Goal: Task Accomplishment & Management: Manage account settings

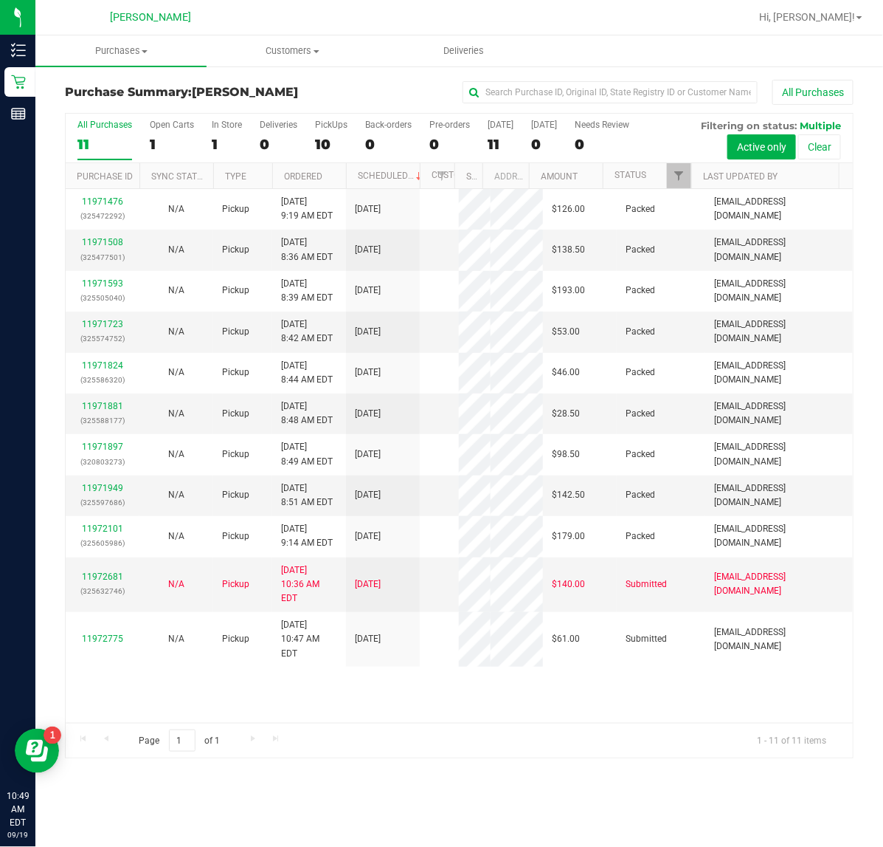
scroll to position [30, 0]
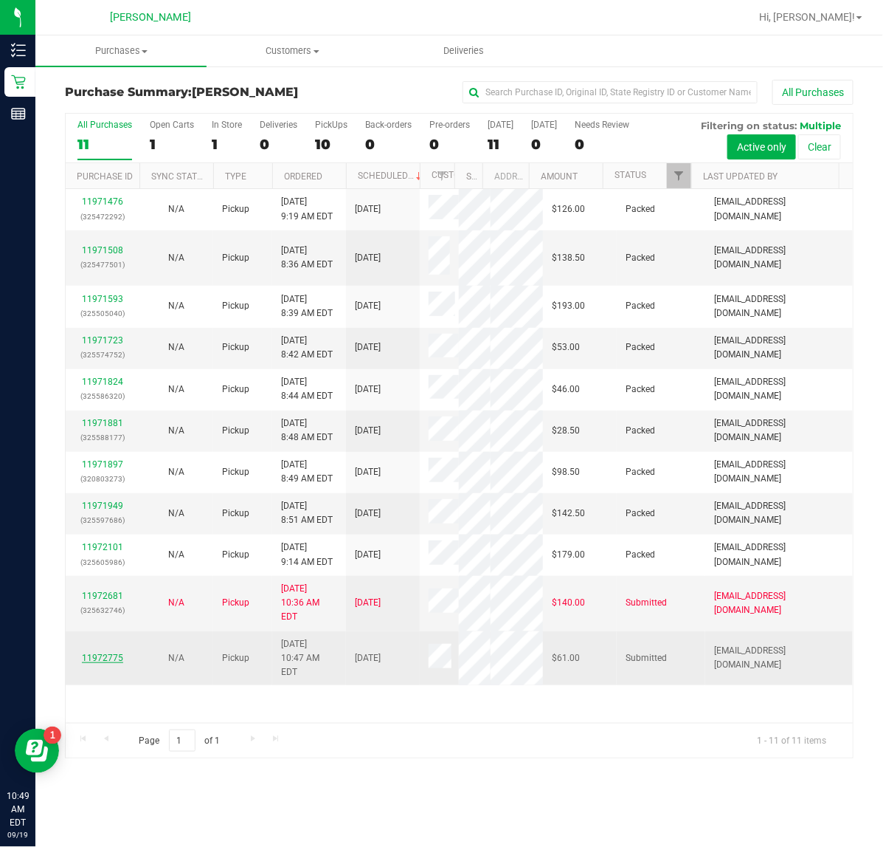
click at [109, 663] on link "11972775" at bounding box center [102, 657] width 41 height 10
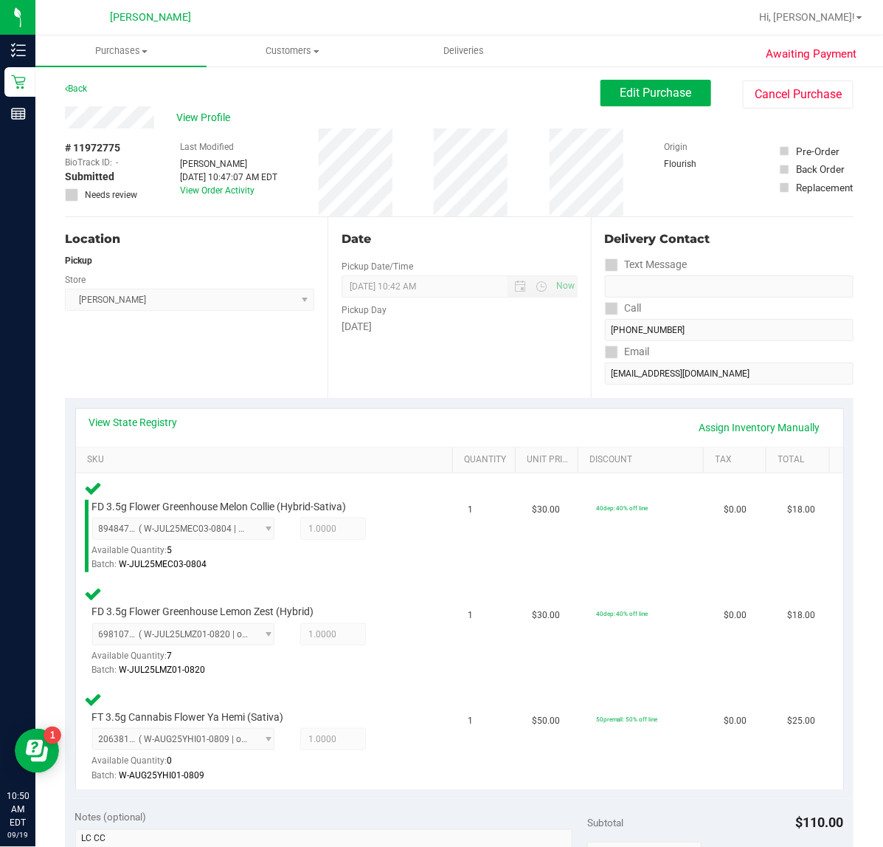
scroll to position [255, 0]
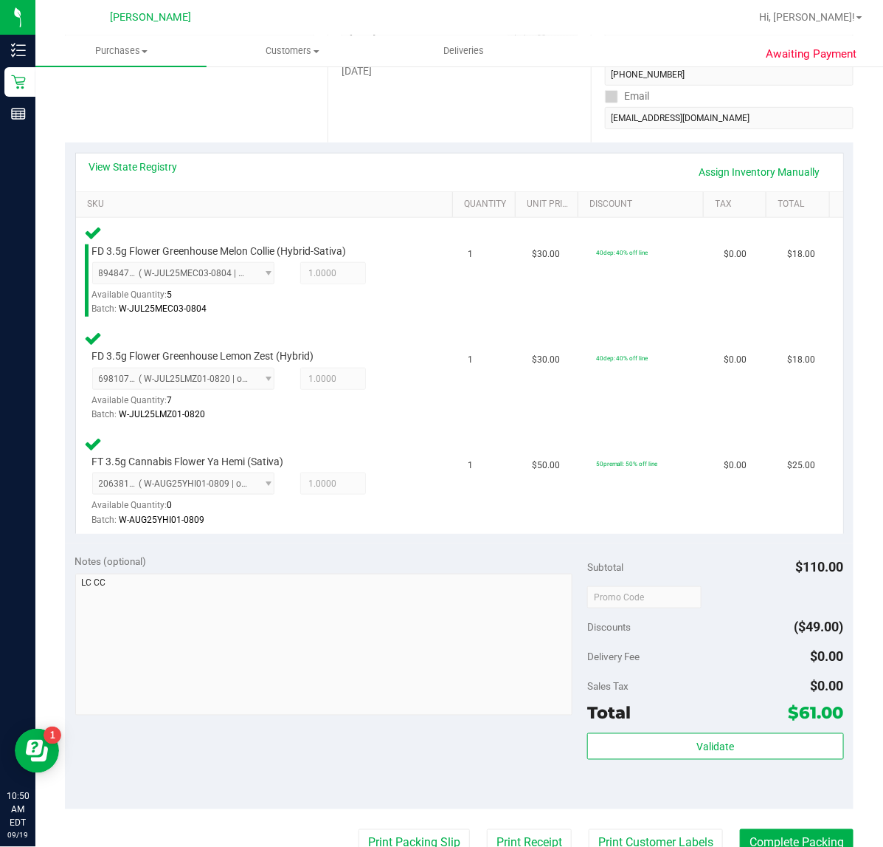
click at [698, 713] on div "Total $61.00" at bounding box center [715, 713] width 256 height 27
click at [697, 741] on span "Validate" at bounding box center [716, 747] width 38 height 12
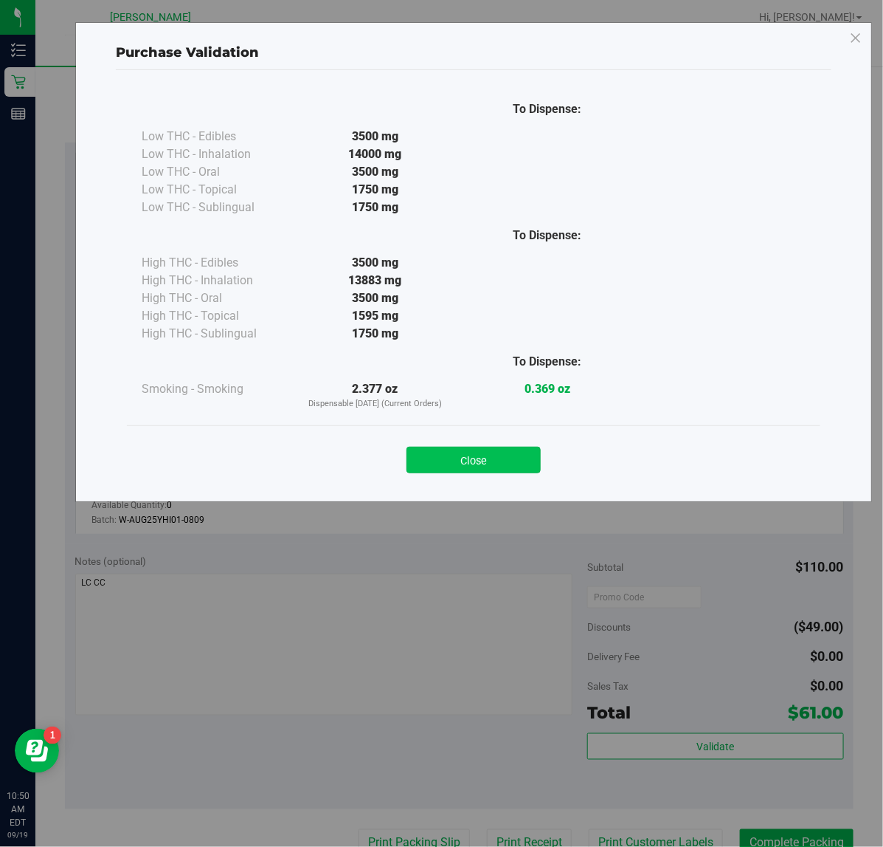
click at [480, 461] on button "Close" at bounding box center [474, 460] width 134 height 27
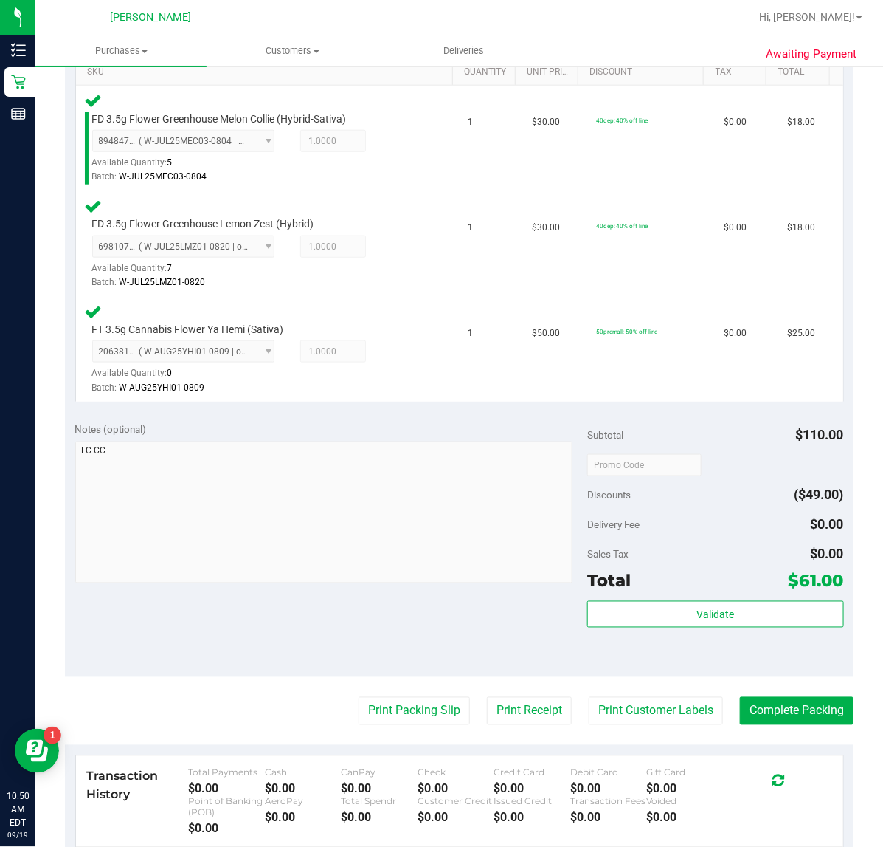
scroll to position [425, 0]
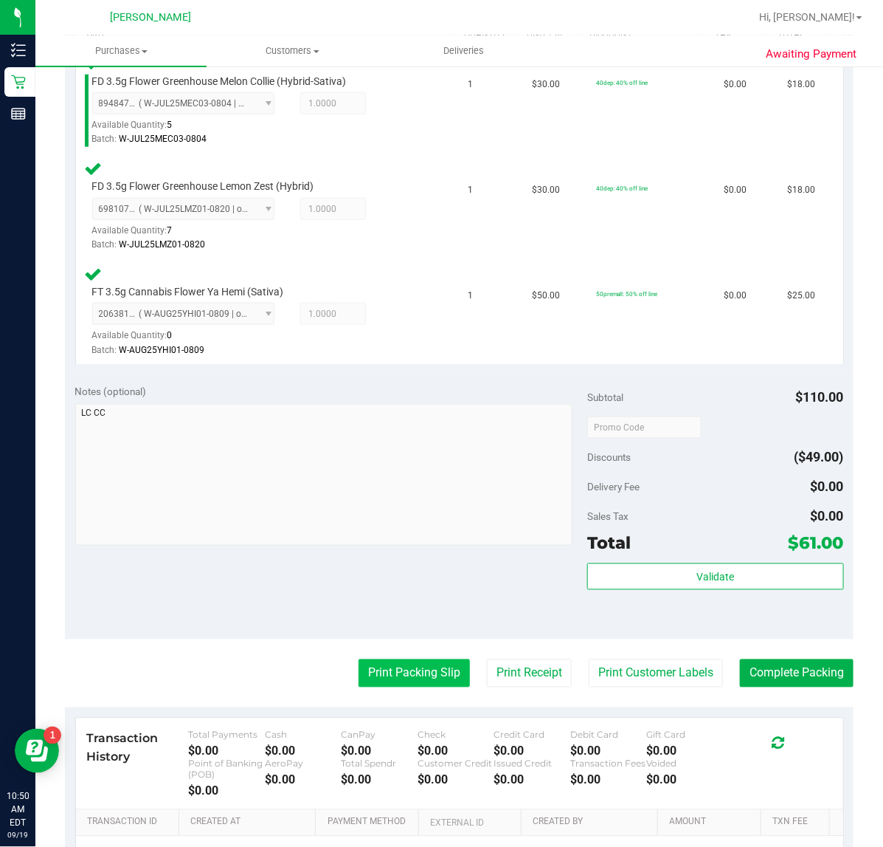
click at [411, 664] on button "Print Packing Slip" at bounding box center [414, 673] width 111 height 28
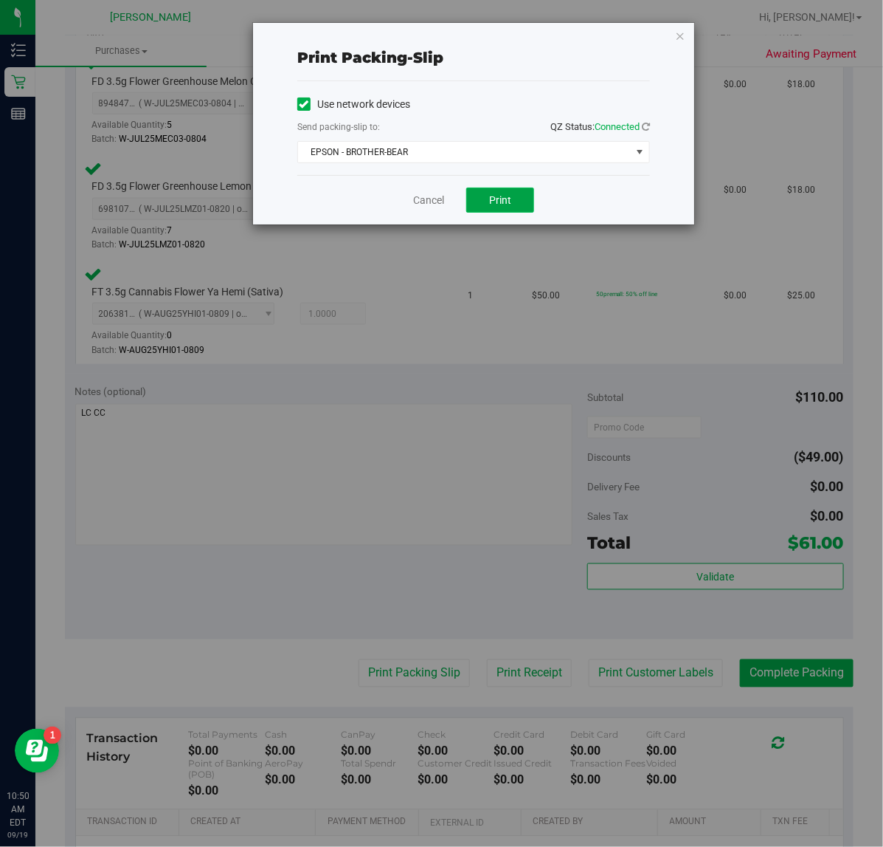
click at [478, 207] on button "Print" at bounding box center [500, 199] width 68 height 25
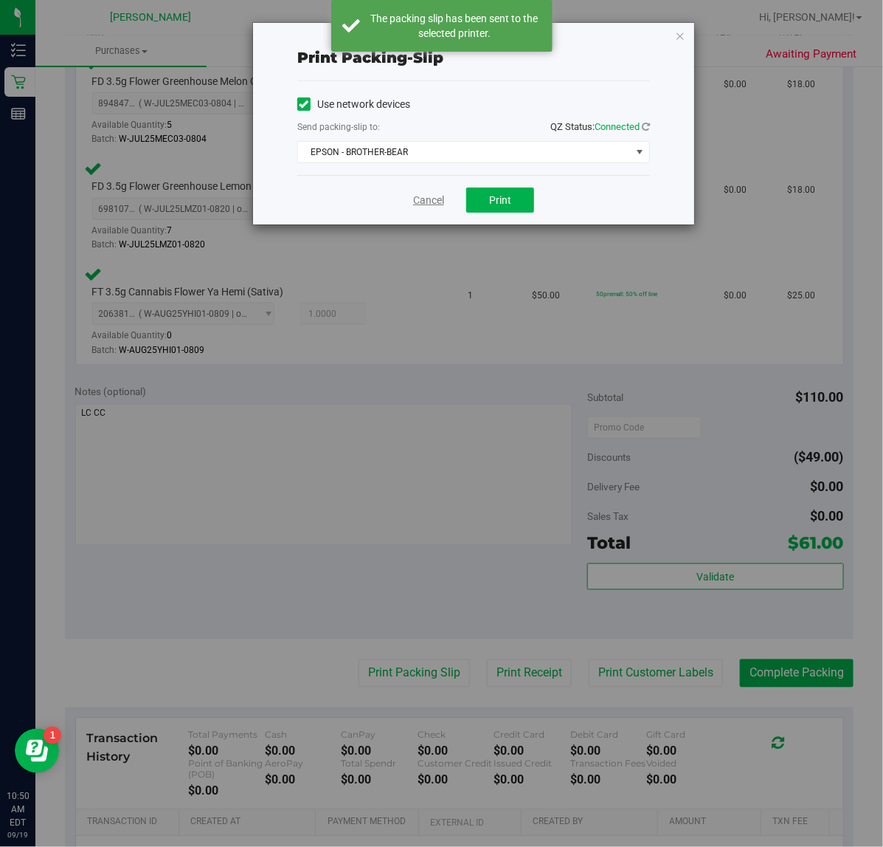
click at [425, 200] on link "Cancel" at bounding box center [428, 200] width 31 height 15
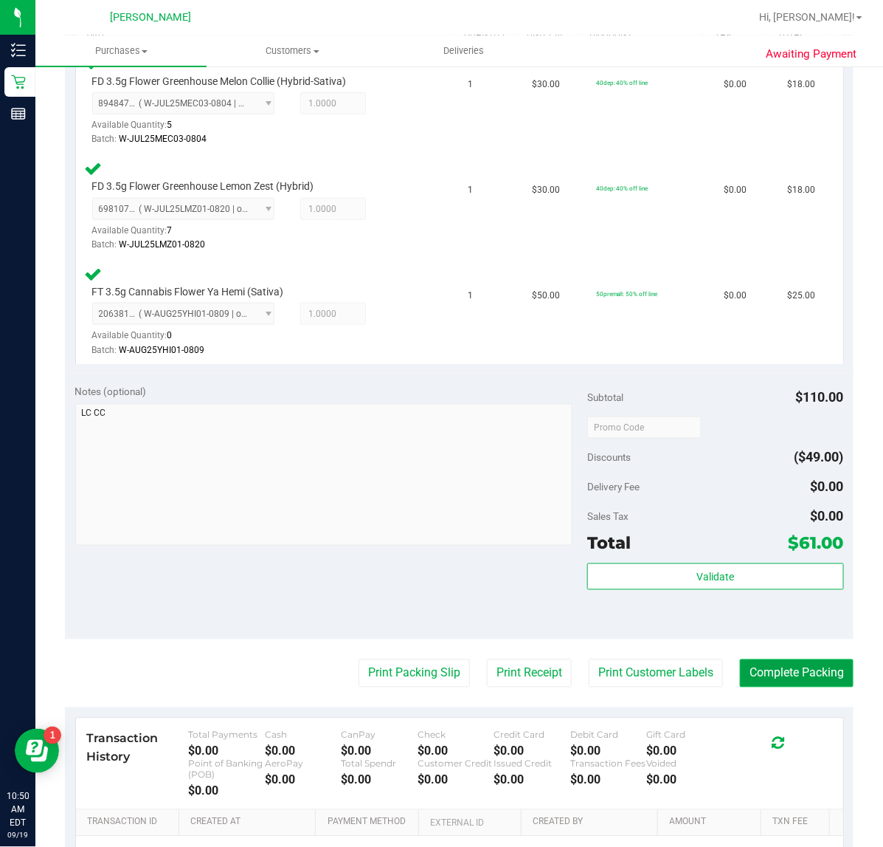
click at [765, 665] on button "Complete Packing" at bounding box center [797, 673] width 114 height 28
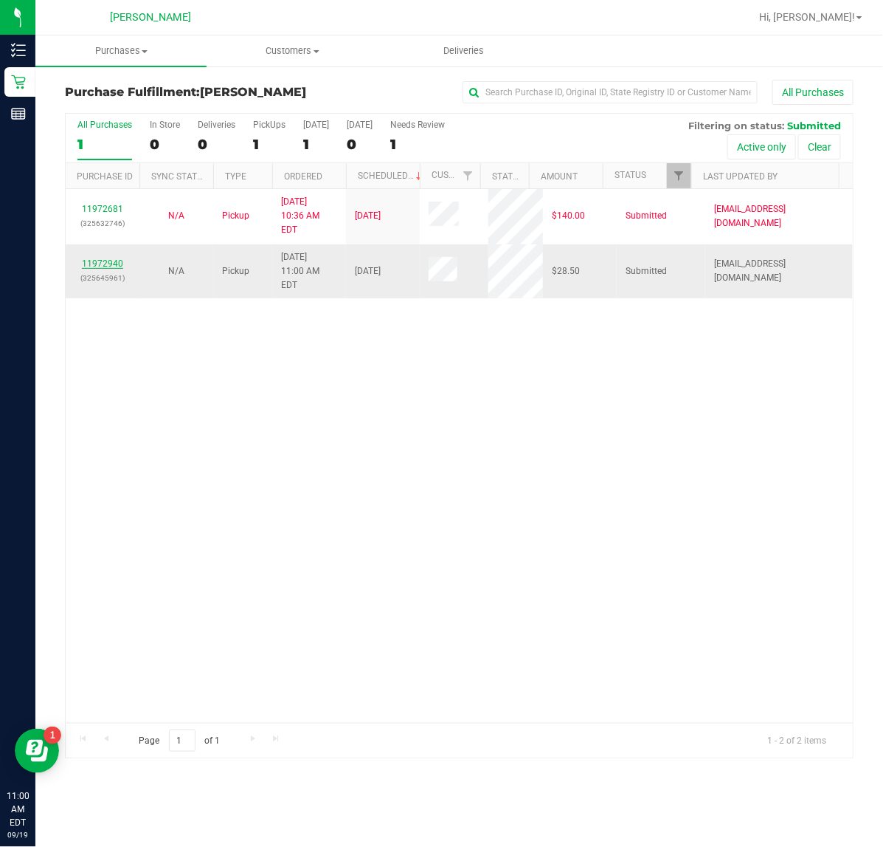
click at [86, 258] on link "11972940" at bounding box center [102, 263] width 41 height 10
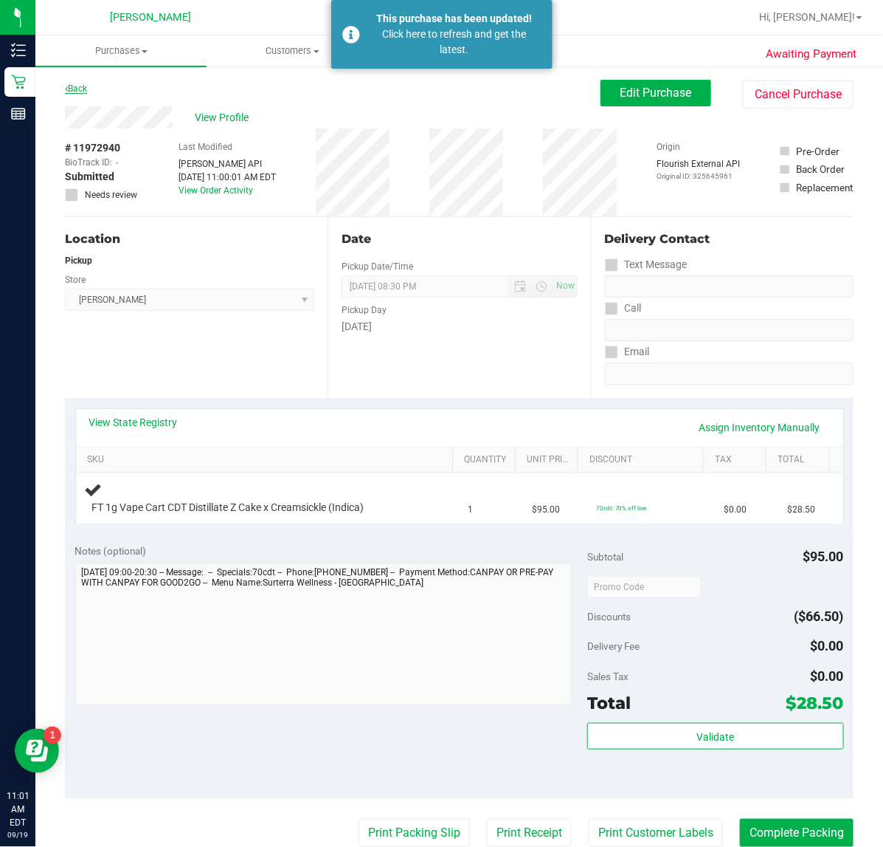
click at [86, 83] on link "Back" at bounding box center [76, 88] width 22 height 10
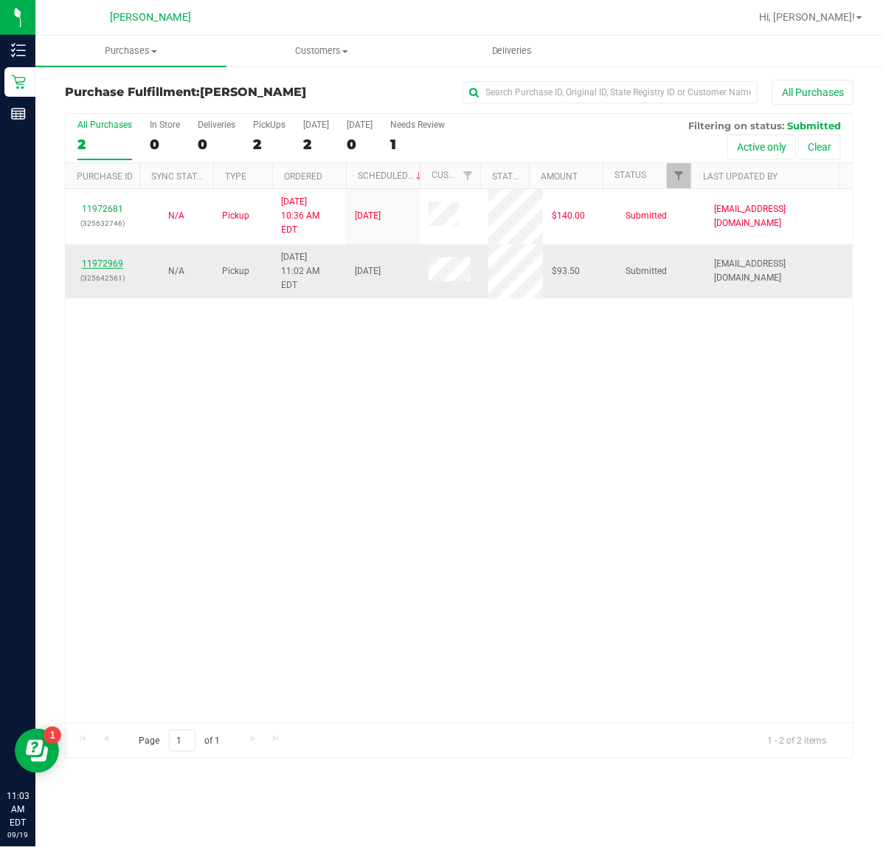
click at [111, 258] on link "11972969" at bounding box center [102, 263] width 41 height 10
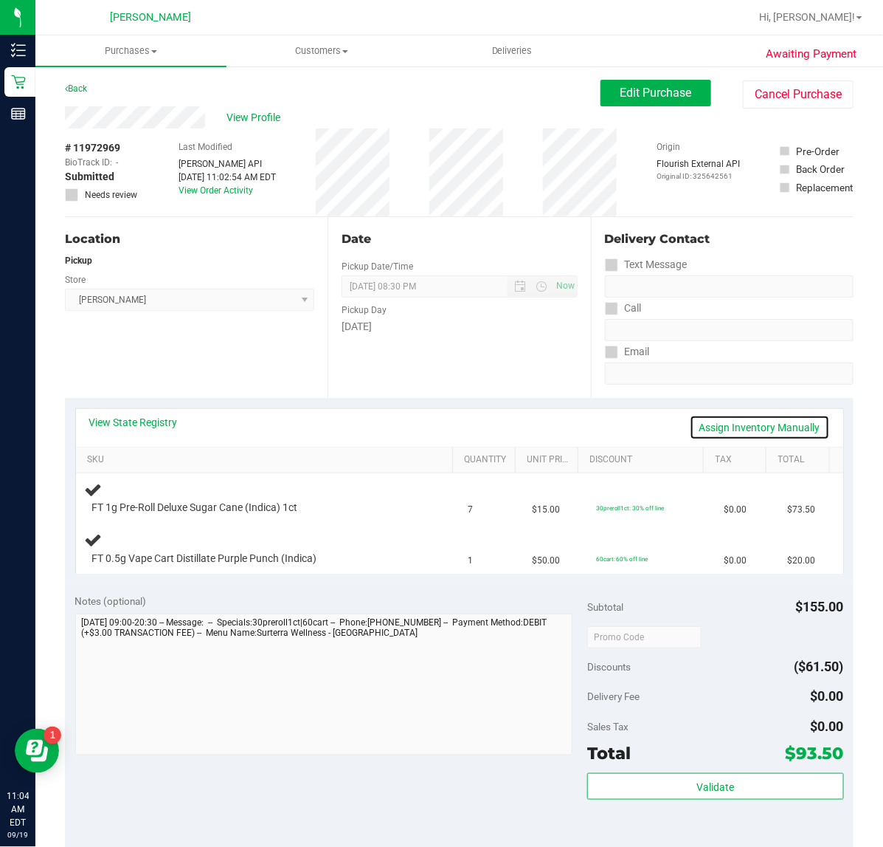
click at [756, 434] on link "Assign Inventory Manually" at bounding box center [760, 427] width 140 height 25
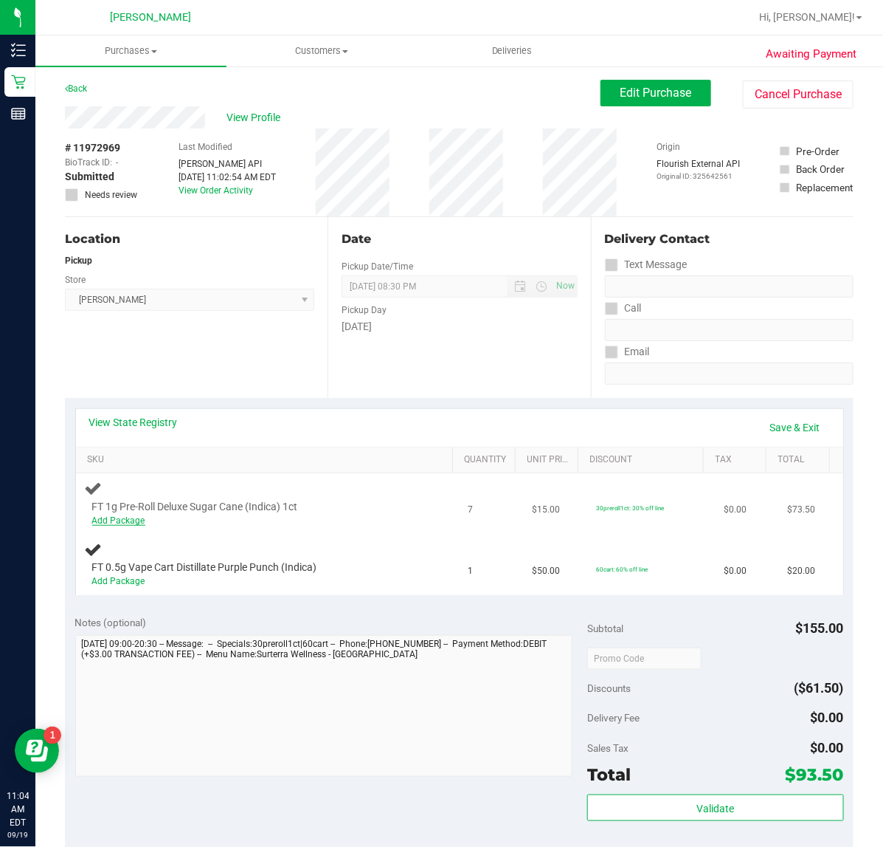
click at [118, 517] on link "Add Package" at bounding box center [118, 520] width 53 height 10
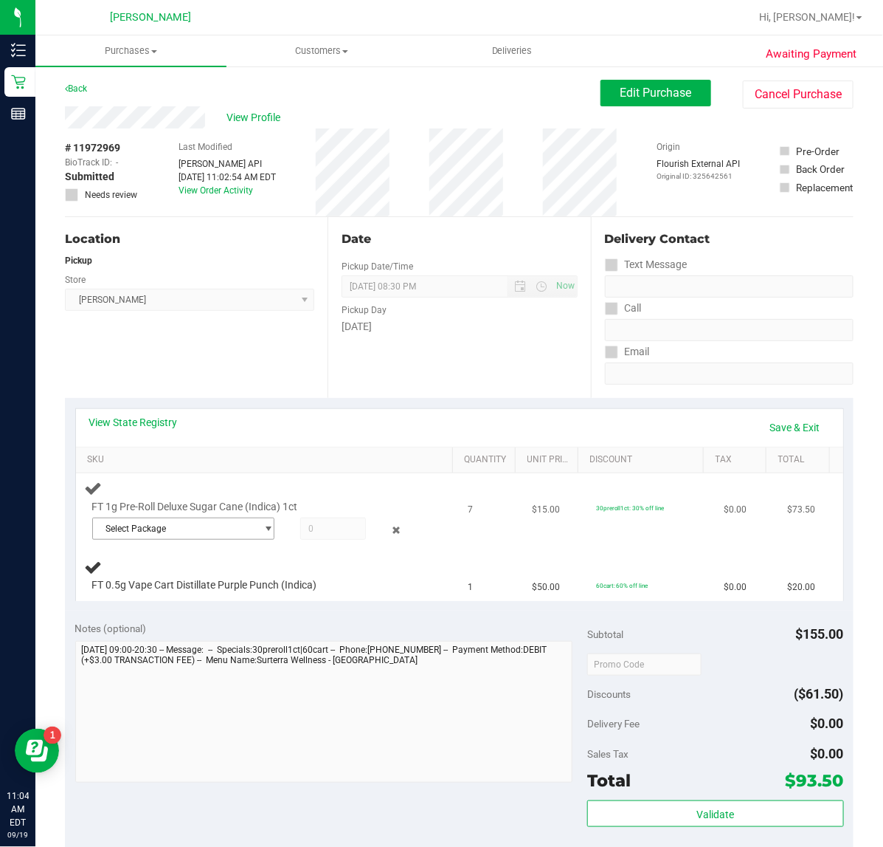
click at [193, 525] on span "Select Package" at bounding box center [174, 528] width 162 height 21
click at [171, 581] on li "5853129889706968 ( 1G-JUL25DSC01-0825 | orig: FLSRWGM-20250830-153 )" at bounding box center [180, 589] width 174 height 21
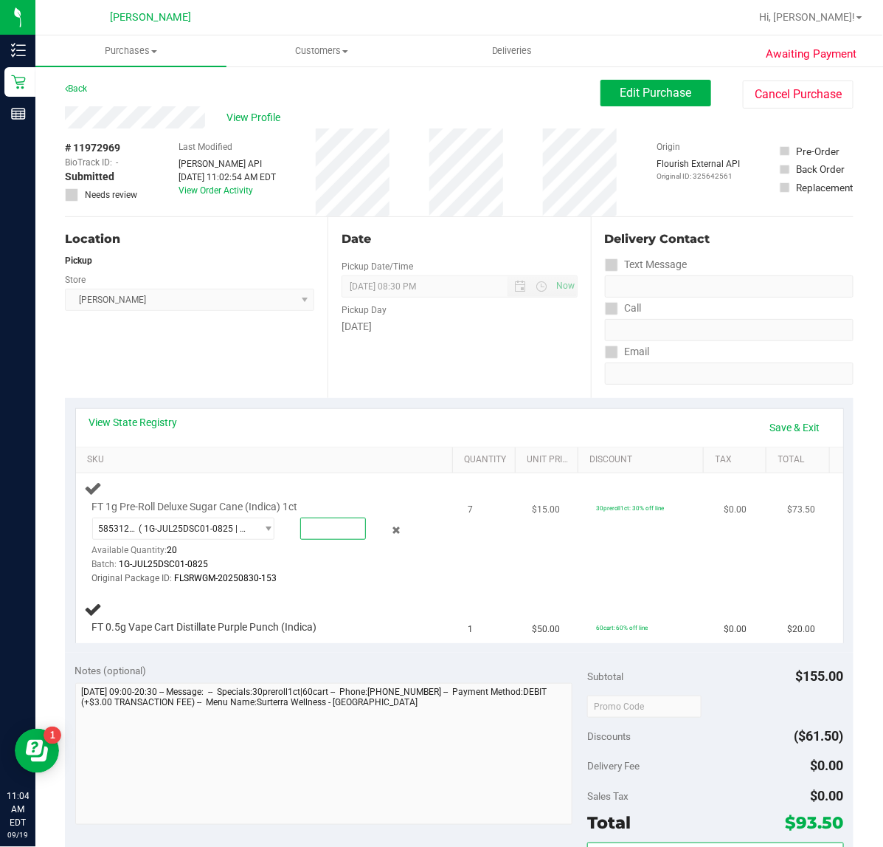
click at [300, 535] on span at bounding box center [333, 528] width 66 height 22
type input "7"
type input "7.0000"
click at [366, 447] on th "SKU" at bounding box center [264, 460] width 377 height 27
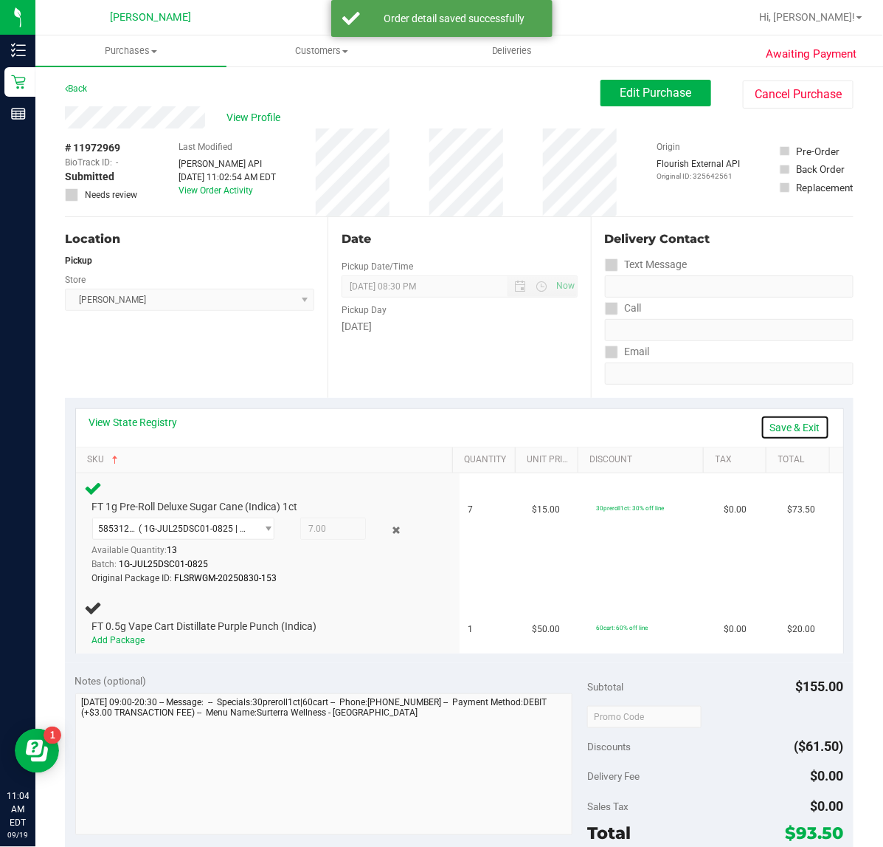
click at [786, 426] on link "Save & Exit" at bounding box center [795, 427] width 69 height 25
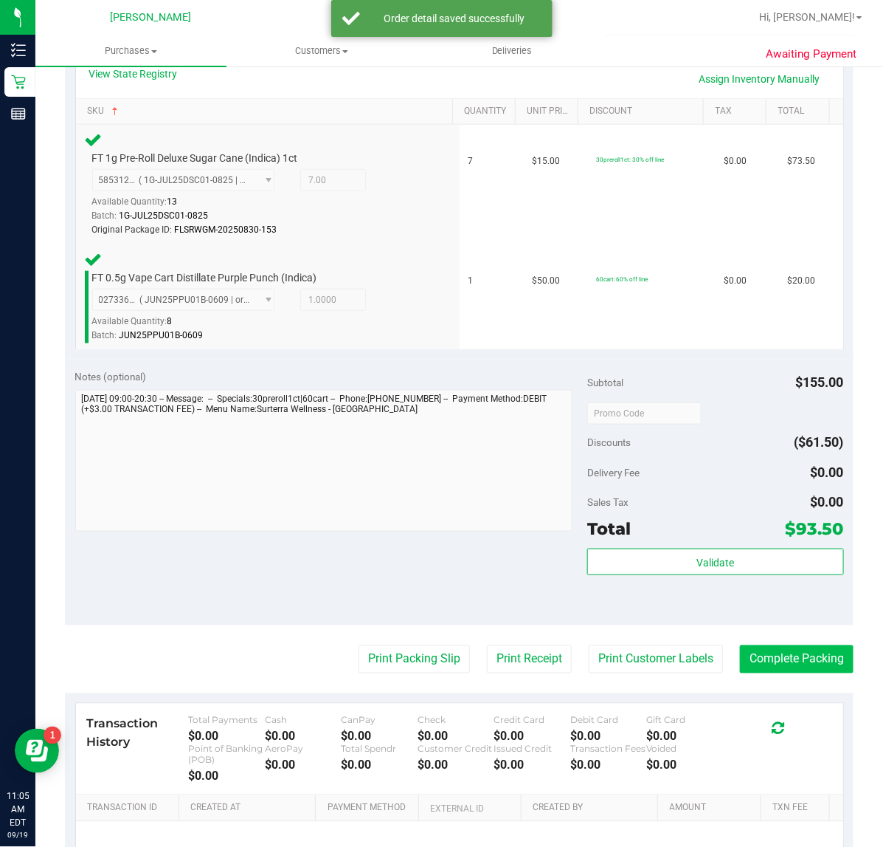
scroll to position [369, 0]
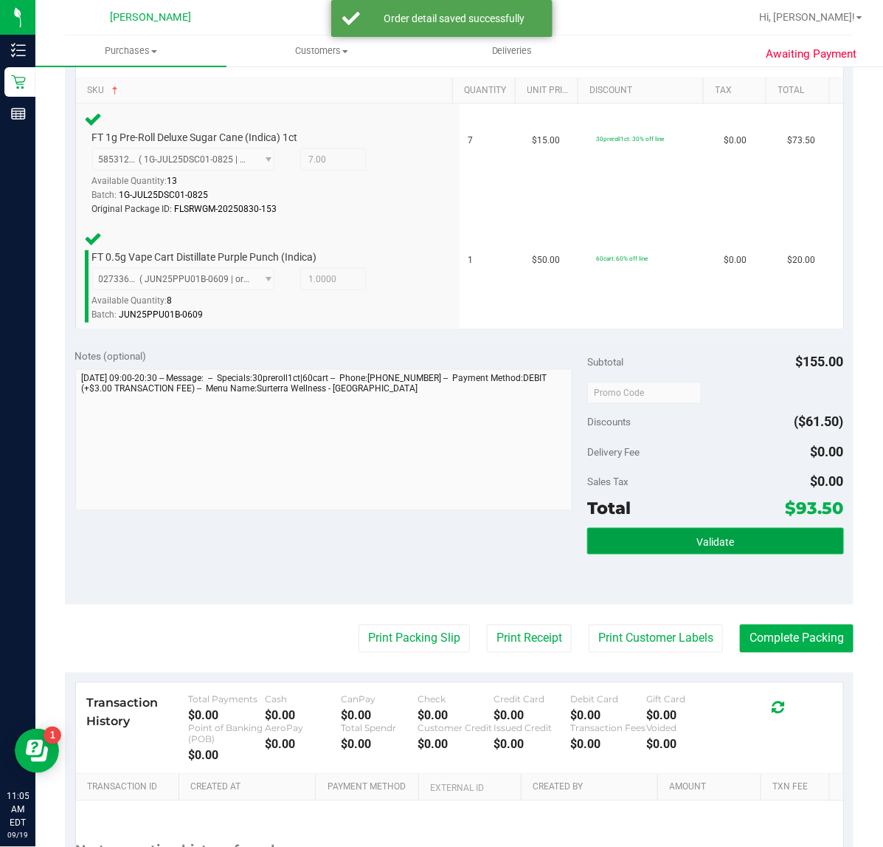
click at [723, 534] on button "Validate" at bounding box center [715, 541] width 256 height 27
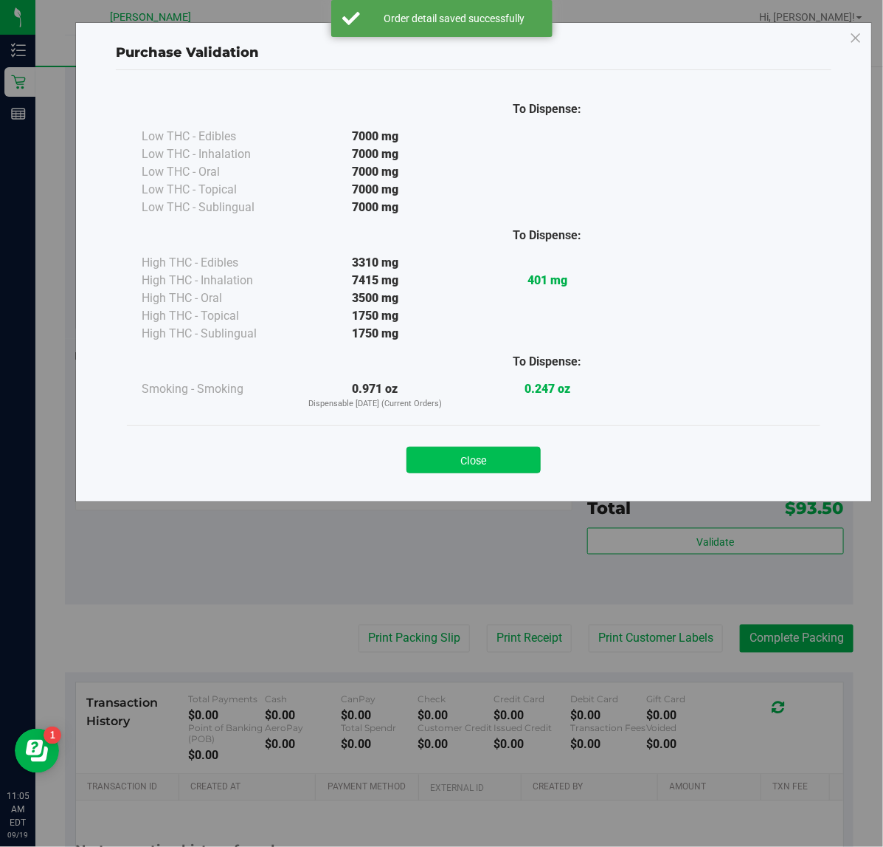
click at [507, 456] on button "Close" at bounding box center [474, 460] width 134 height 27
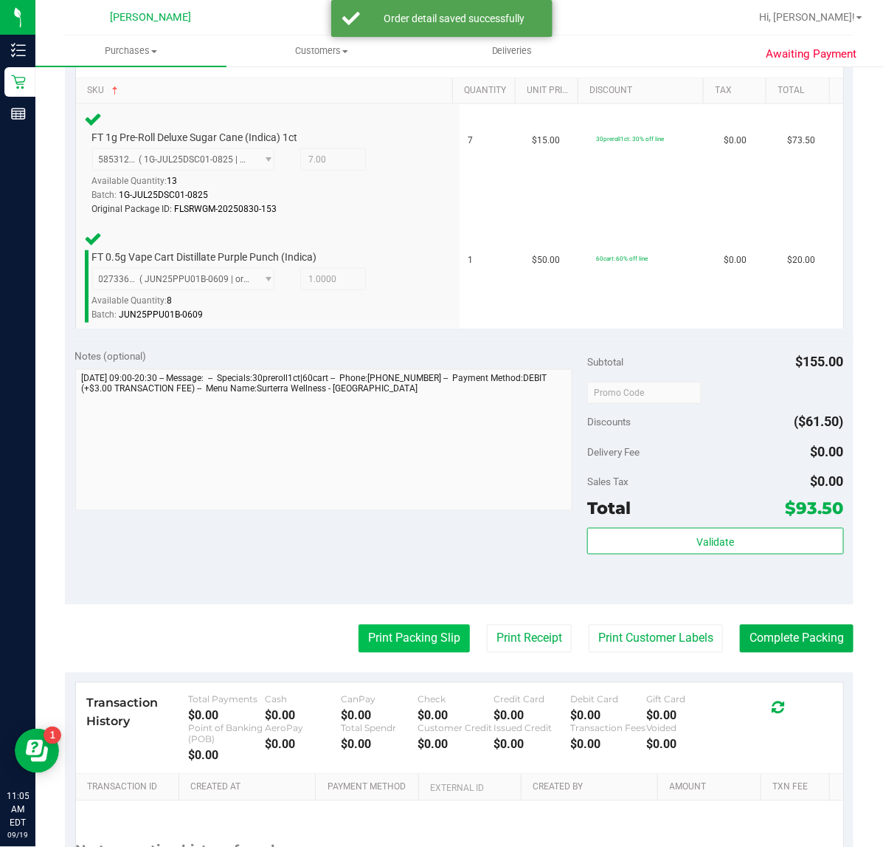
click at [432, 624] on button "Print Packing Slip" at bounding box center [414, 638] width 111 height 28
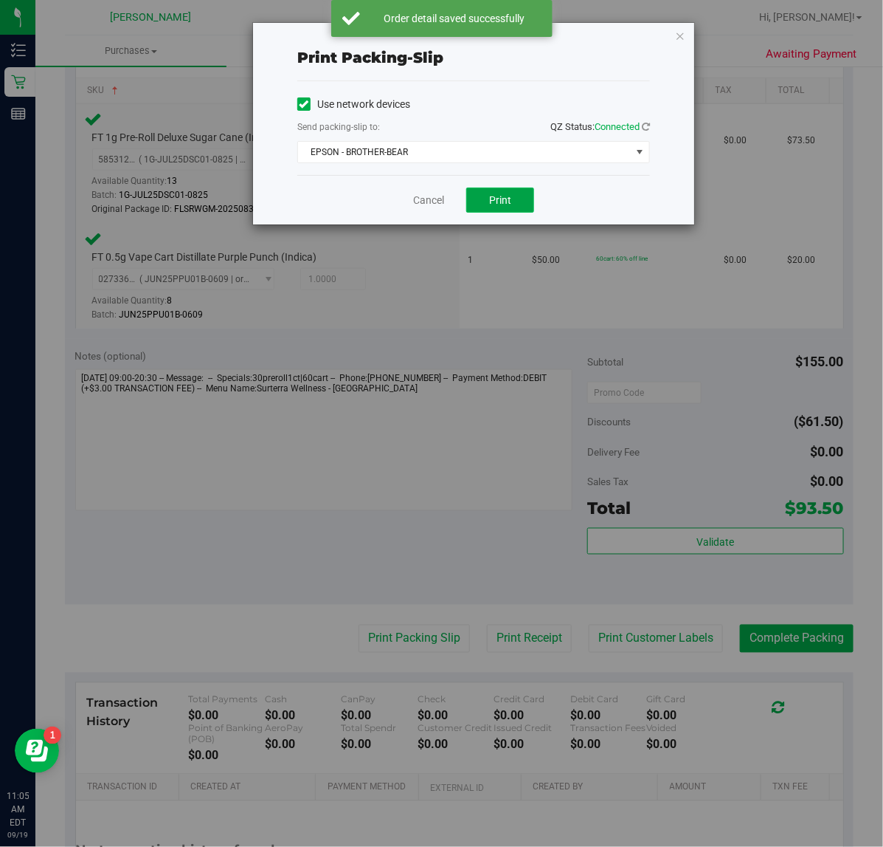
click at [498, 206] on span "Print" at bounding box center [500, 200] width 22 height 12
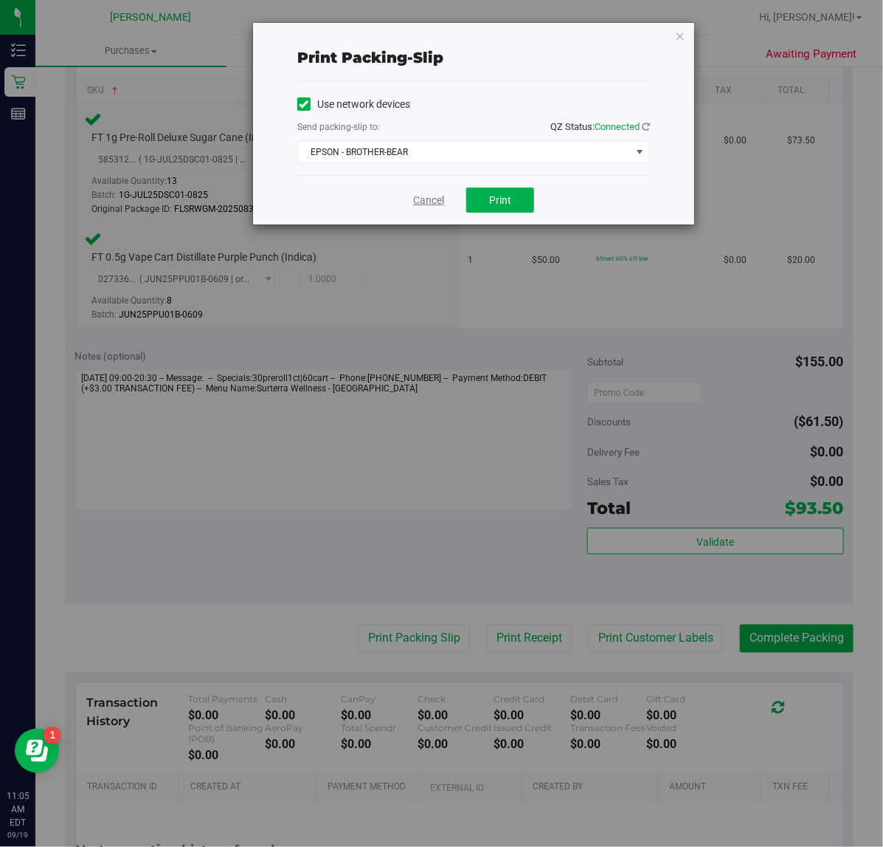
click at [426, 198] on link "Cancel" at bounding box center [428, 200] width 31 height 15
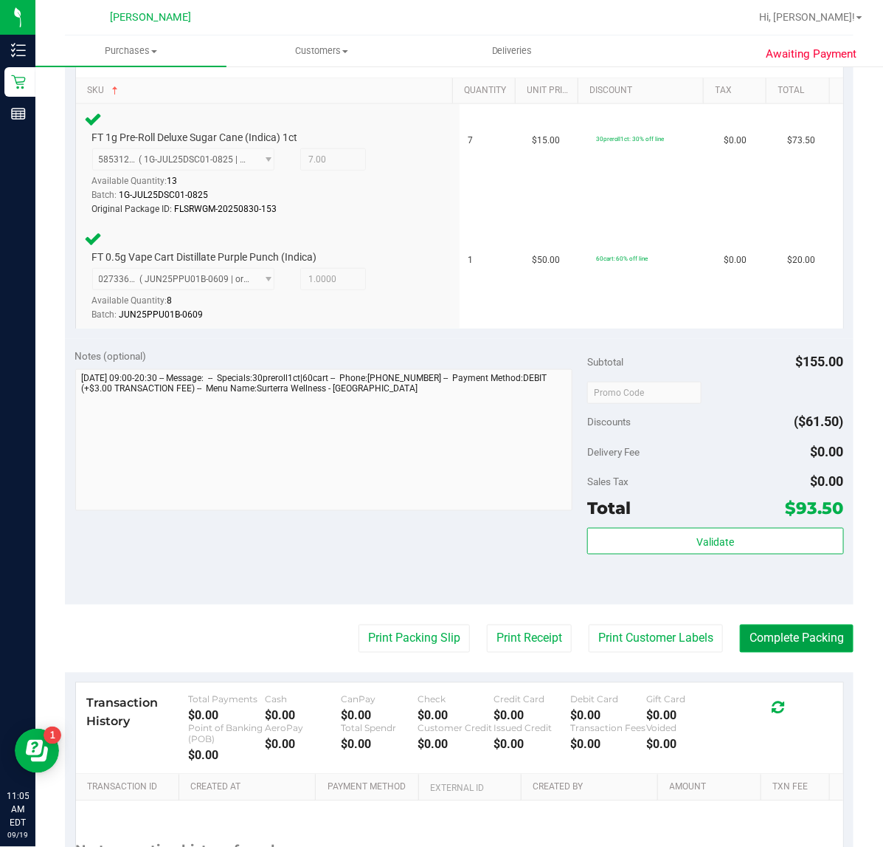
click at [760, 633] on button "Complete Packing" at bounding box center [797, 638] width 114 height 28
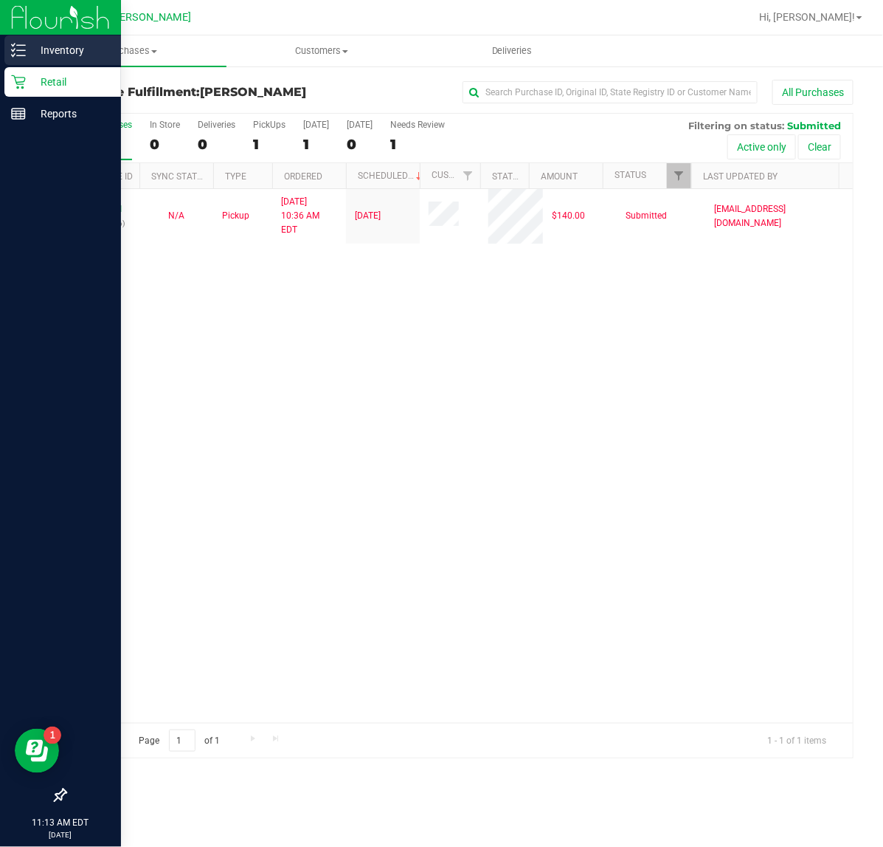
click at [7, 38] on div "Inventory" at bounding box center [62, 50] width 117 height 30
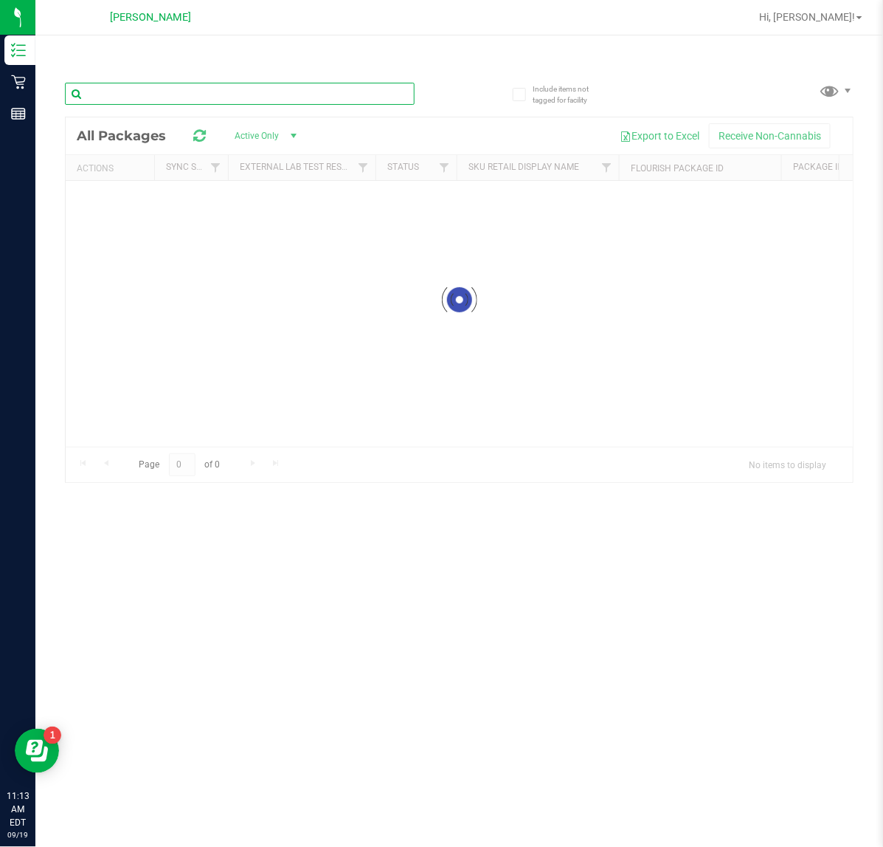
click at [149, 86] on input "text" at bounding box center [240, 94] width 350 height 22
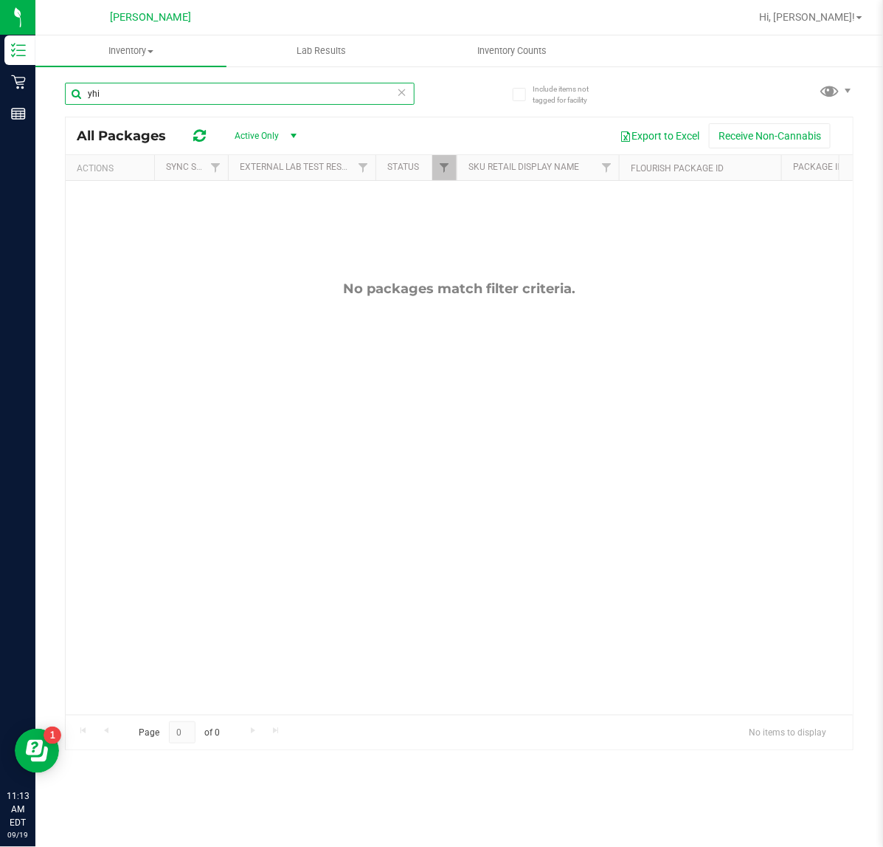
type input "yhi"
click at [400, 90] on icon at bounding box center [402, 92] width 10 height 18
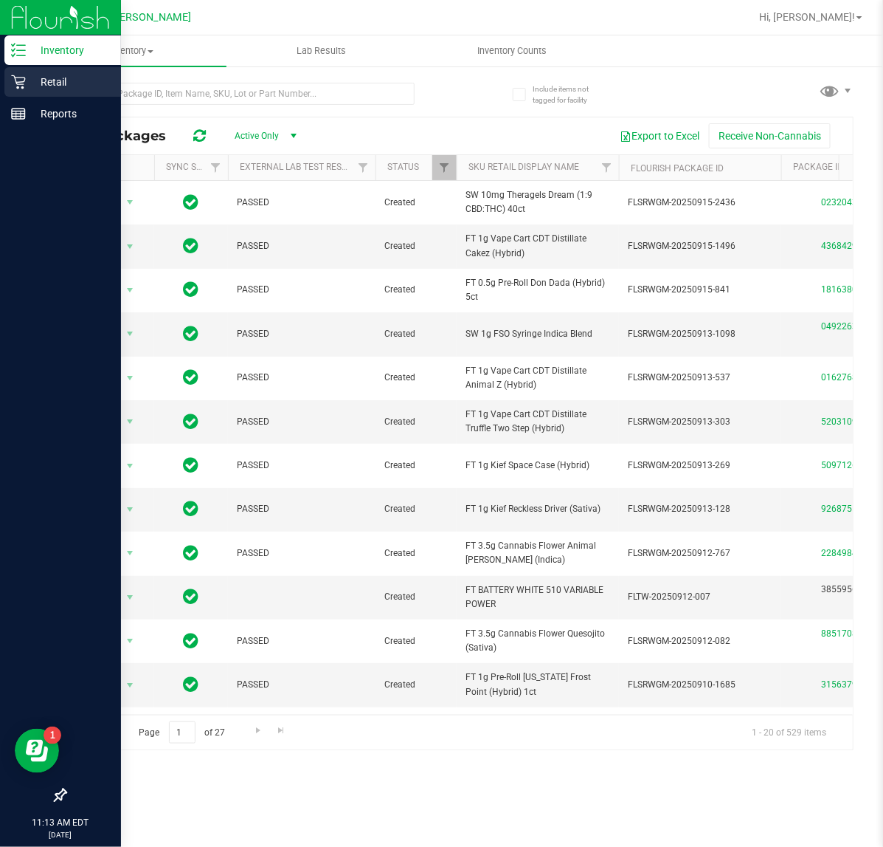
click at [15, 83] on icon at bounding box center [18, 82] width 15 height 15
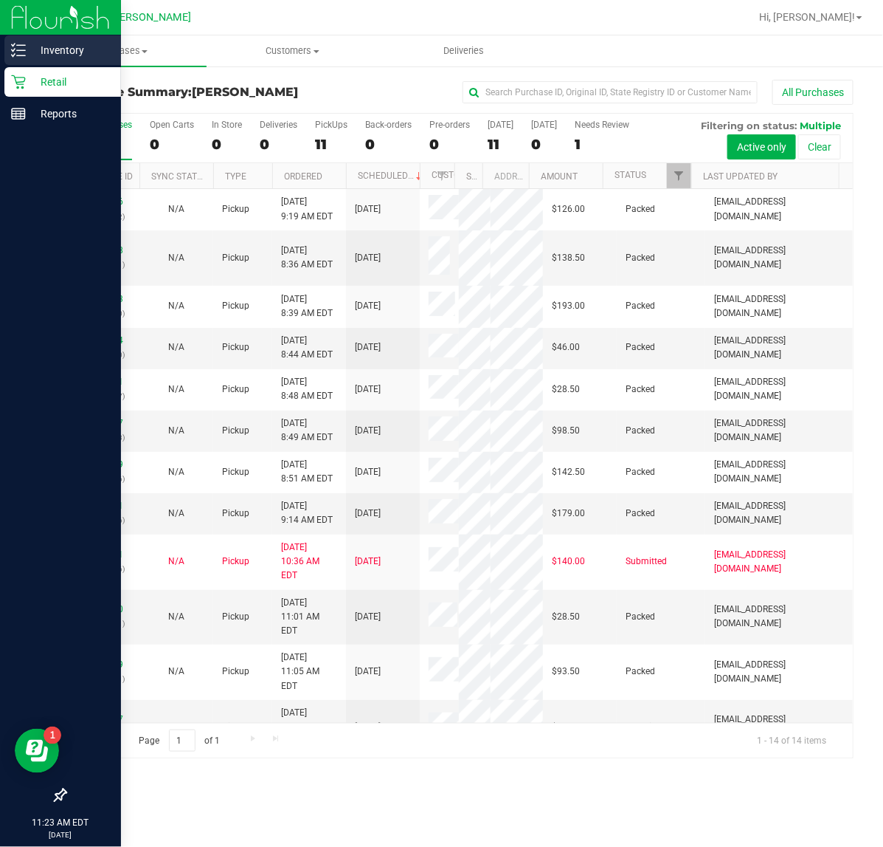
click at [20, 55] on line at bounding box center [21, 55] width 8 height 0
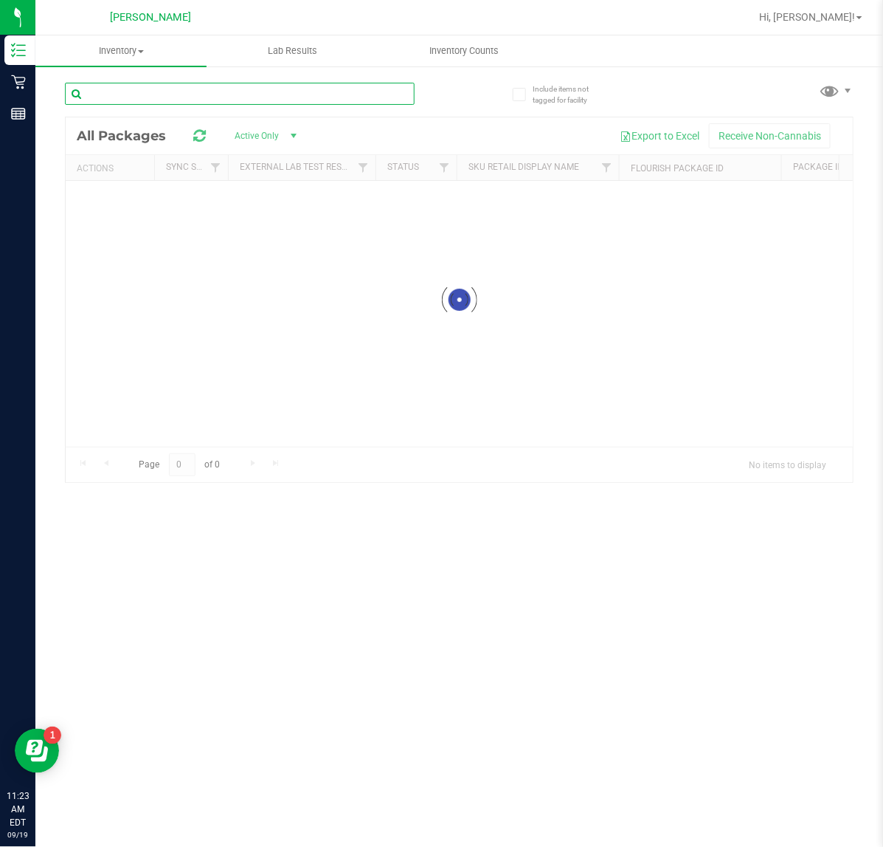
click at [186, 93] on input "text" at bounding box center [240, 94] width 350 height 22
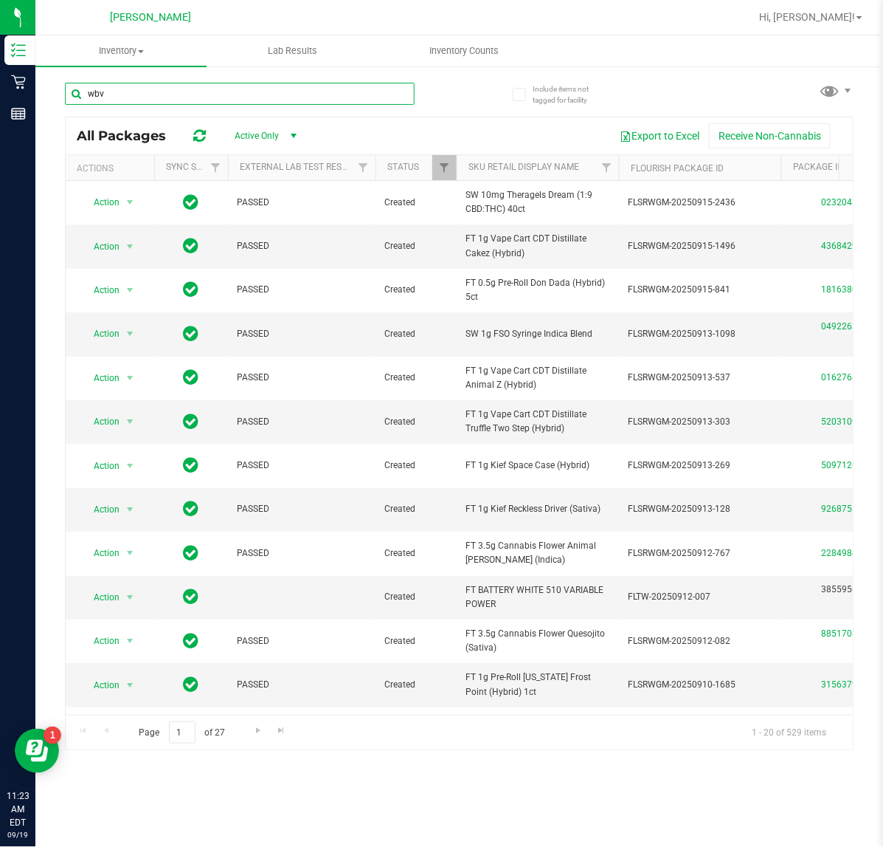
type input "wbv"
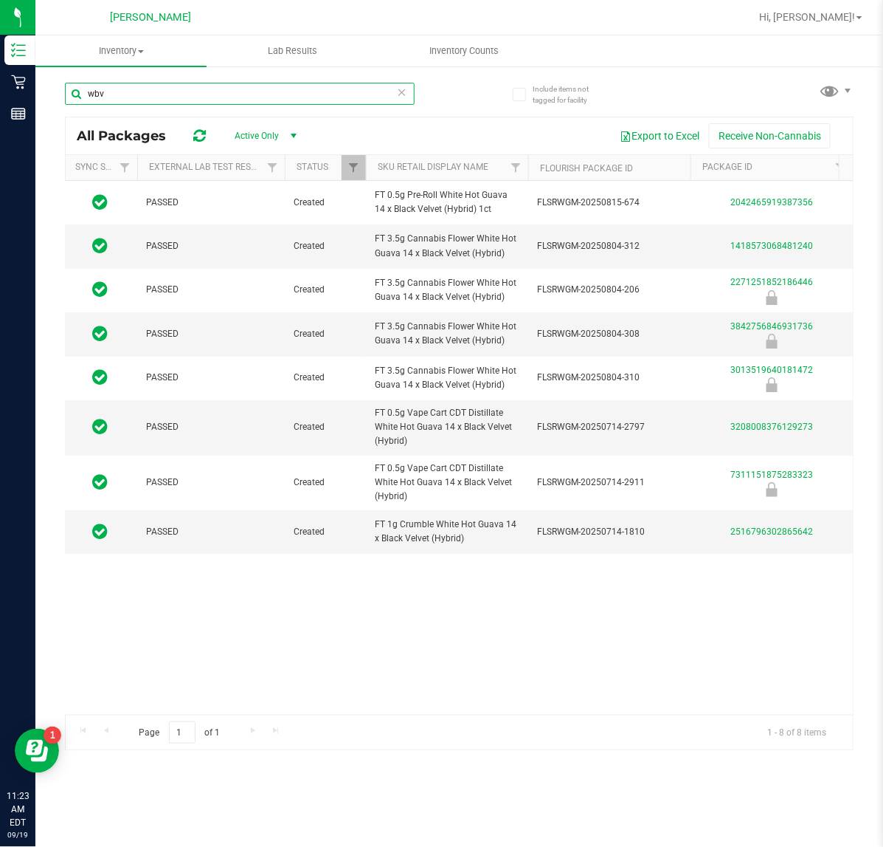
scroll to position [0, 144]
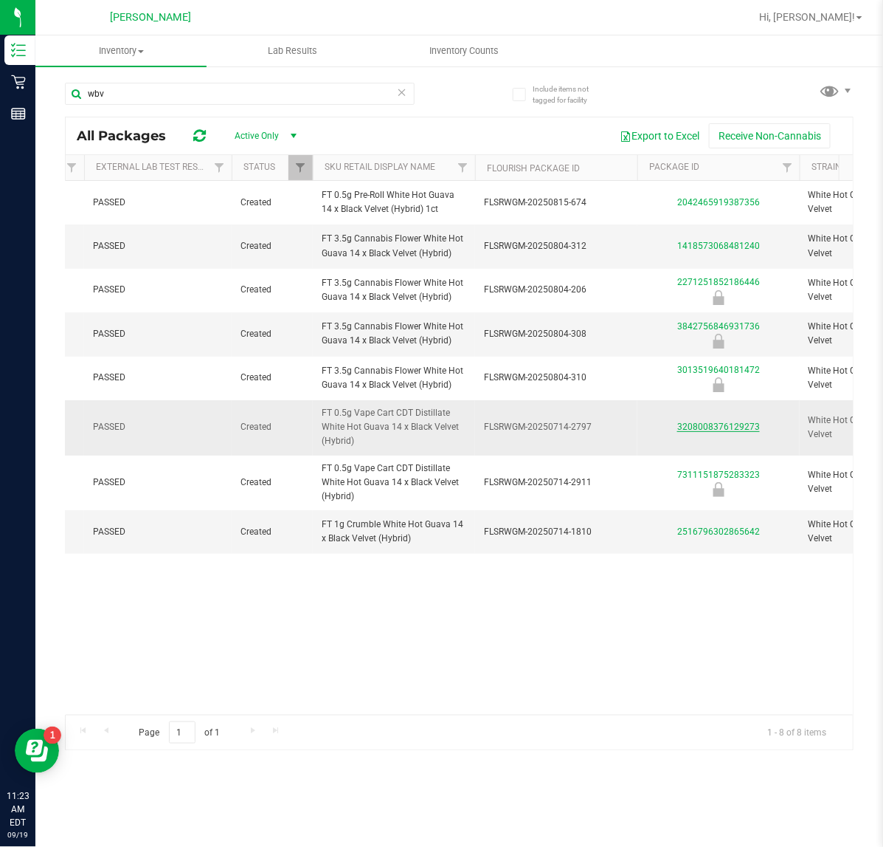
click at [724, 428] on link "3208008376129273" at bounding box center [719, 426] width 83 height 10
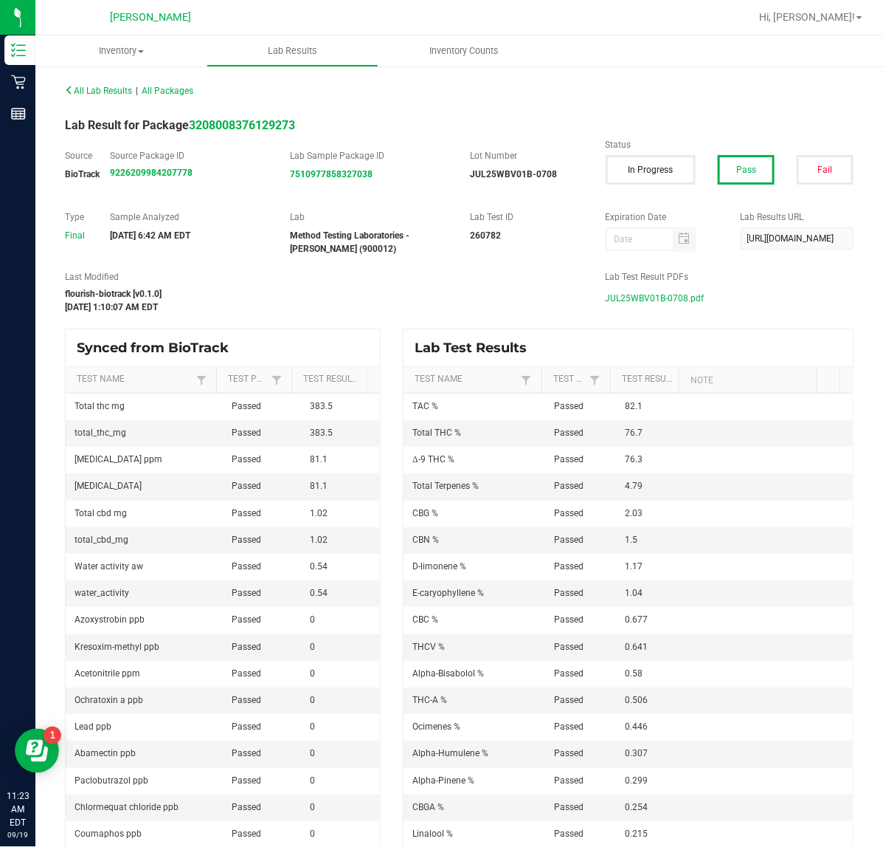
click at [629, 295] on span "JUL25WBV01B-0708.pdf" at bounding box center [655, 298] width 99 height 22
click at [452, 258] on div "All Lab Results | All Packages Lab Result for Package 3208008376129273 Source B…" at bounding box center [459, 465] width 789 height 771
click at [106, 87] on span "All Lab Results" at bounding box center [98, 91] width 67 height 10
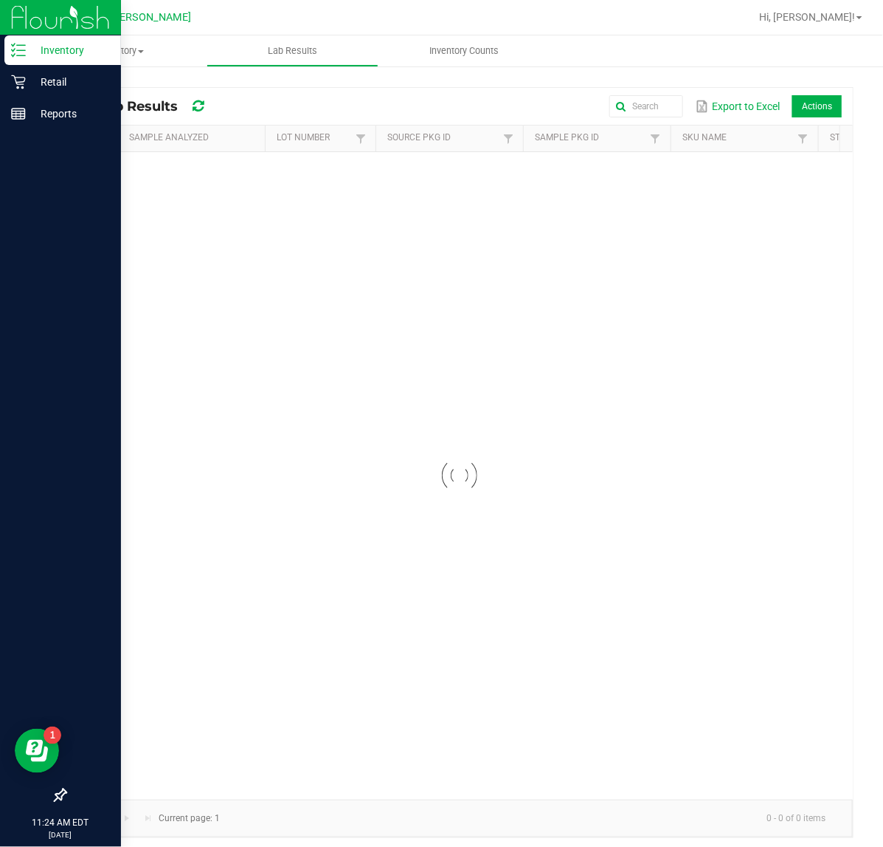
click at [0, 55] on link "Inventory" at bounding box center [60, 51] width 121 height 32
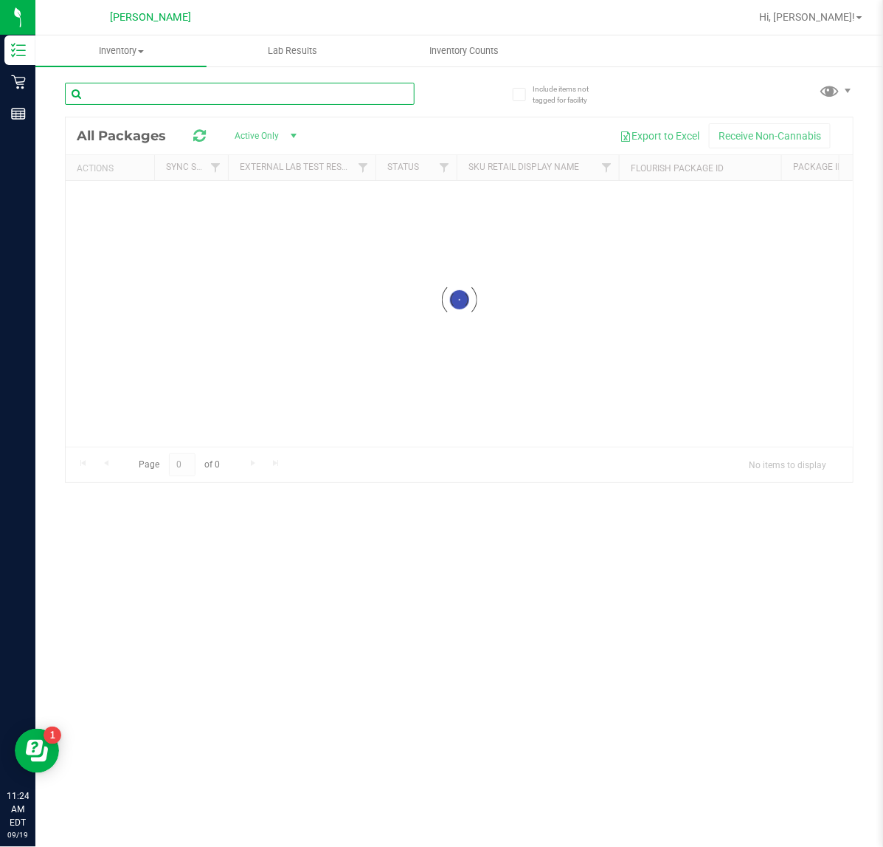
click at [175, 92] on input "text" at bounding box center [240, 94] width 350 height 22
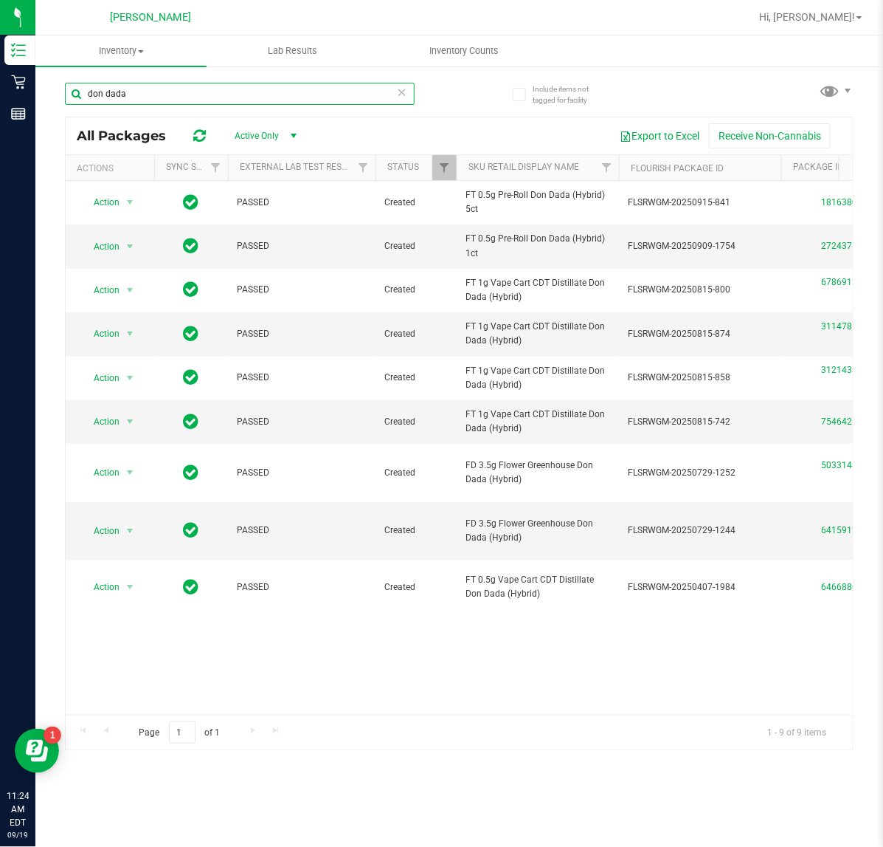
type input "don dada"
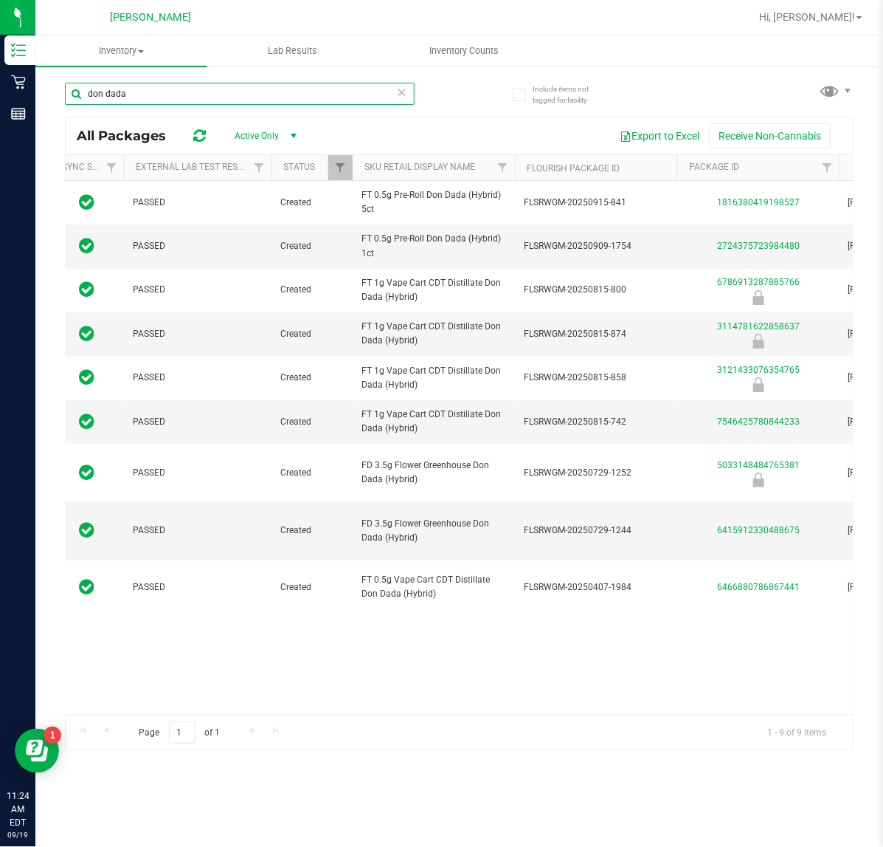
scroll to position [0, 111]
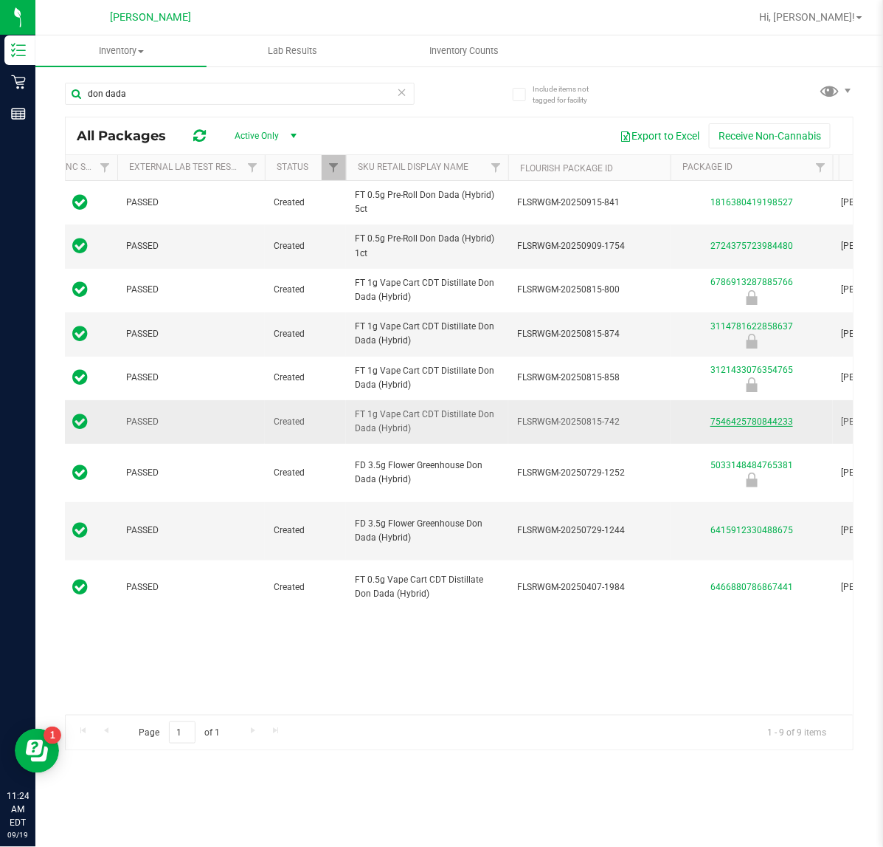
click at [746, 427] on link "7546425780844233" at bounding box center [752, 421] width 83 height 10
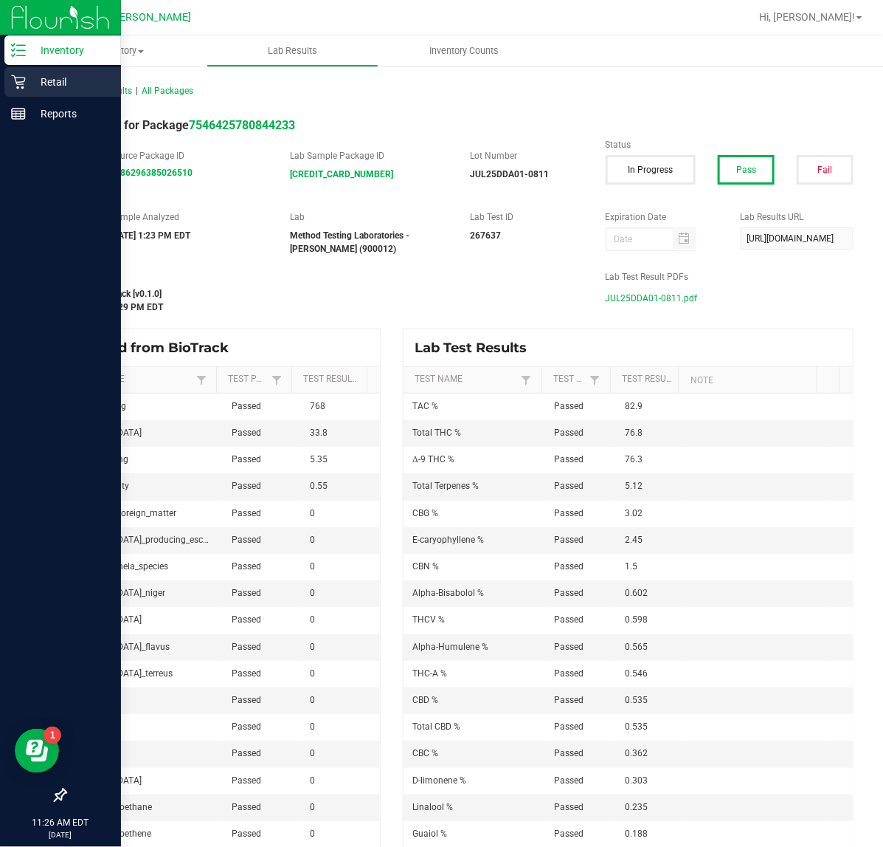
click at [17, 86] on icon at bounding box center [18, 82] width 14 height 14
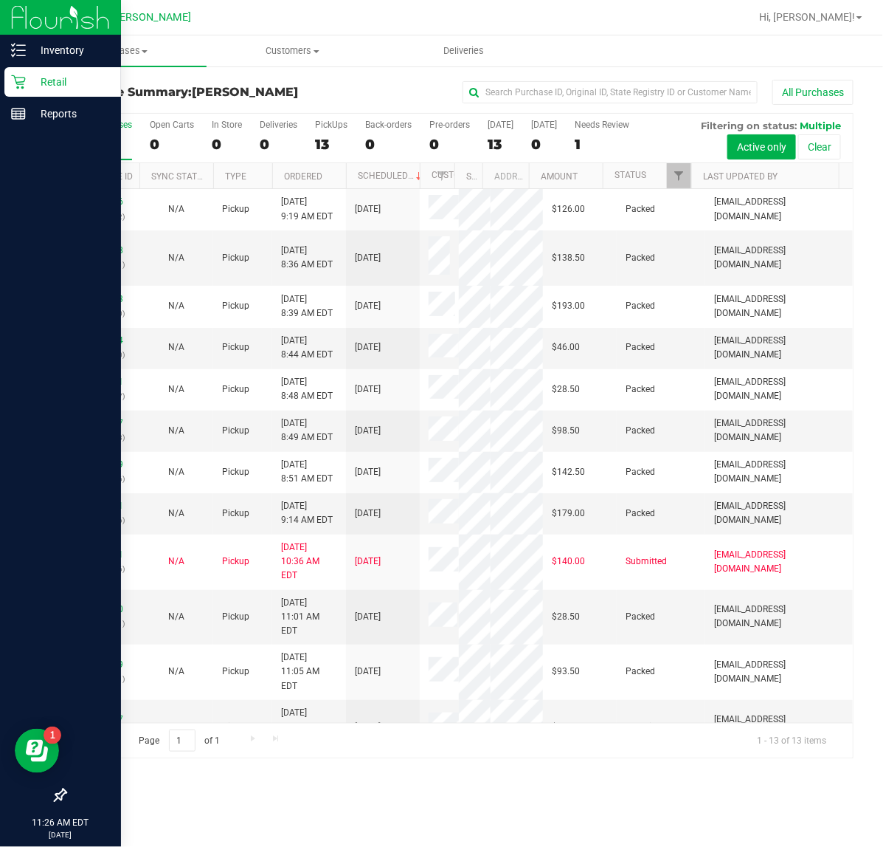
scroll to position [70, 0]
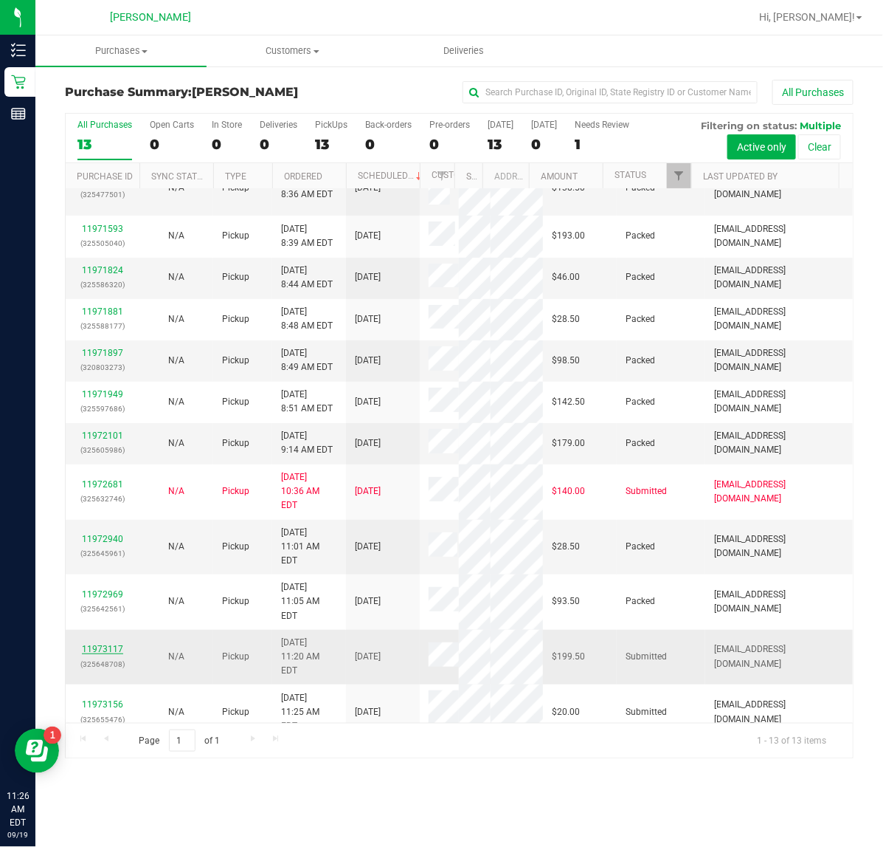
click at [93, 644] on link "11973117" at bounding box center [102, 649] width 41 height 10
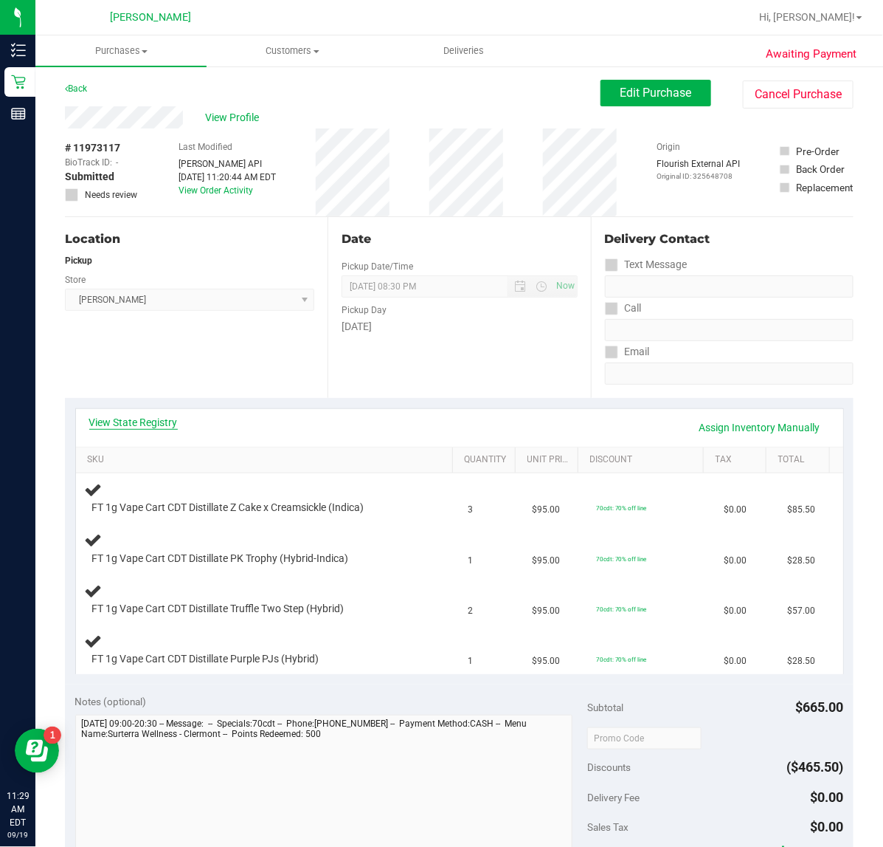
click at [137, 415] on link "View State Registry" at bounding box center [133, 422] width 89 height 15
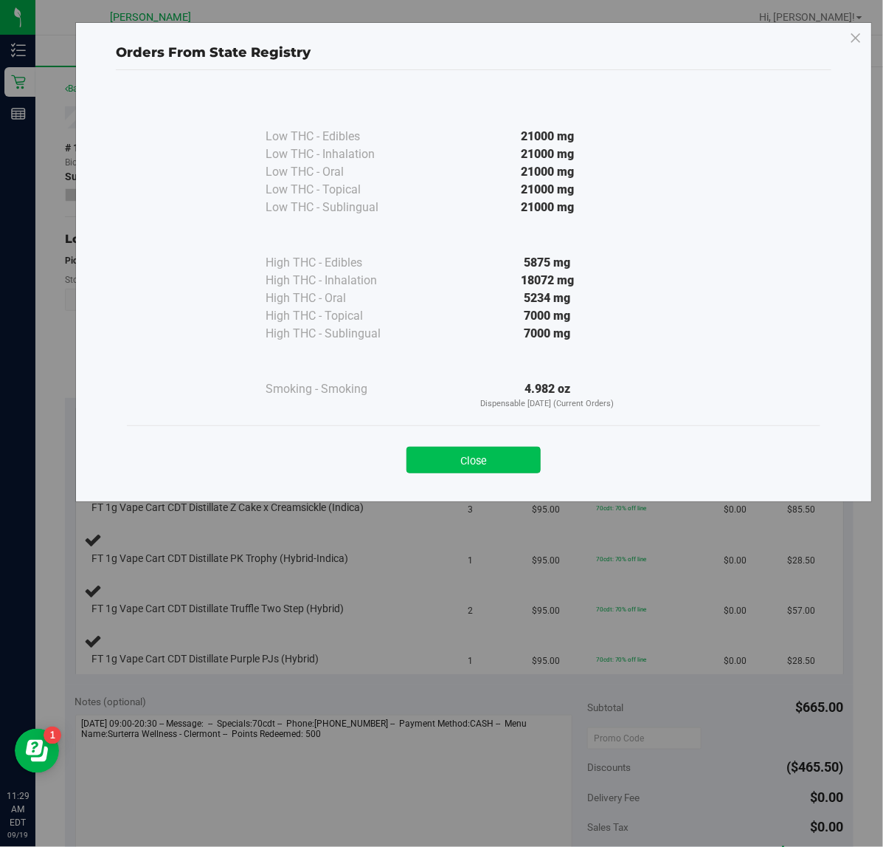
click at [477, 466] on button "Close" at bounding box center [474, 460] width 134 height 27
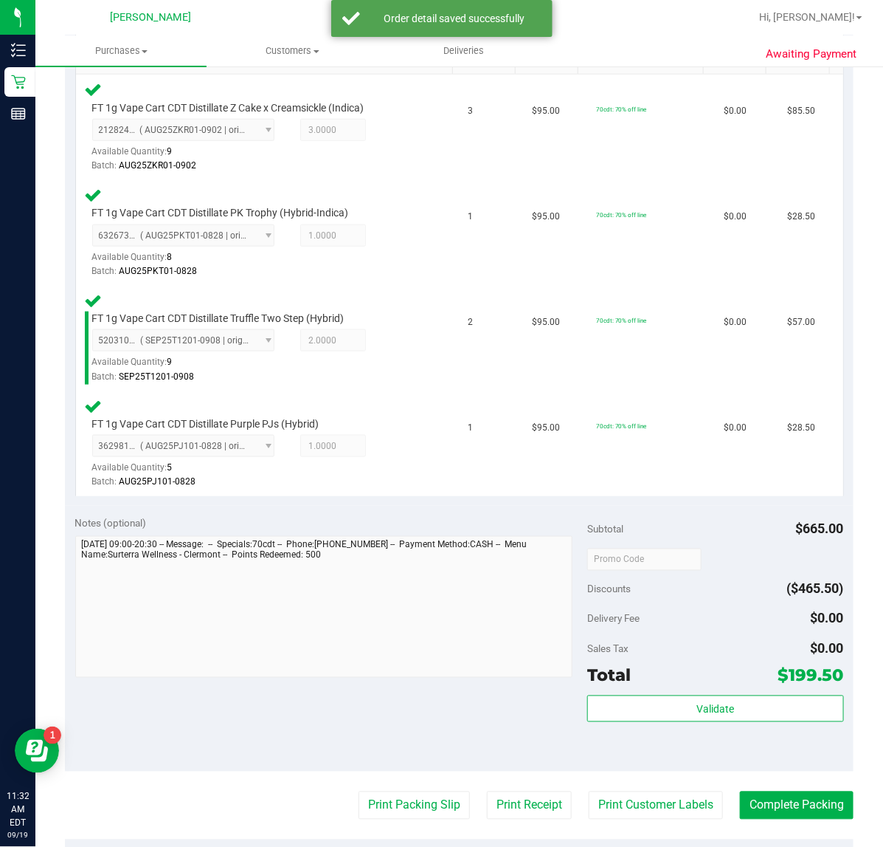
scroll to position [702, 0]
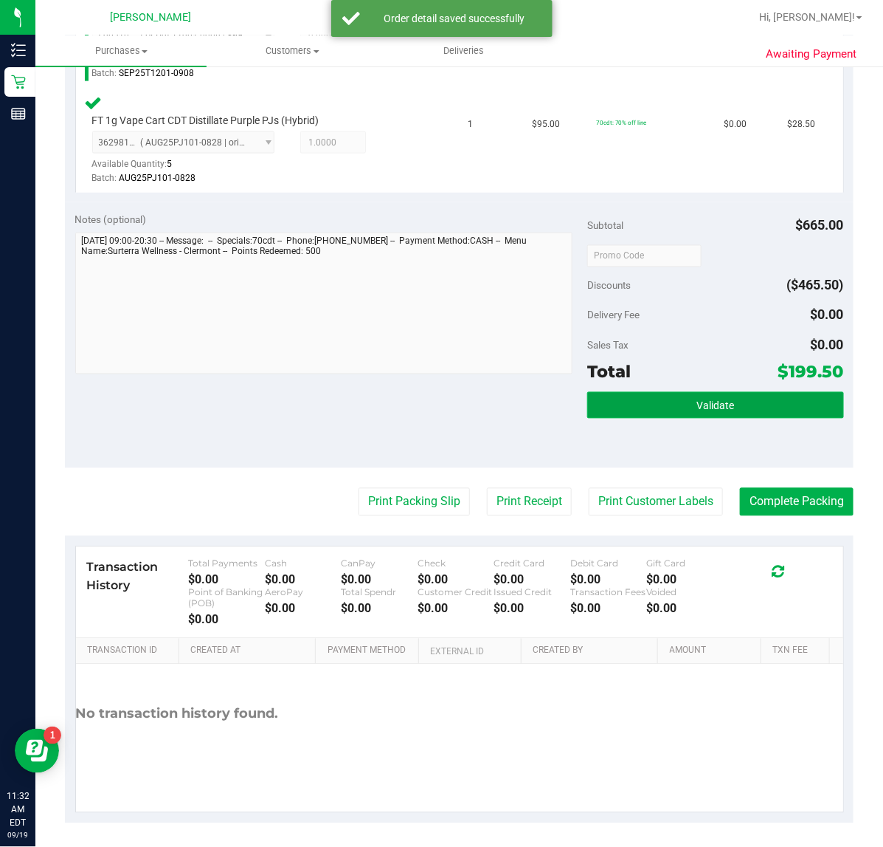
click at [666, 404] on button "Validate" at bounding box center [715, 405] width 256 height 27
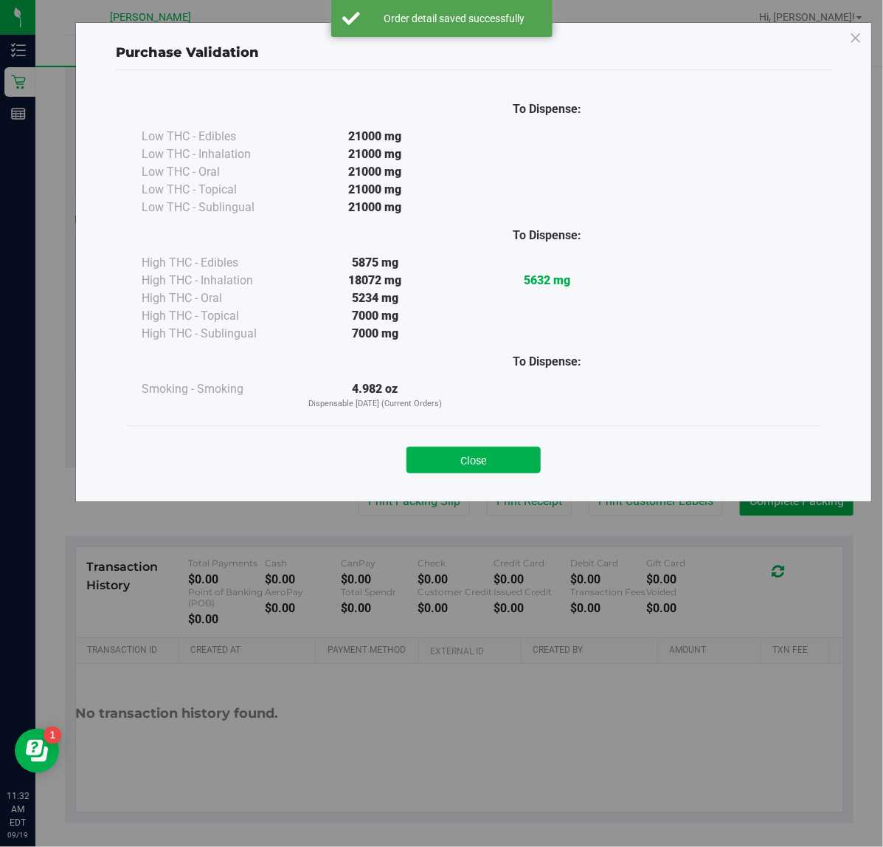
click at [488, 459] on button "Close" at bounding box center [474, 460] width 134 height 27
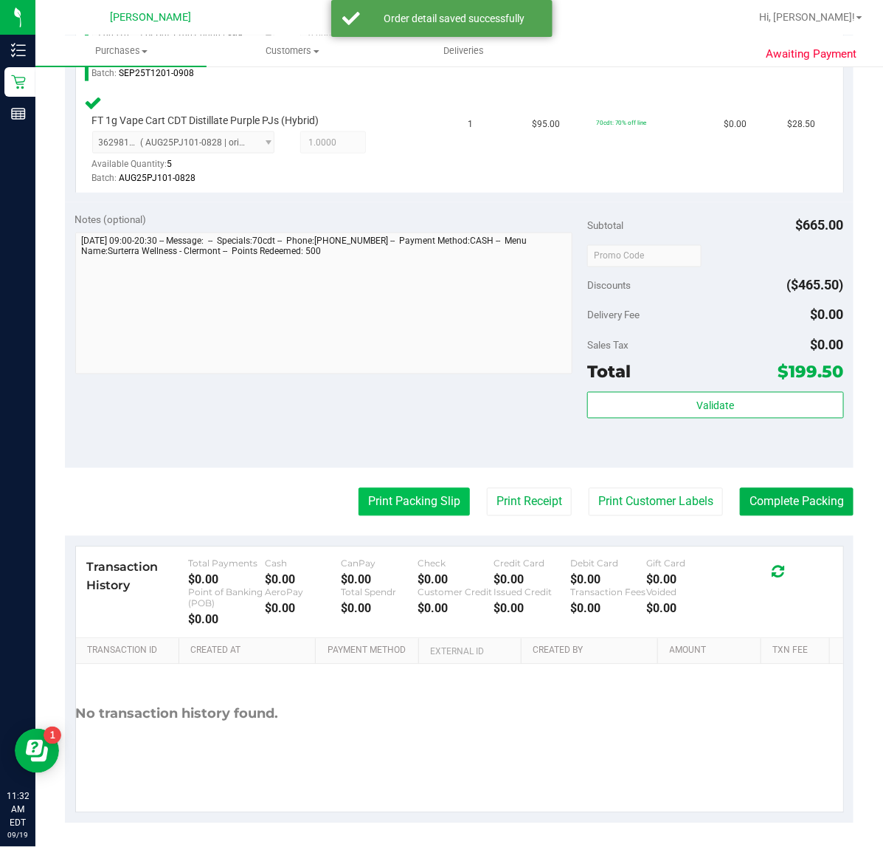
click at [450, 489] on button "Print Packing Slip" at bounding box center [414, 502] width 111 height 28
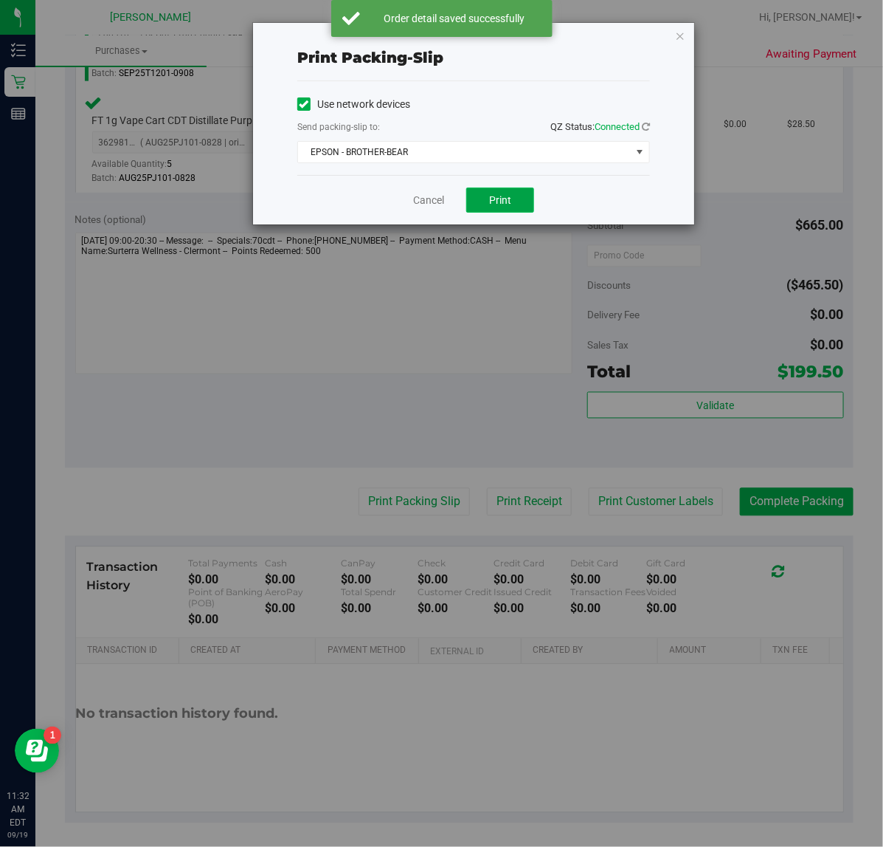
click at [502, 213] on button "Print" at bounding box center [500, 199] width 68 height 25
click at [423, 196] on link "Cancel" at bounding box center [428, 200] width 31 height 15
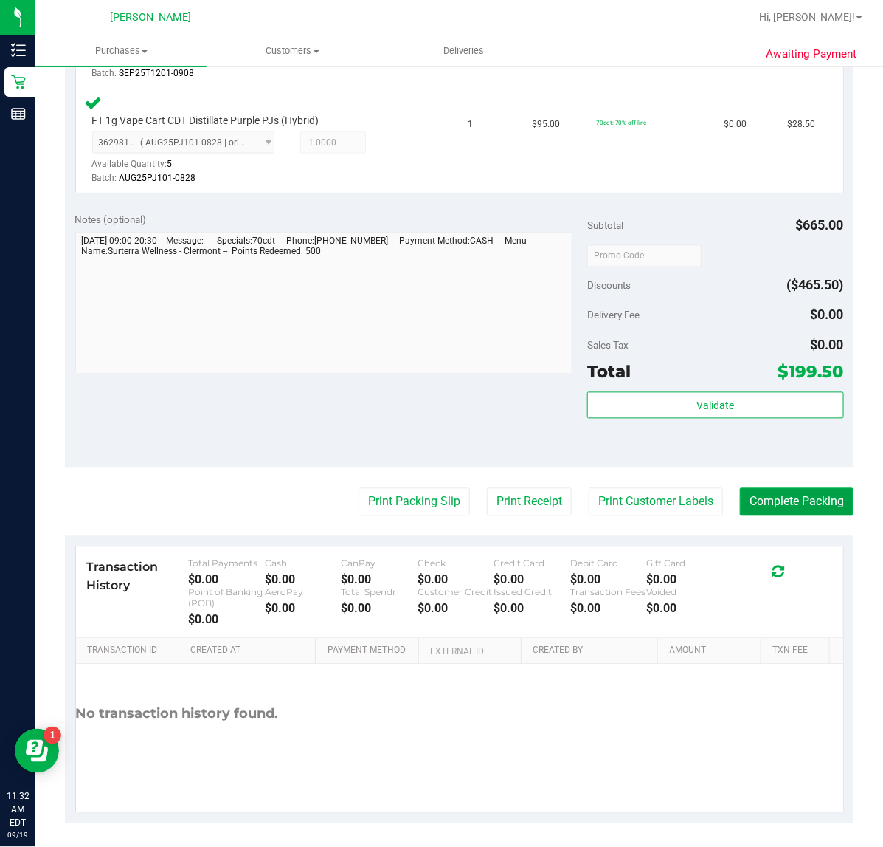
click at [807, 498] on button "Complete Packing" at bounding box center [797, 502] width 114 height 28
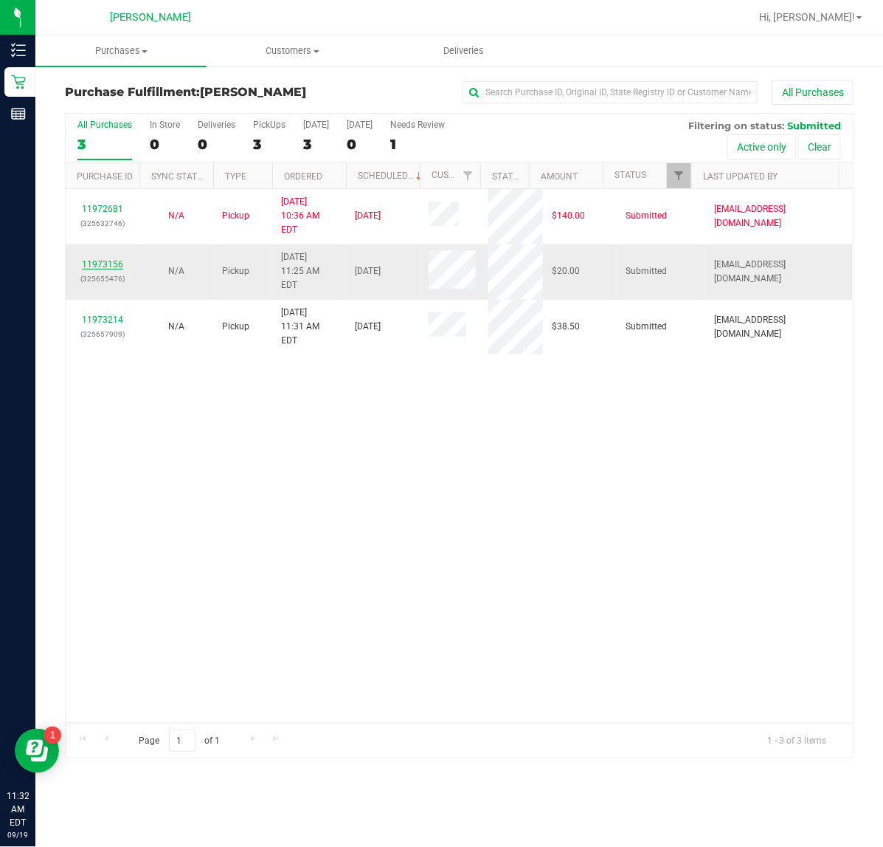
click at [109, 259] on link "11973156" at bounding box center [102, 264] width 41 height 10
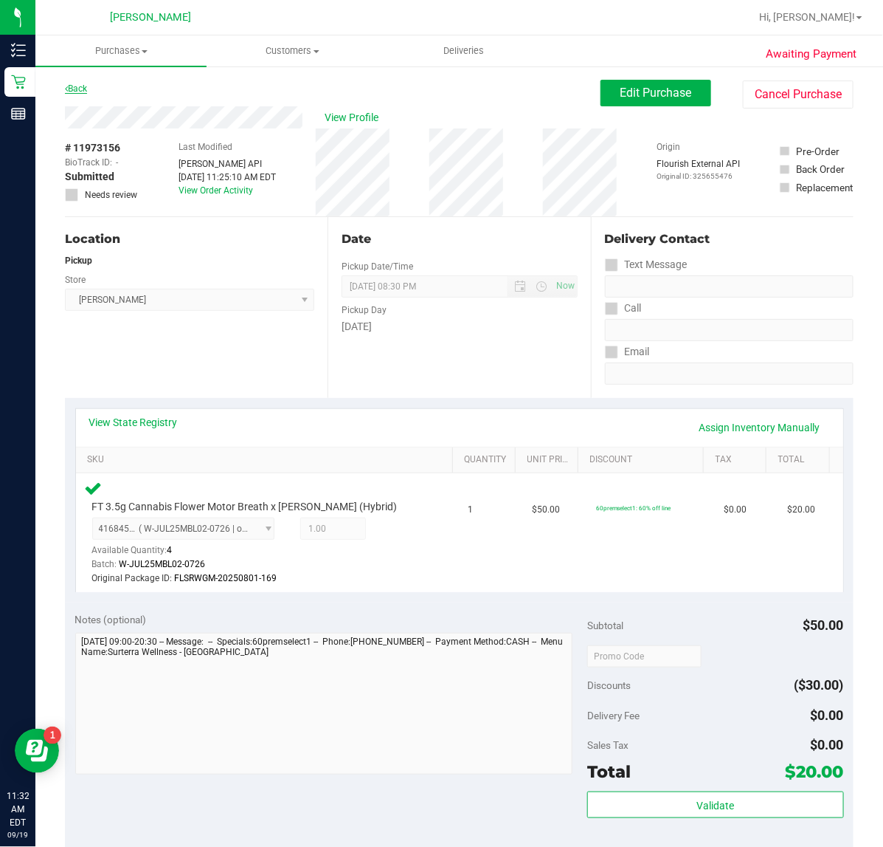
click at [81, 85] on link "Back" at bounding box center [76, 88] width 22 height 10
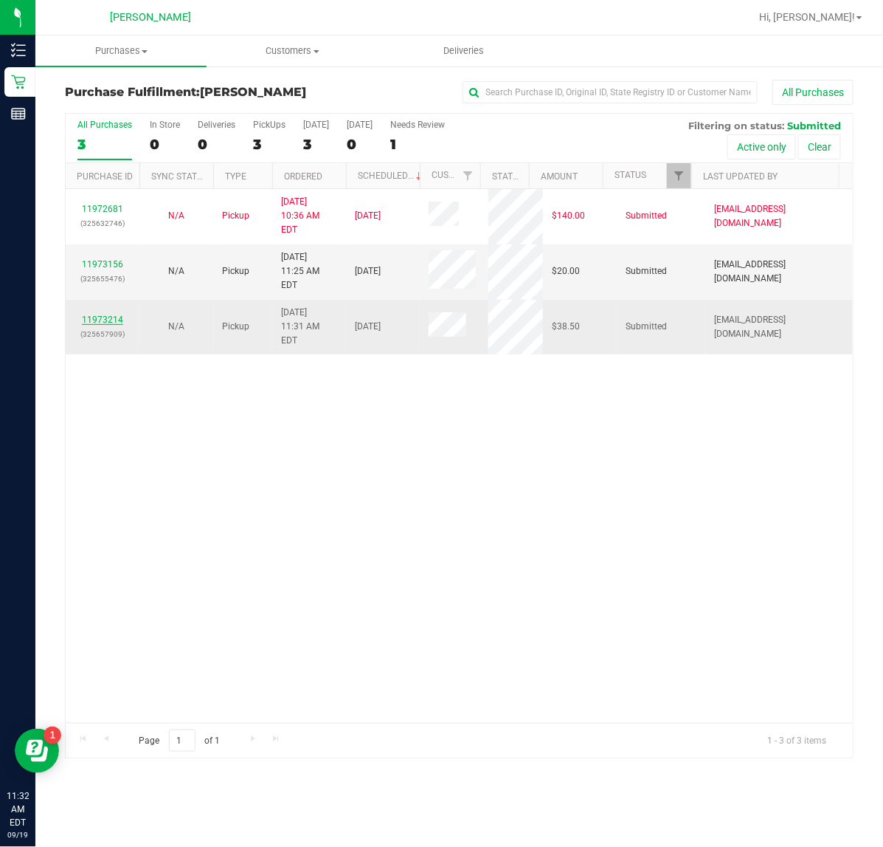
click at [109, 314] on link "11973214" at bounding box center [102, 319] width 41 height 10
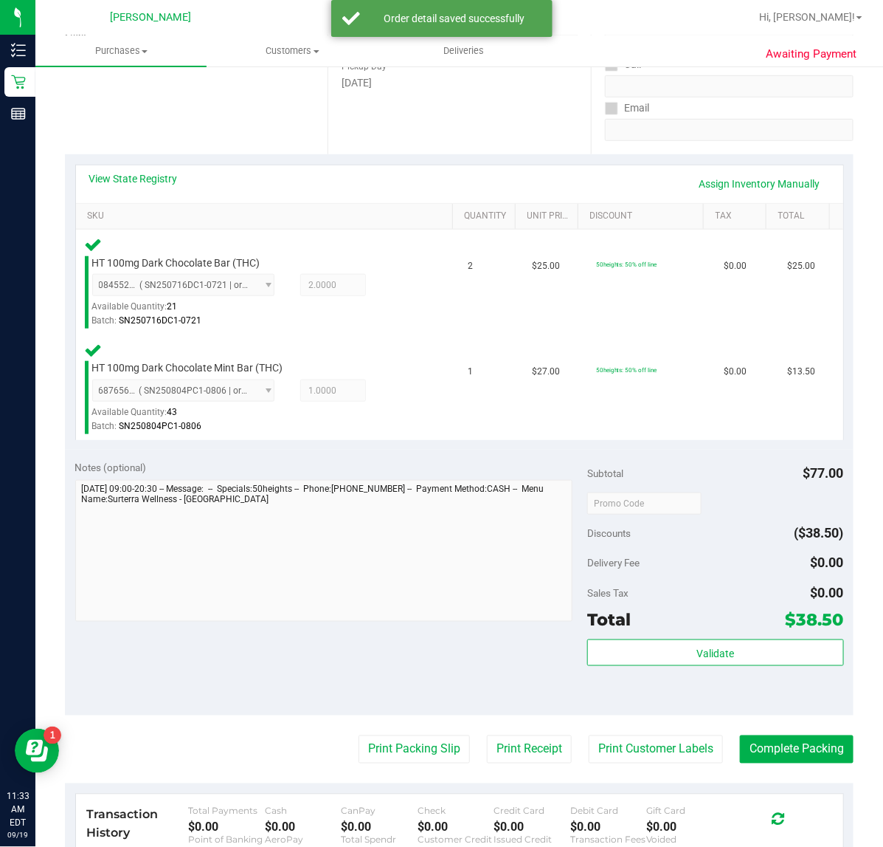
scroll to position [369, 0]
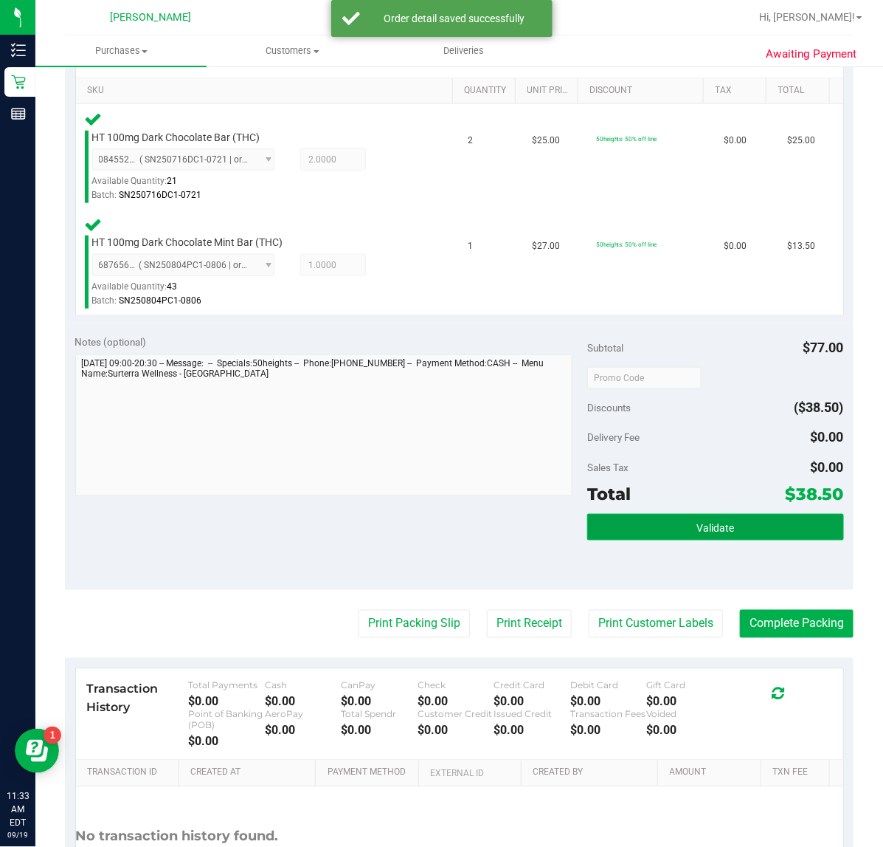
click at [635, 524] on button "Validate" at bounding box center [715, 527] width 256 height 27
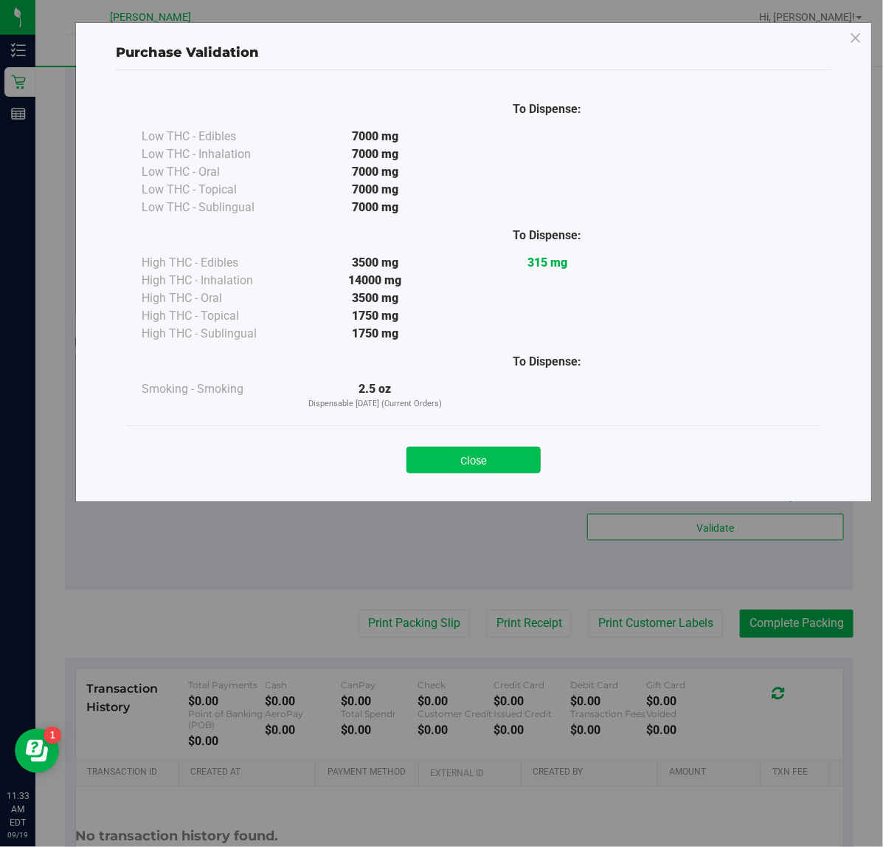
click at [458, 460] on button "Close" at bounding box center [474, 460] width 134 height 27
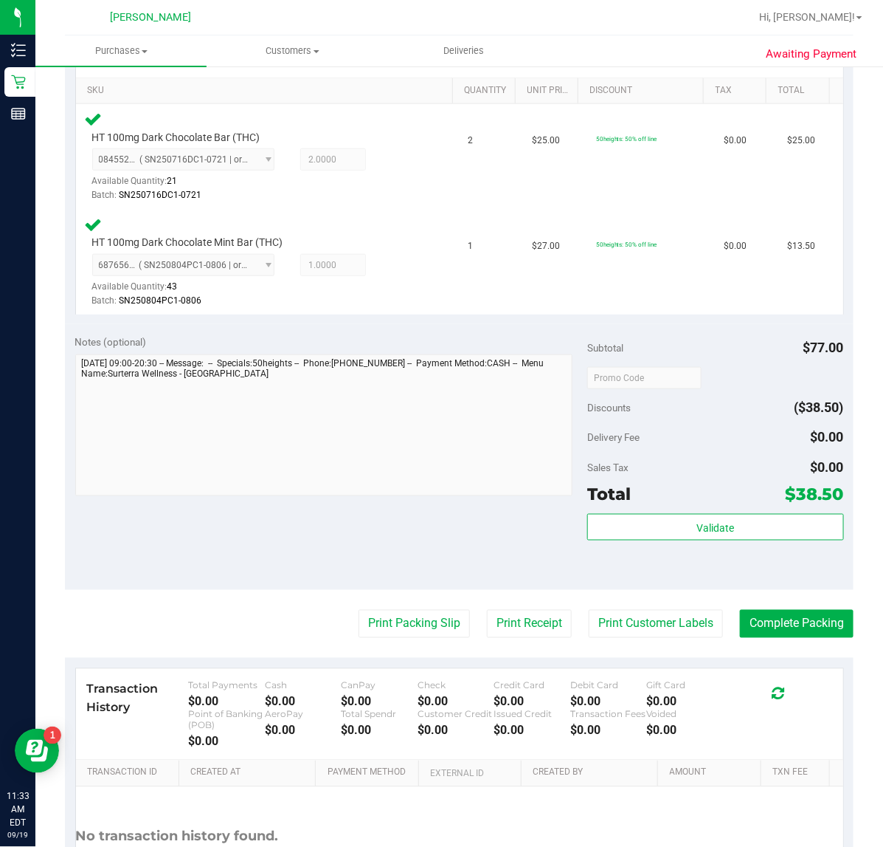
click at [381, 639] on purchase-details "Back Edit Purchase Cancel Purchase View Profile # 11973214 BioTrack ID: - Submi…" at bounding box center [459, 328] width 789 height 1234
click at [382, 620] on button "Print Packing Slip" at bounding box center [414, 624] width 111 height 28
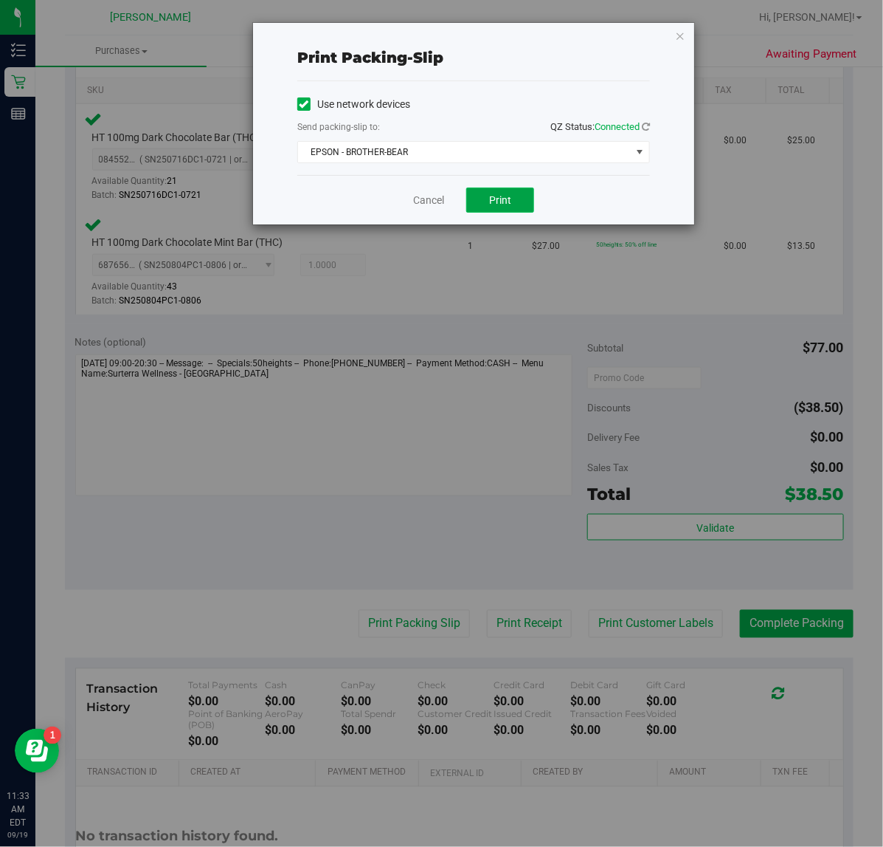
click at [495, 206] on span "Print" at bounding box center [500, 200] width 22 height 12
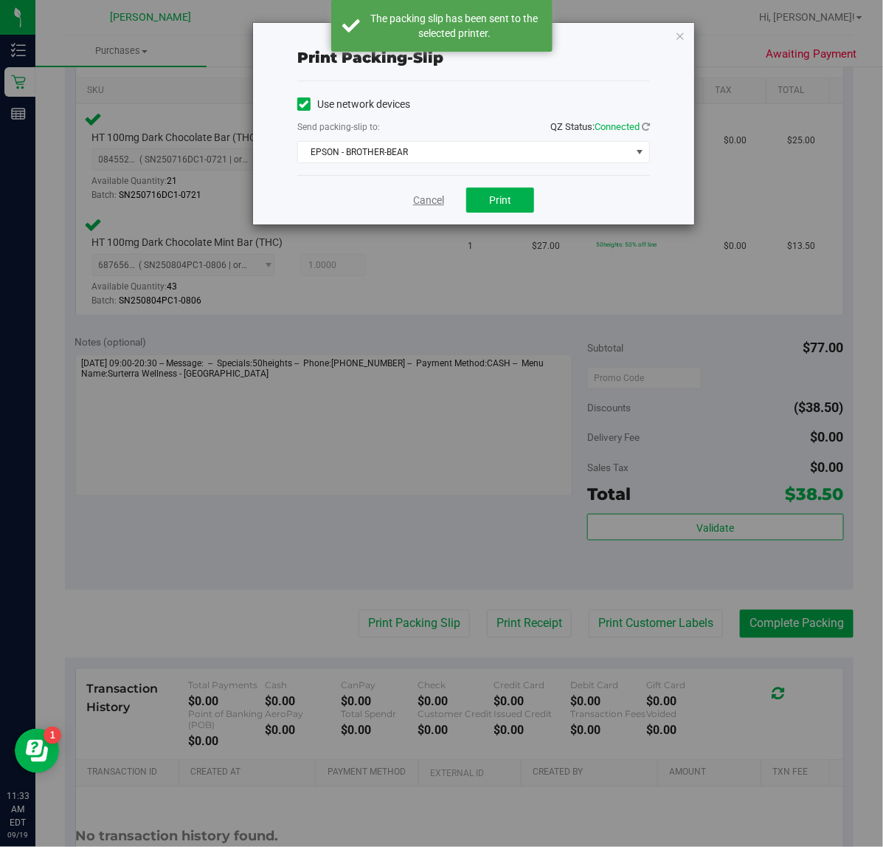
click at [414, 203] on link "Cancel" at bounding box center [428, 200] width 31 height 15
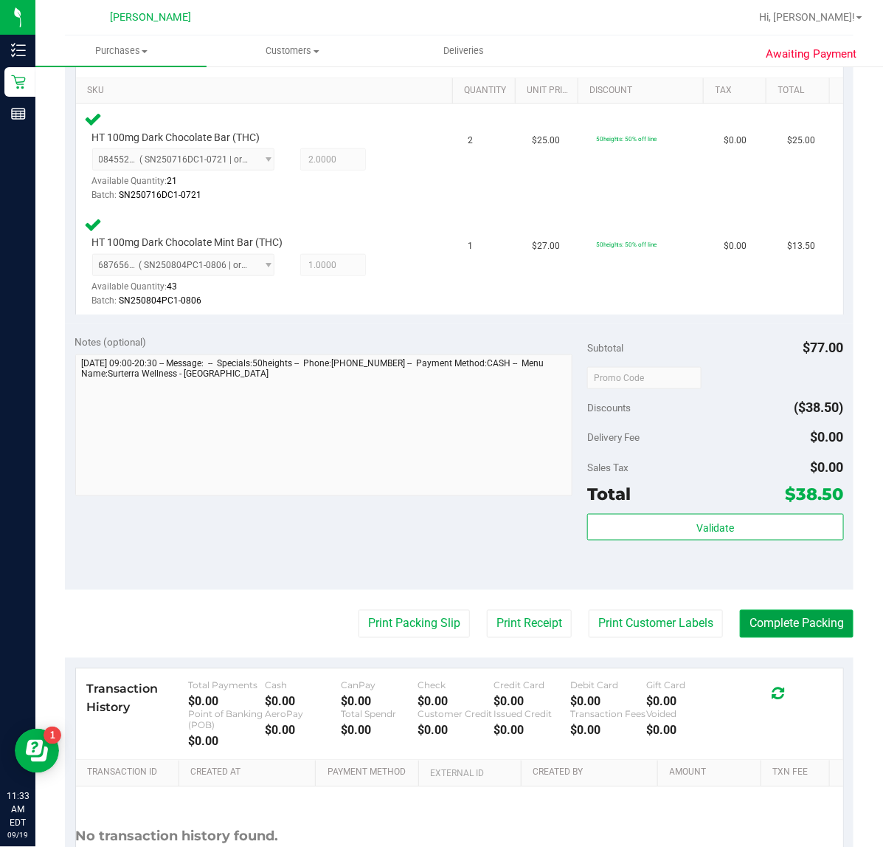
click at [768, 632] on button "Complete Packing" at bounding box center [797, 624] width 114 height 28
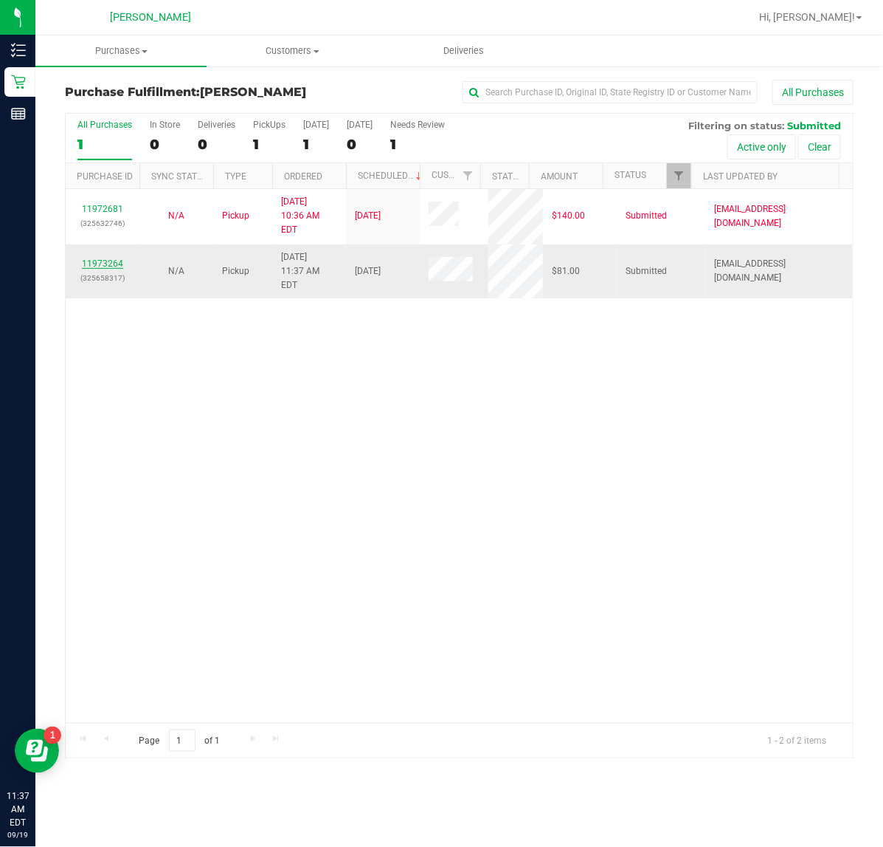
click at [105, 258] on link "11973264" at bounding box center [102, 263] width 41 height 10
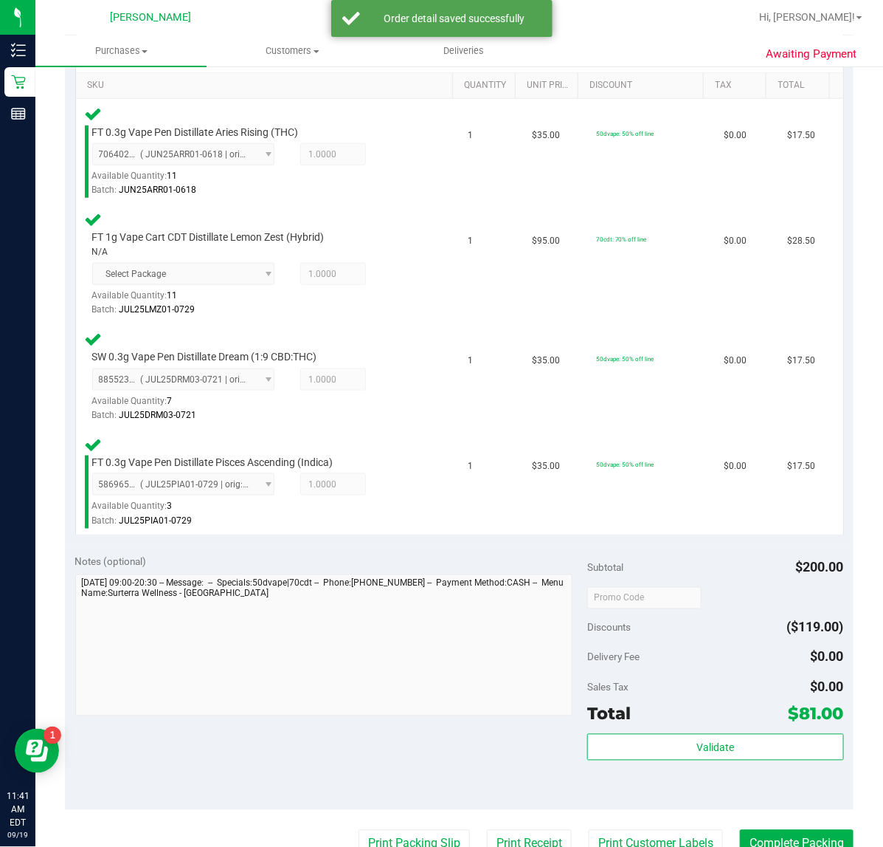
scroll to position [395, 0]
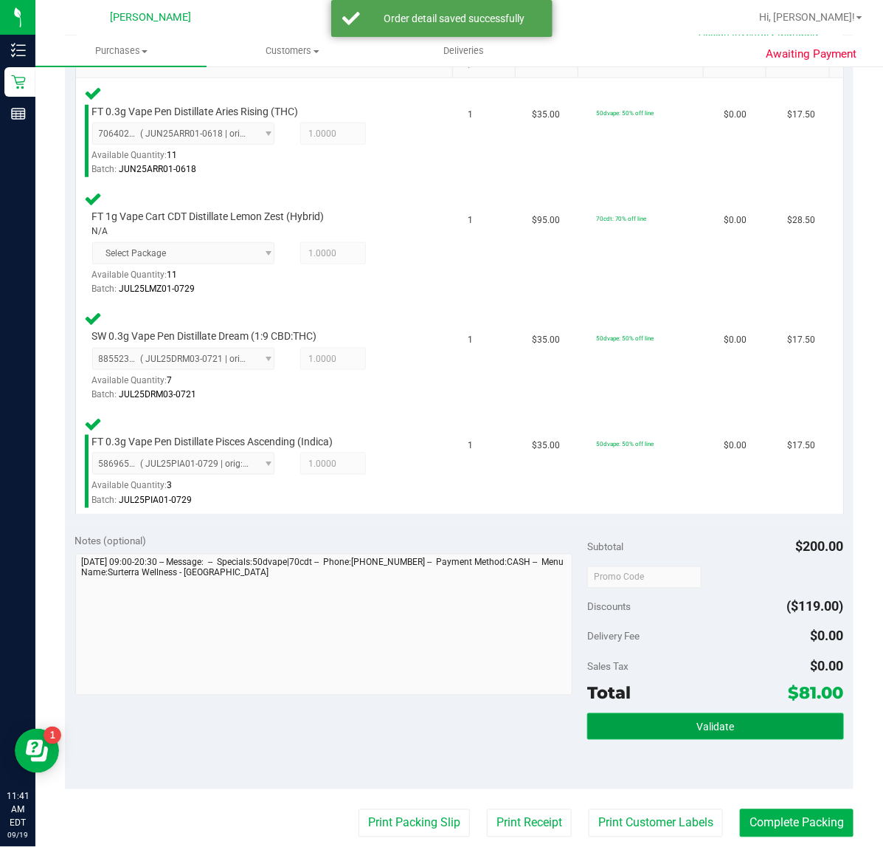
click at [664, 718] on button "Validate" at bounding box center [715, 726] width 256 height 27
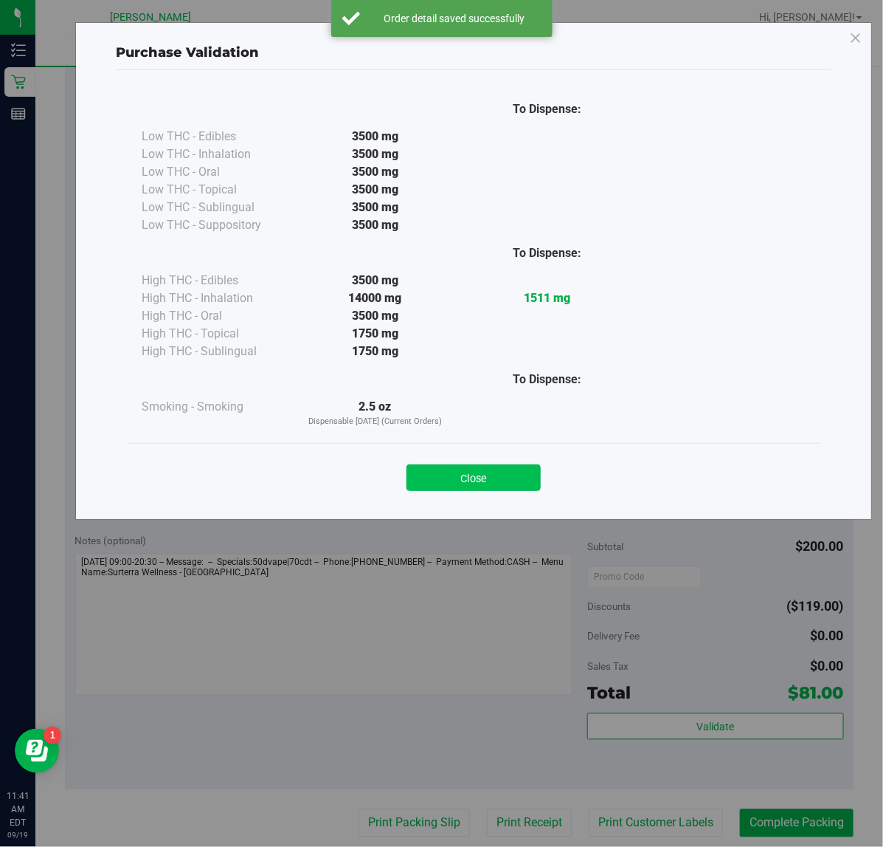
click at [482, 467] on button "Close" at bounding box center [474, 477] width 134 height 27
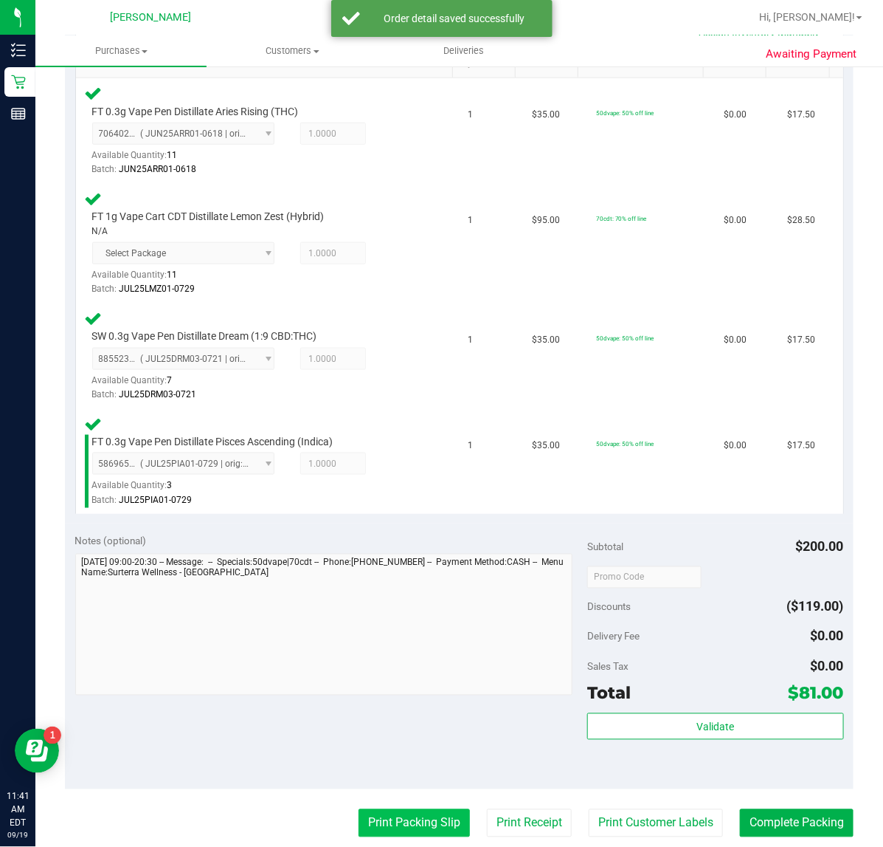
click at [360, 816] on button "Print Packing Slip" at bounding box center [414, 823] width 111 height 28
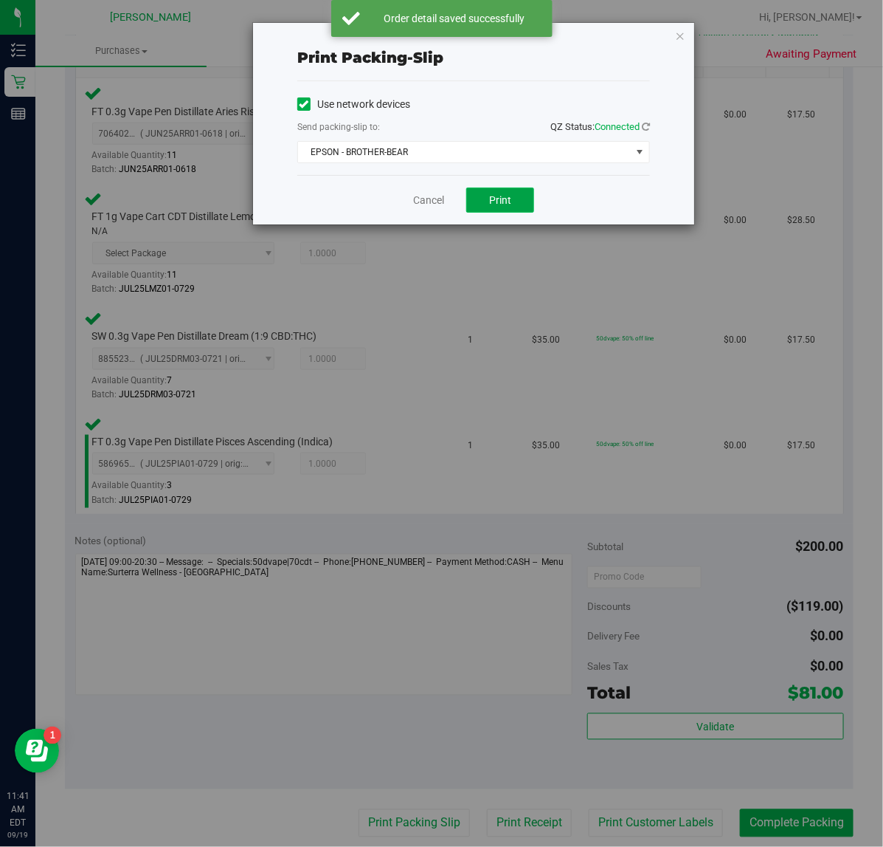
click at [502, 190] on button "Print" at bounding box center [500, 199] width 68 height 25
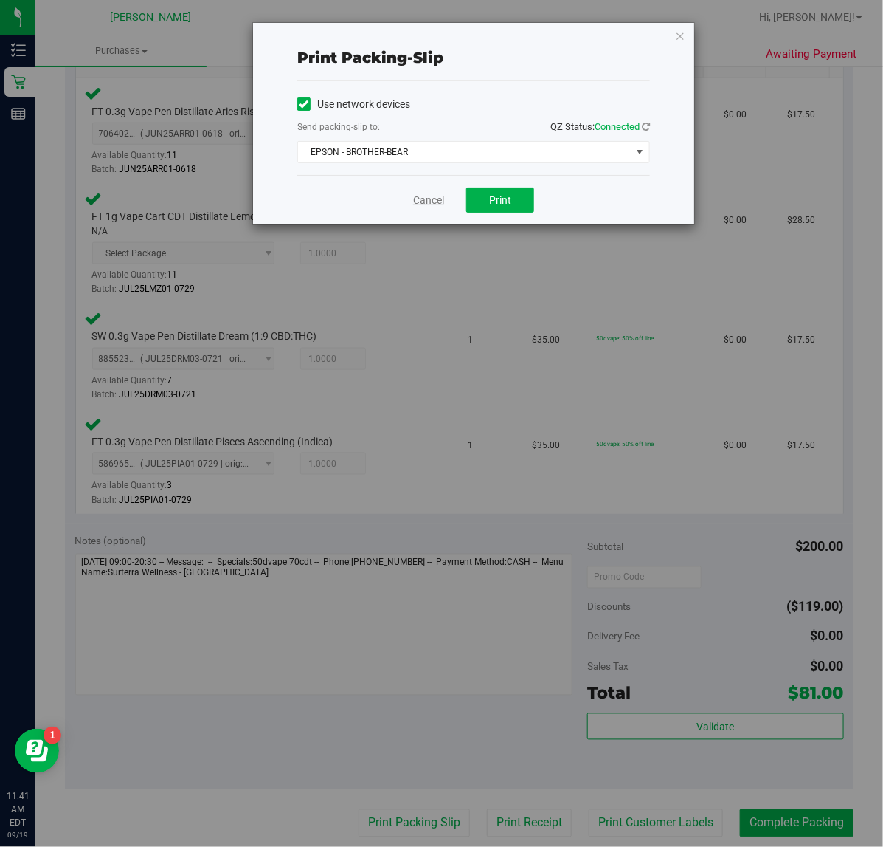
click at [441, 204] on link "Cancel" at bounding box center [428, 200] width 31 height 15
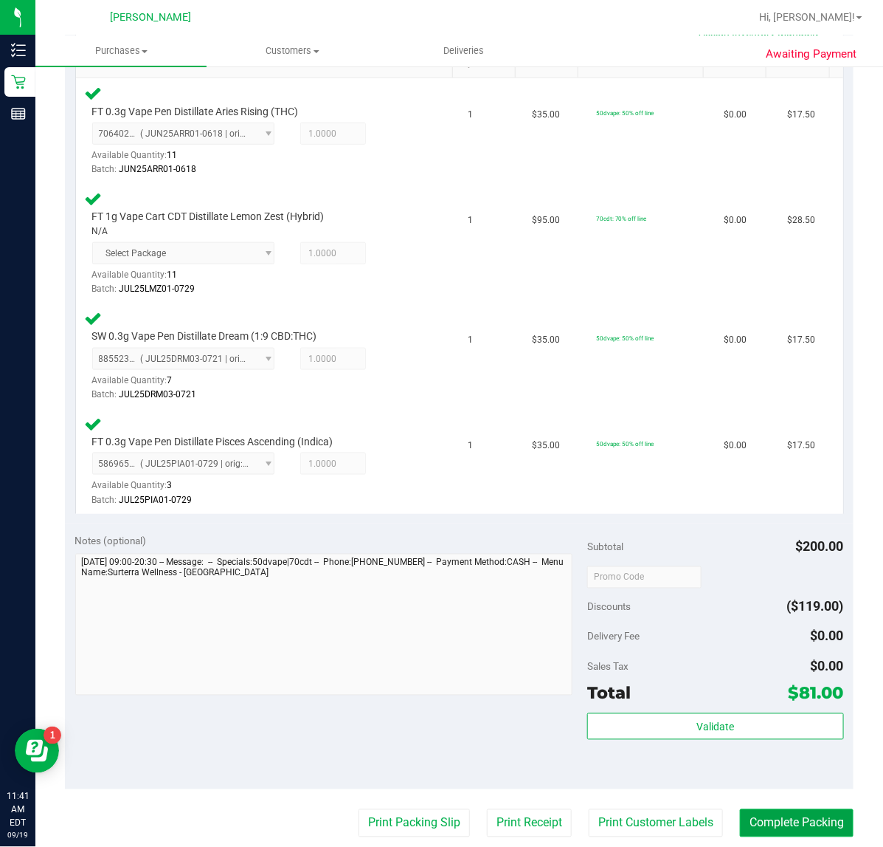
click at [785, 820] on button "Complete Packing" at bounding box center [797, 823] width 114 height 28
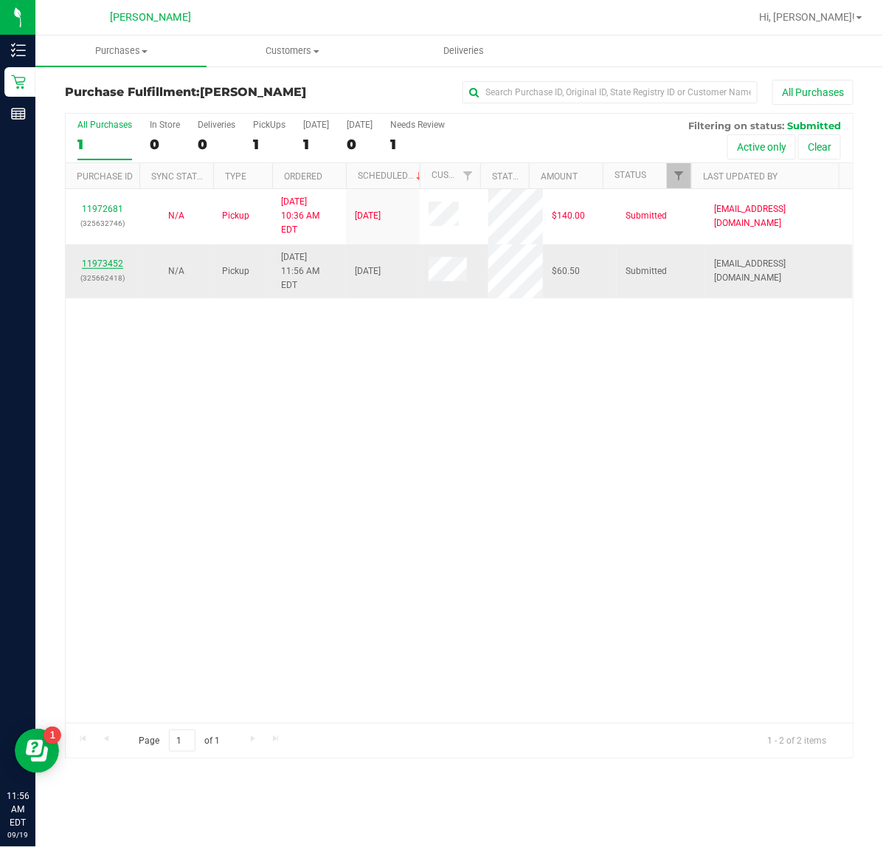
click at [113, 258] on link "11973452" at bounding box center [102, 263] width 41 height 10
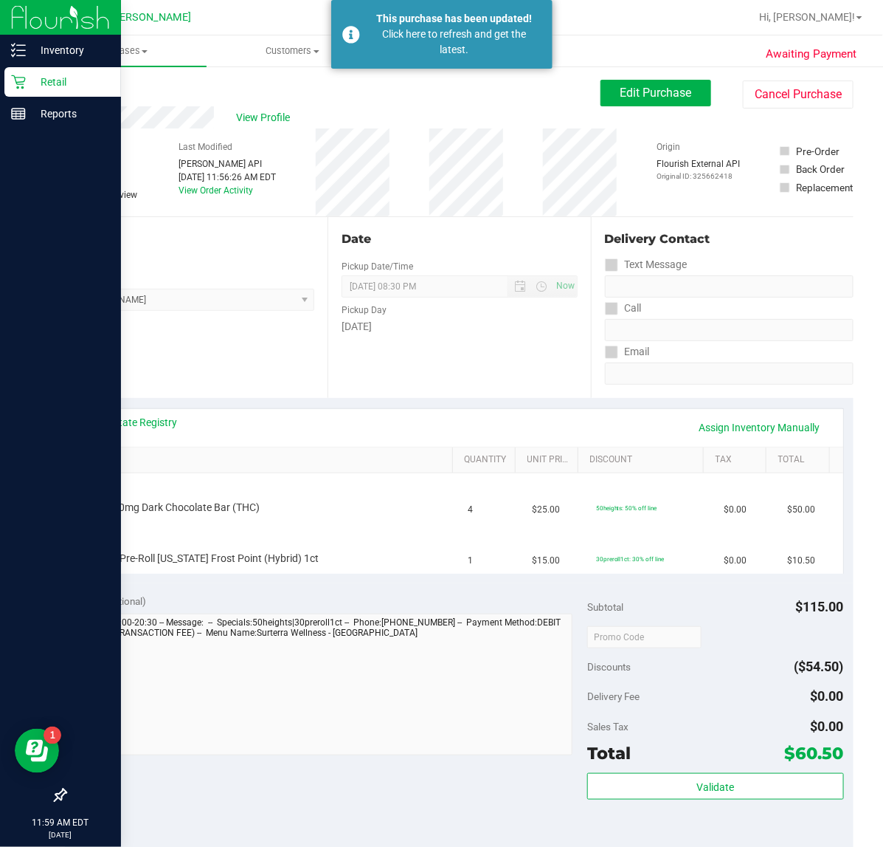
click at [24, 82] on icon at bounding box center [18, 82] width 15 height 15
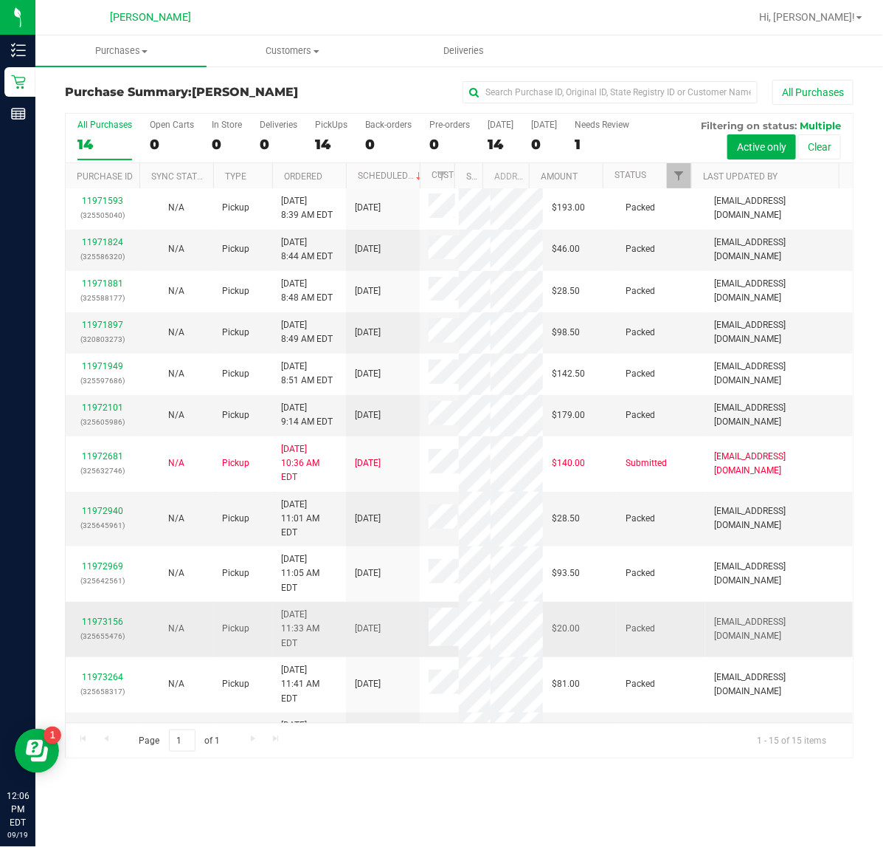
scroll to position [208, 0]
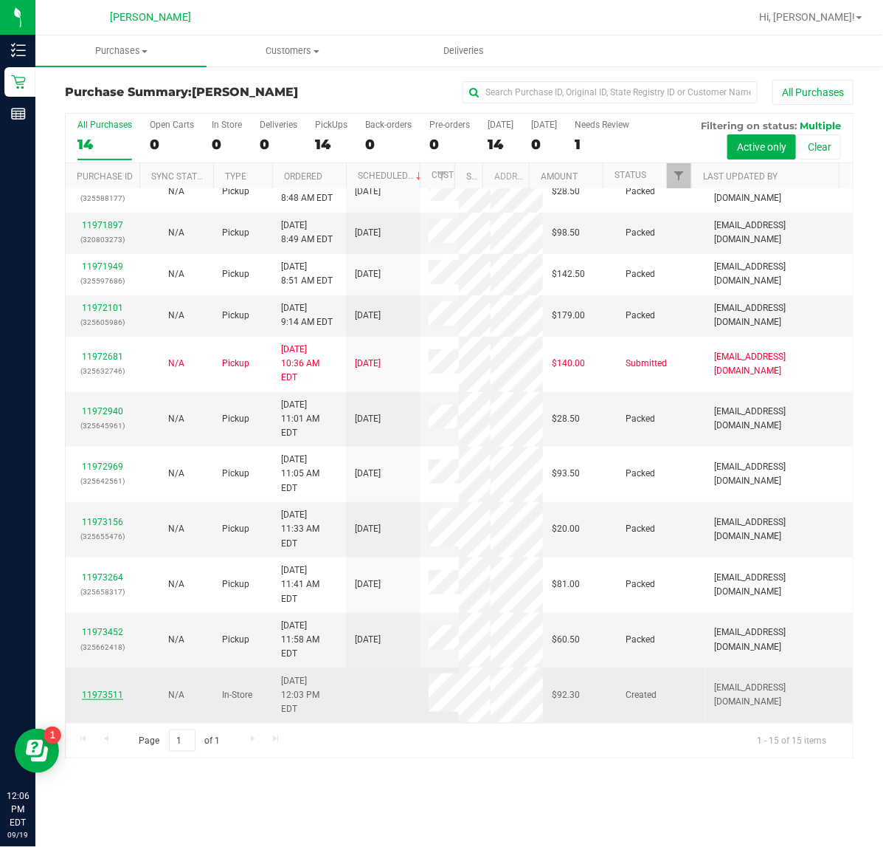
click at [105, 694] on link "11973511" at bounding box center [102, 694] width 41 height 10
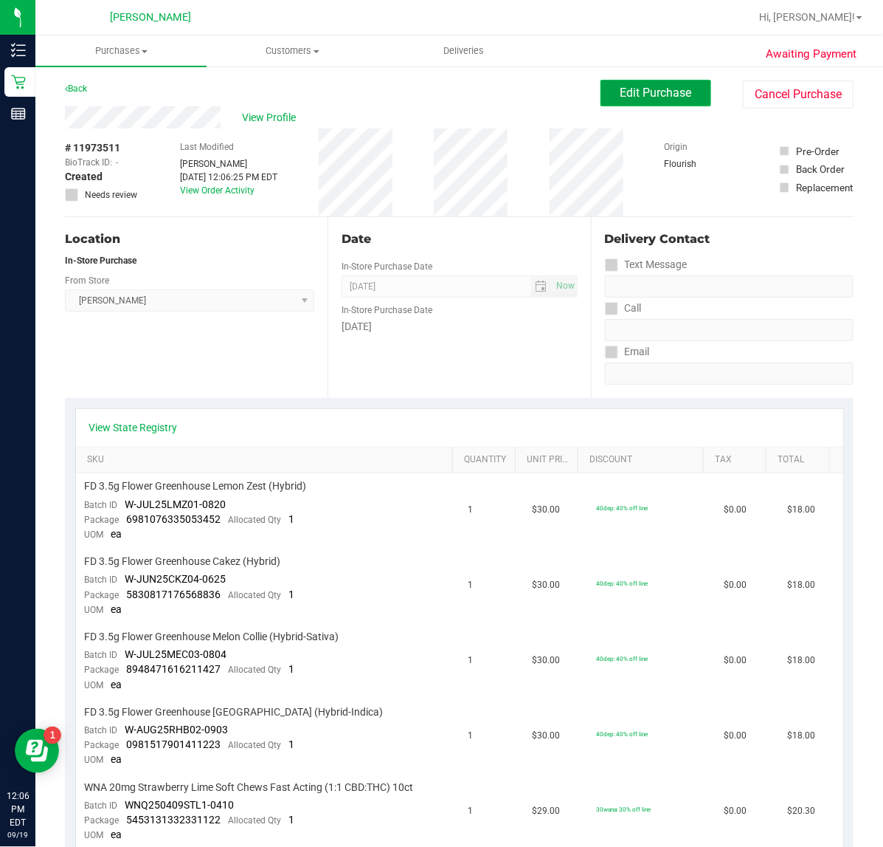
click at [624, 100] on span "Edit Purchase" at bounding box center [657, 93] width 72 height 14
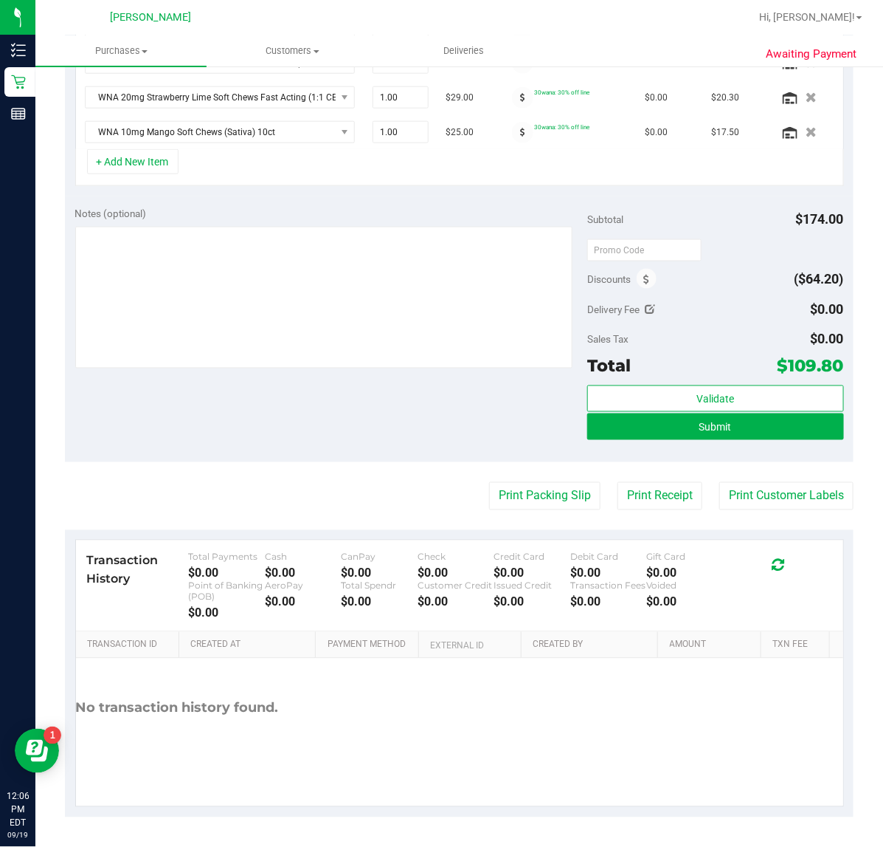
scroll to position [440, 0]
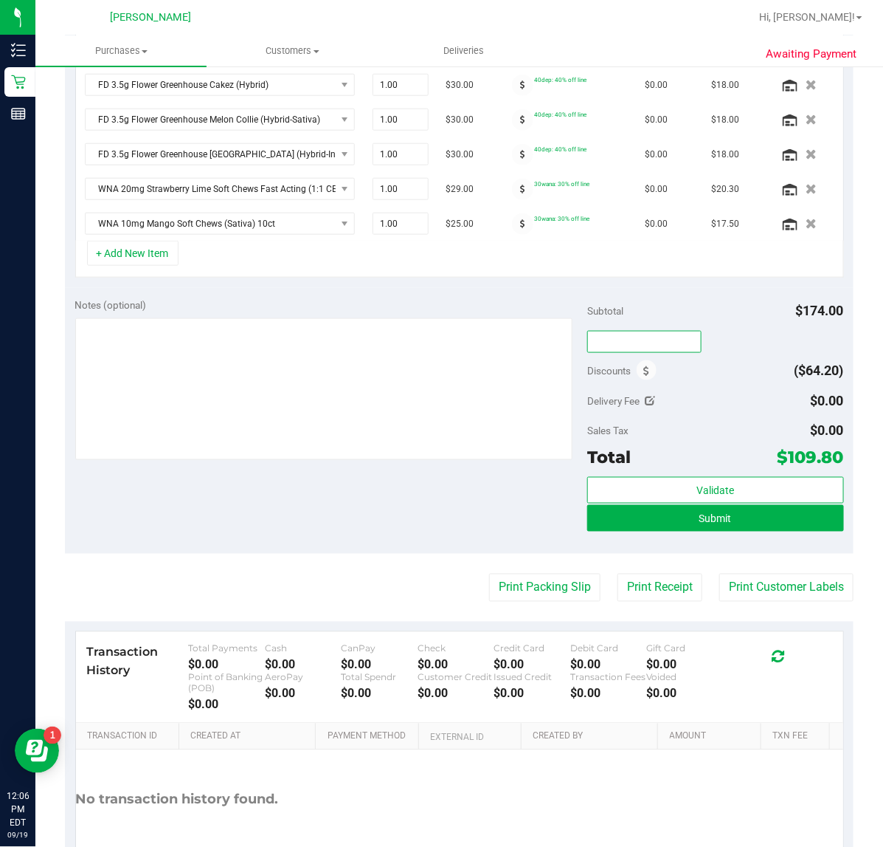
click at [624, 342] on input "text" at bounding box center [644, 342] width 114 height 22
click at [644, 370] on icon at bounding box center [647, 371] width 6 height 10
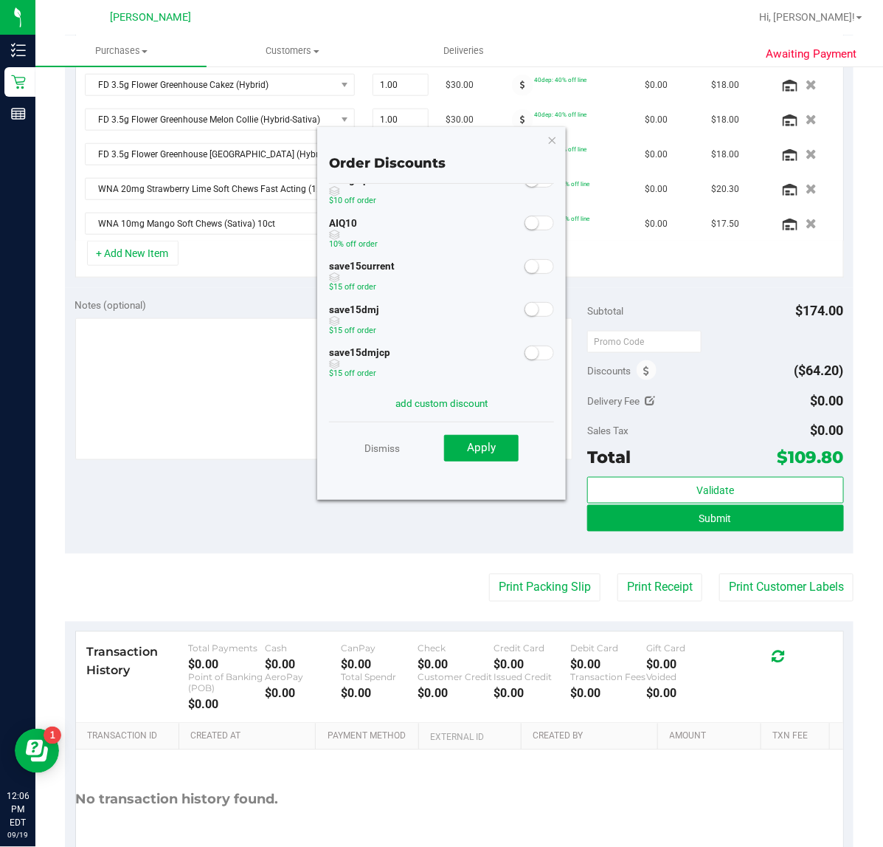
scroll to position [0, 0]
click at [555, 145] on icon "button" at bounding box center [553, 140] width 10 height 18
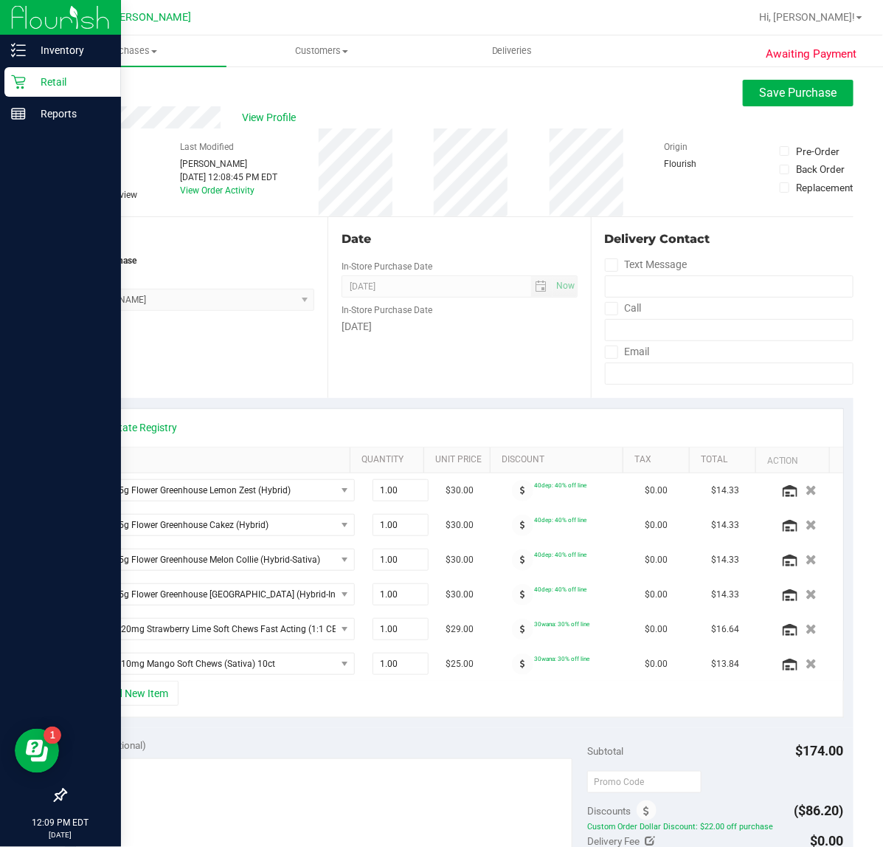
click at [11, 83] on icon at bounding box center [18, 82] width 15 height 15
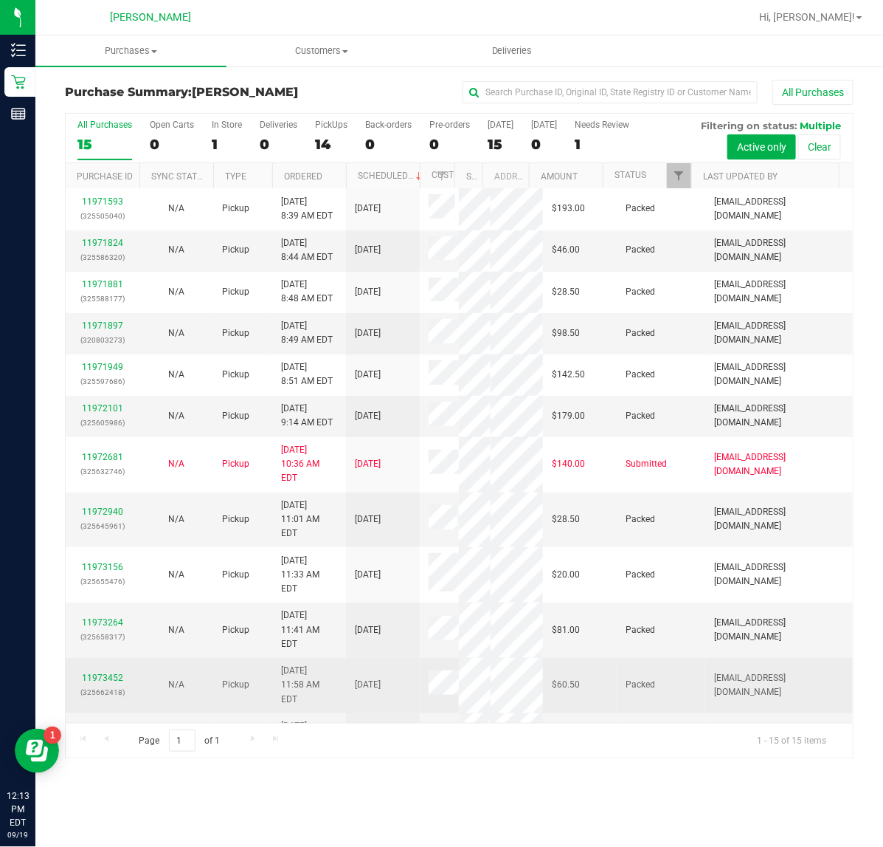
scroll to position [194, 0]
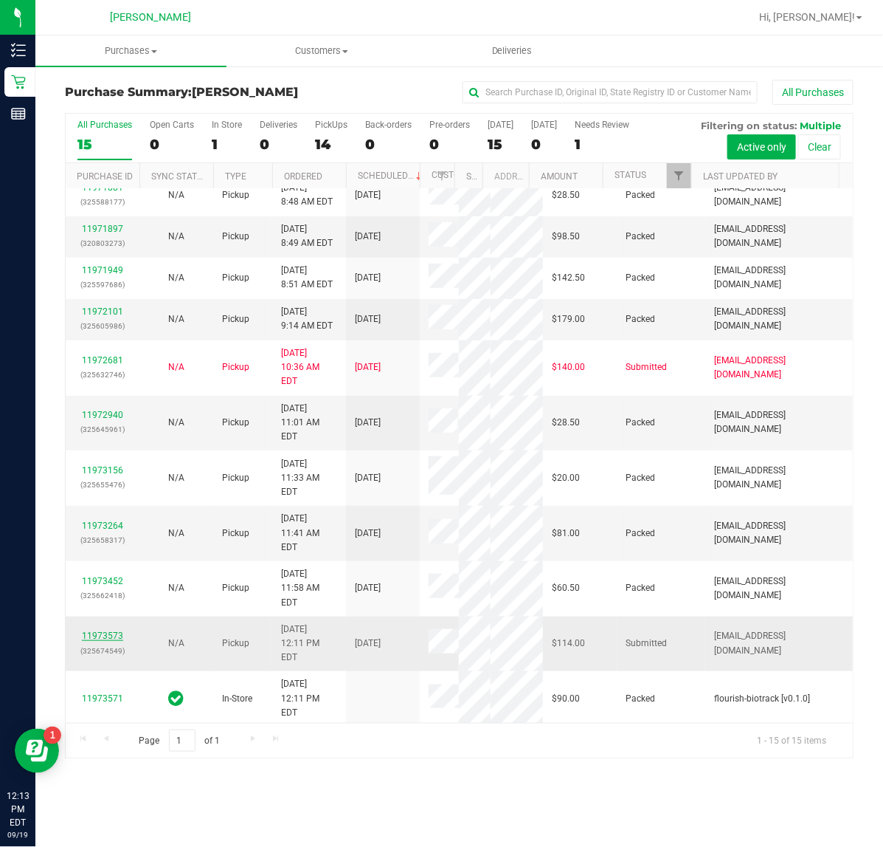
click at [112, 641] on link "11973573" at bounding box center [102, 635] width 41 height 10
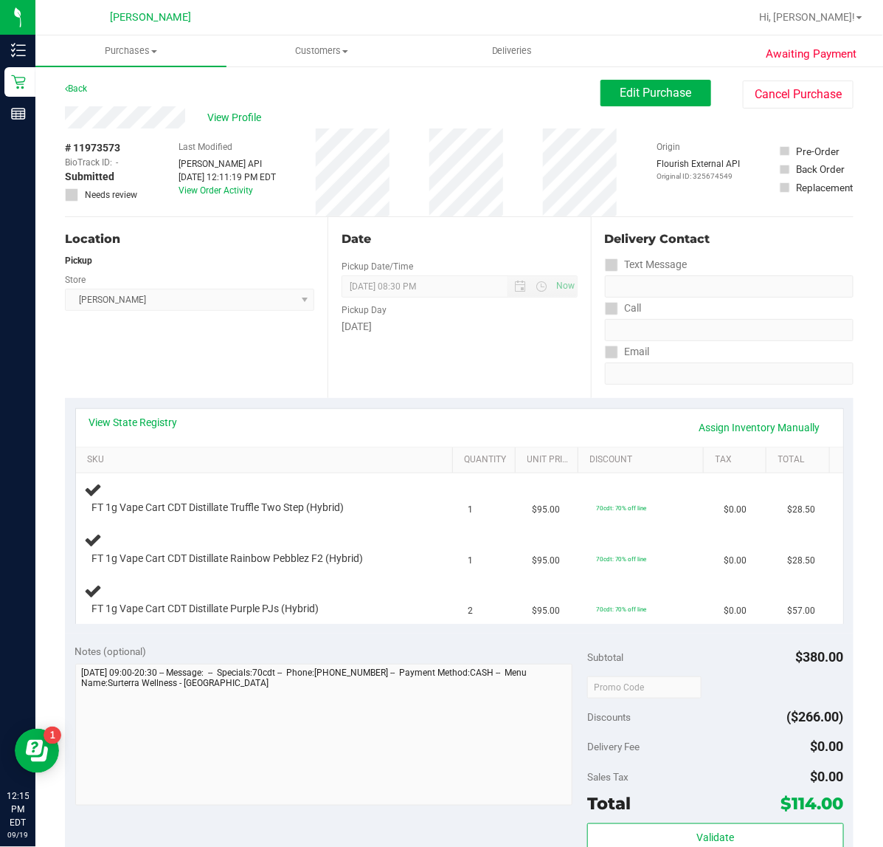
click at [241, 353] on div "Location Pickup Store Clermont WC Select Store Bonita Springs WC Boynton Beach …" at bounding box center [196, 307] width 263 height 181
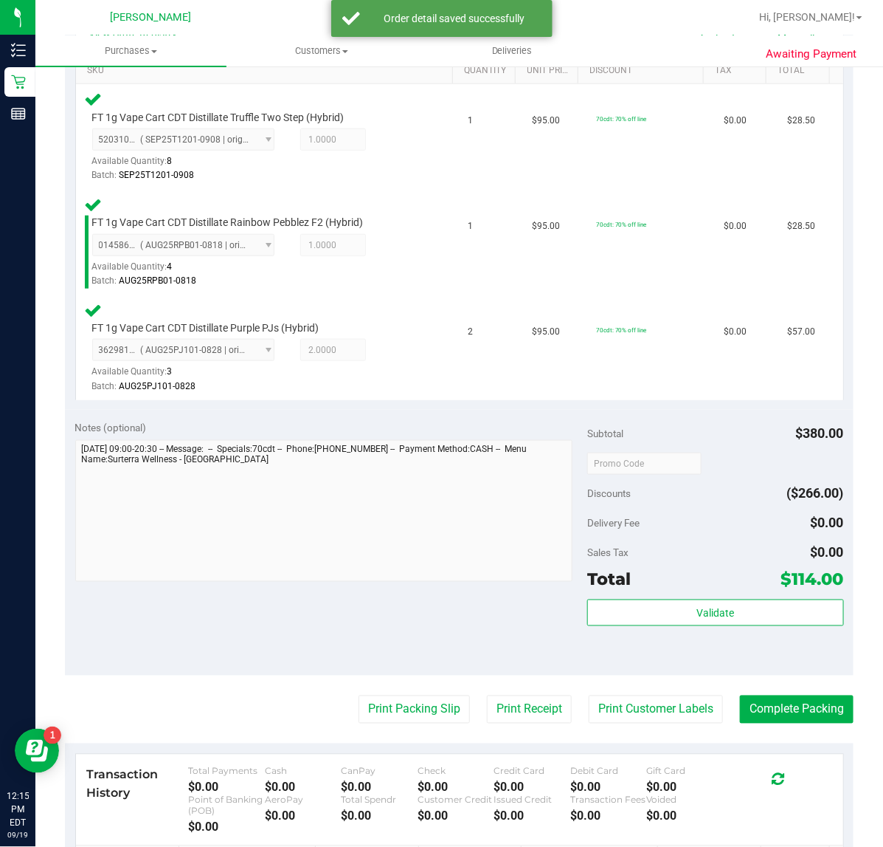
scroll to position [391, 0]
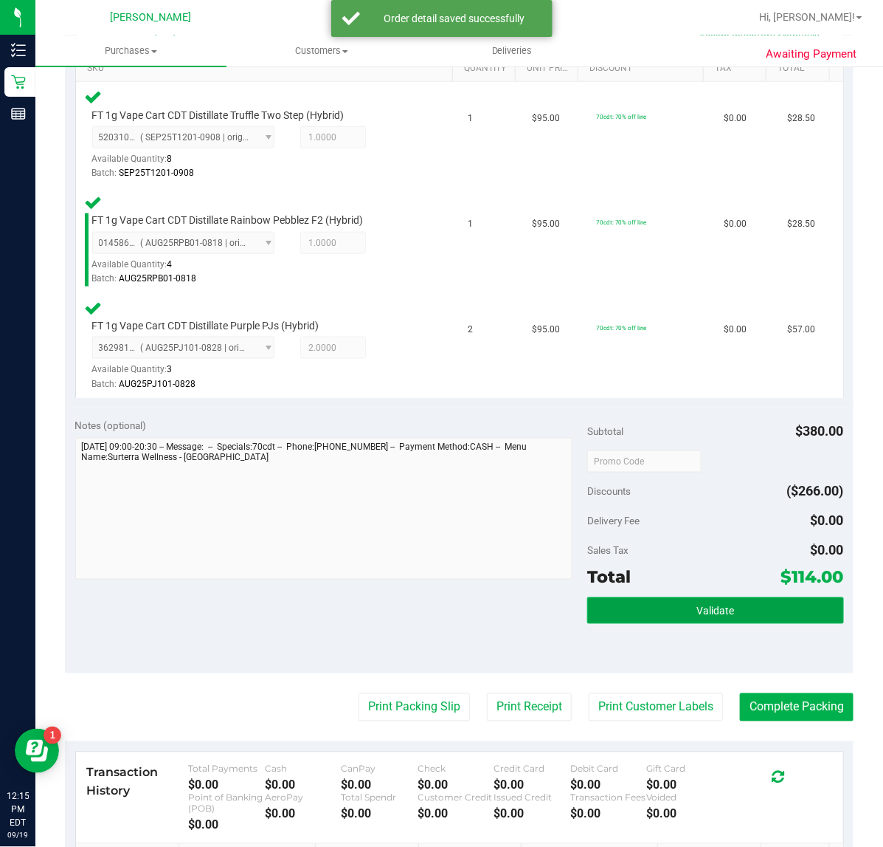
click at [672, 599] on button "Validate" at bounding box center [715, 610] width 256 height 27
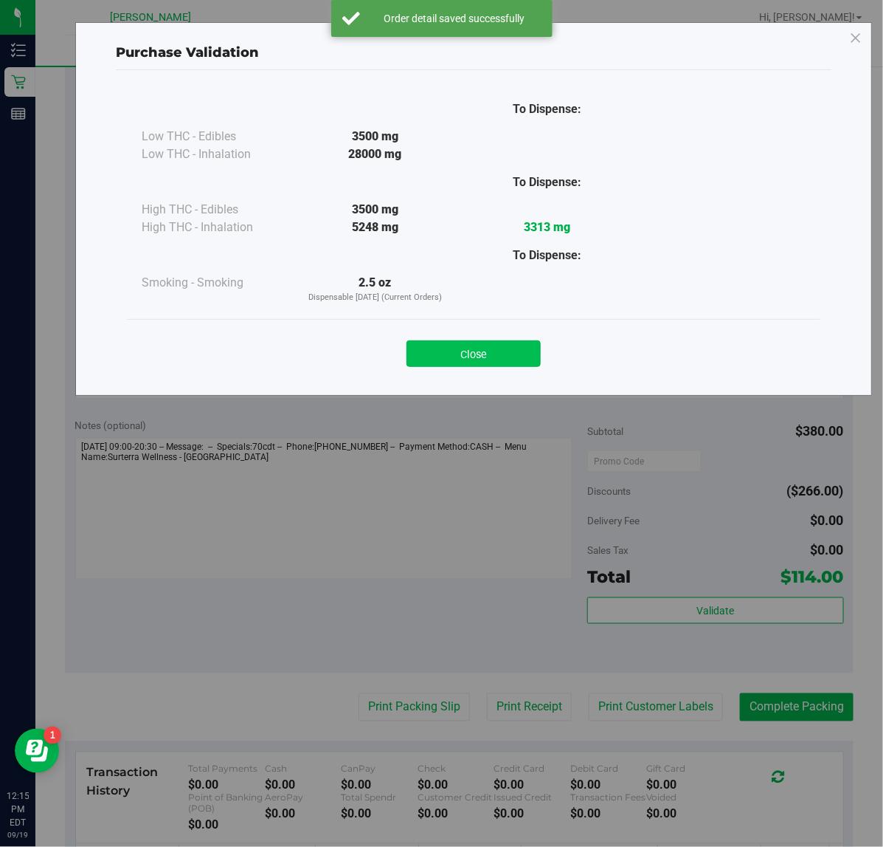
click at [462, 355] on button "Close" at bounding box center [474, 353] width 134 height 27
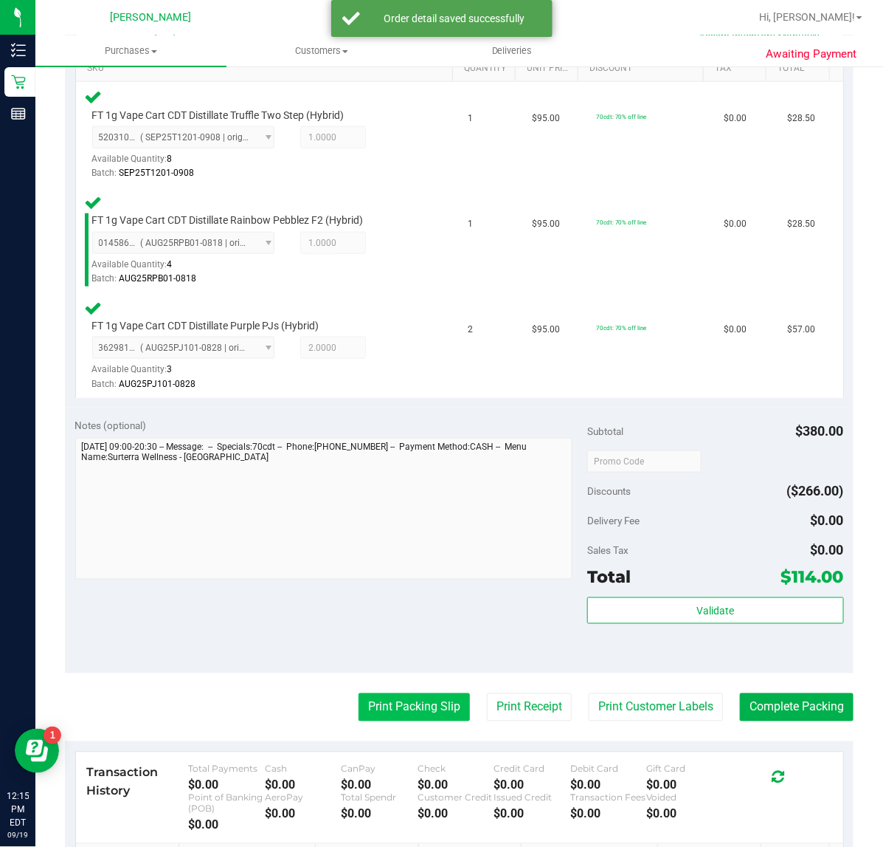
click at [399, 714] on button "Print Packing Slip" at bounding box center [414, 707] width 111 height 28
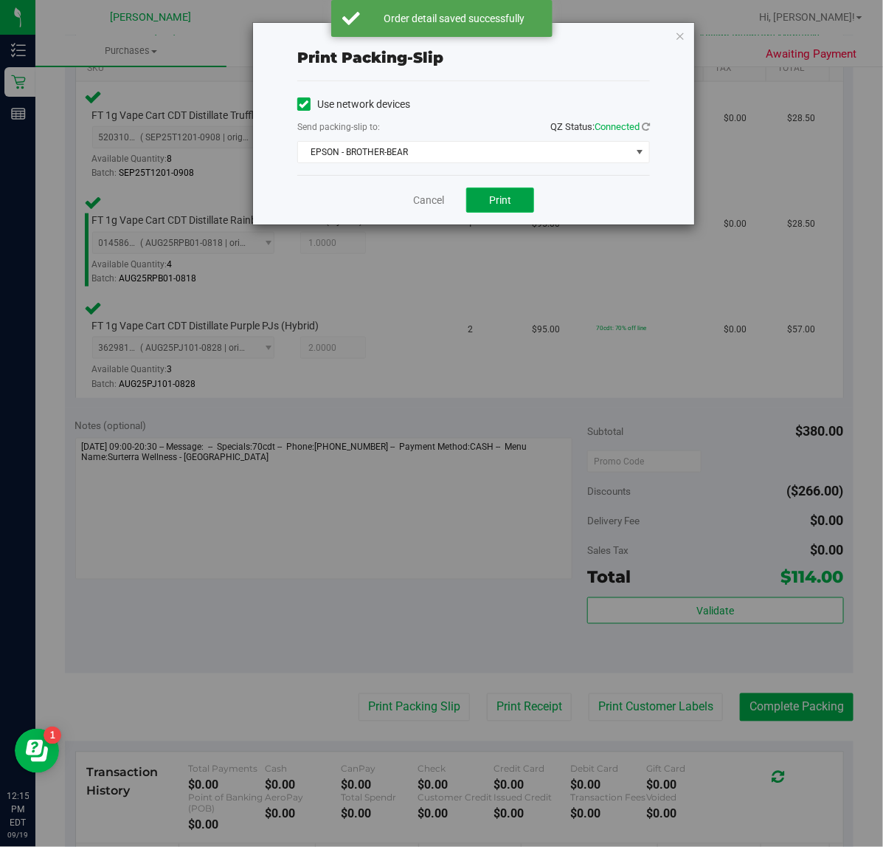
click at [511, 189] on button "Print" at bounding box center [500, 199] width 68 height 25
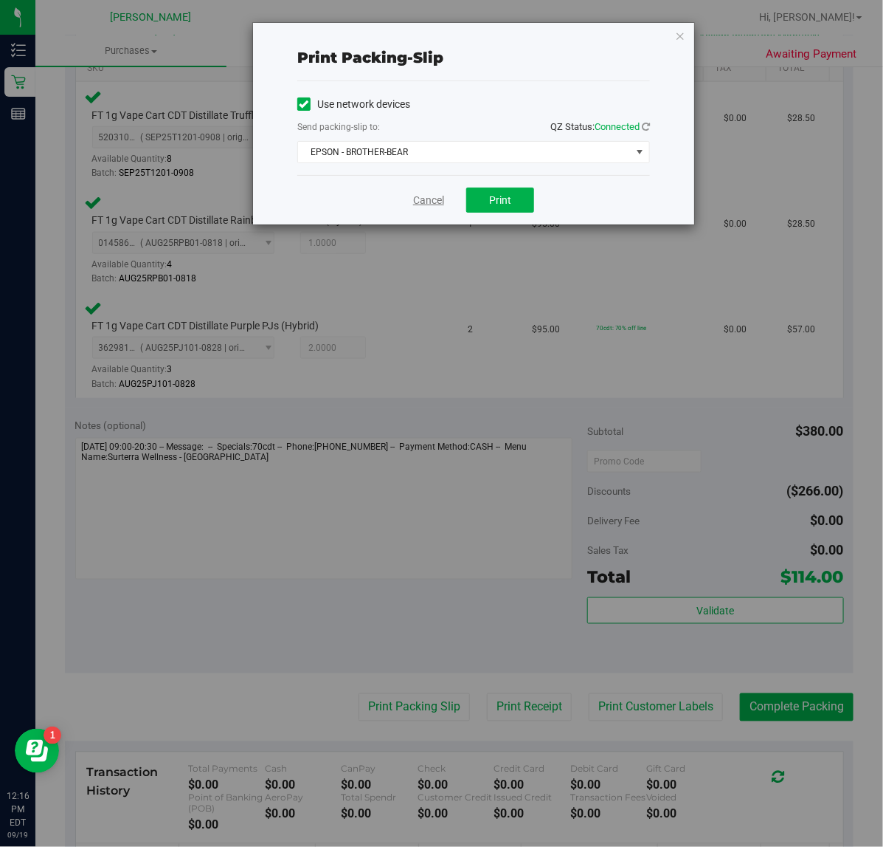
click at [421, 205] on link "Cancel" at bounding box center [428, 200] width 31 height 15
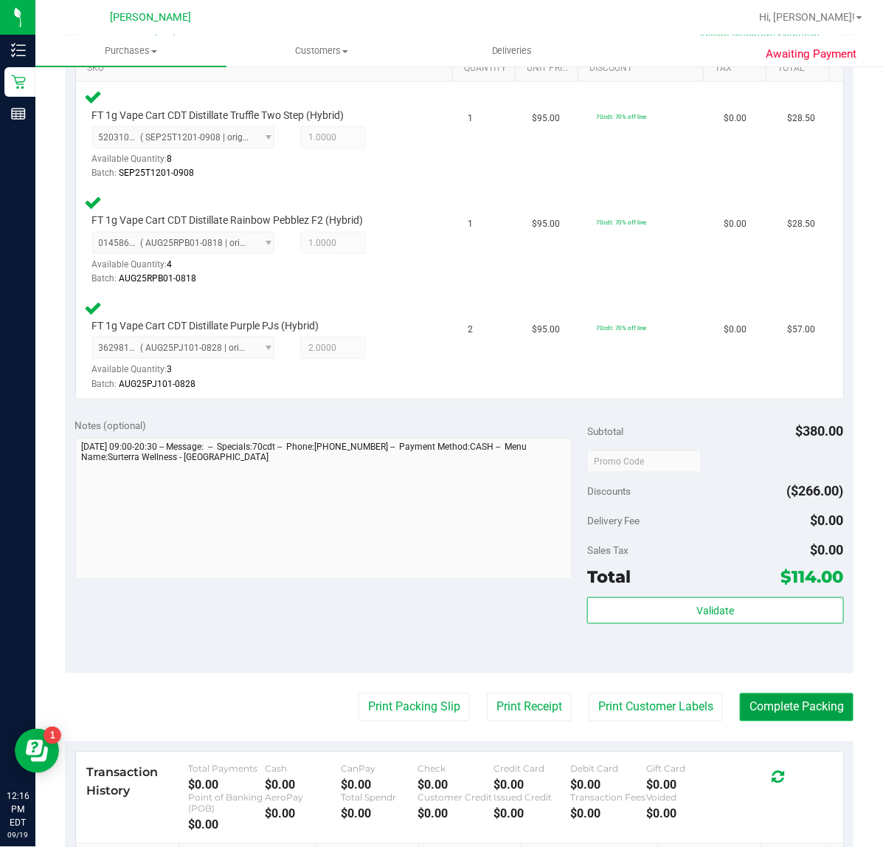
click at [783, 720] on button "Complete Packing" at bounding box center [797, 707] width 114 height 28
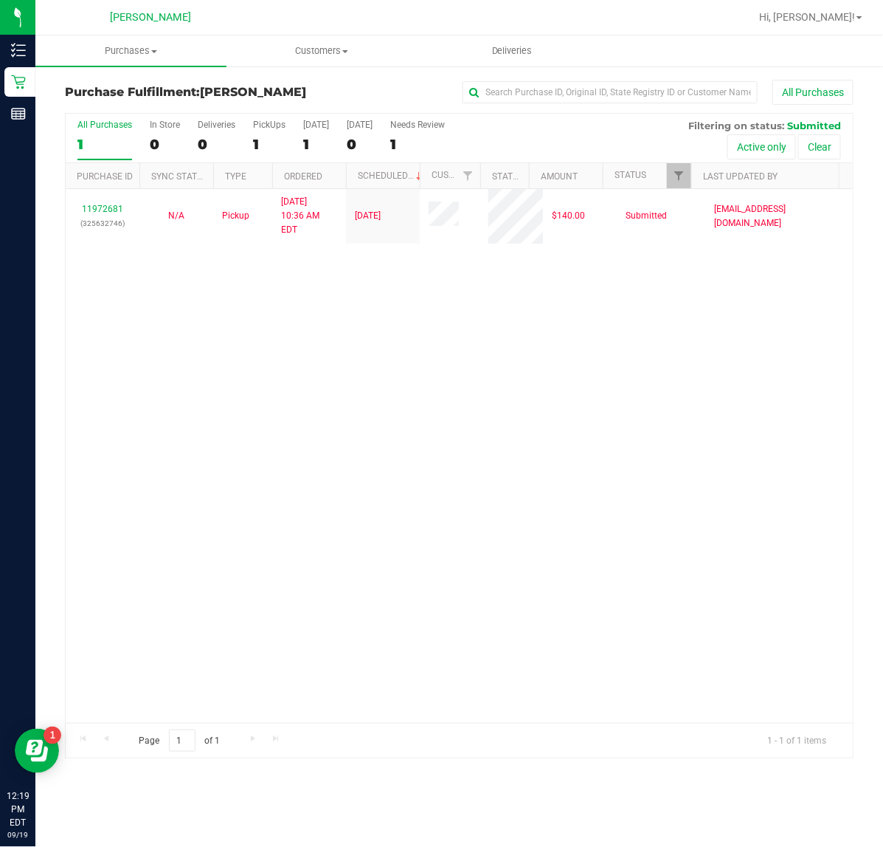
click at [812, 326] on div "11972681 (325632746) N/A Pickup 9/19/2025 10:36 AM EDT 9/19/2025 $140.00 Submit…" at bounding box center [459, 456] width 787 height 534
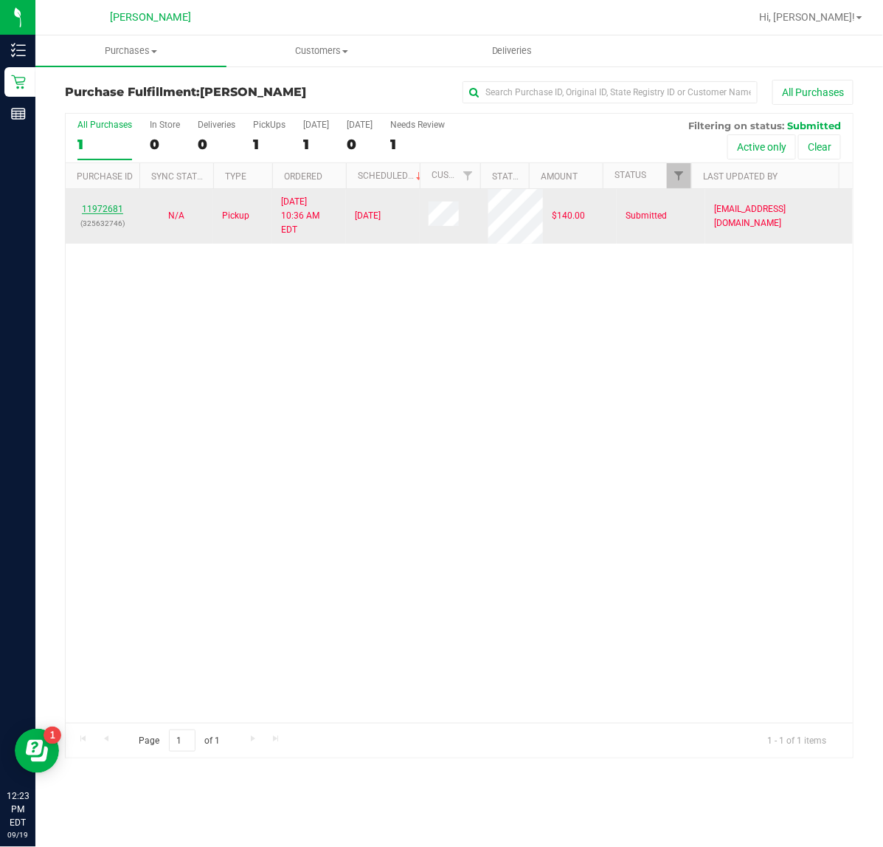
click at [111, 204] on link "11972681" at bounding box center [102, 209] width 41 height 10
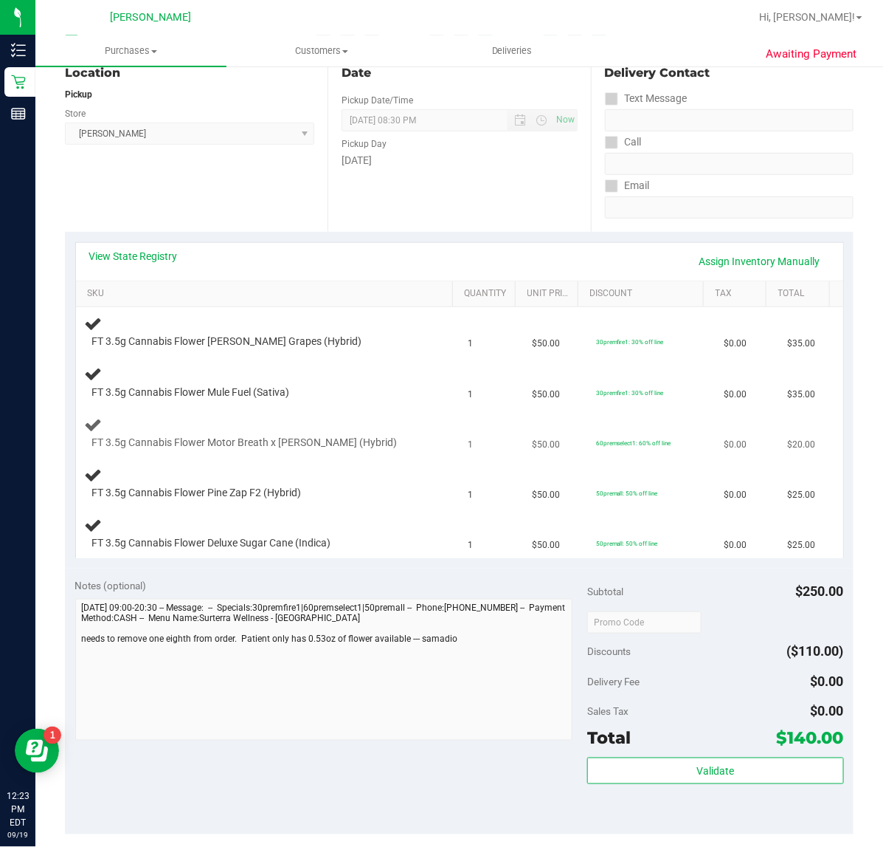
scroll to position [185, 0]
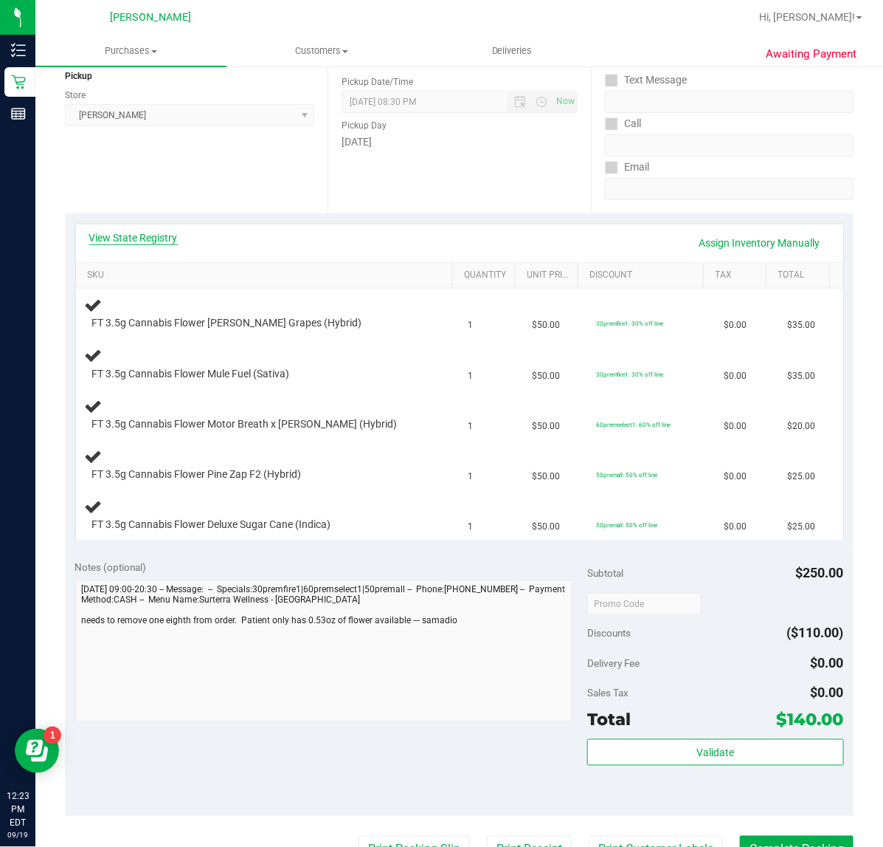
click at [144, 242] on link "View State Registry" at bounding box center [133, 237] width 89 height 15
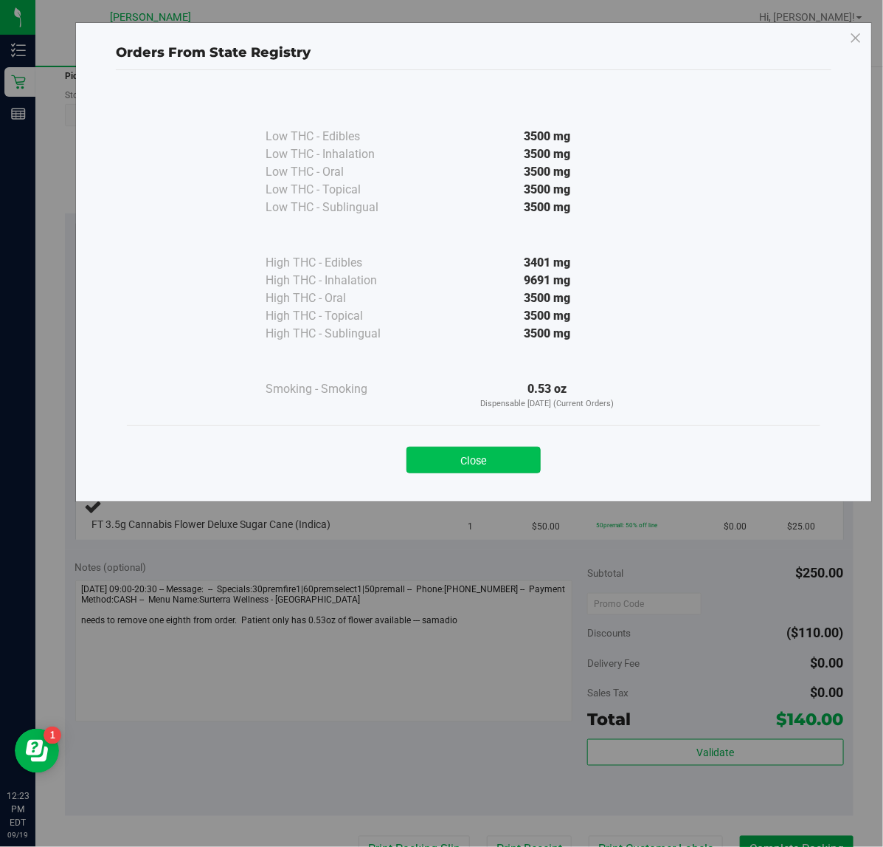
click at [474, 455] on button "Close" at bounding box center [474, 460] width 134 height 27
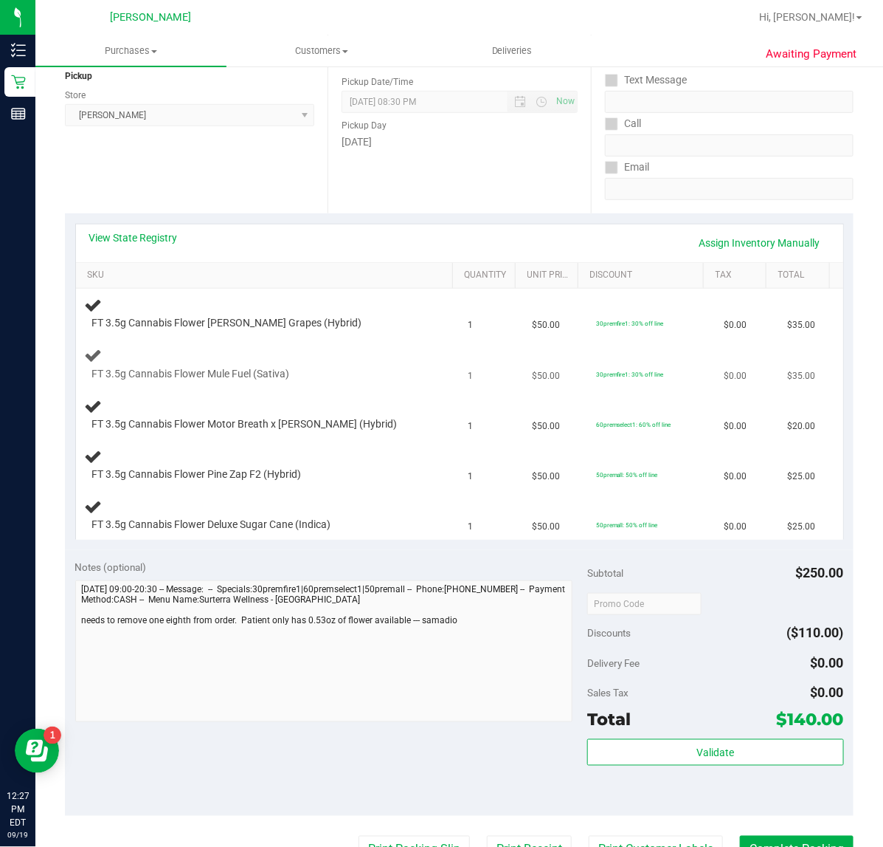
scroll to position [0, 0]
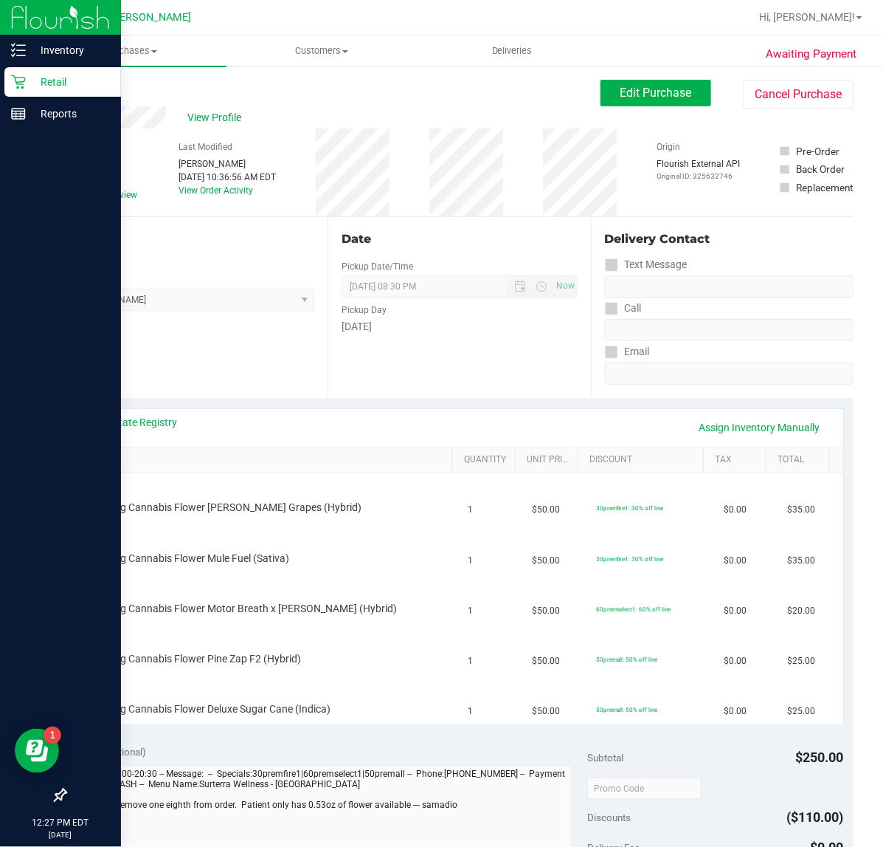
click at [23, 85] on icon at bounding box center [18, 82] width 15 height 15
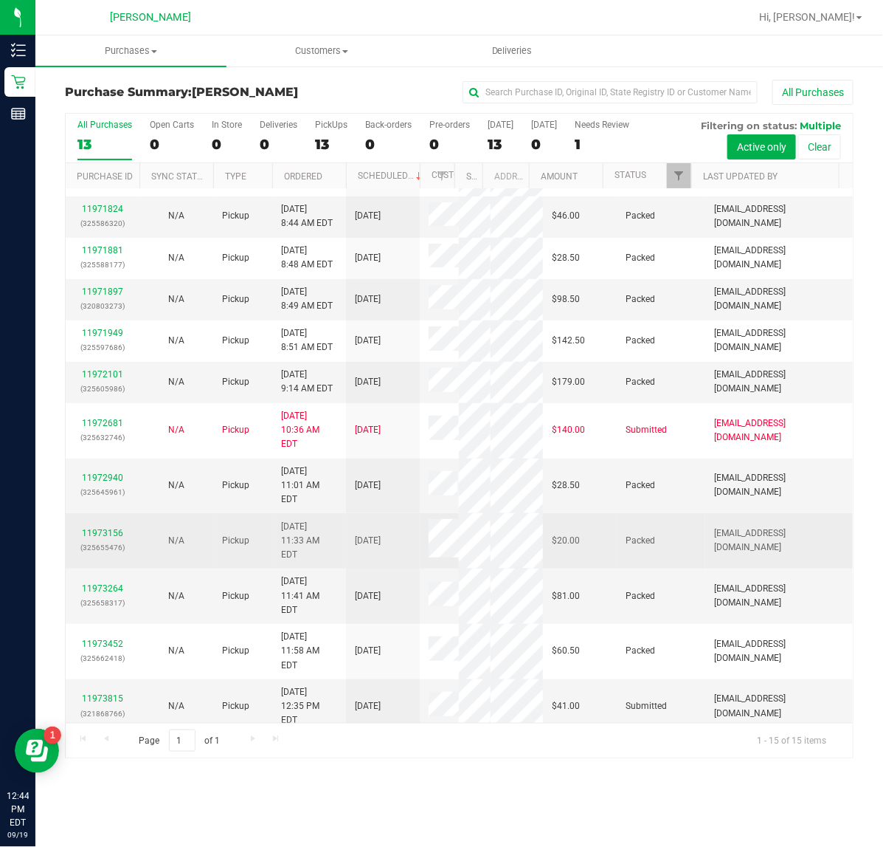
scroll to position [194, 0]
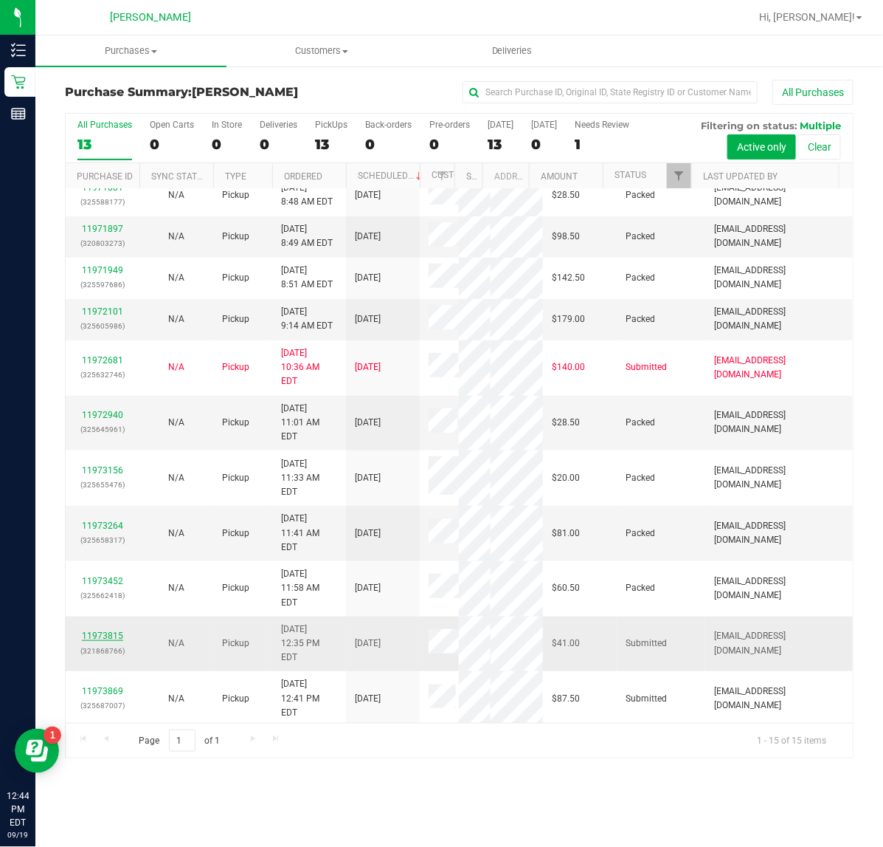
click at [90, 641] on link "11973815" at bounding box center [102, 635] width 41 height 10
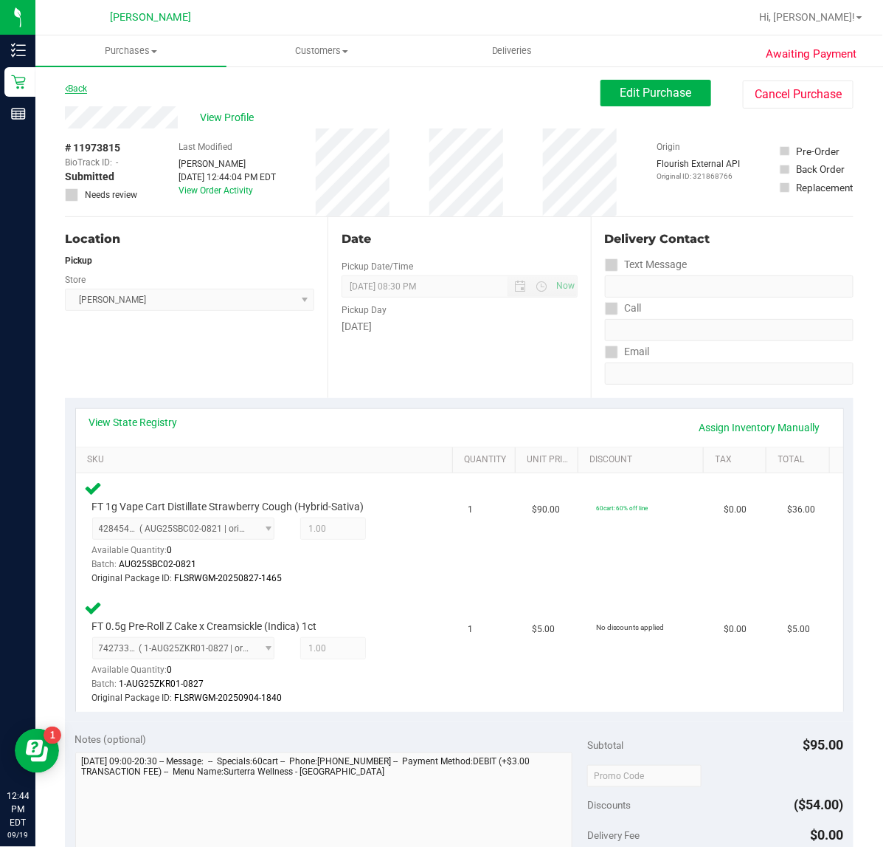
click at [77, 86] on link "Back" at bounding box center [76, 88] width 22 height 10
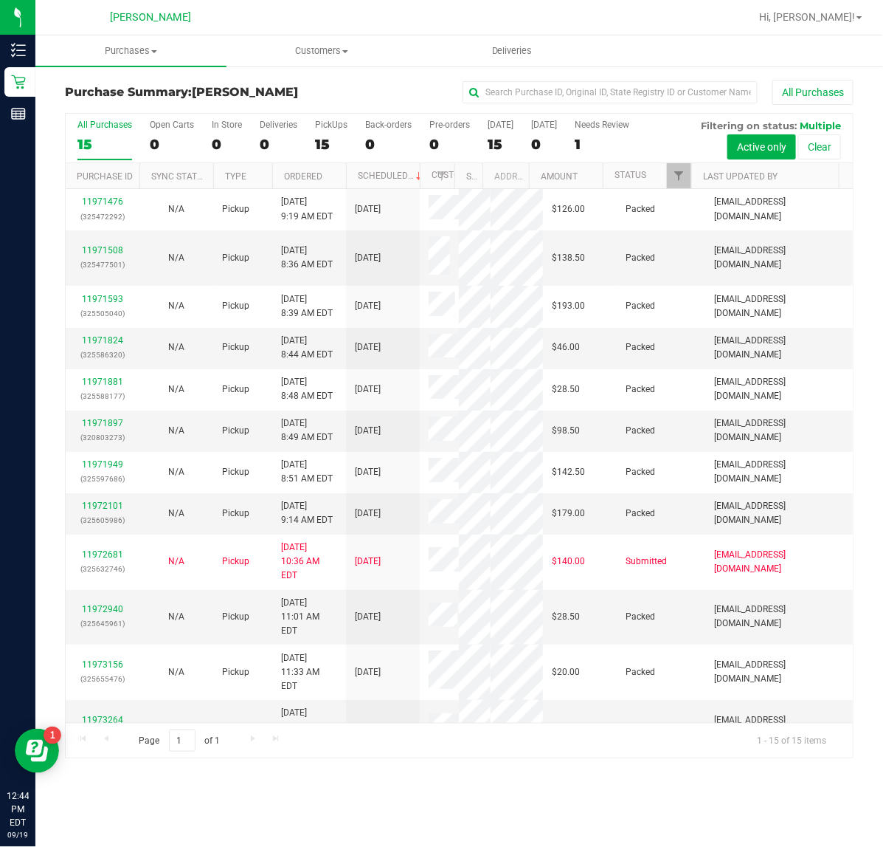
scroll to position [194, 0]
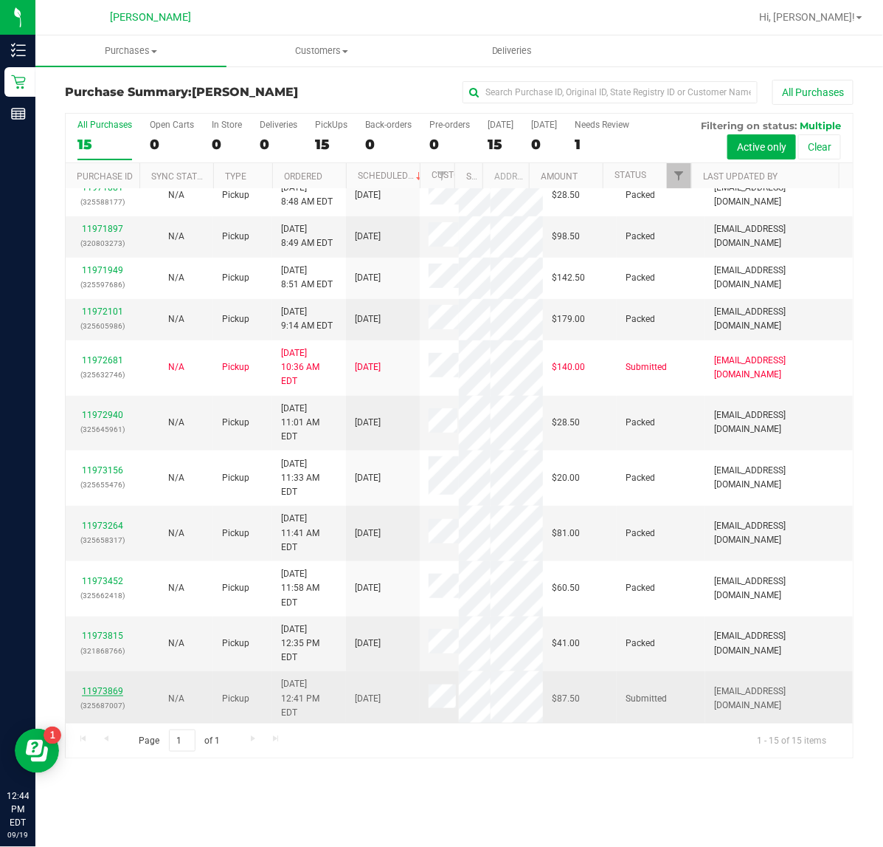
click at [103, 696] on link "11973869" at bounding box center [102, 691] width 41 height 10
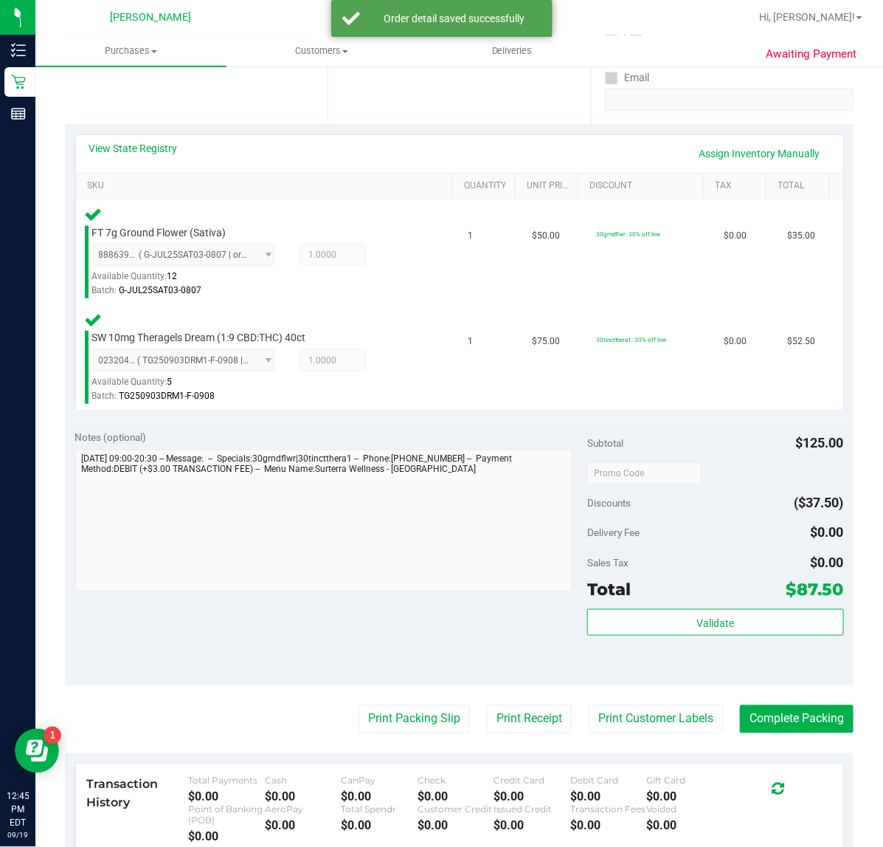
scroll to position [286, 0]
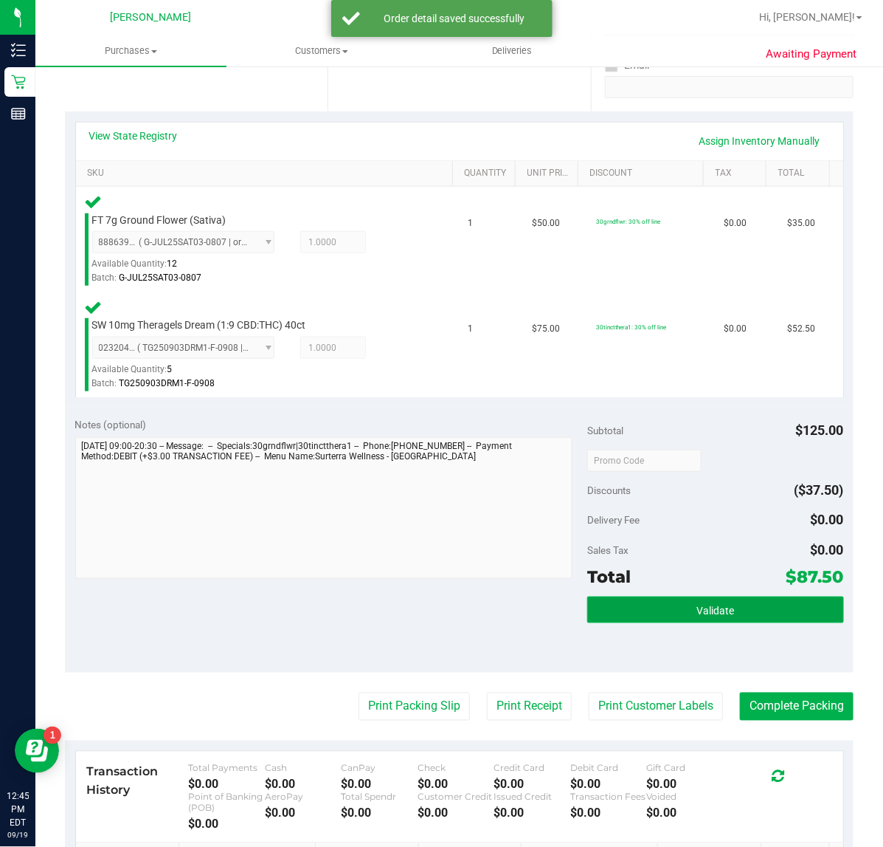
click at [742, 618] on button "Validate" at bounding box center [715, 609] width 256 height 27
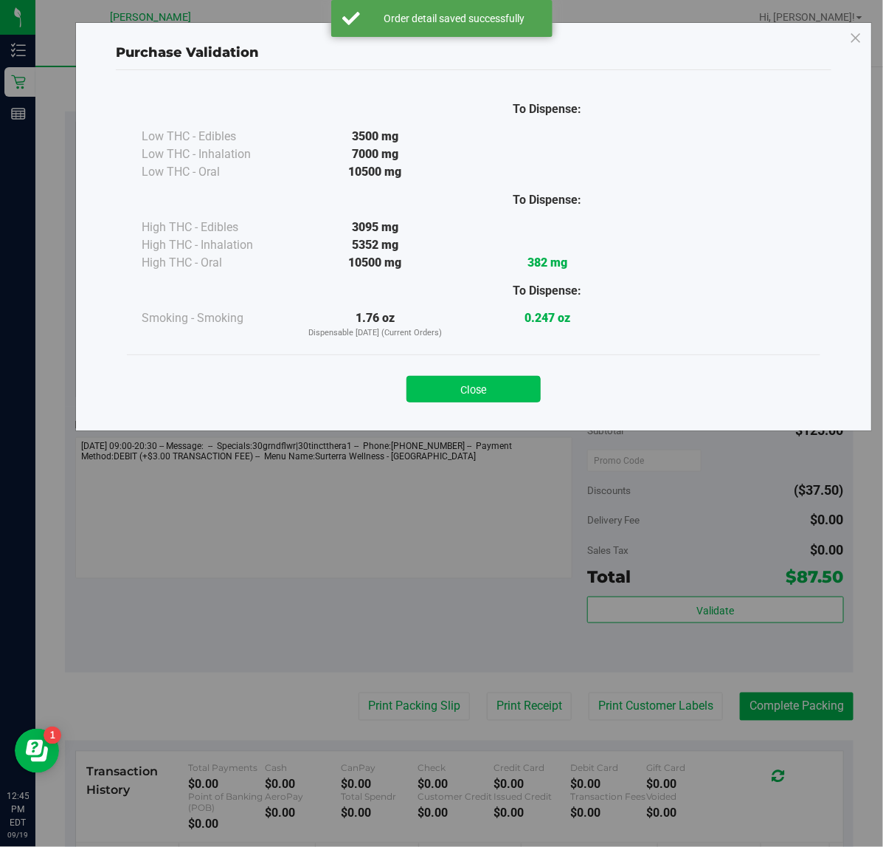
click at [506, 399] on button "Close" at bounding box center [474, 389] width 134 height 27
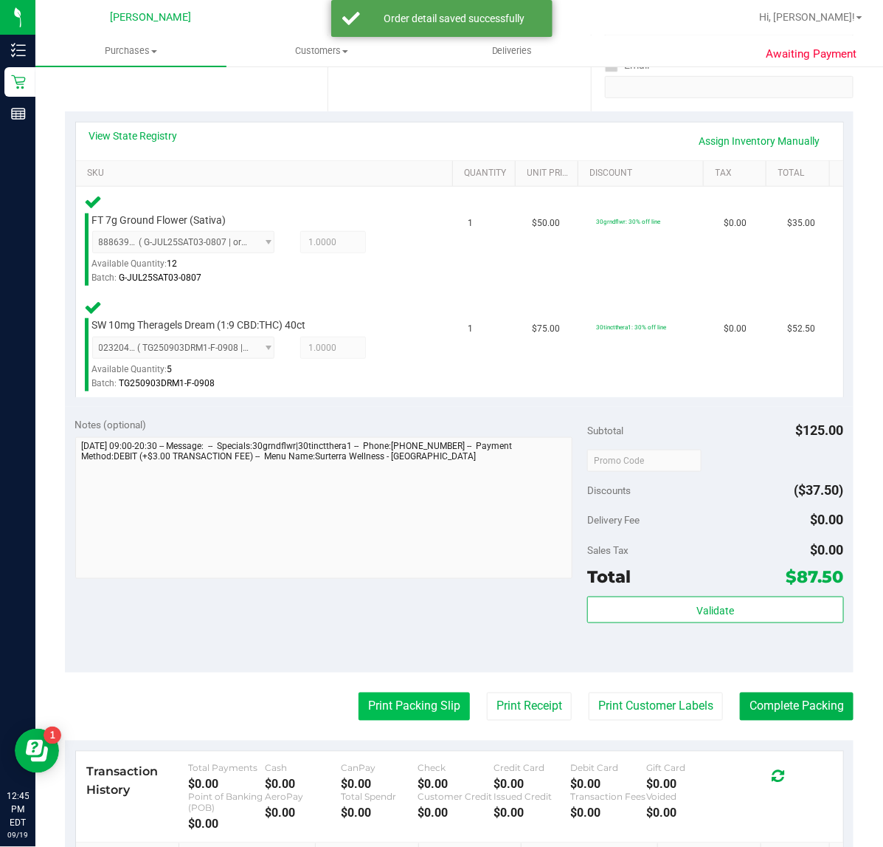
click at [401, 706] on button "Print Packing Slip" at bounding box center [414, 706] width 111 height 28
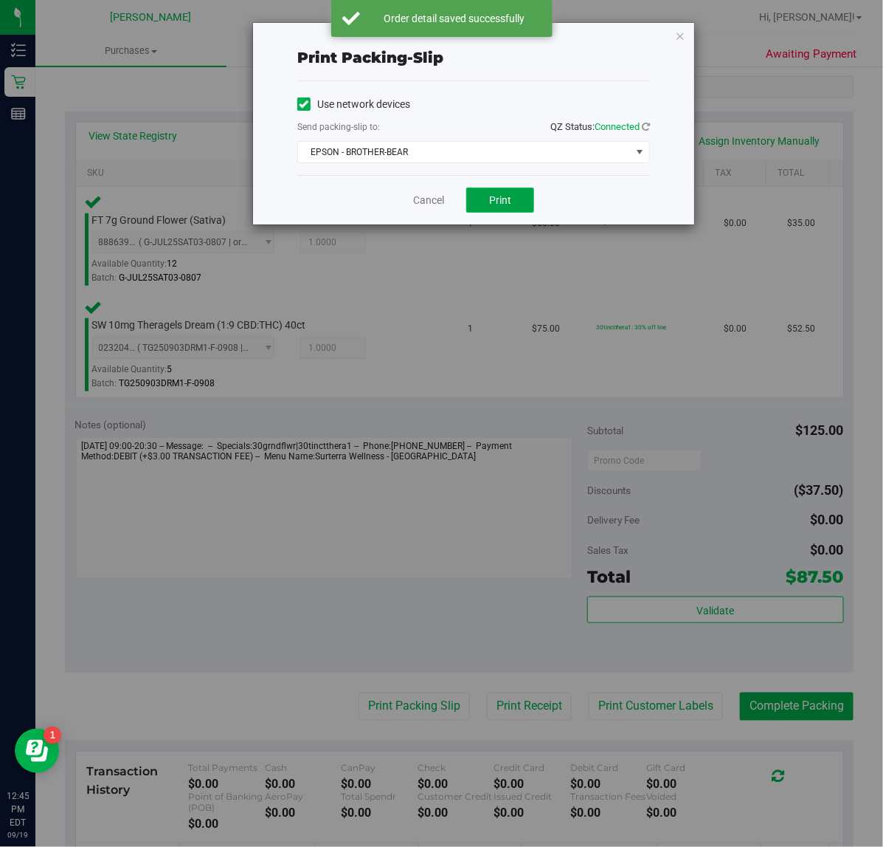
click at [509, 196] on span "Print" at bounding box center [500, 200] width 22 height 12
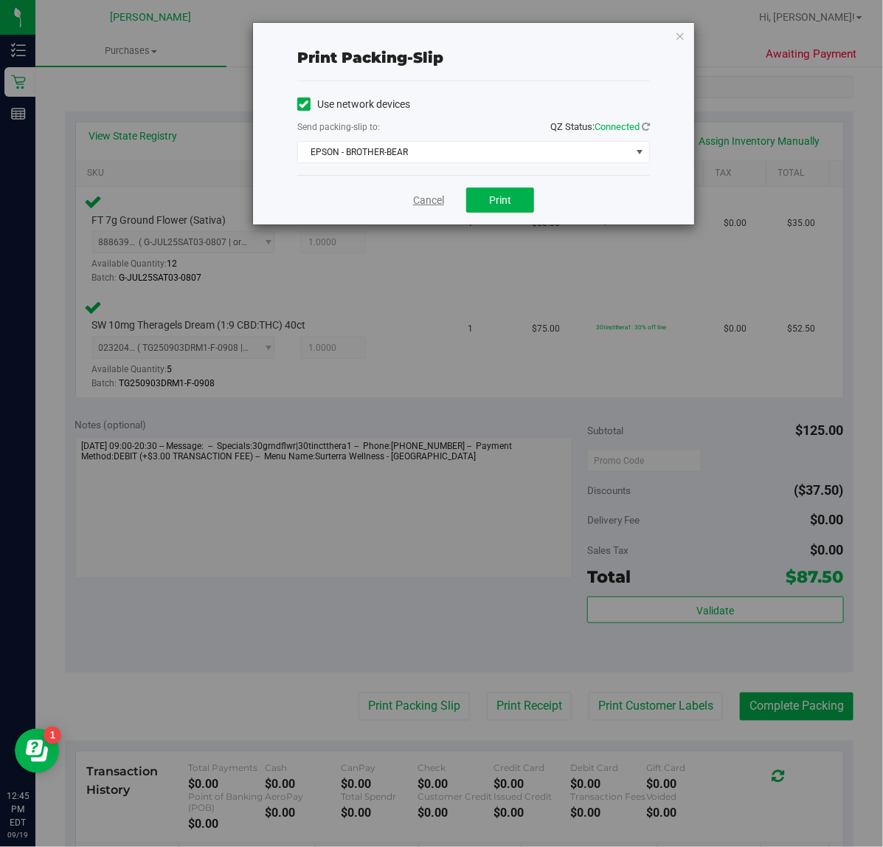
click at [424, 204] on link "Cancel" at bounding box center [428, 200] width 31 height 15
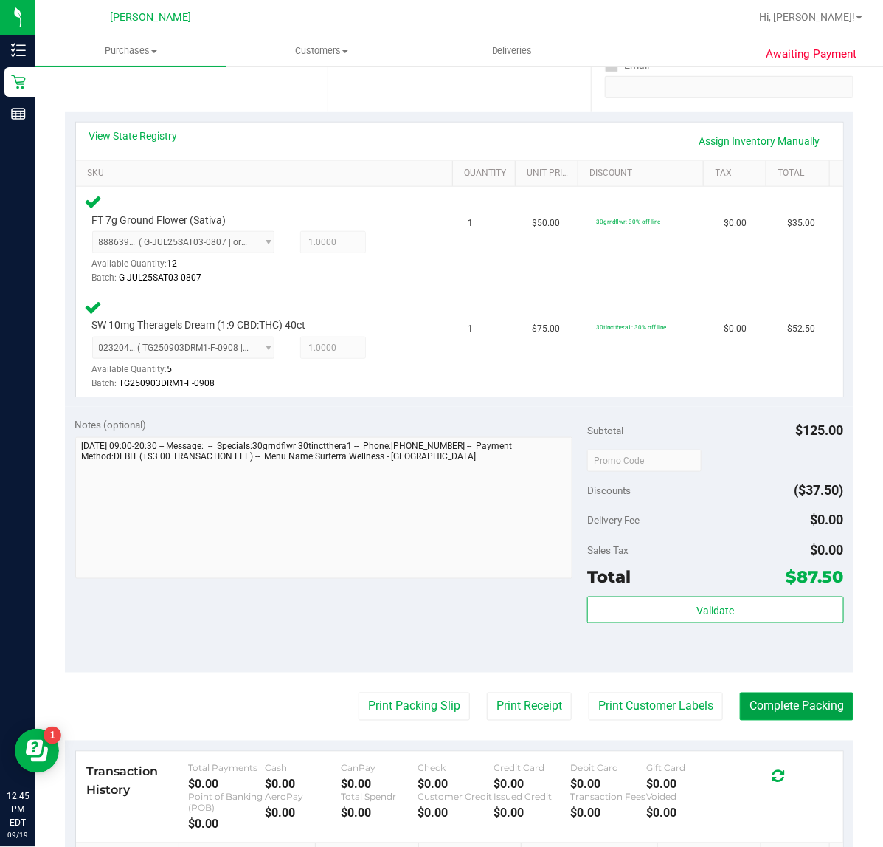
click at [783, 709] on button "Complete Packing" at bounding box center [797, 706] width 114 height 28
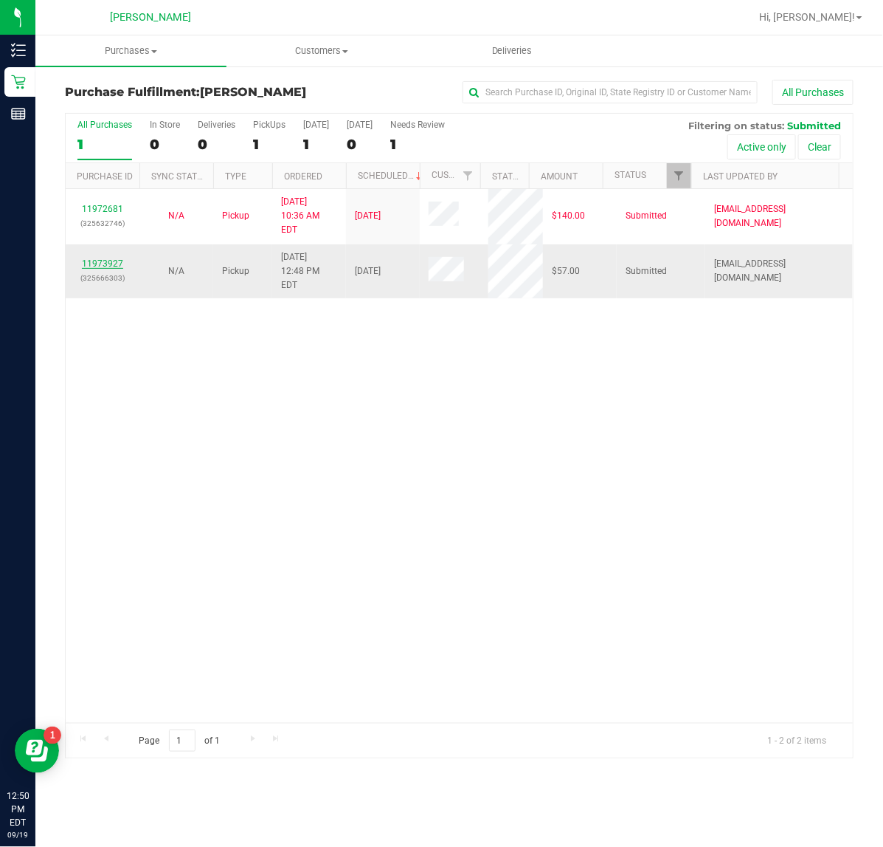
click at [89, 258] on link "11973927" at bounding box center [102, 263] width 41 height 10
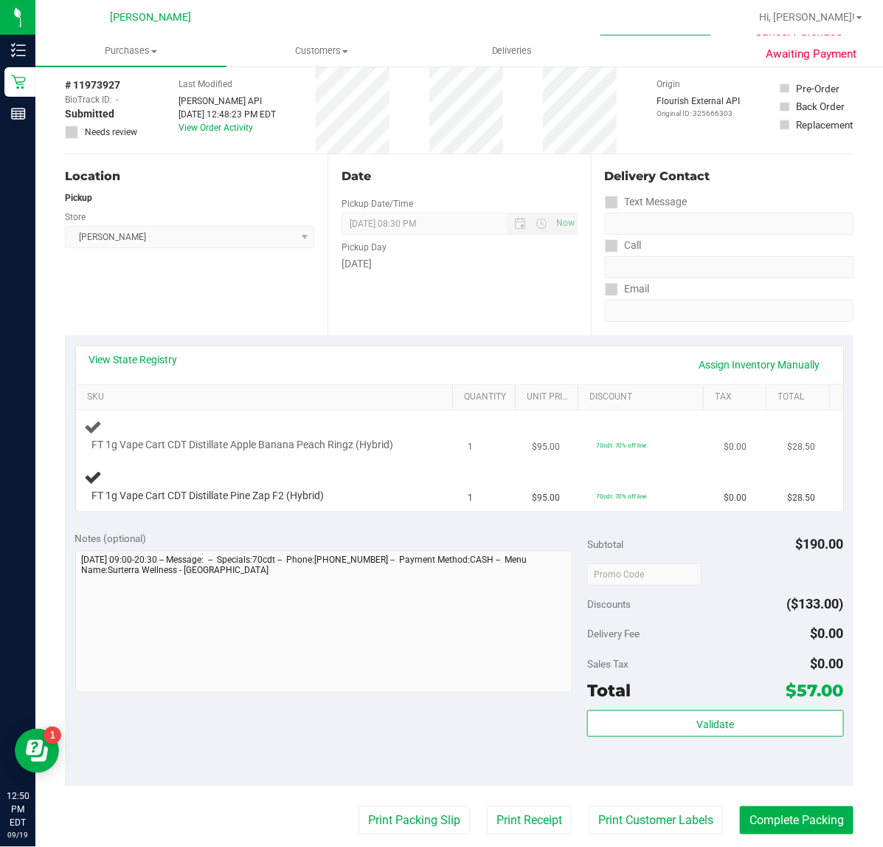
scroll to position [92, 0]
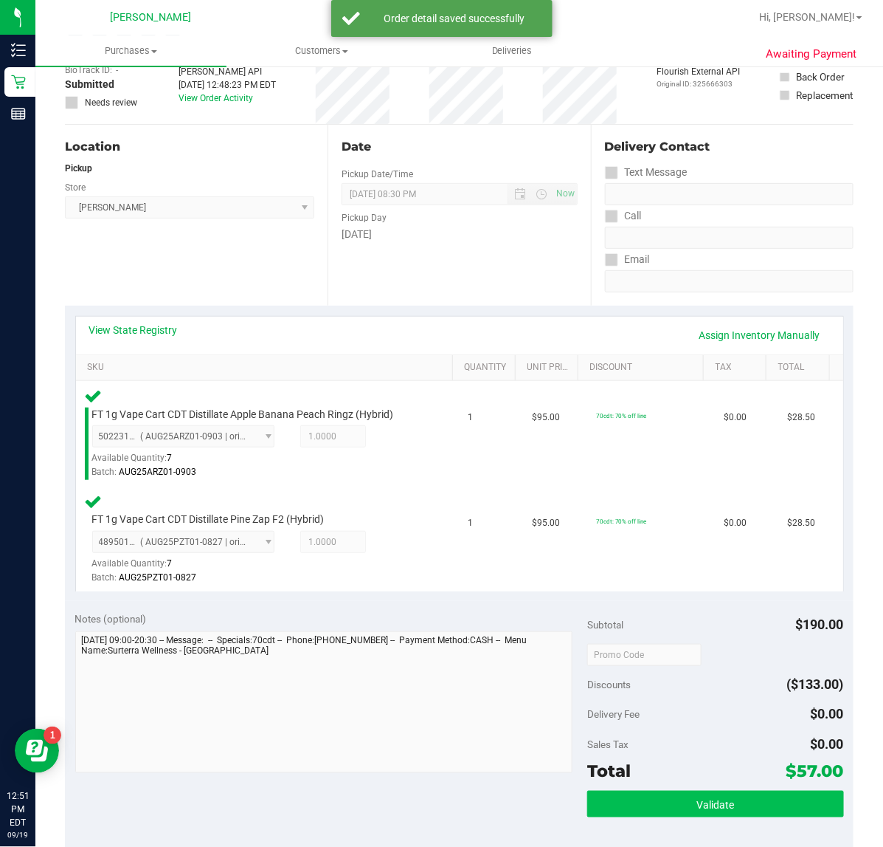
click at [621, 799] on button "Validate" at bounding box center [715, 803] width 256 height 27
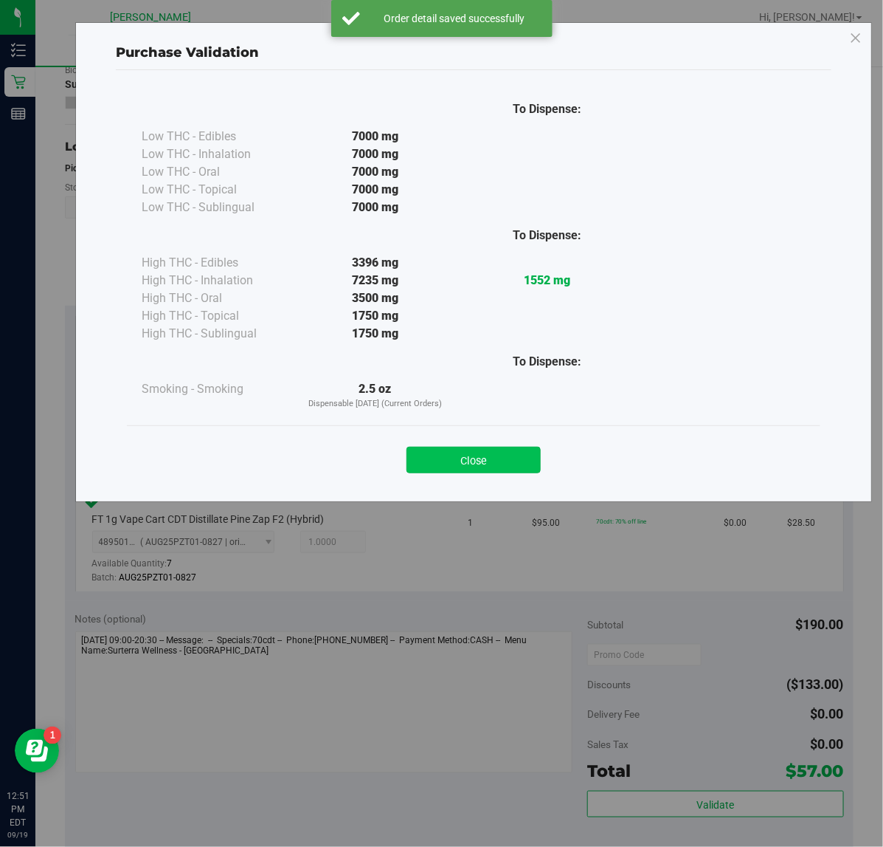
click at [484, 467] on button "Close" at bounding box center [474, 460] width 134 height 27
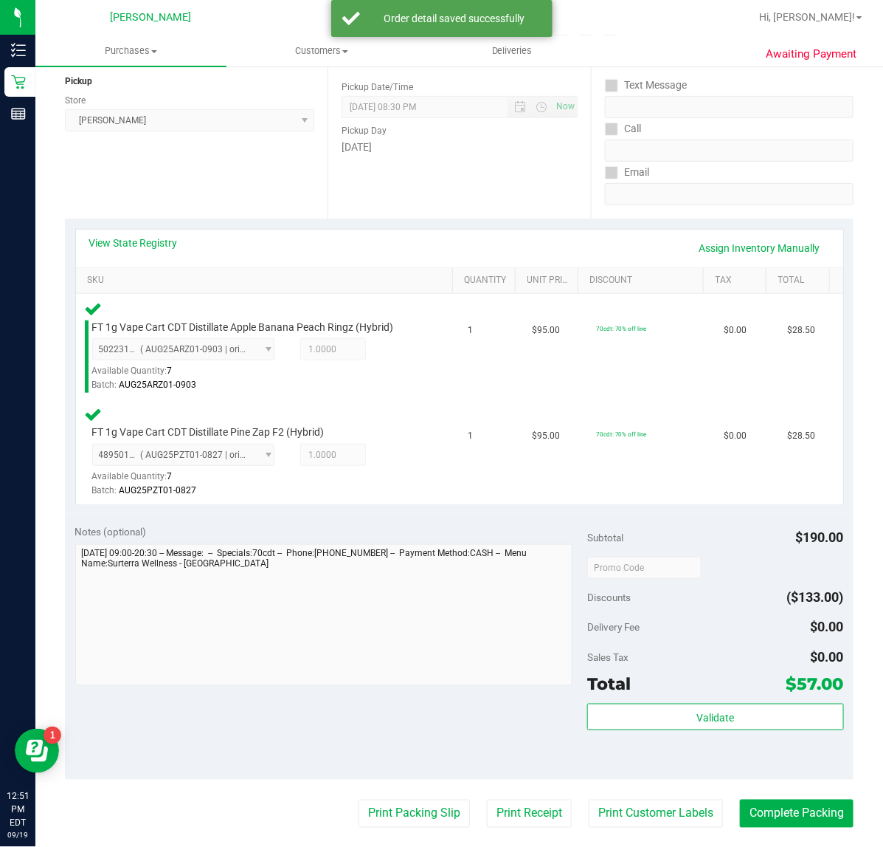
scroll to position [259, 0]
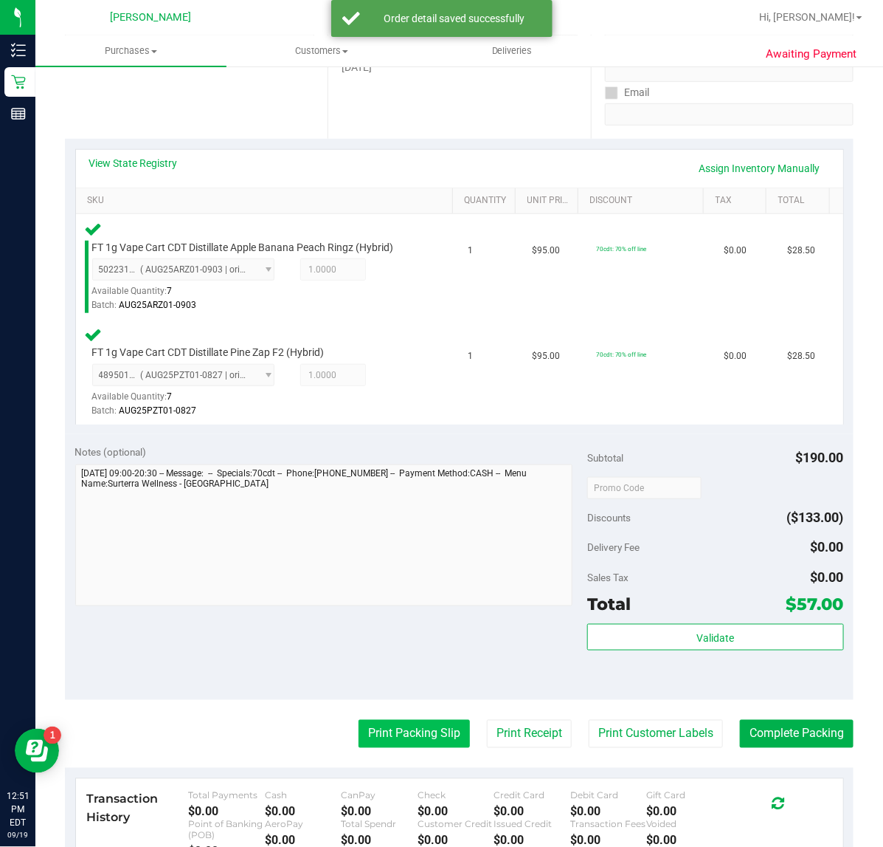
click at [410, 729] on button "Print Packing Slip" at bounding box center [414, 734] width 111 height 28
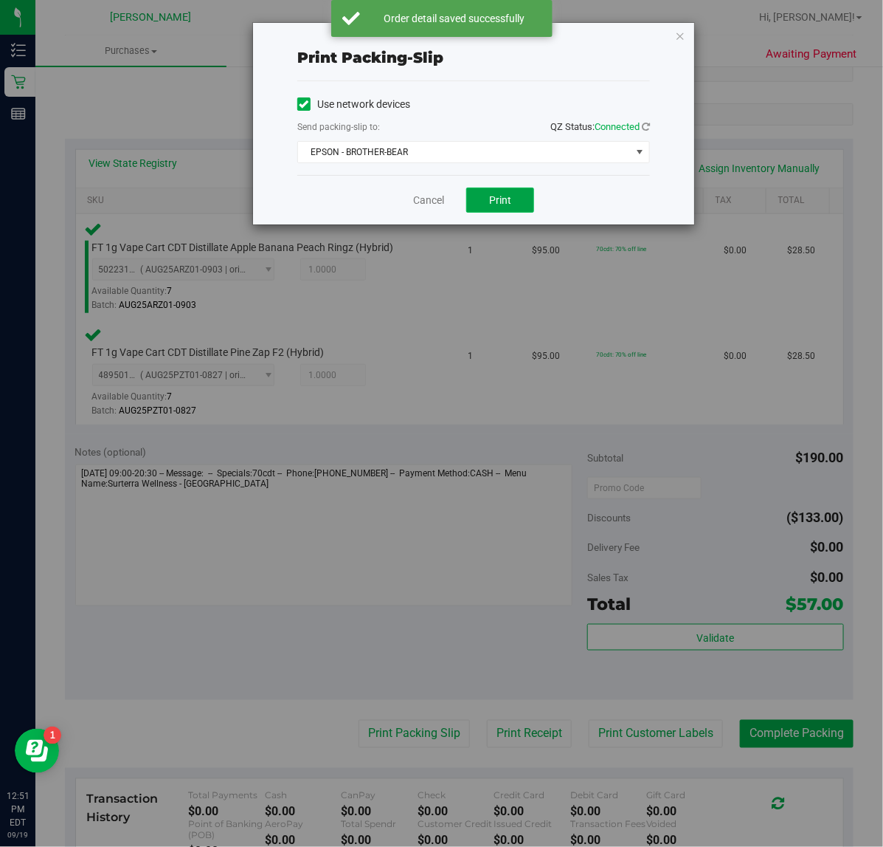
click at [506, 190] on button "Print" at bounding box center [500, 199] width 68 height 25
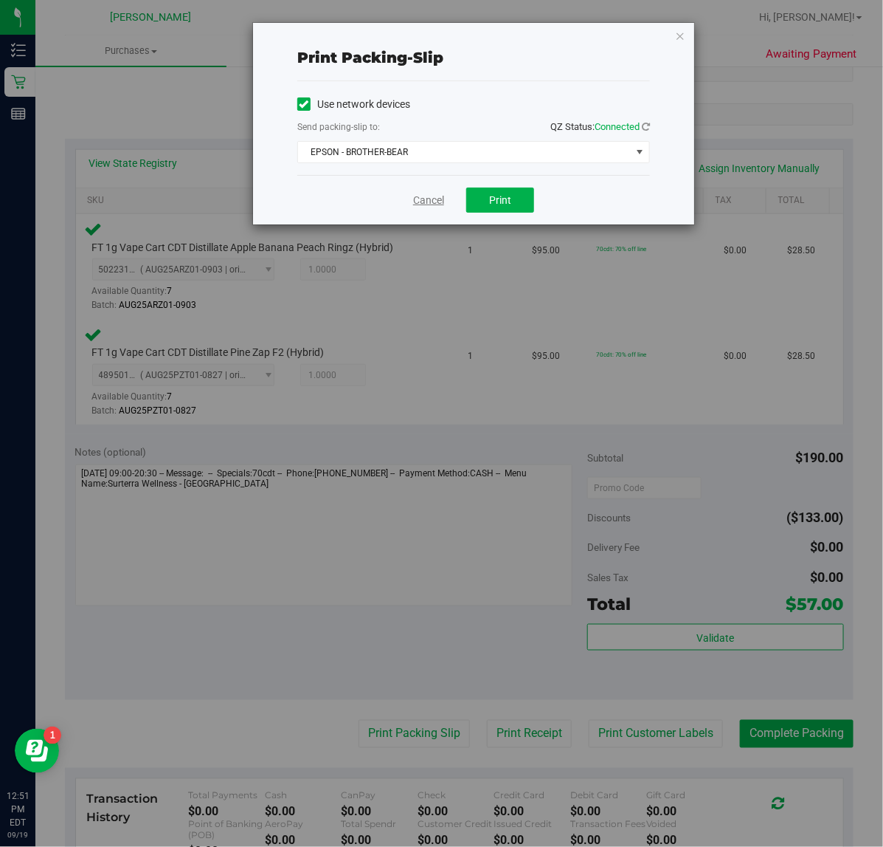
click at [425, 200] on link "Cancel" at bounding box center [428, 200] width 31 height 15
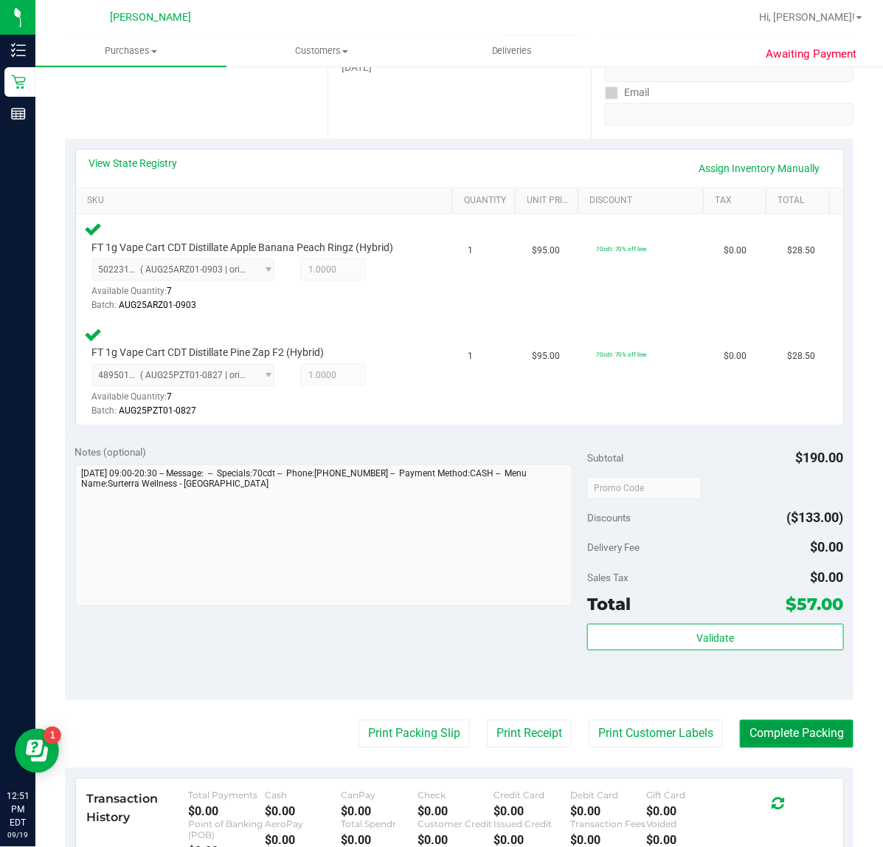
click at [747, 739] on button "Complete Packing" at bounding box center [797, 734] width 114 height 28
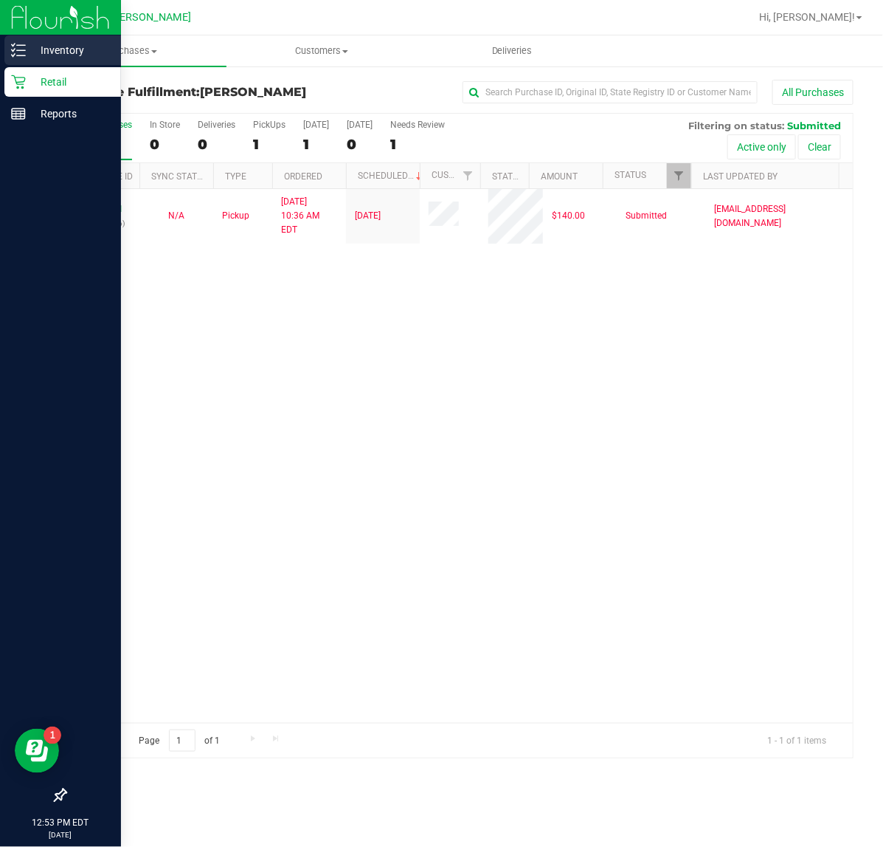
click at [31, 48] on p "Inventory" at bounding box center [70, 50] width 89 height 18
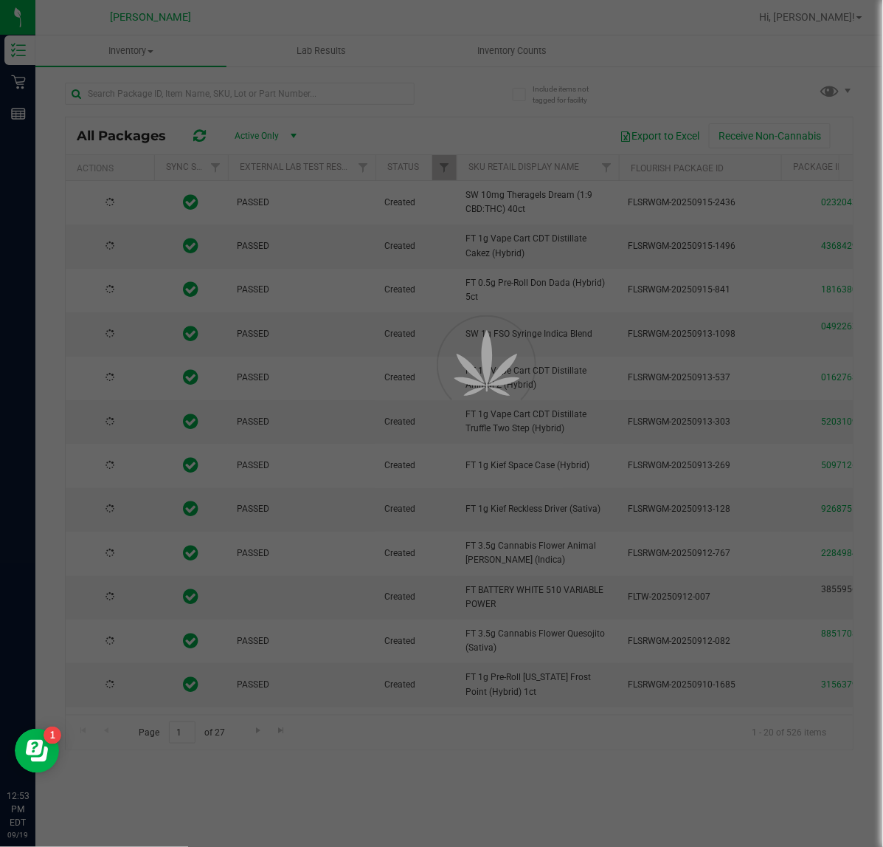
click at [197, 86] on div at bounding box center [441, 423] width 883 height 847
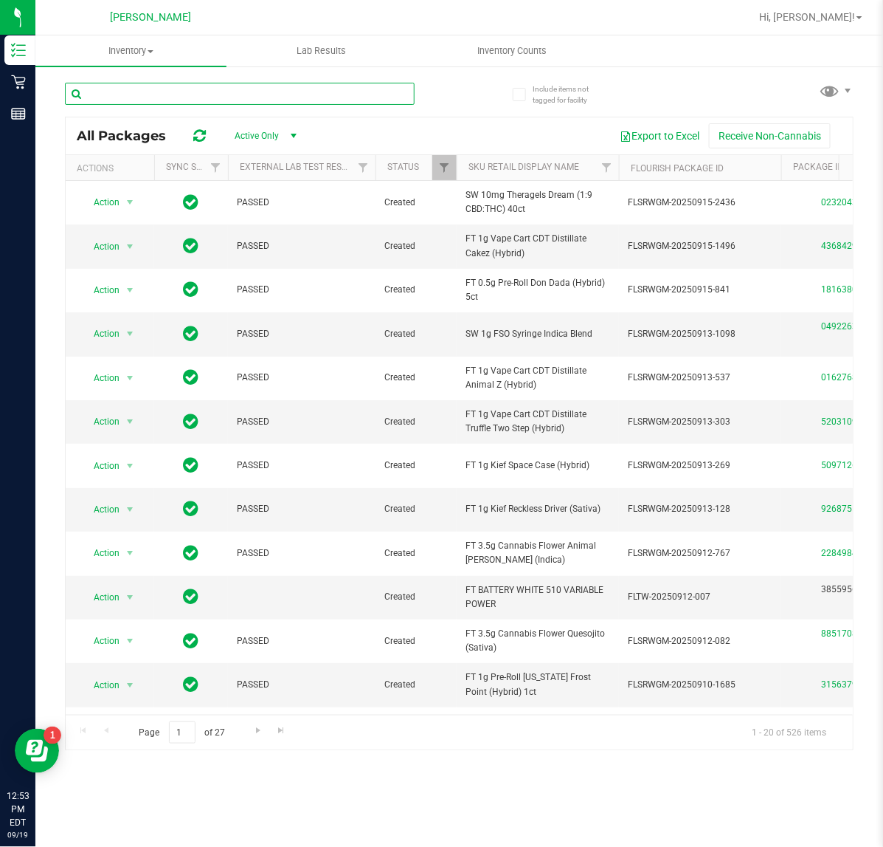
click at [197, 86] on input "text" at bounding box center [240, 94] width 350 height 22
type input "srz"
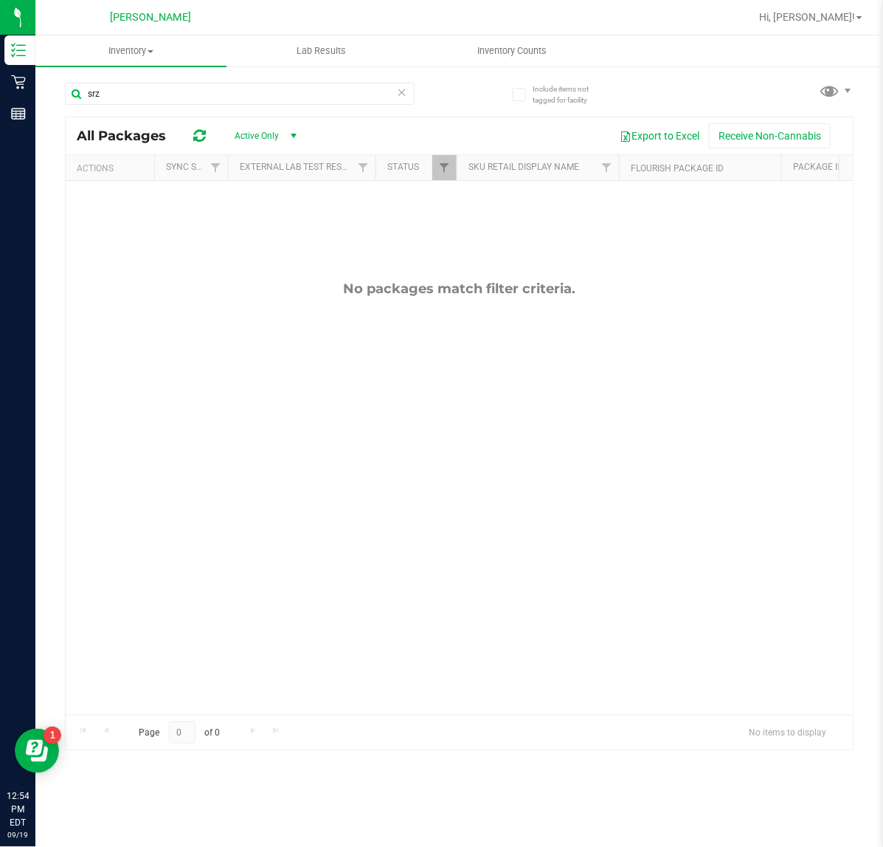
click at [399, 93] on icon at bounding box center [402, 92] width 10 height 18
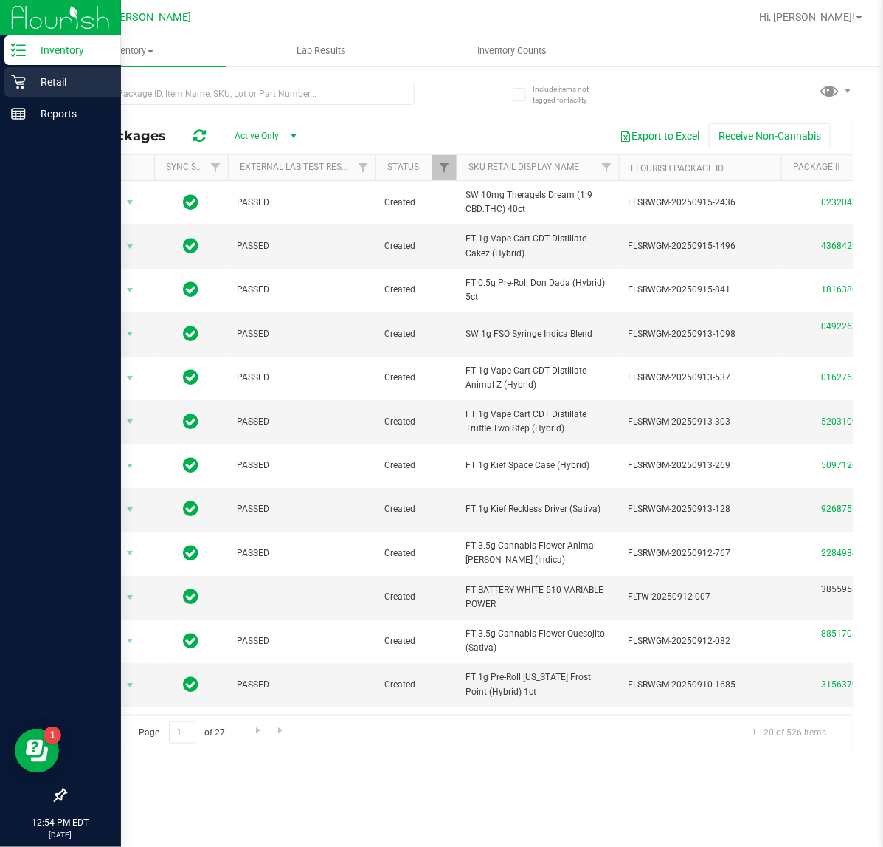
click at [11, 93] on div "Retail" at bounding box center [62, 82] width 117 height 30
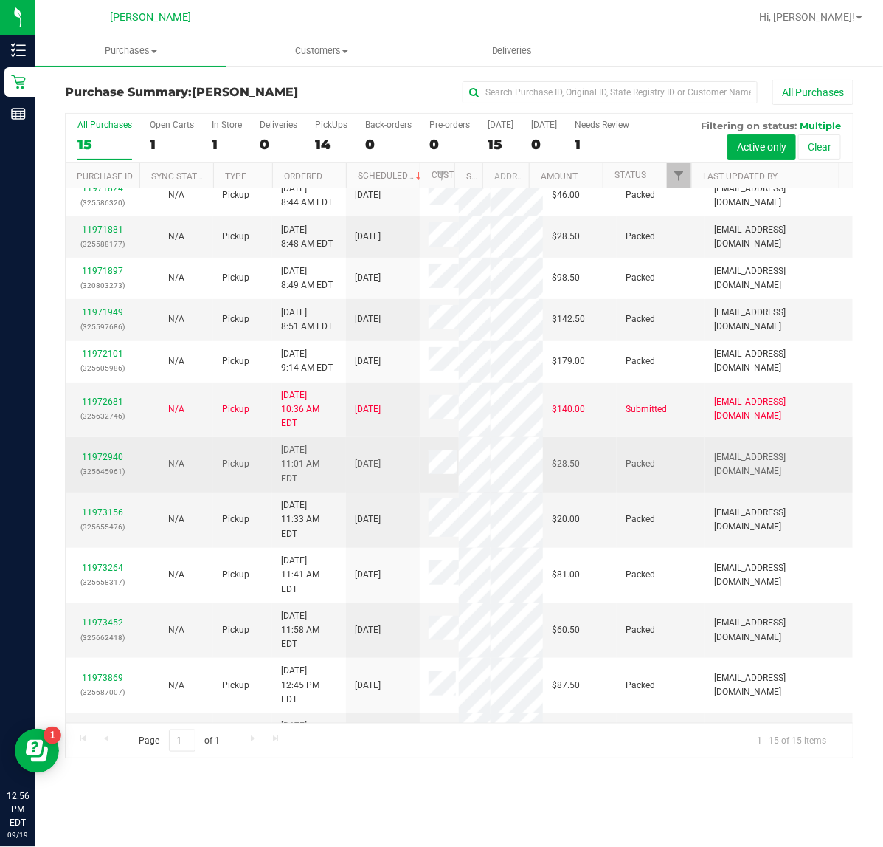
scroll to position [181, 0]
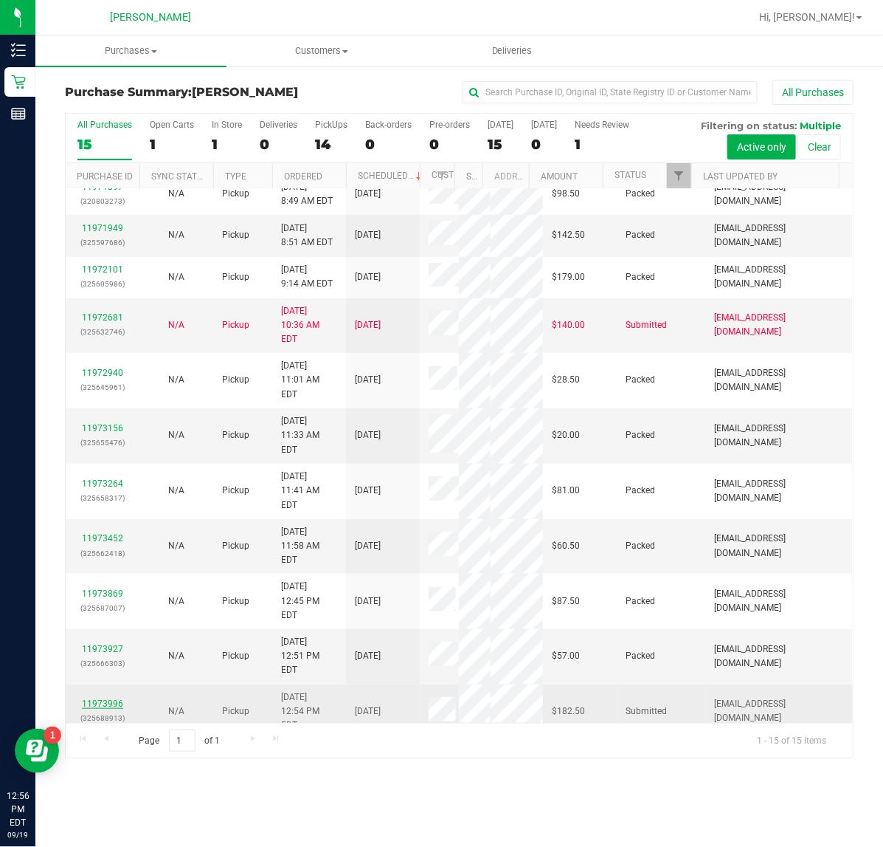
click at [100, 698] on link "11973996" at bounding box center [102, 703] width 41 height 10
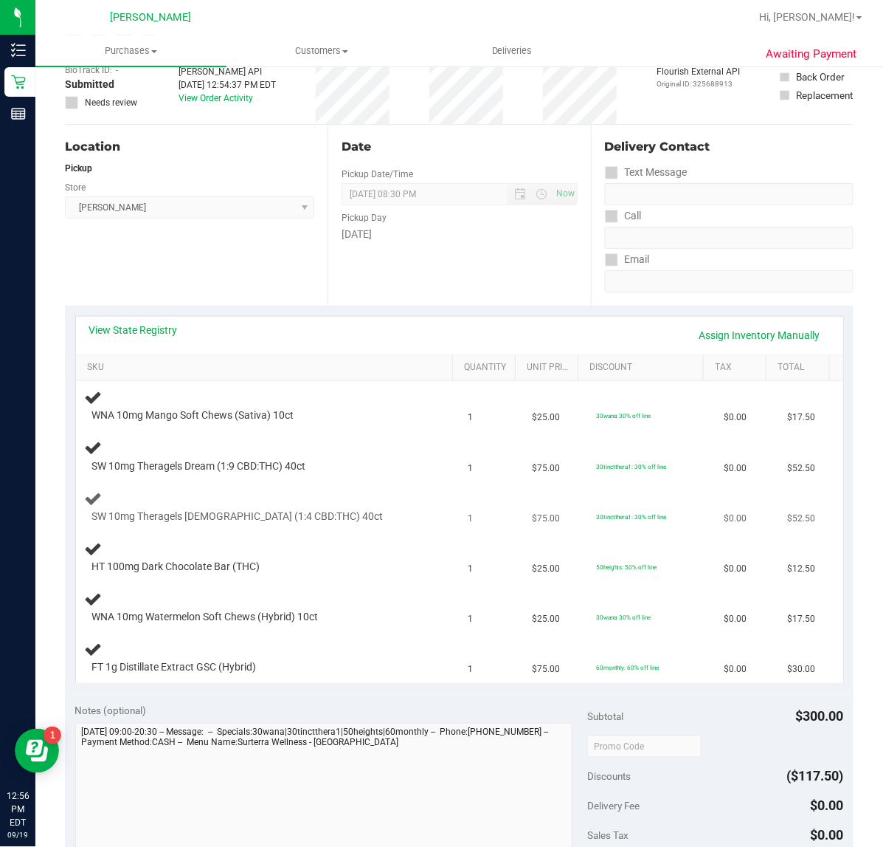
scroll to position [461, 0]
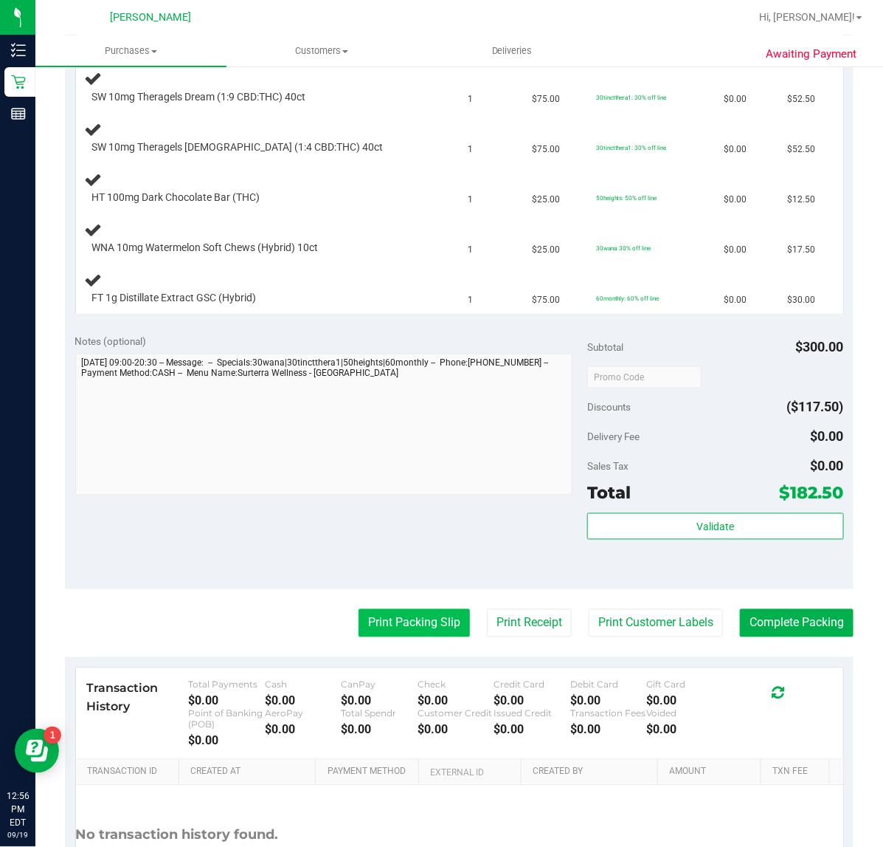
click at [396, 624] on button "Print Packing Slip" at bounding box center [414, 623] width 111 height 28
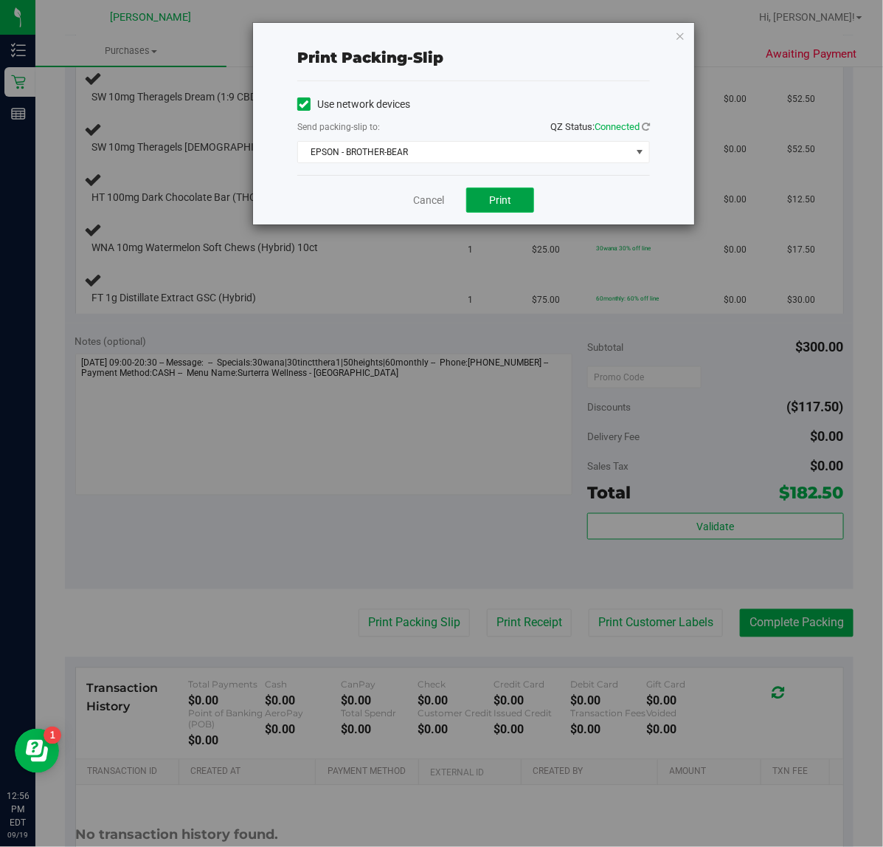
click at [488, 212] on button "Print" at bounding box center [500, 199] width 68 height 25
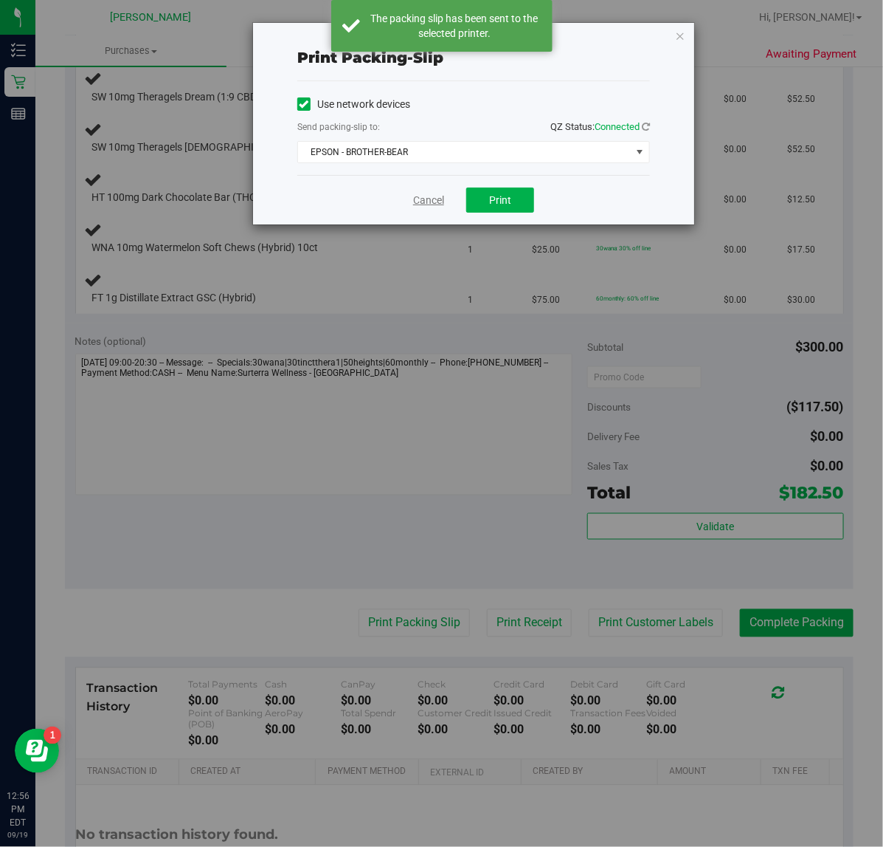
click at [421, 199] on link "Cancel" at bounding box center [428, 200] width 31 height 15
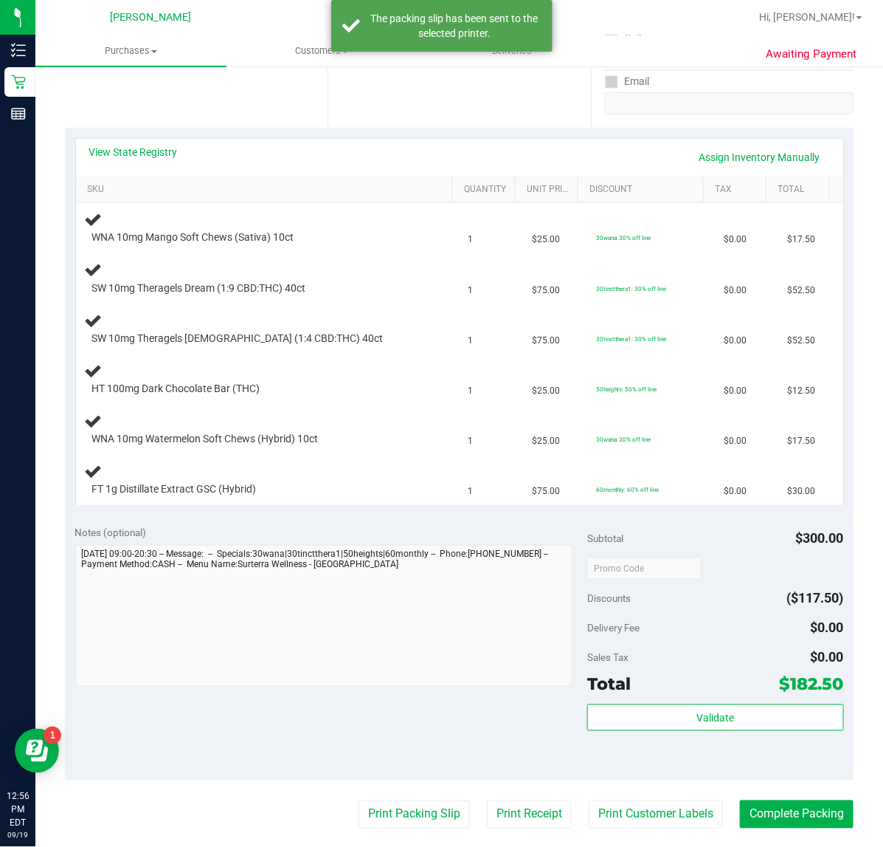
scroll to position [92, 0]
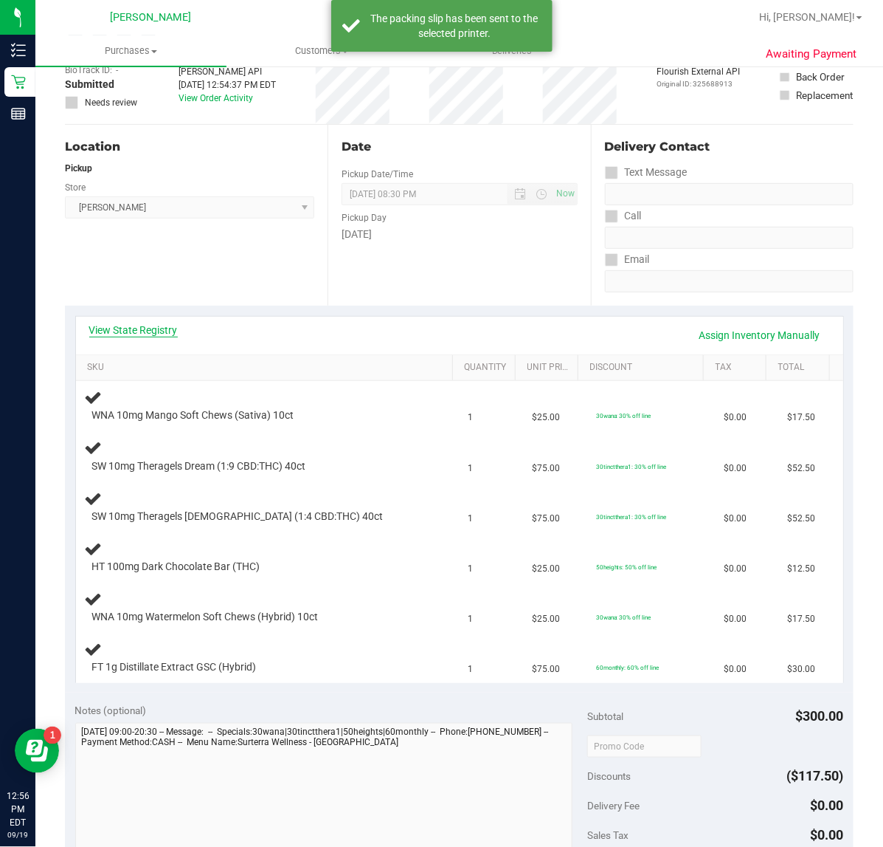
click at [165, 323] on link "View State Registry" at bounding box center [133, 330] width 89 height 15
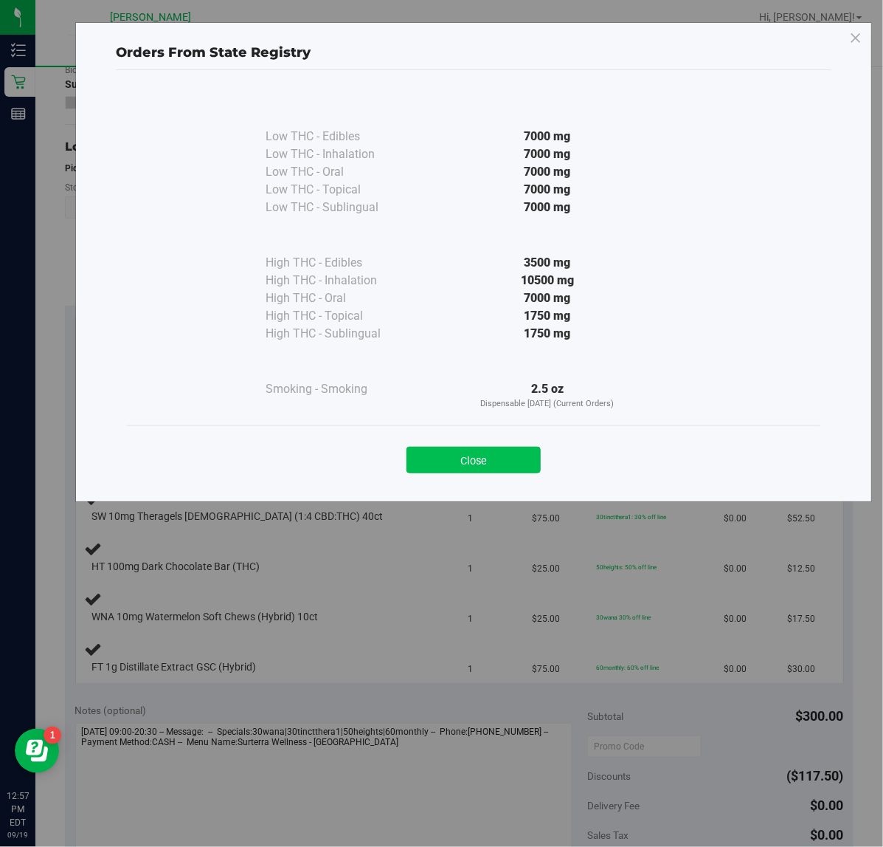
click at [465, 469] on button "Close" at bounding box center [474, 460] width 134 height 27
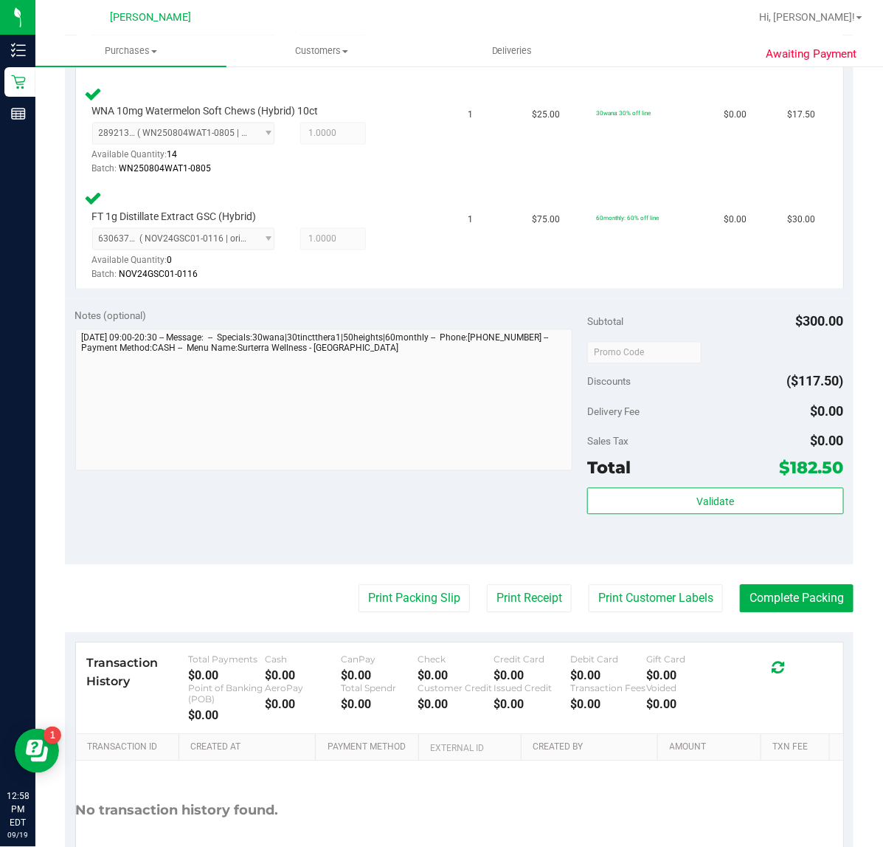
scroll to position [820, 0]
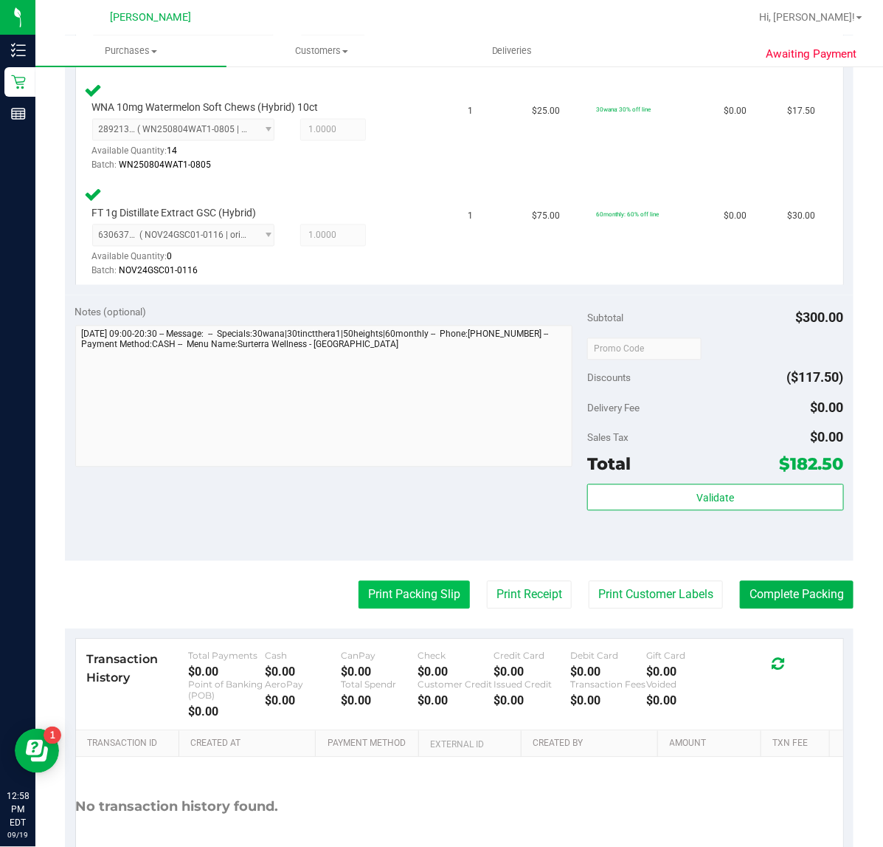
click at [376, 587] on button "Print Packing Slip" at bounding box center [414, 595] width 111 height 28
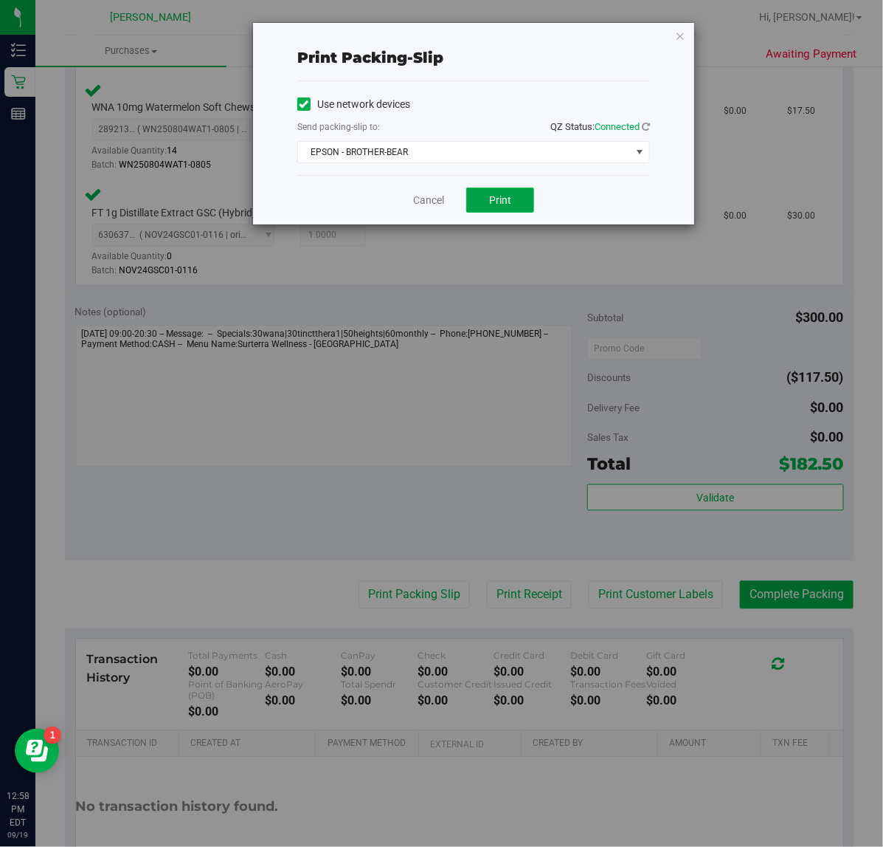
click at [487, 207] on button "Print" at bounding box center [500, 199] width 68 height 25
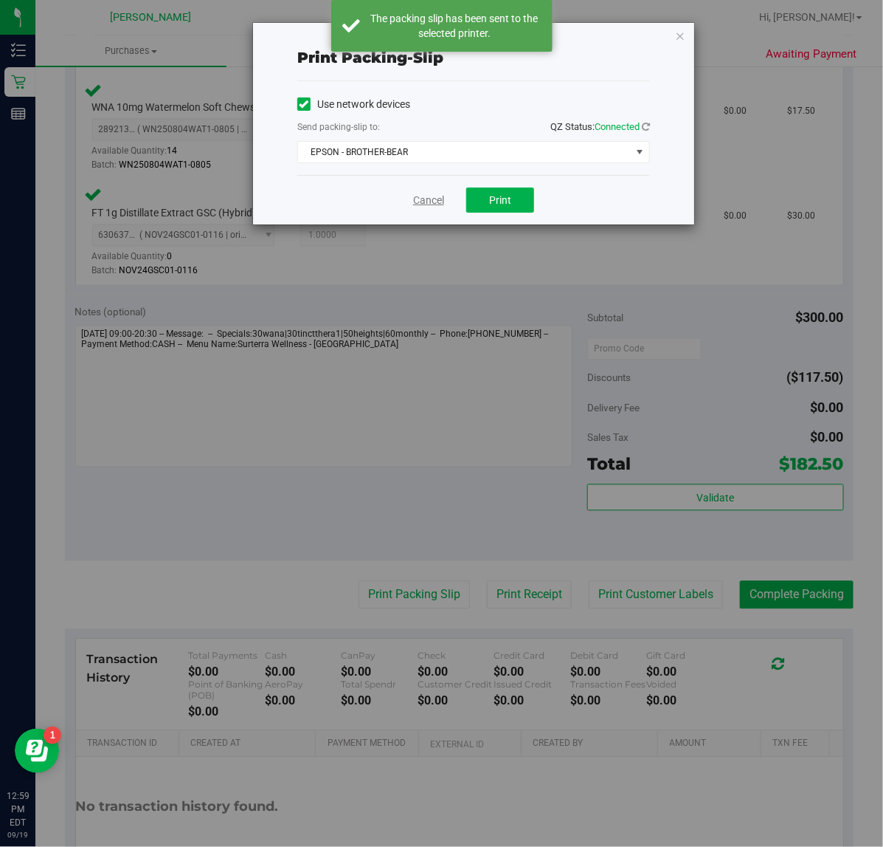
click at [421, 204] on link "Cancel" at bounding box center [428, 200] width 31 height 15
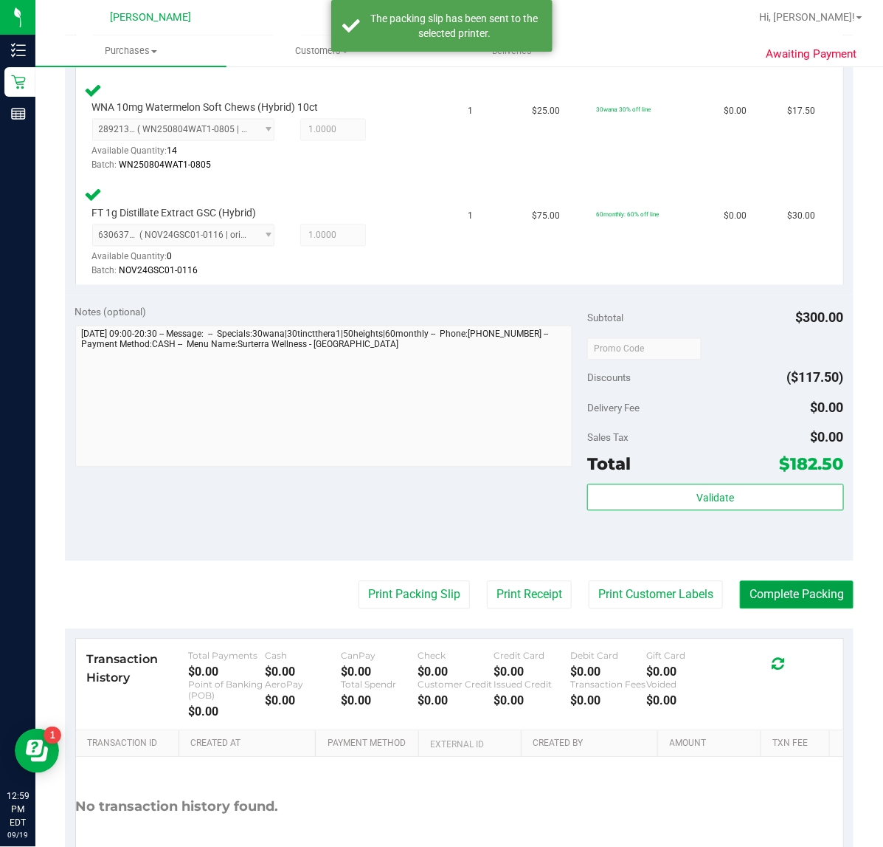
click at [766, 591] on button "Complete Packing" at bounding box center [797, 595] width 114 height 28
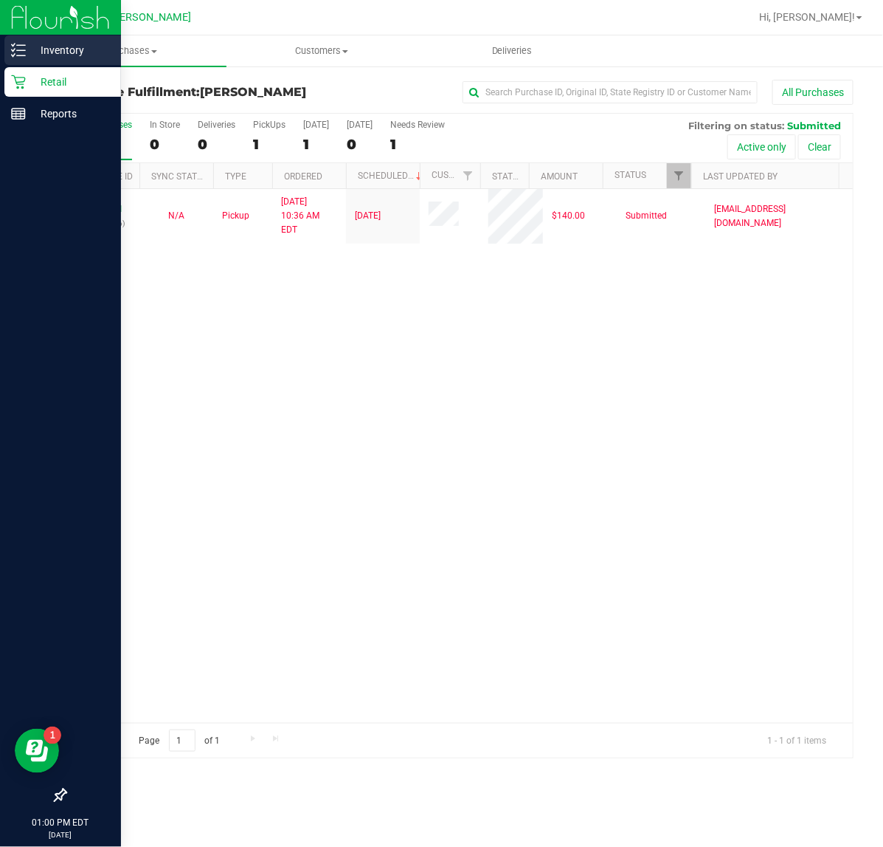
click at [10, 58] on div "Inventory" at bounding box center [62, 50] width 117 height 30
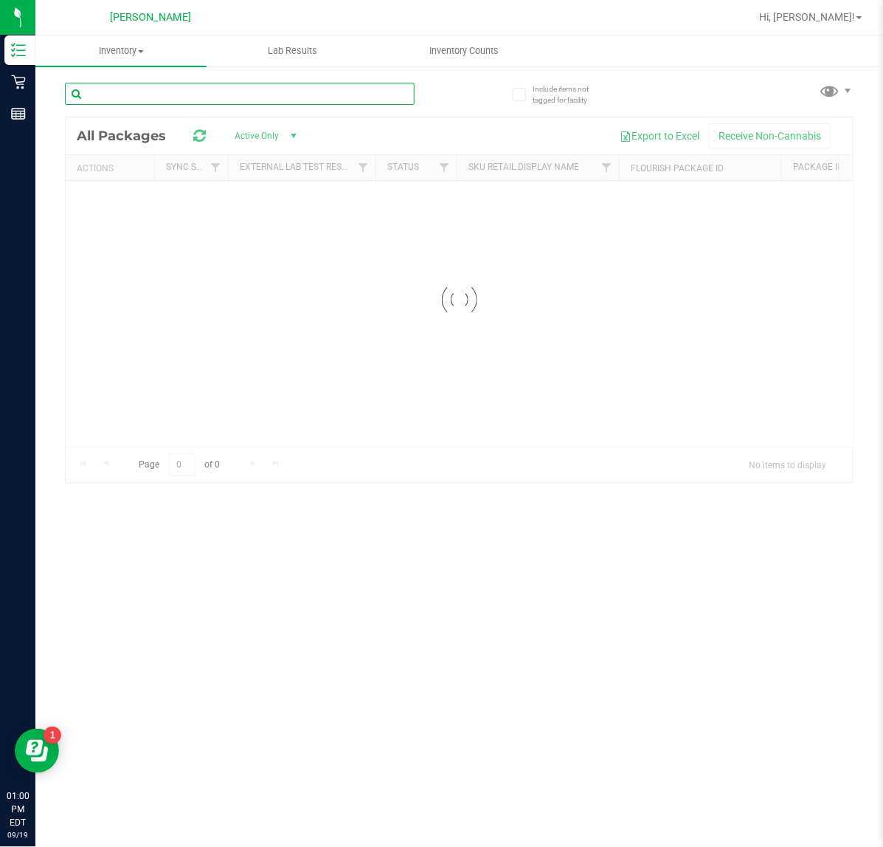
click at [240, 93] on input "text" at bounding box center [240, 94] width 350 height 22
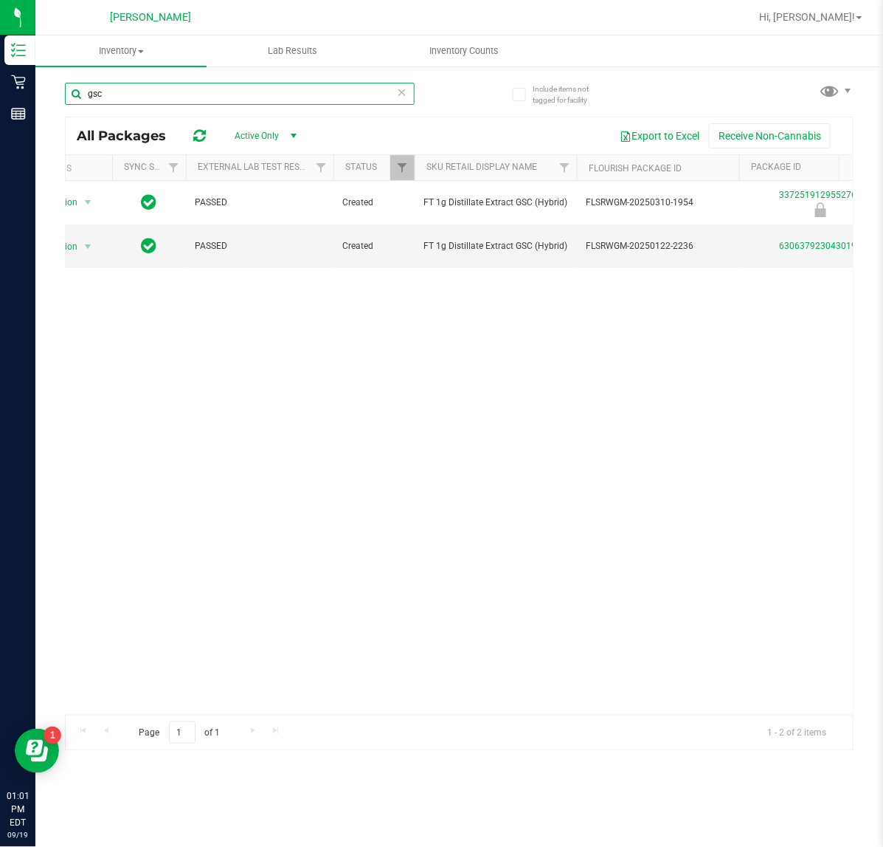
type input "gsc"
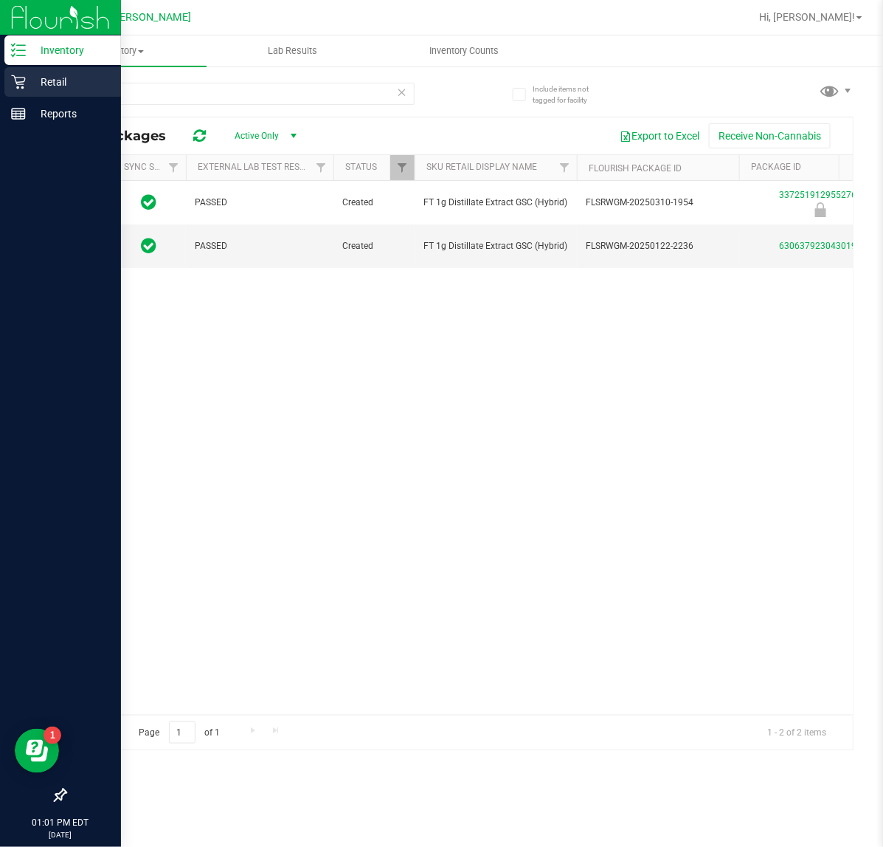
click at [18, 75] on icon at bounding box center [18, 82] width 15 height 15
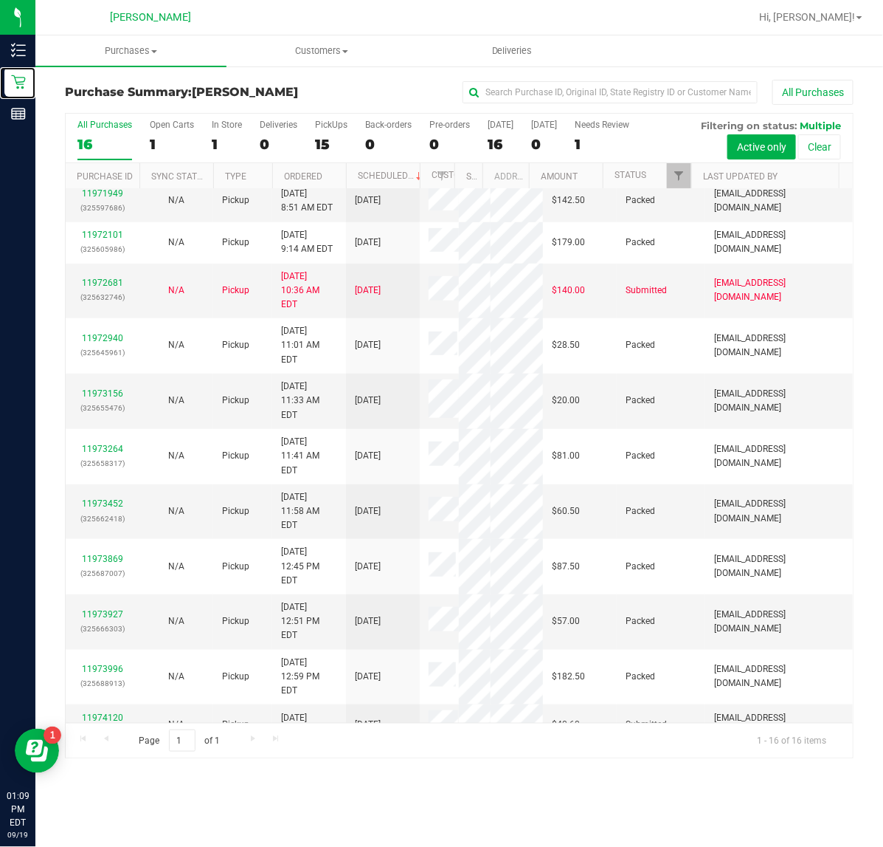
scroll to position [221, 0]
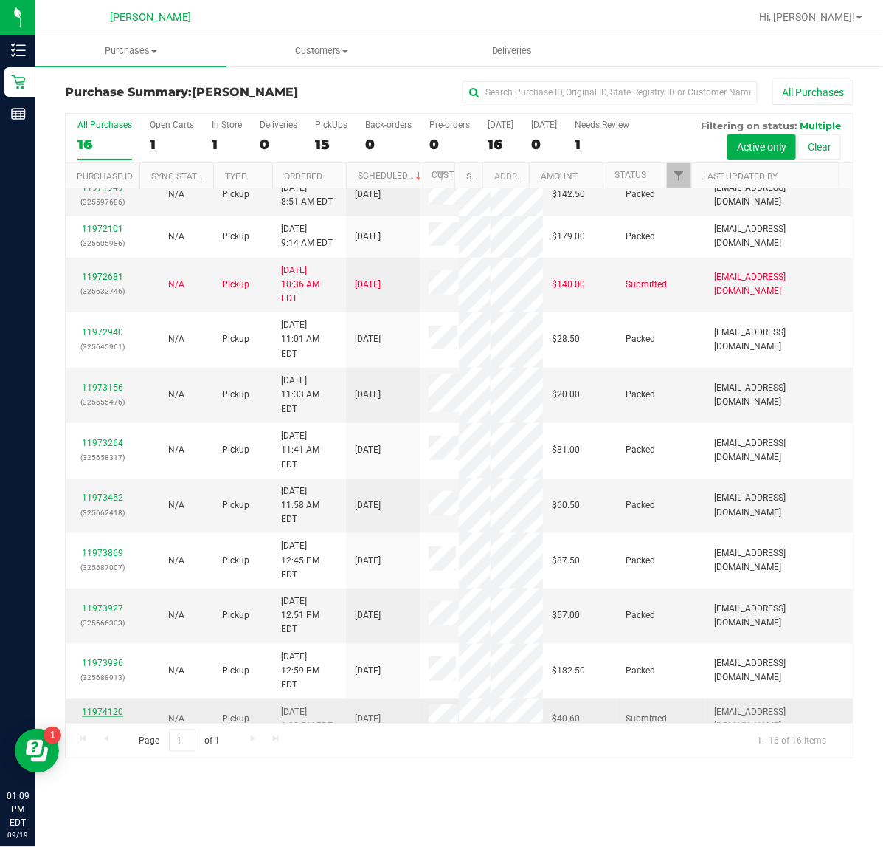
click at [92, 706] on link "11974120" at bounding box center [102, 711] width 41 height 10
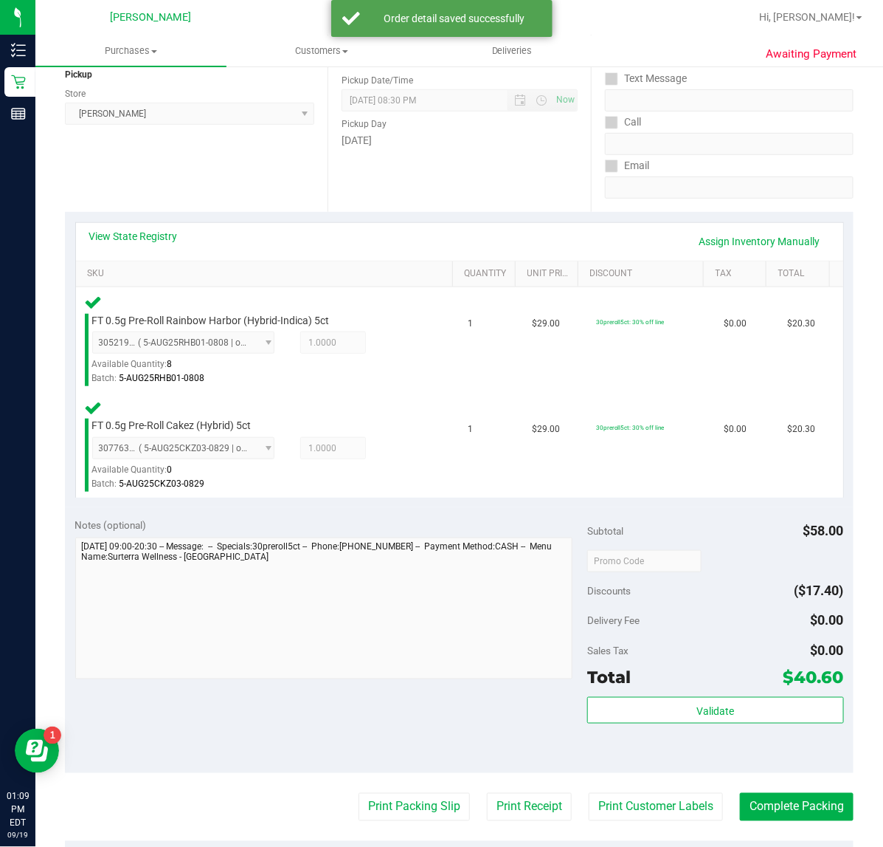
scroll to position [369, 0]
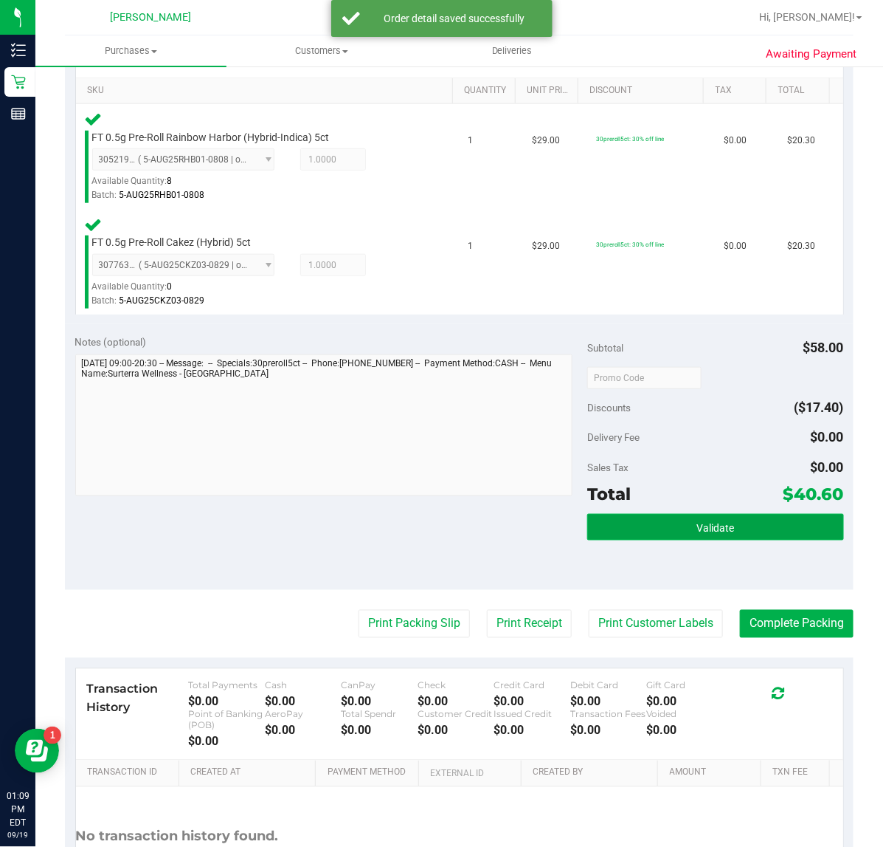
click at [681, 531] on button "Validate" at bounding box center [715, 527] width 256 height 27
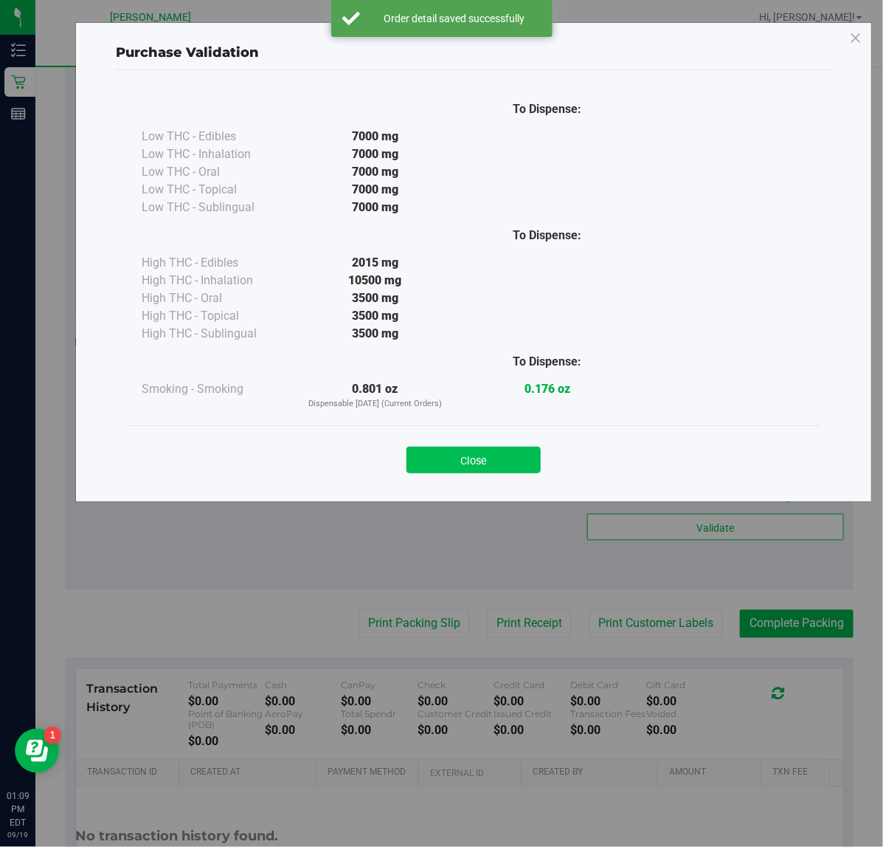
click at [494, 459] on button "Close" at bounding box center [474, 460] width 134 height 27
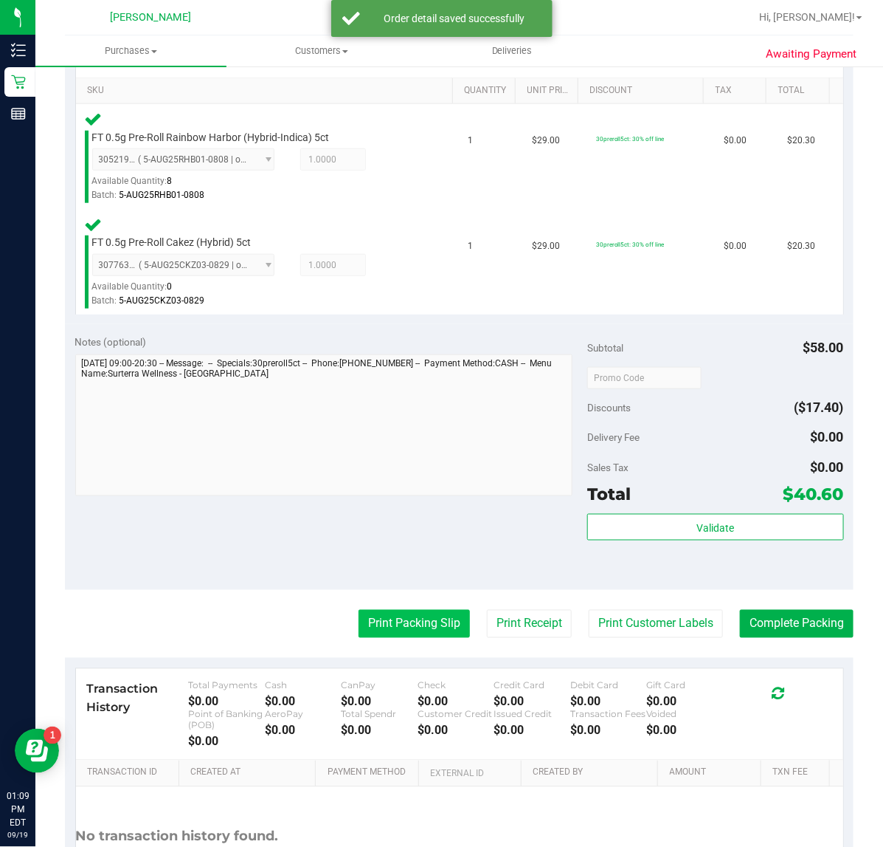
click at [434, 610] on button "Print Packing Slip" at bounding box center [414, 624] width 111 height 28
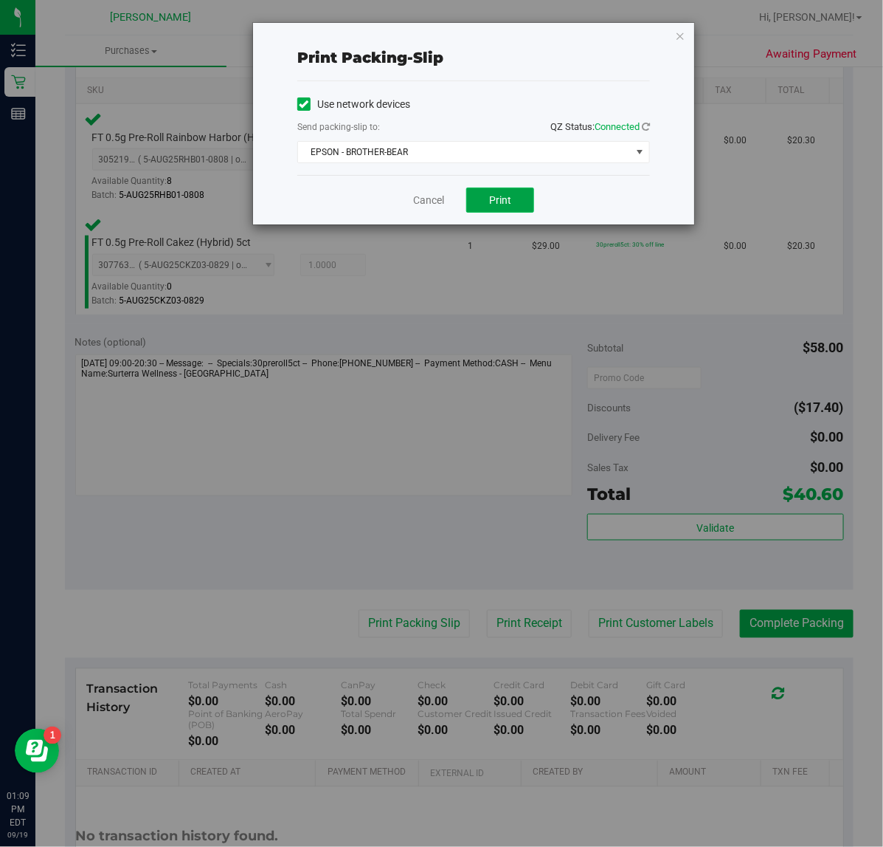
click at [487, 193] on button "Print" at bounding box center [500, 199] width 68 height 25
click at [433, 201] on link "Cancel" at bounding box center [428, 200] width 31 height 15
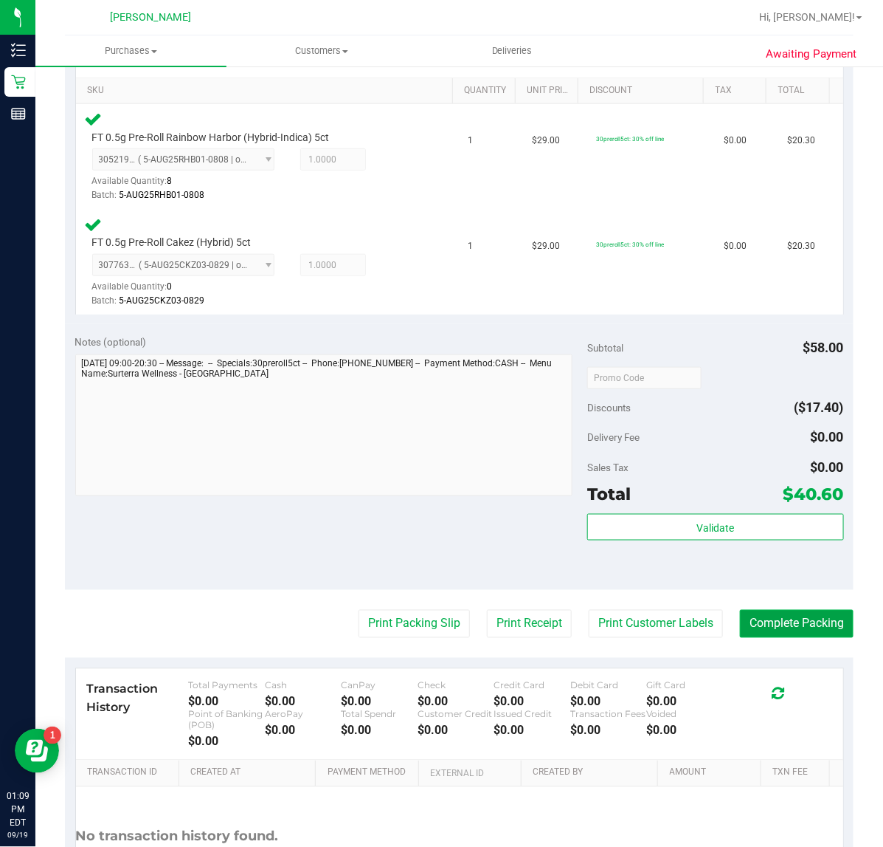
click at [796, 624] on button "Complete Packing" at bounding box center [797, 624] width 114 height 28
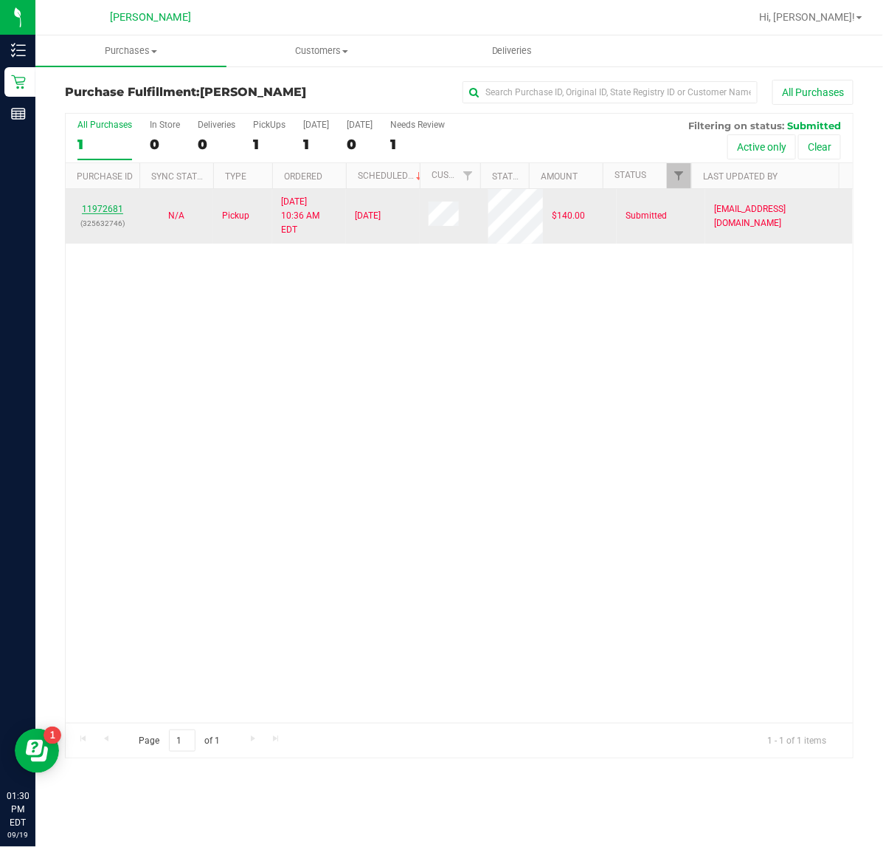
click at [116, 204] on link "11972681" at bounding box center [102, 209] width 41 height 10
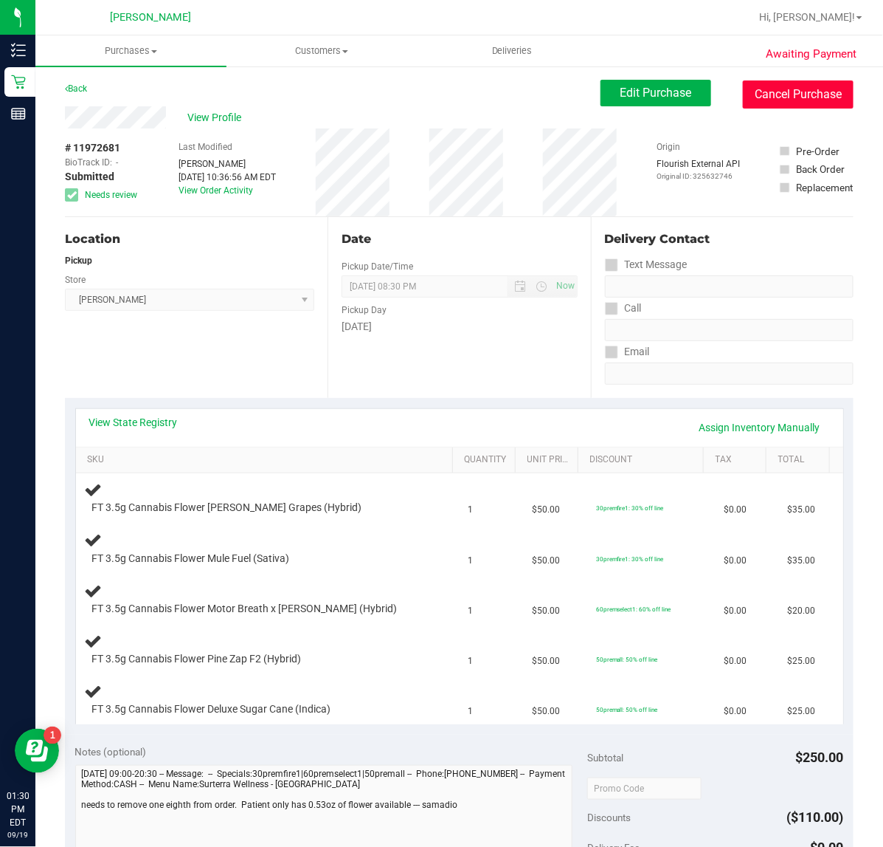
click at [787, 94] on button "Cancel Purchase" at bounding box center [798, 94] width 111 height 28
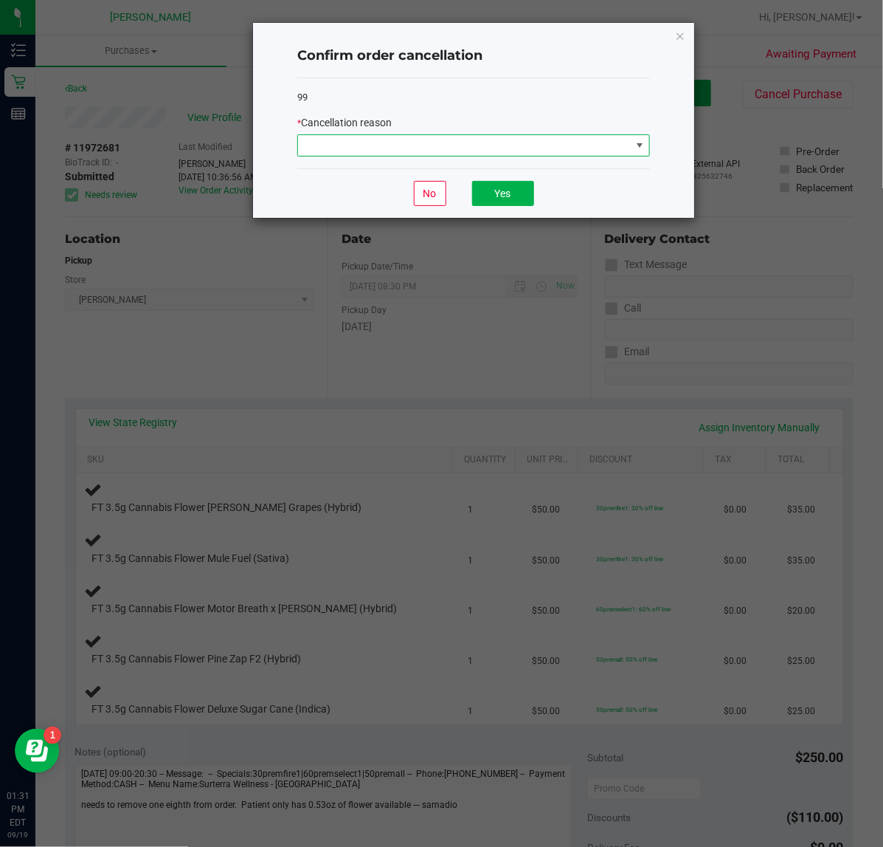
click at [592, 148] on span at bounding box center [464, 145] width 333 height 21
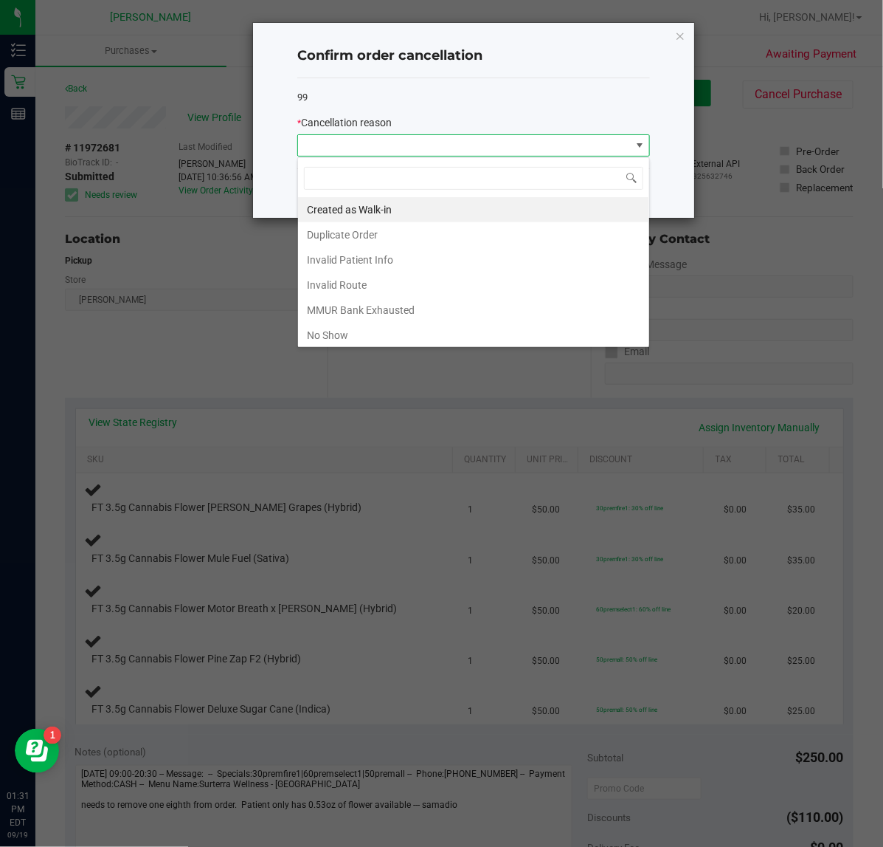
scroll to position [23, 352]
click at [375, 216] on li "Created as Walk-in" at bounding box center [473, 209] width 351 height 25
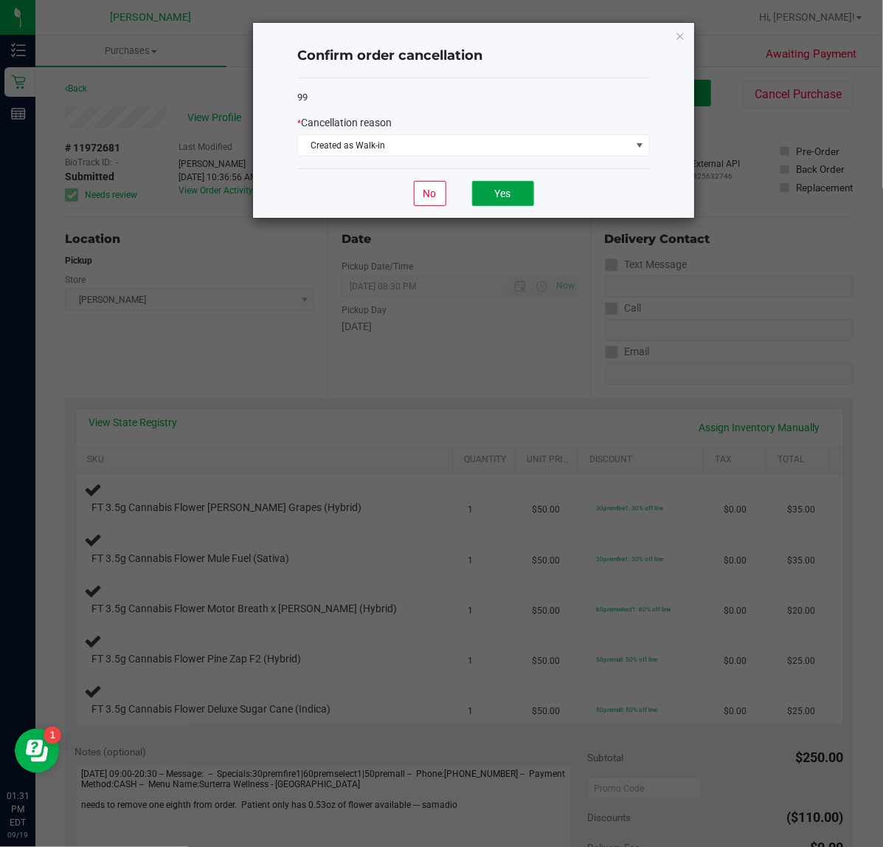
click at [508, 193] on button "Yes" at bounding box center [503, 193] width 62 height 25
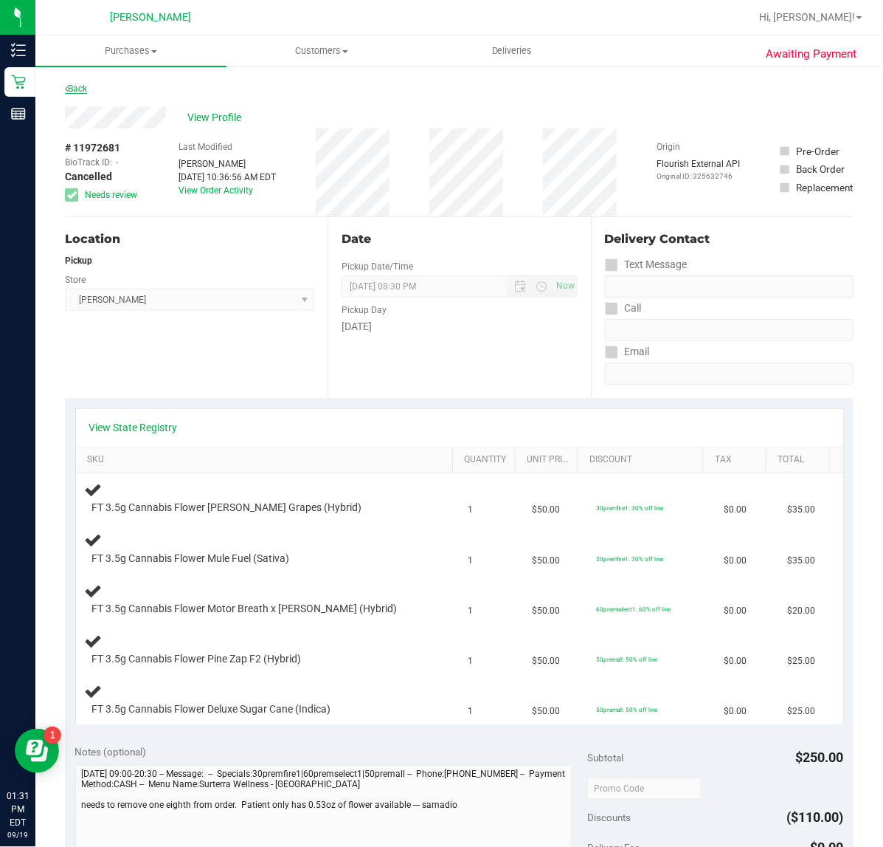
click at [81, 92] on link "Back" at bounding box center [76, 88] width 22 height 10
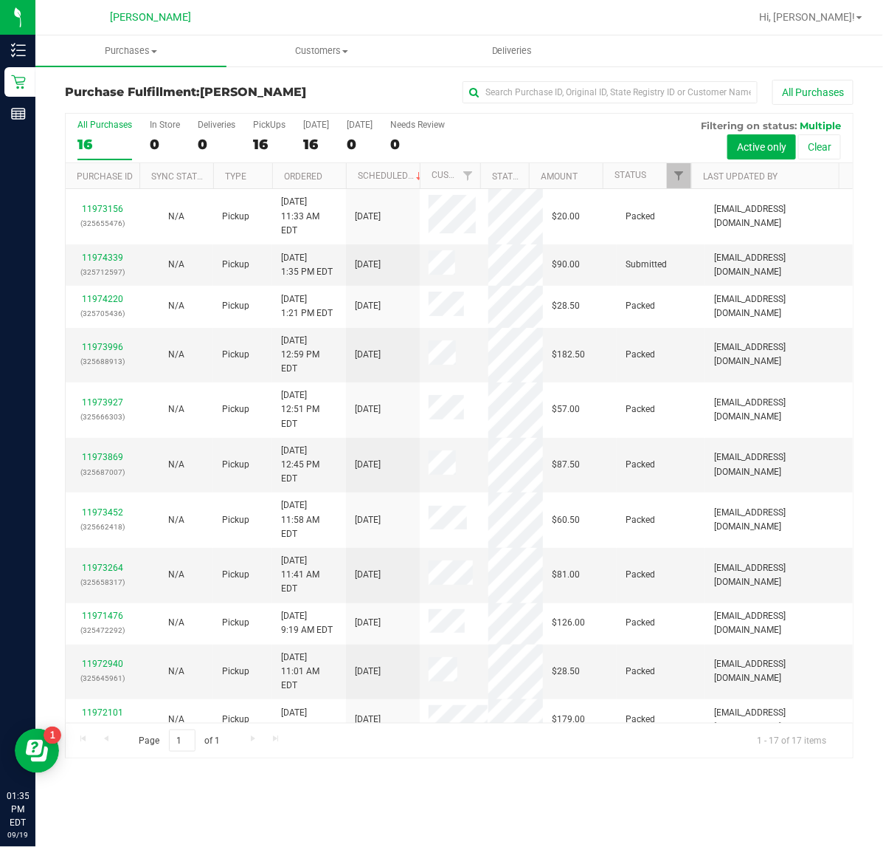
scroll to position [177, 0]
click at [107, 253] on link "11974339" at bounding box center [102, 257] width 41 height 10
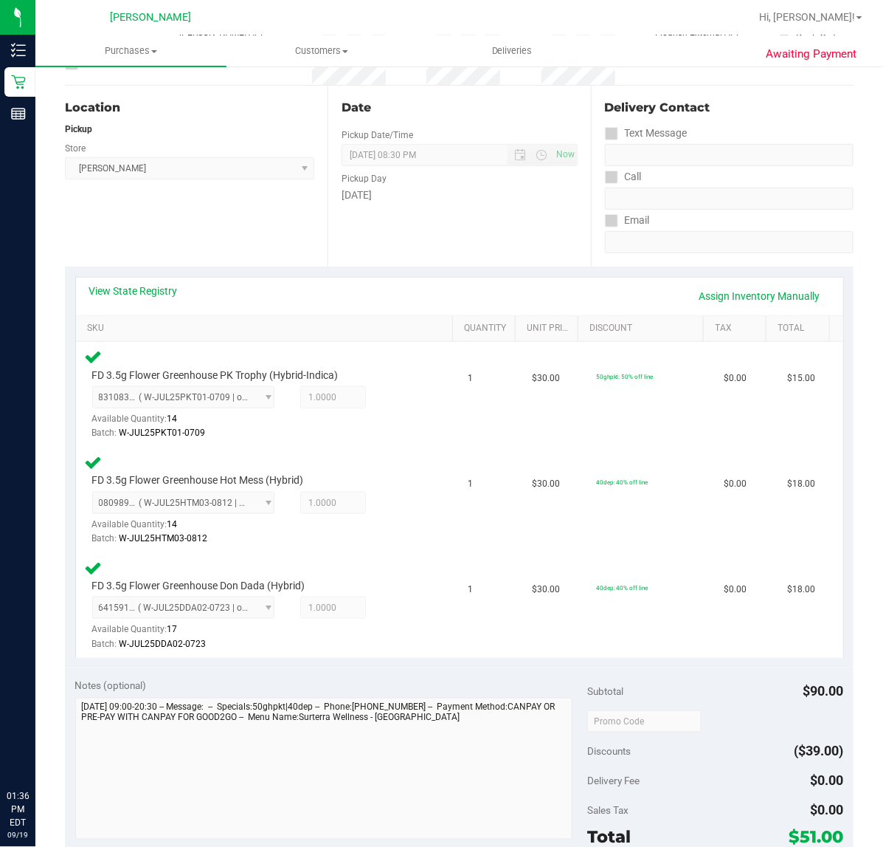
scroll to position [369, 0]
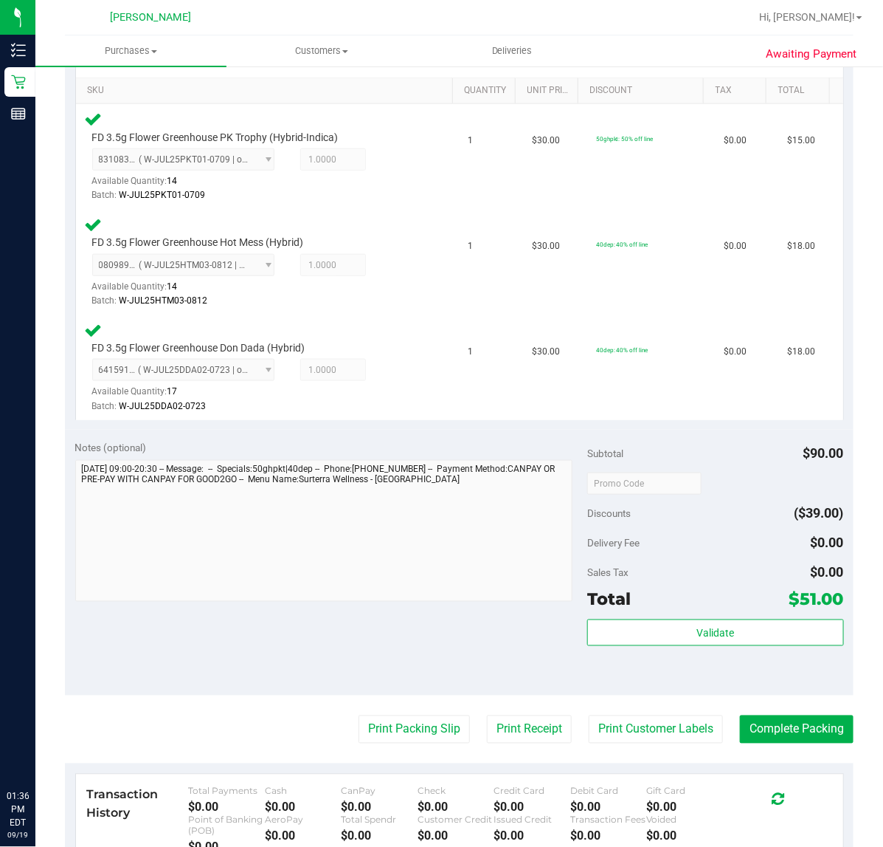
click at [705, 614] on div "Subtotal $90.00 Discounts ($39.00) Delivery Fee $0.00 Sales Tax $0.00 Total $51…" at bounding box center [715, 563] width 256 height 246
click at [706, 614] on div "Subtotal $90.00 Discounts ($39.00) Delivery Fee $0.00 Sales Tax $0.00 Total $51…" at bounding box center [715, 563] width 256 height 246
click at [714, 627] on span "Validate" at bounding box center [716, 633] width 38 height 12
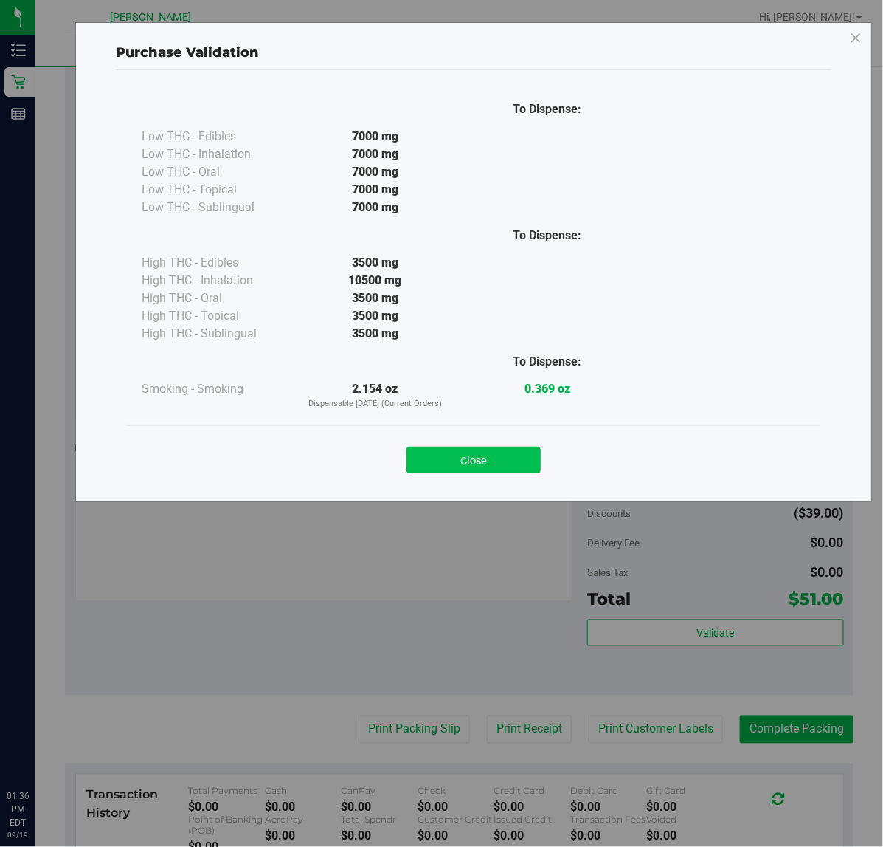
click at [517, 454] on button "Close" at bounding box center [474, 460] width 134 height 27
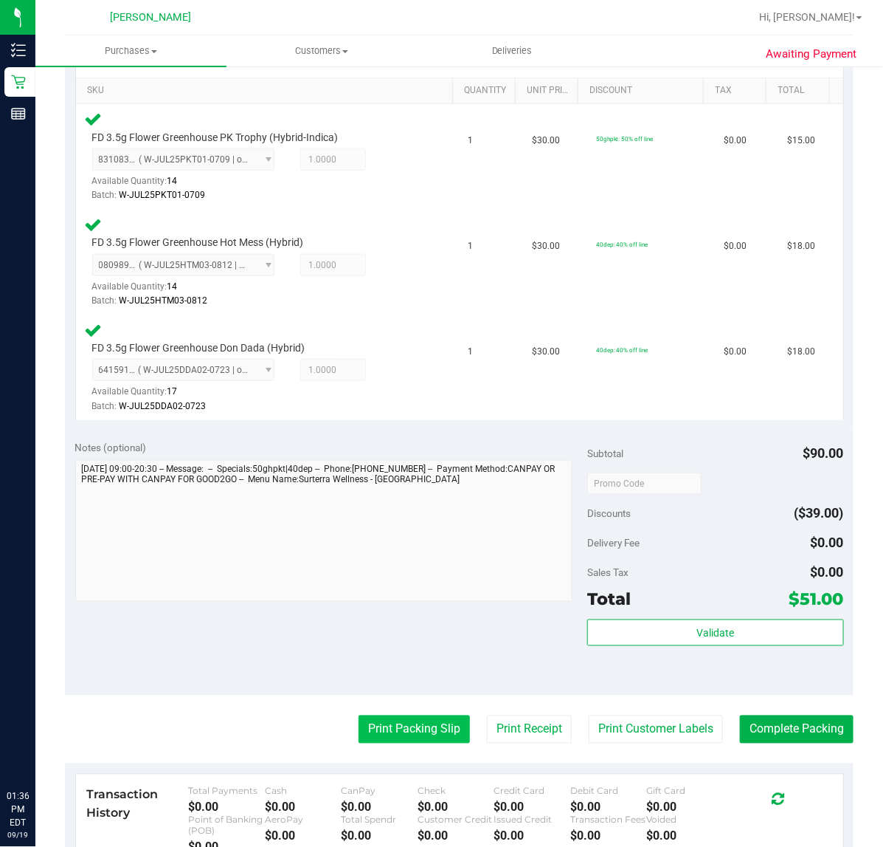
click at [359, 720] on button "Print Packing Slip" at bounding box center [414, 729] width 111 height 28
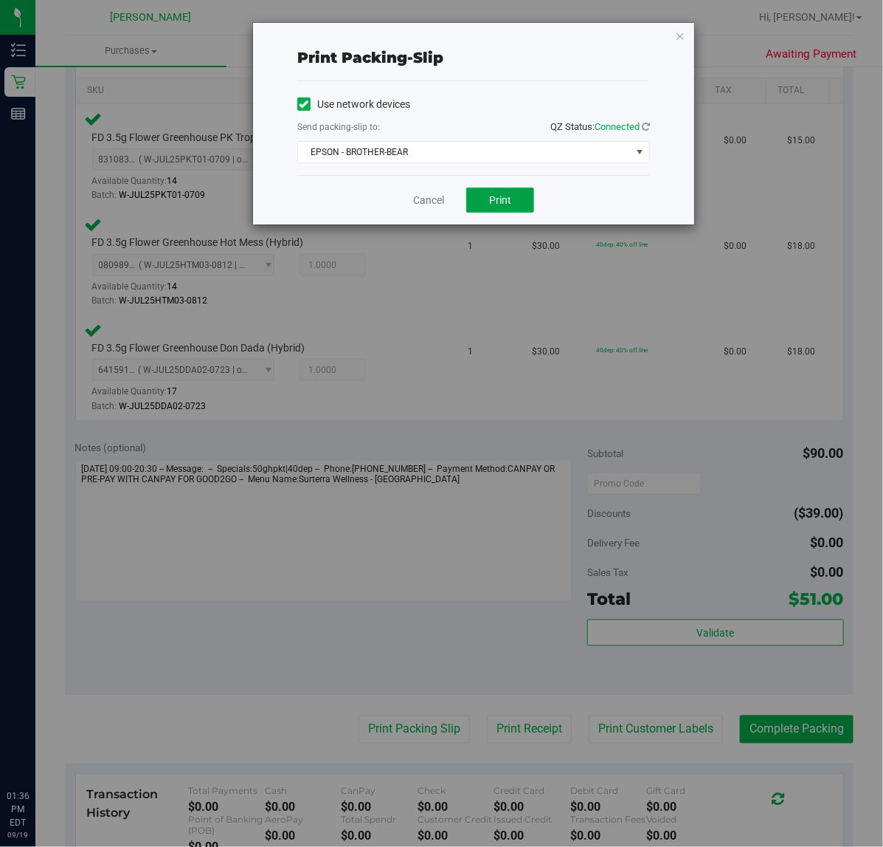
click at [500, 204] on span "Print" at bounding box center [500, 200] width 22 height 12
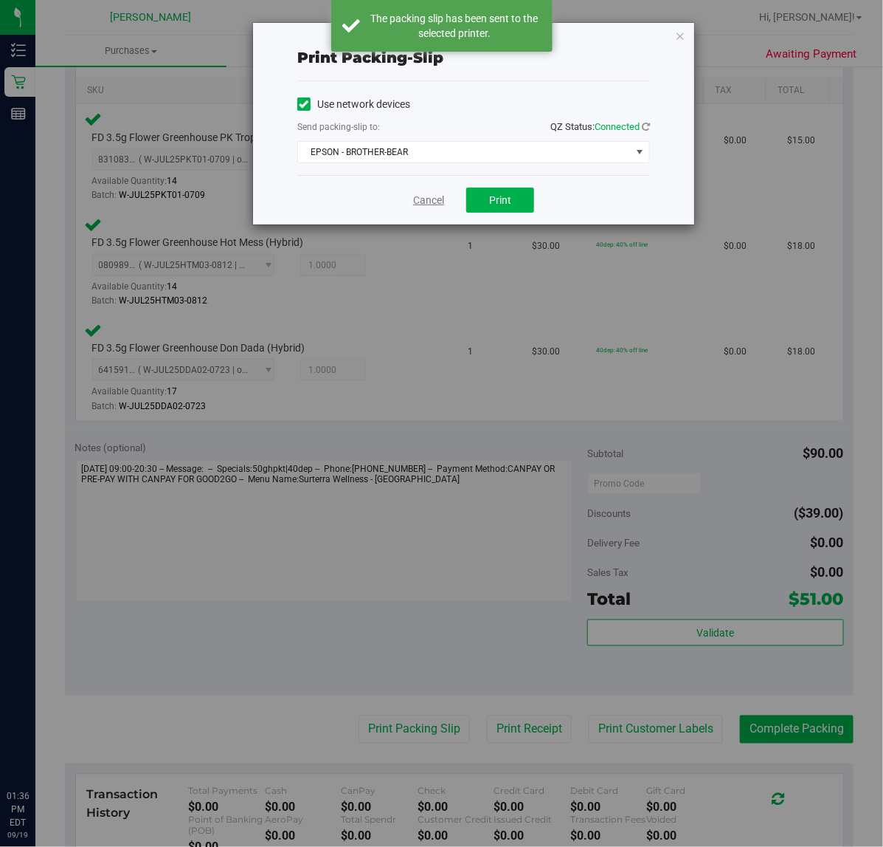
click at [435, 204] on link "Cancel" at bounding box center [428, 200] width 31 height 15
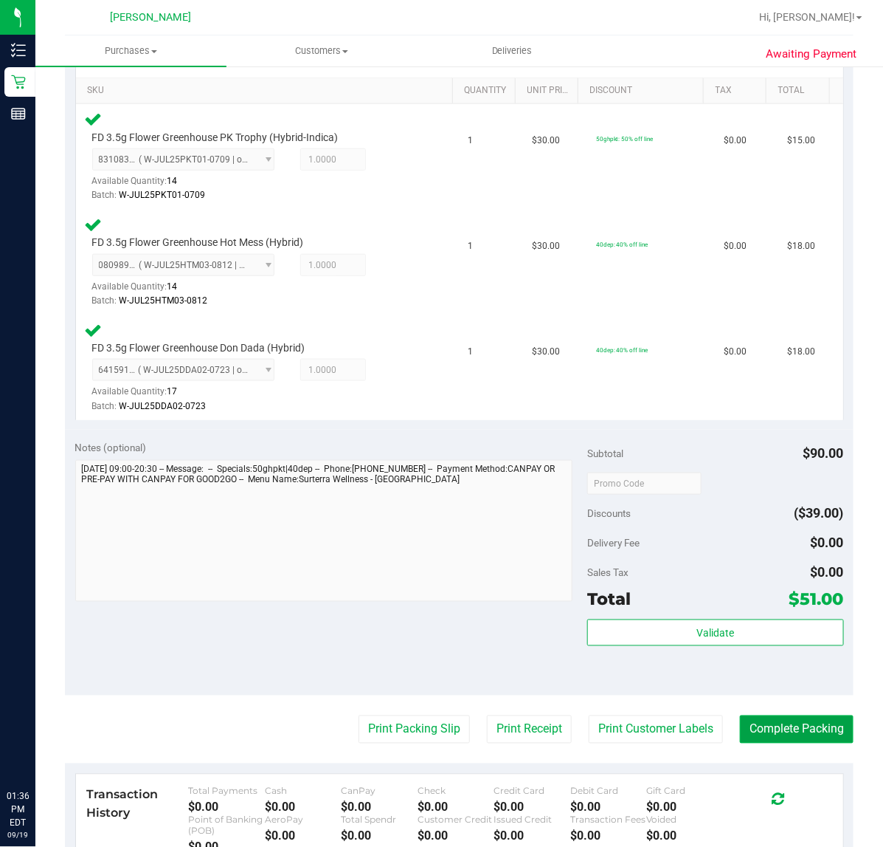
click at [786, 728] on button "Complete Packing" at bounding box center [797, 729] width 114 height 28
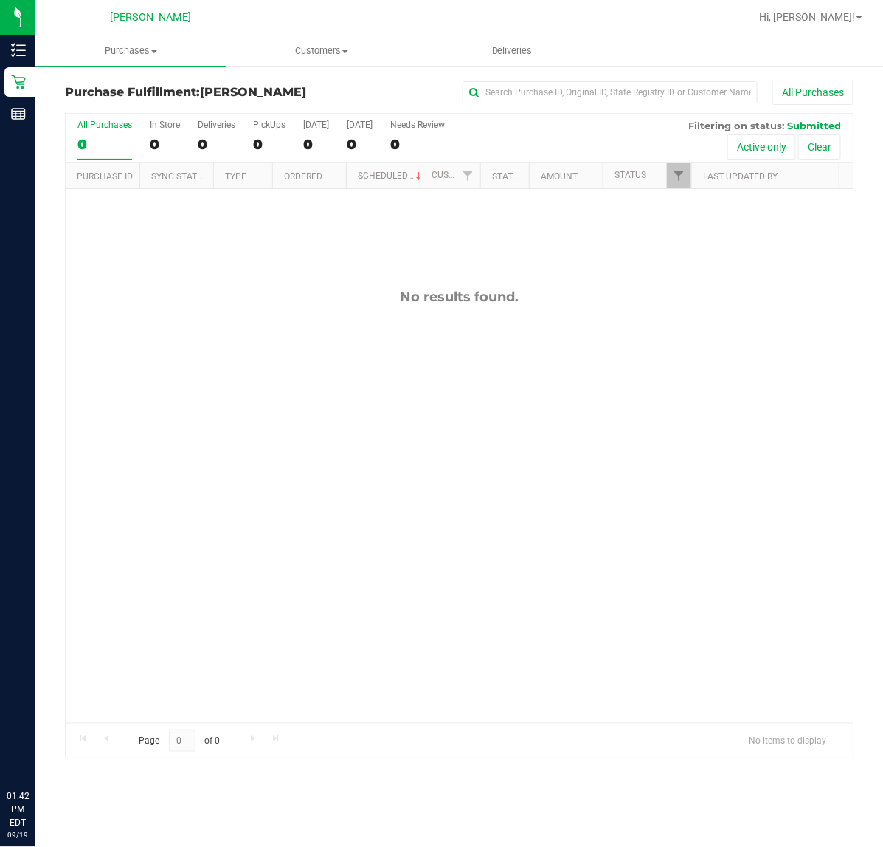
drag, startPoint x: 764, startPoint y: 260, endPoint x: 787, endPoint y: 260, distance: 22.9
click at [766, 260] on div "No results found." at bounding box center [459, 505] width 787 height 633
click at [666, 400] on div "No results found." at bounding box center [459, 505] width 787 height 633
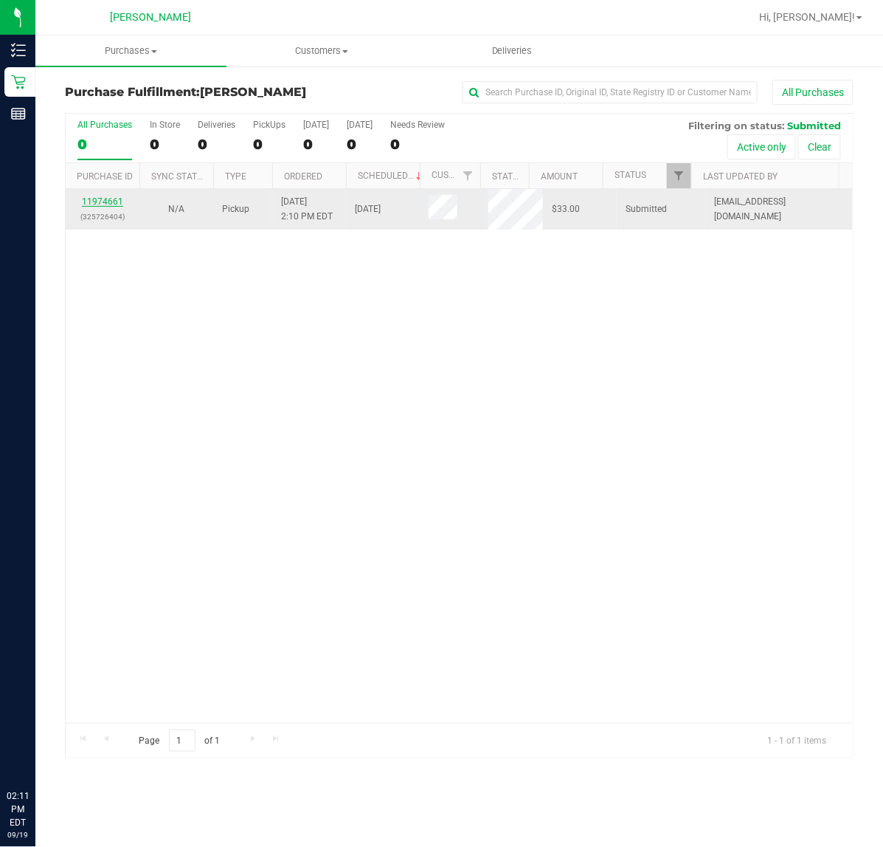
click at [107, 203] on link "11974661" at bounding box center [102, 201] width 41 height 10
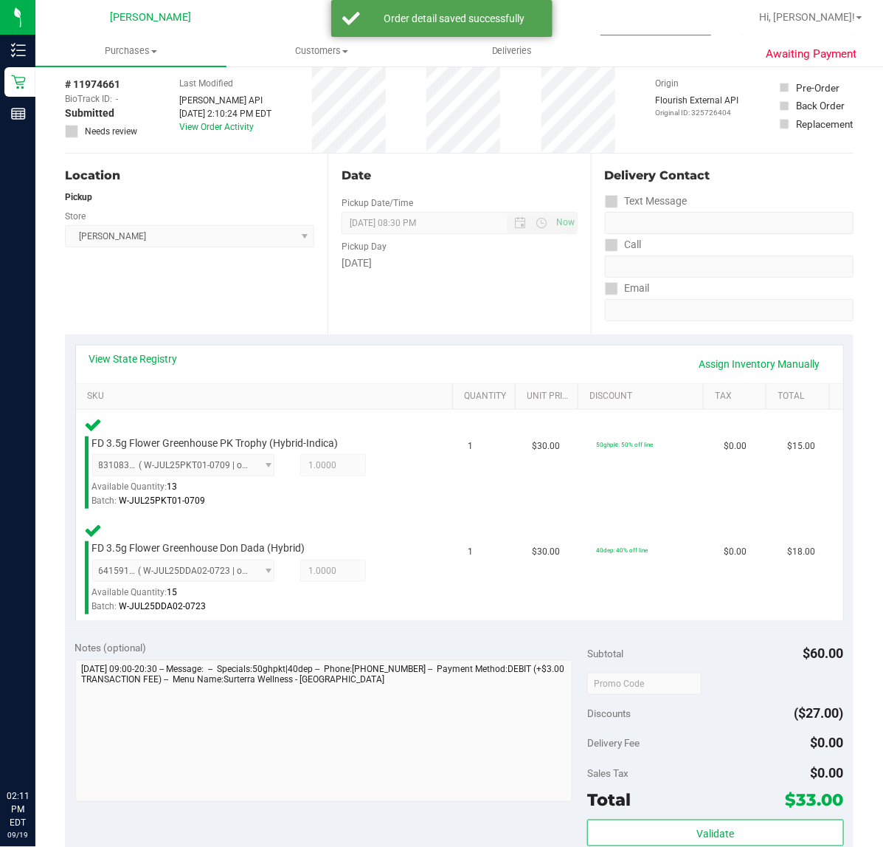
scroll to position [152, 0]
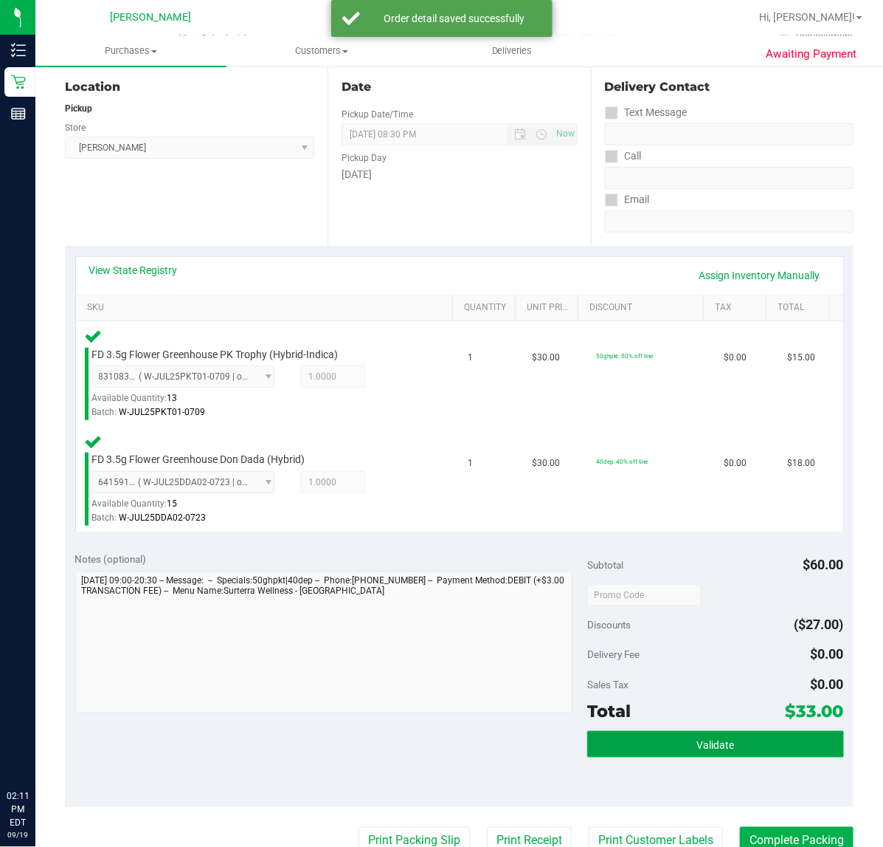
click at [692, 750] on button "Validate" at bounding box center [715, 744] width 256 height 27
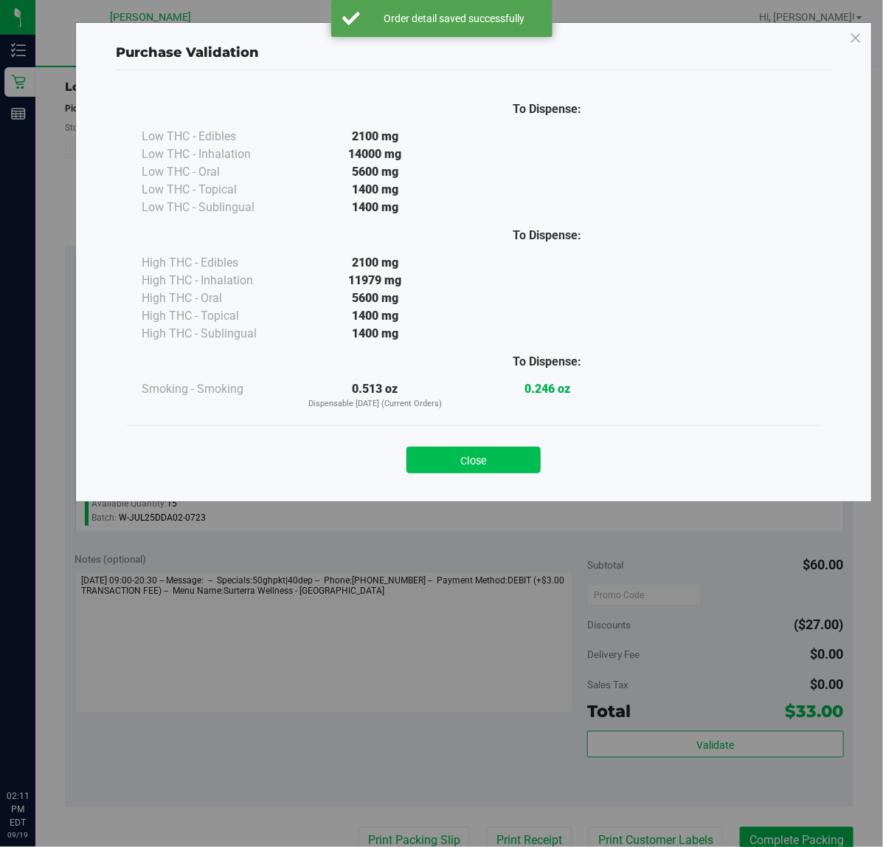
click at [495, 455] on button "Close" at bounding box center [474, 460] width 134 height 27
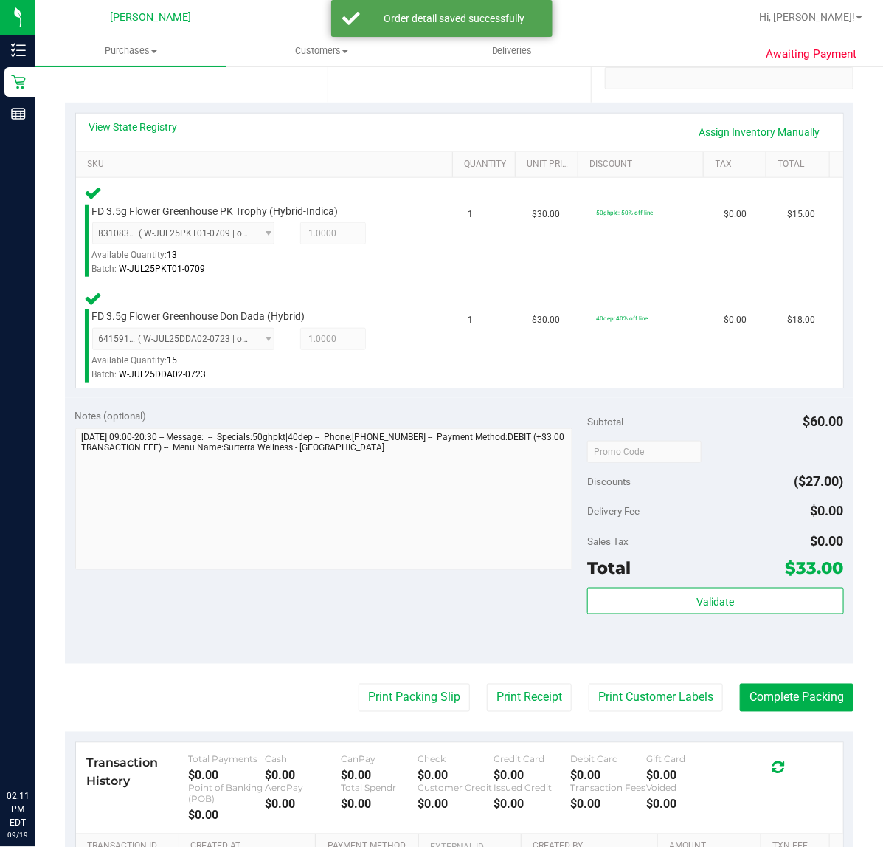
scroll to position [329, 0]
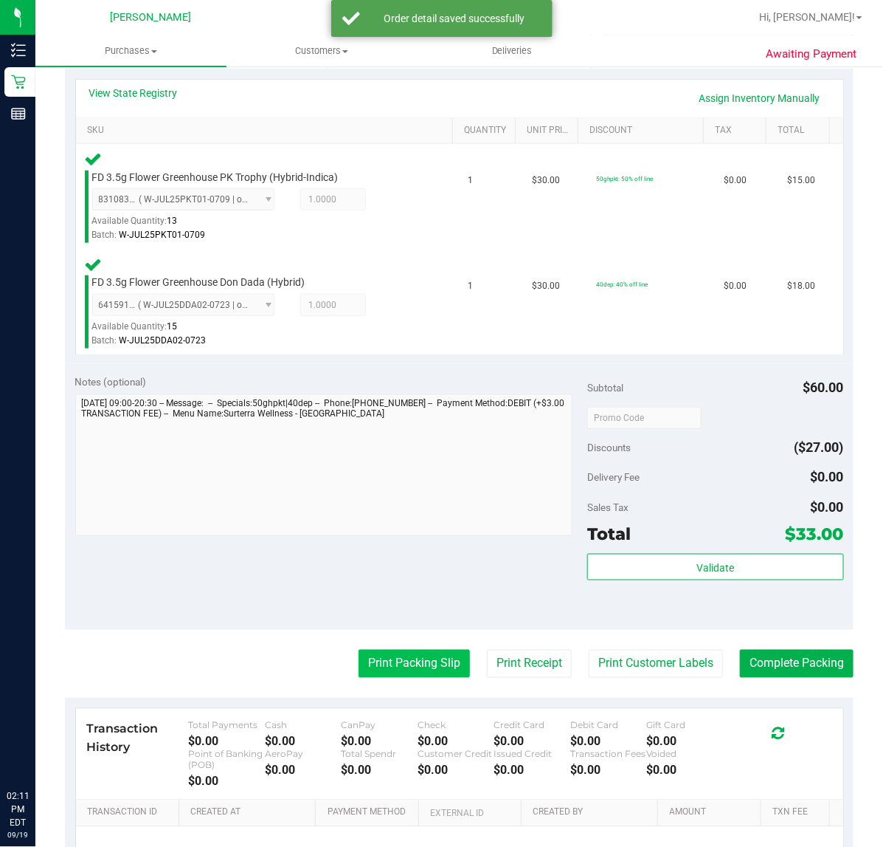
click at [385, 659] on button "Print Packing Slip" at bounding box center [414, 663] width 111 height 28
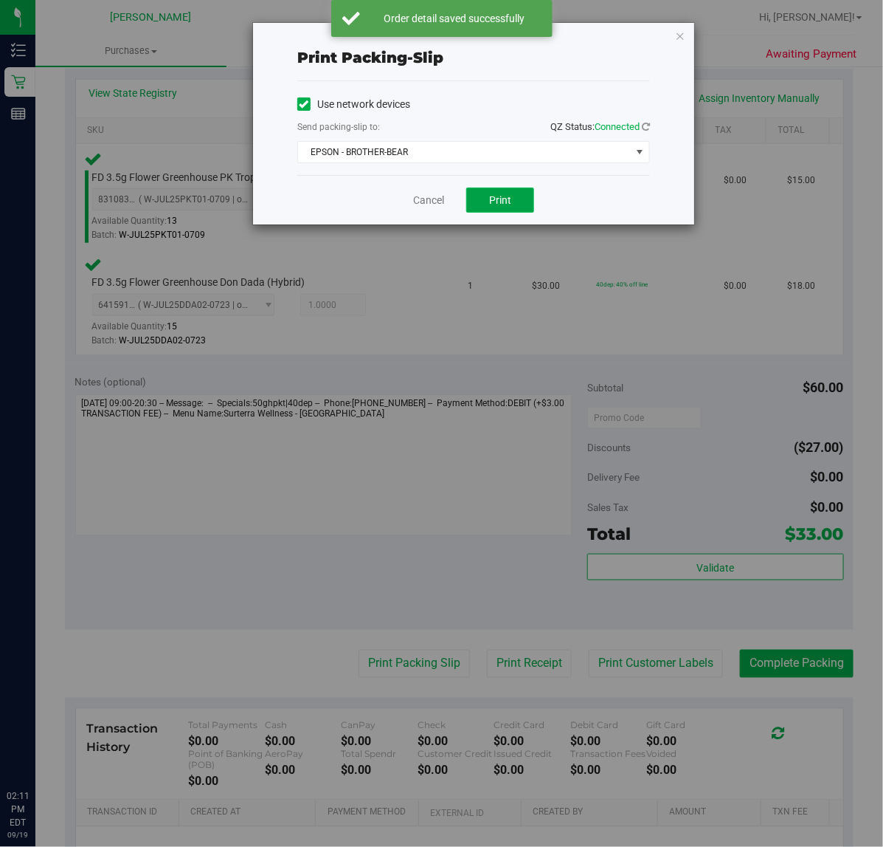
click at [495, 194] on span "Print" at bounding box center [500, 200] width 22 height 12
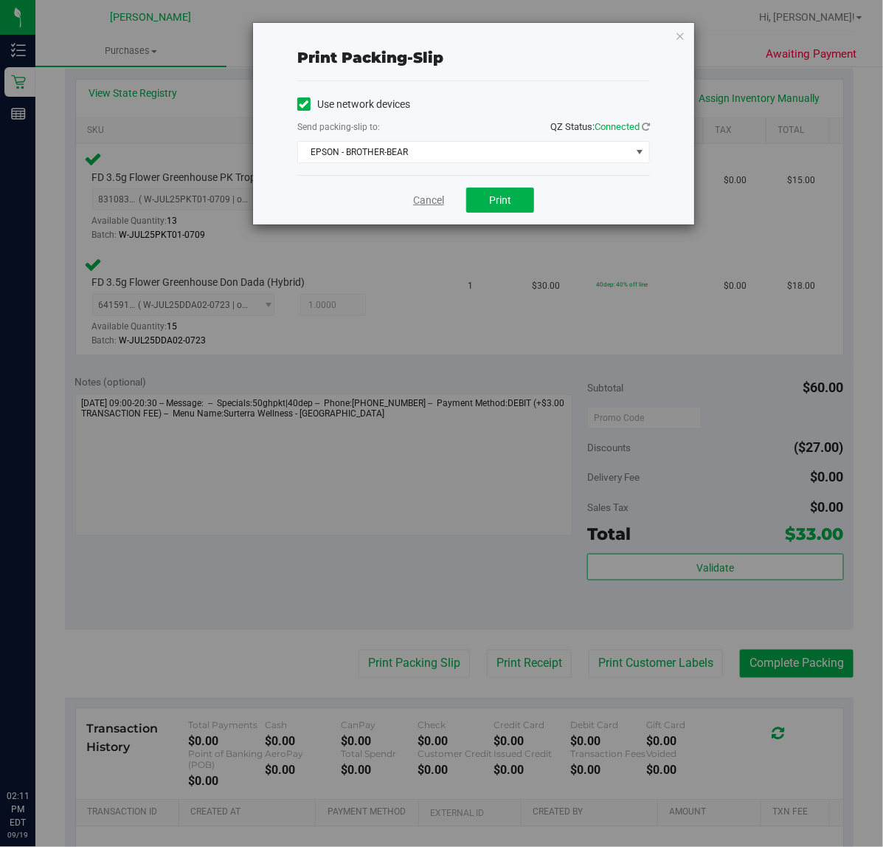
click at [423, 200] on link "Cancel" at bounding box center [428, 200] width 31 height 15
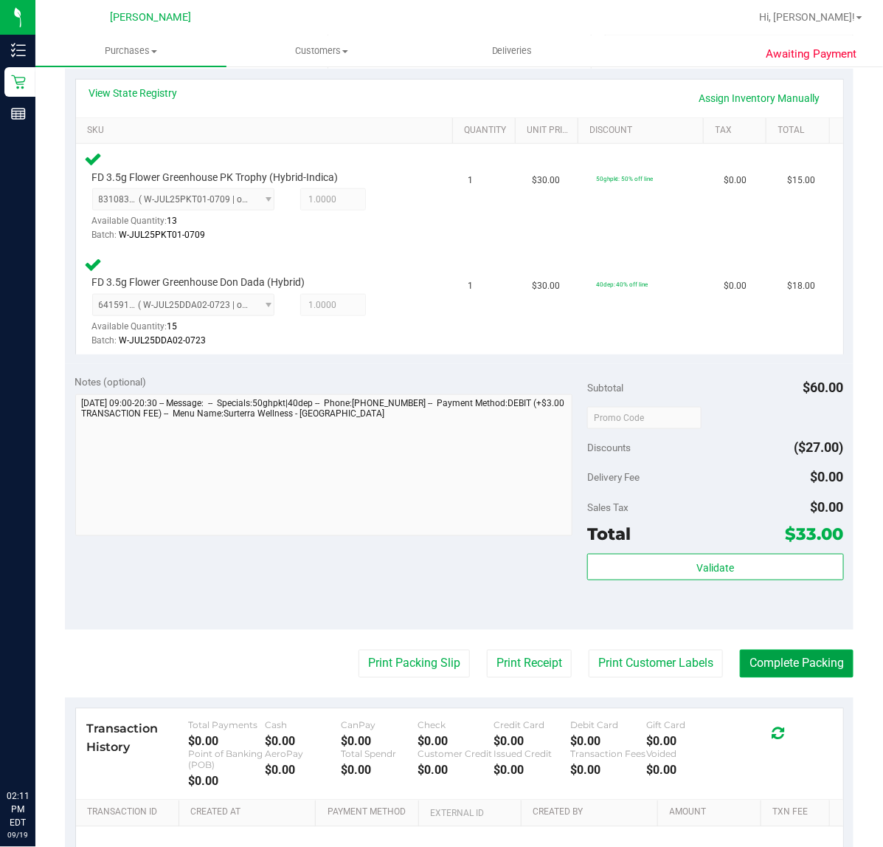
click at [755, 657] on button "Complete Packing" at bounding box center [797, 663] width 114 height 28
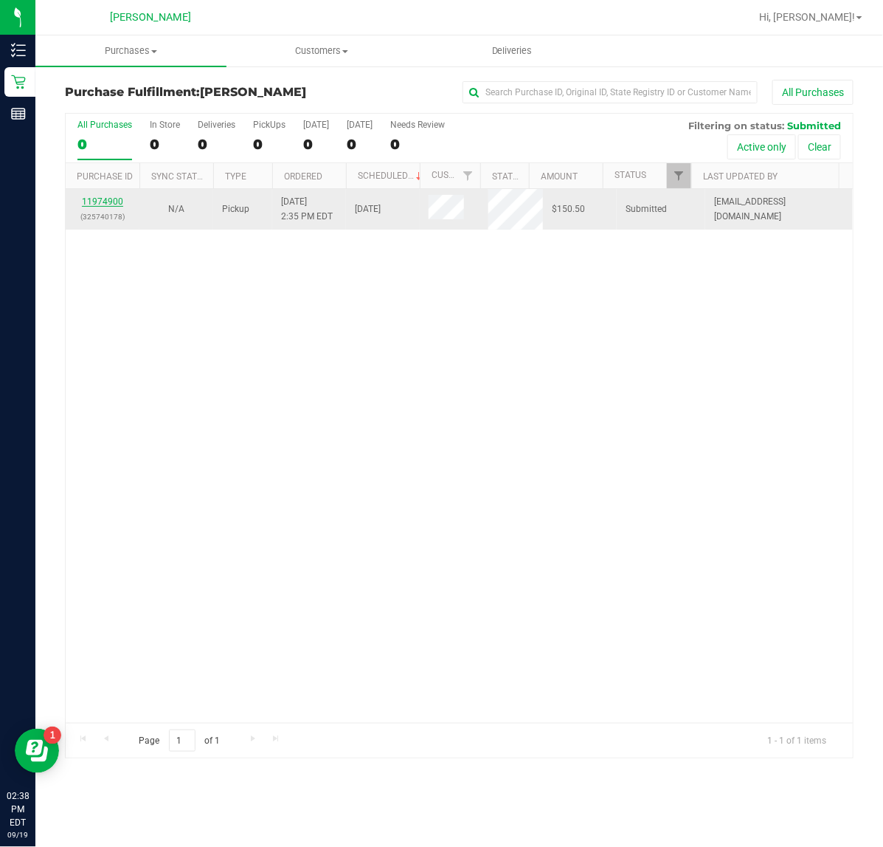
click at [105, 201] on link "11974900" at bounding box center [102, 201] width 41 height 10
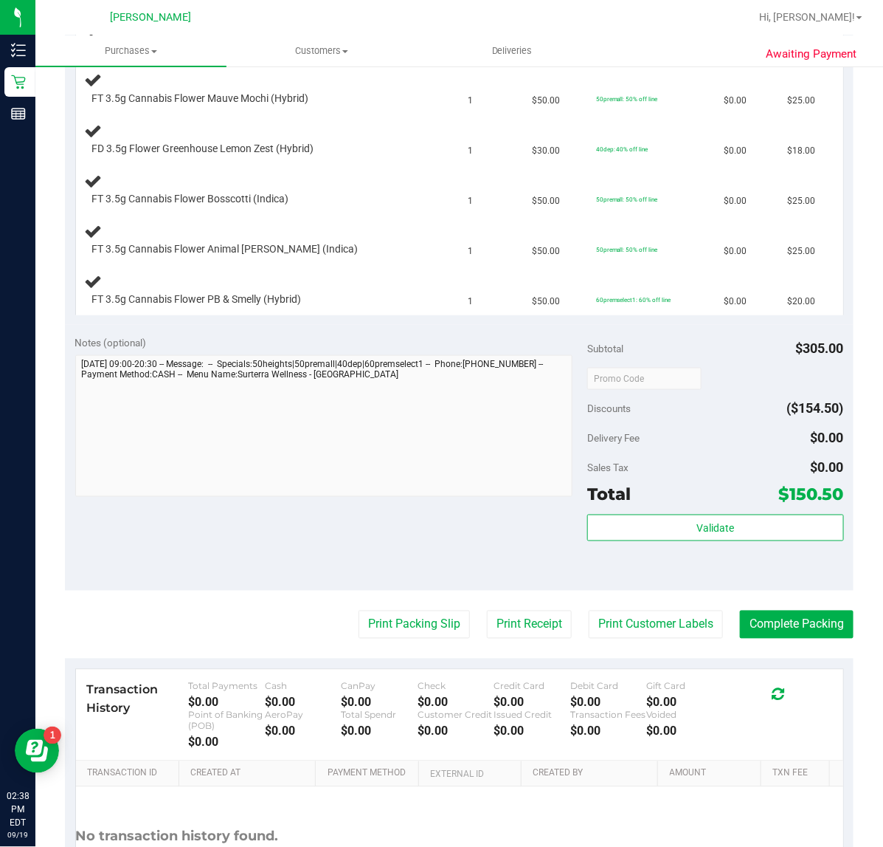
scroll to position [461, 0]
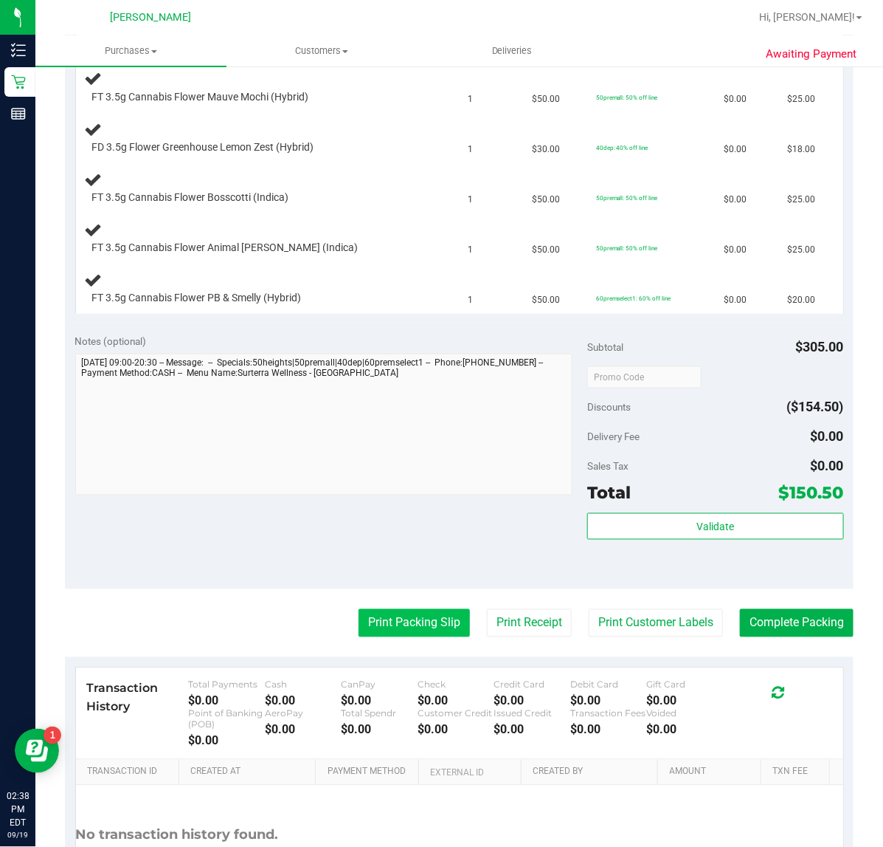
click at [432, 633] on button "Print Packing Slip" at bounding box center [414, 623] width 111 height 28
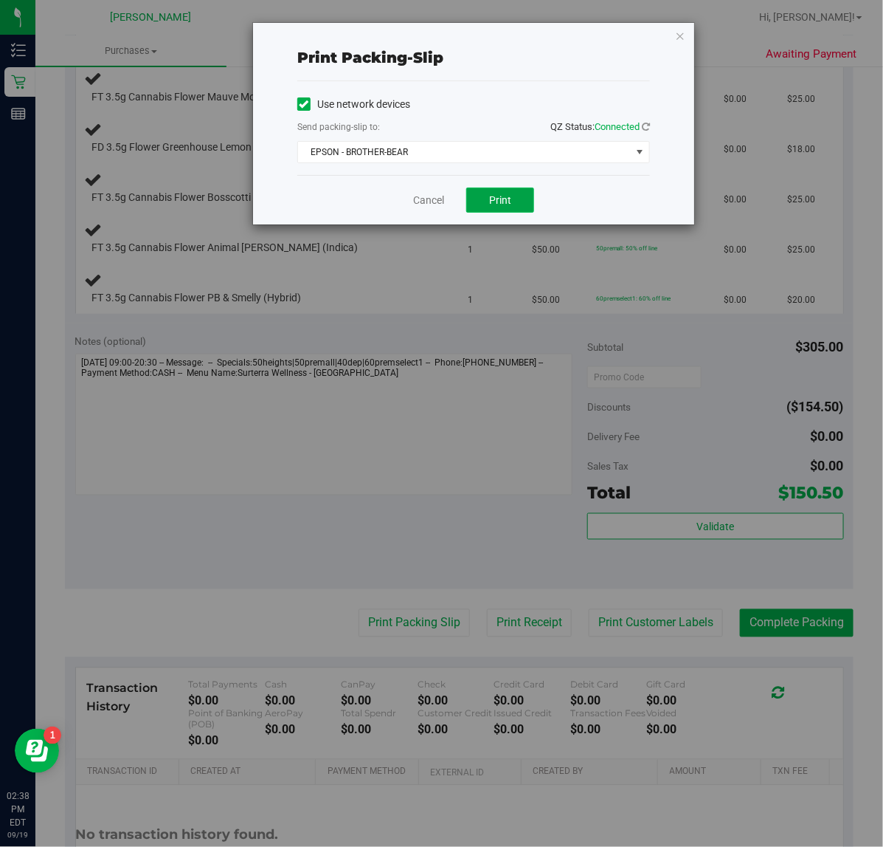
click at [522, 194] on button "Print" at bounding box center [500, 199] width 68 height 25
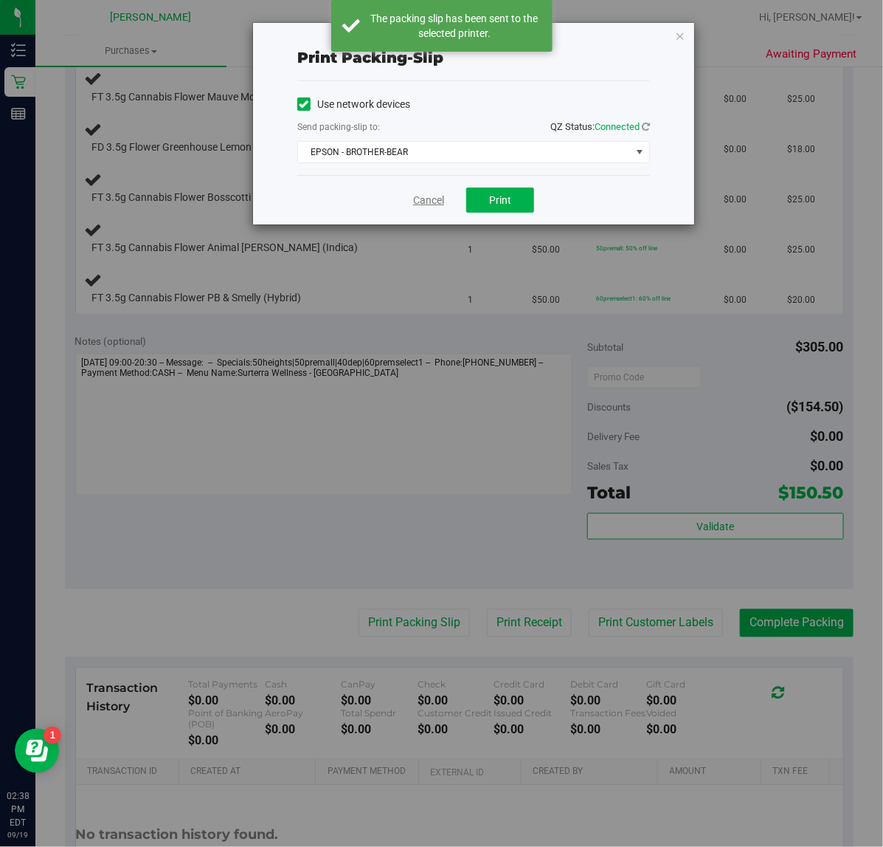
click at [415, 204] on link "Cancel" at bounding box center [428, 200] width 31 height 15
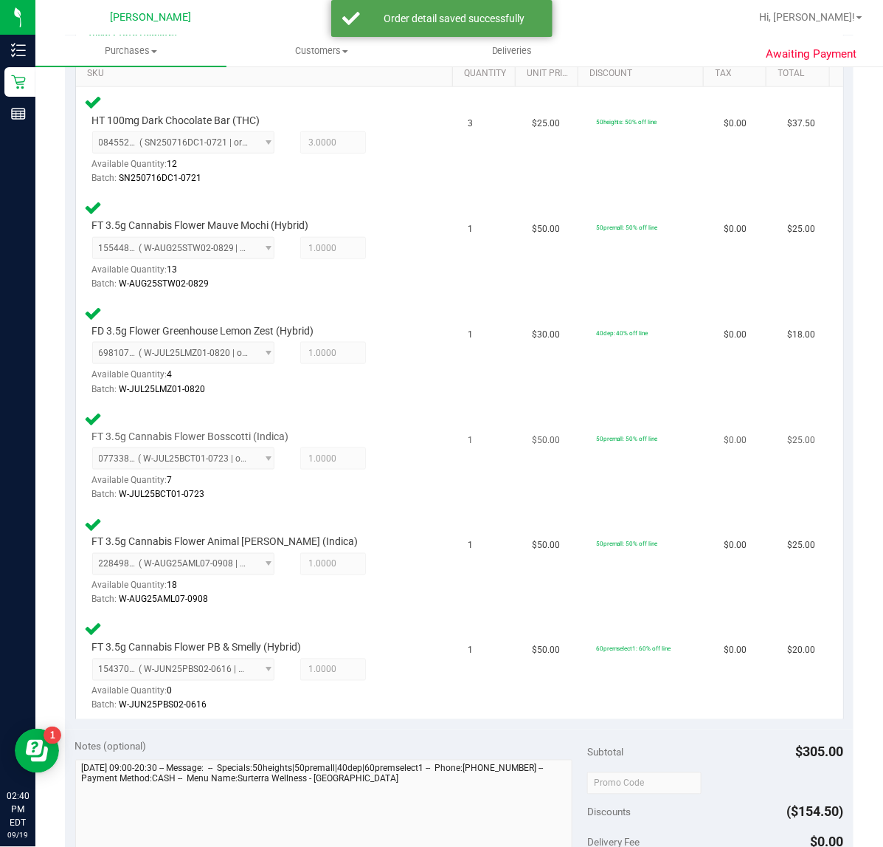
scroll to position [613, 0]
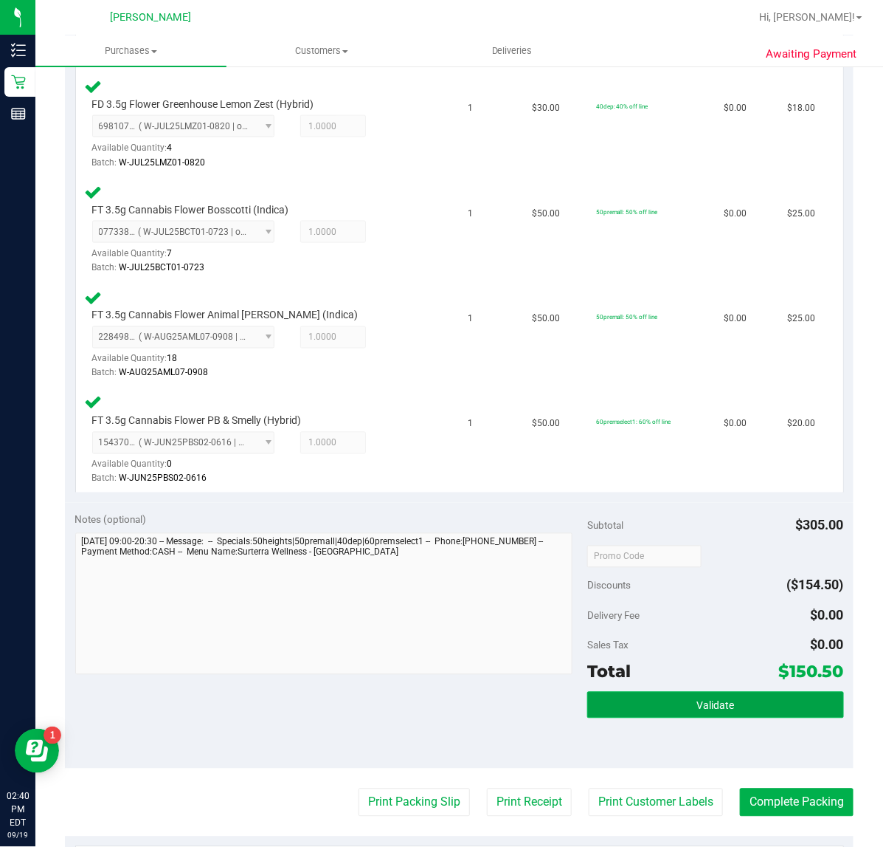
click at [679, 696] on button "Validate" at bounding box center [715, 705] width 256 height 27
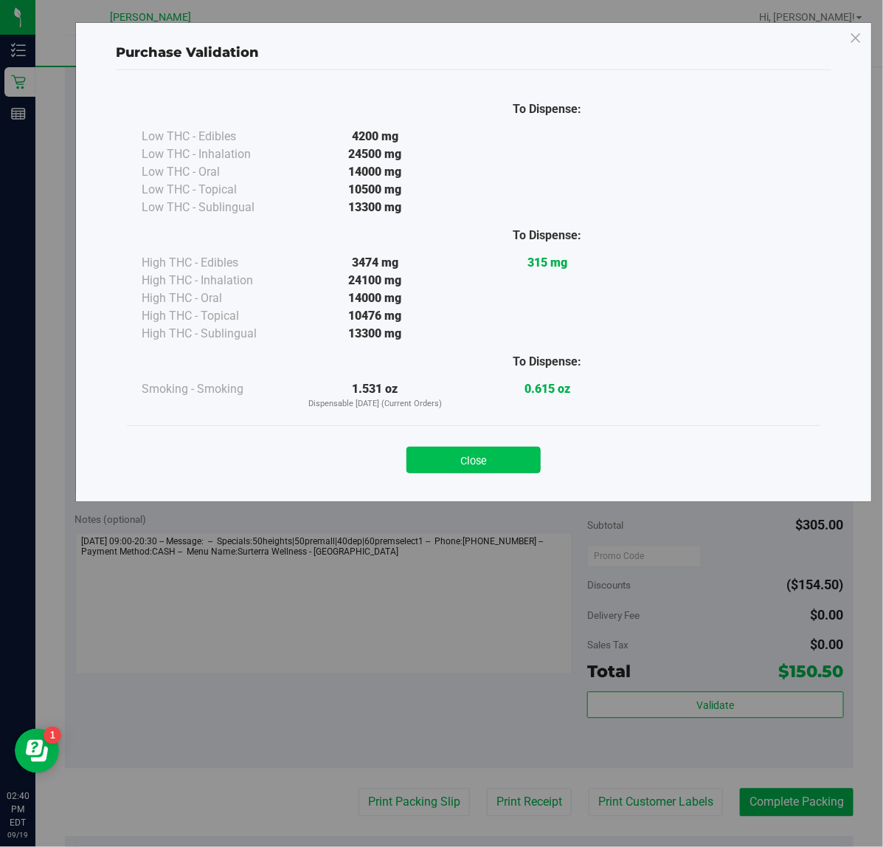
click at [463, 458] on button "Close" at bounding box center [474, 460] width 134 height 27
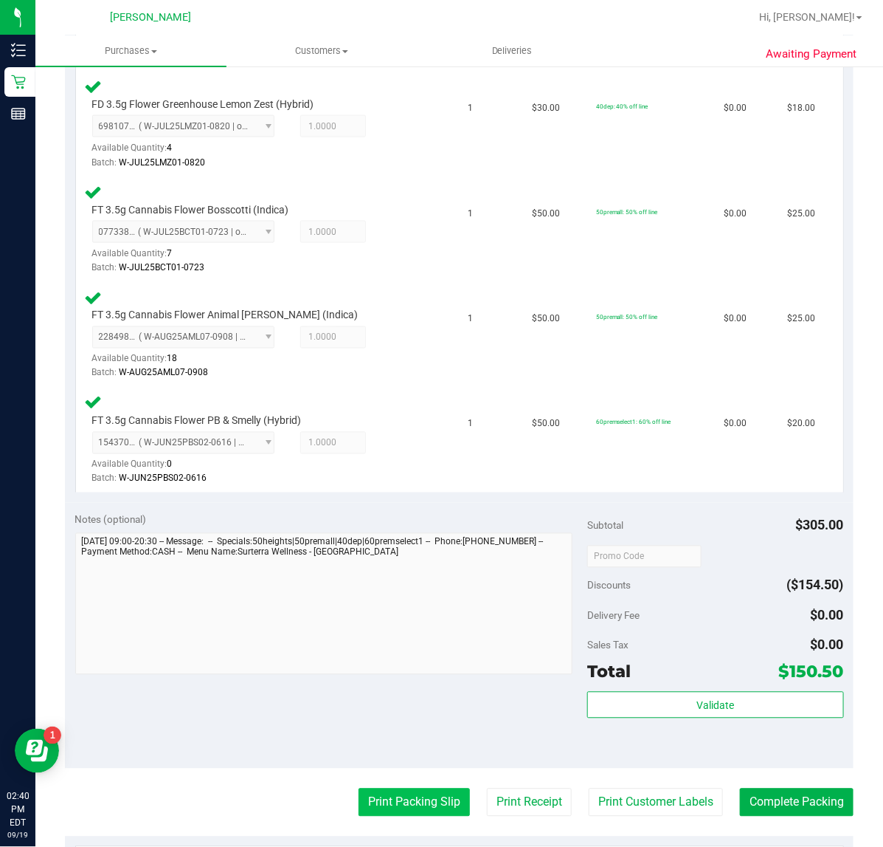
click at [425, 798] on button "Print Packing Slip" at bounding box center [414, 802] width 111 height 28
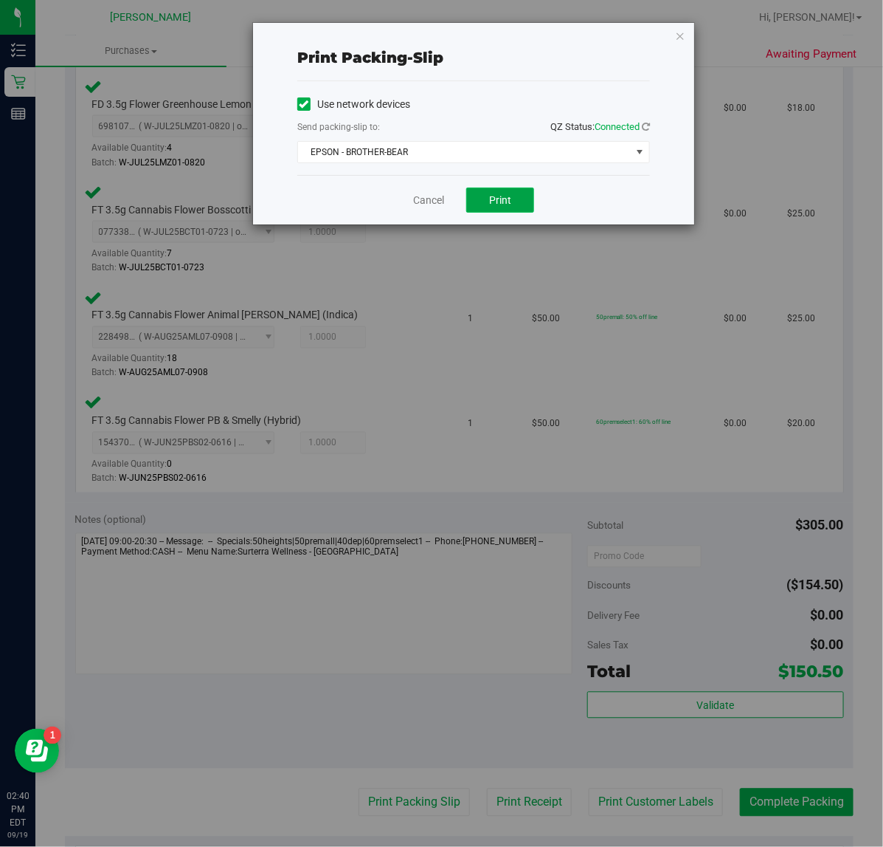
click at [493, 201] on span "Print" at bounding box center [500, 200] width 22 height 12
click at [421, 198] on link "Cancel" at bounding box center [428, 200] width 31 height 15
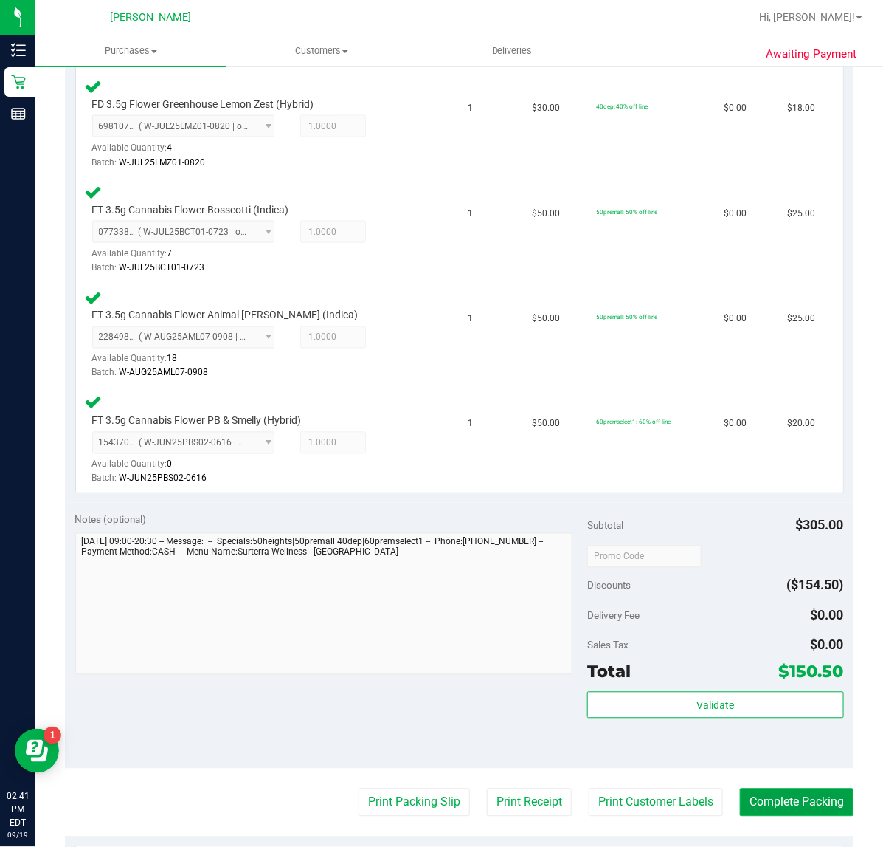
click at [795, 799] on button "Complete Packing" at bounding box center [797, 802] width 114 height 28
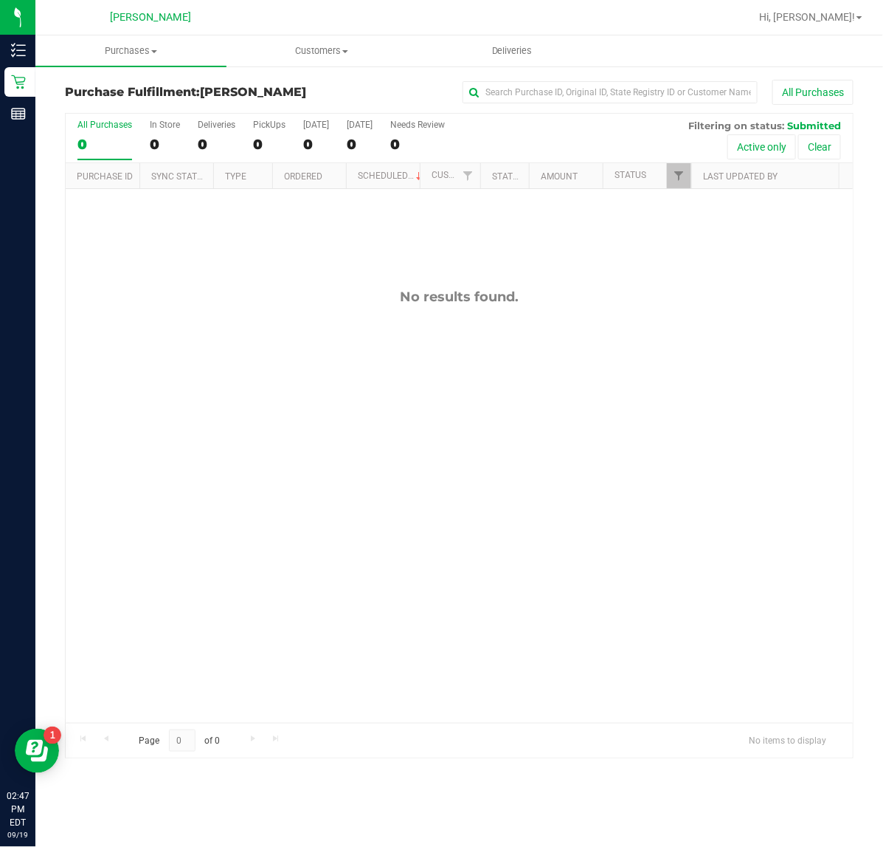
drag, startPoint x: 865, startPoint y: 213, endPoint x: 883, endPoint y: 221, distance: 19.8
click at [865, 213] on div "Purchase Fulfillment: [PERSON_NAME] All Purchases All Purchases 0 In Store 0 De…" at bounding box center [459, 419] width 848 height 708
click at [577, 492] on div "No results found." at bounding box center [459, 505] width 787 height 633
click at [823, 20] on span "Hi, [PERSON_NAME]!" at bounding box center [807, 17] width 96 height 12
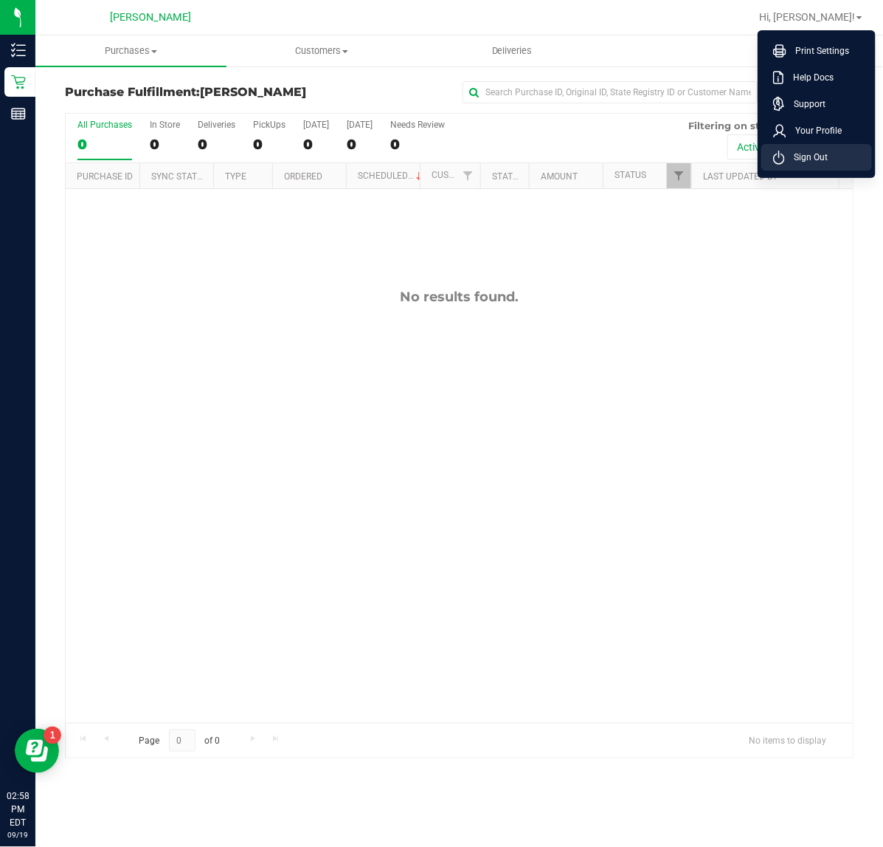
click at [825, 154] on span "Sign Out" at bounding box center [806, 157] width 43 height 15
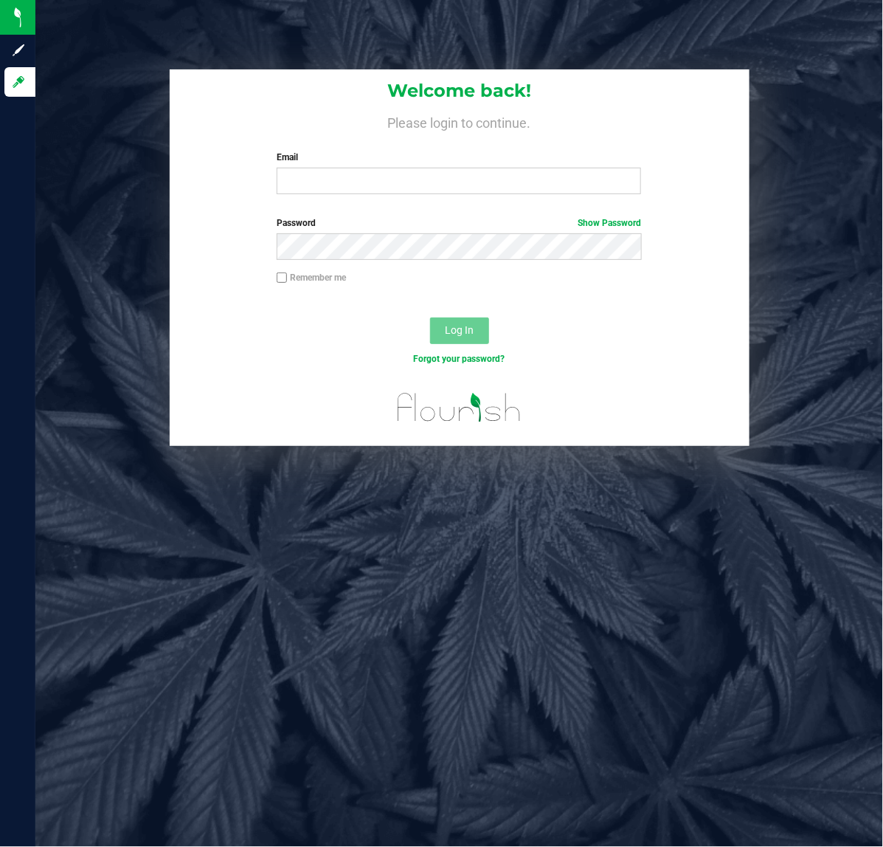
click at [776, 164] on div "Welcome back! Please login to continue. Email Required Please format your email…" at bounding box center [459, 257] width 870 height 376
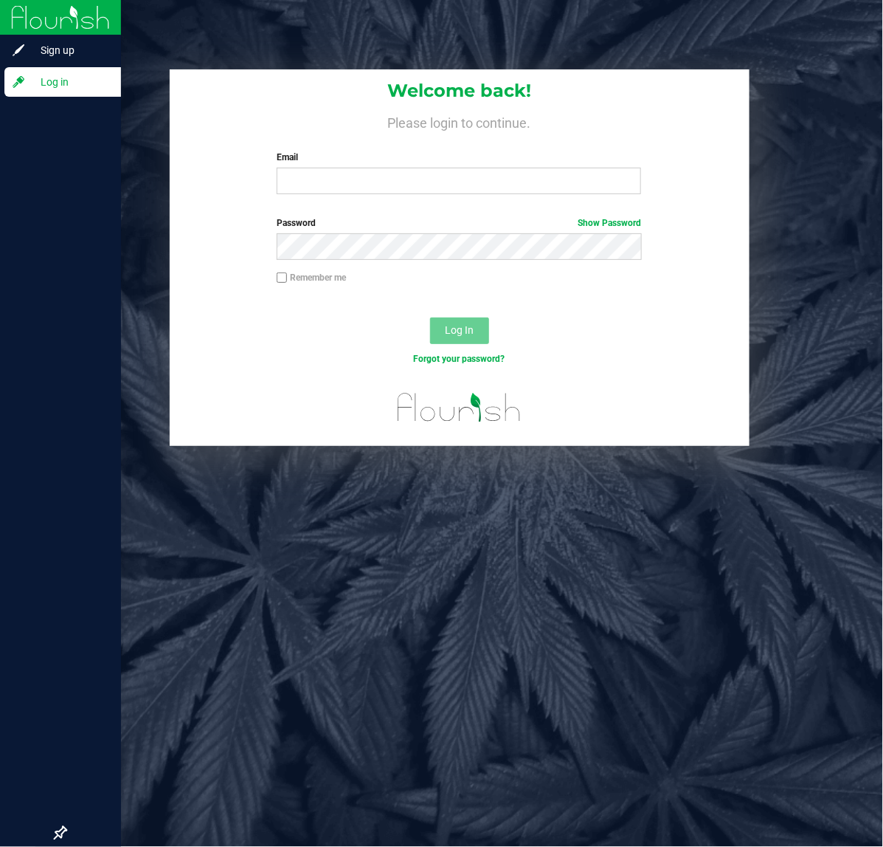
click at [13, 326] on div at bounding box center [60, 459] width 121 height 720
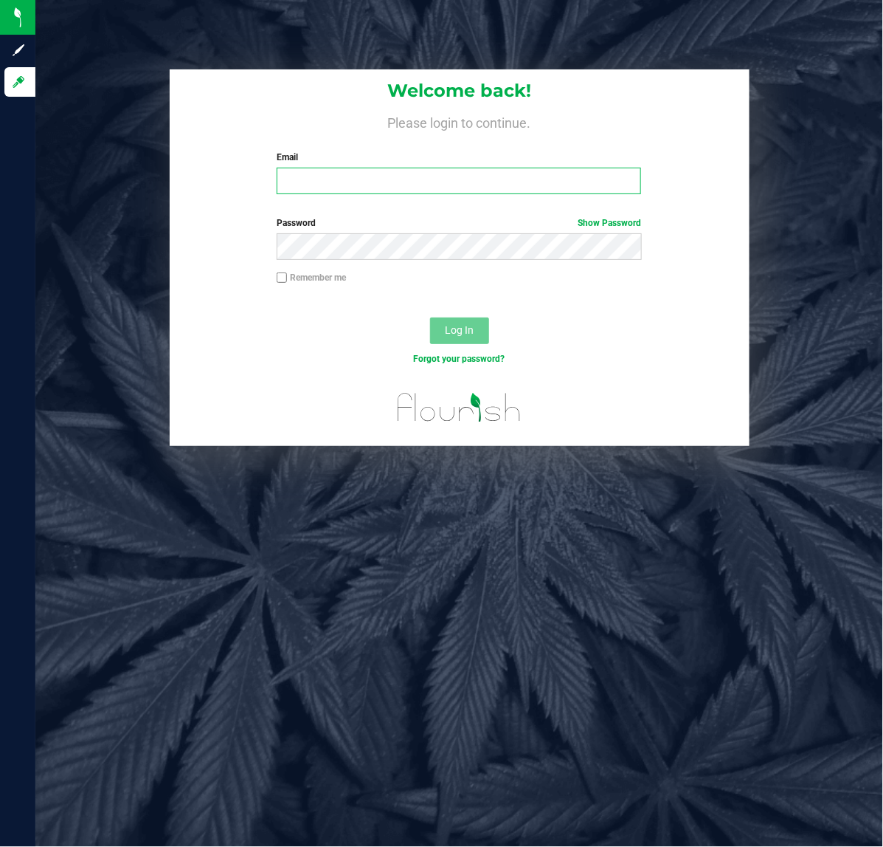
click at [308, 176] on input "Email" at bounding box center [459, 181] width 365 height 27
type input "[EMAIL_ADDRESS][DOMAIN_NAME]"
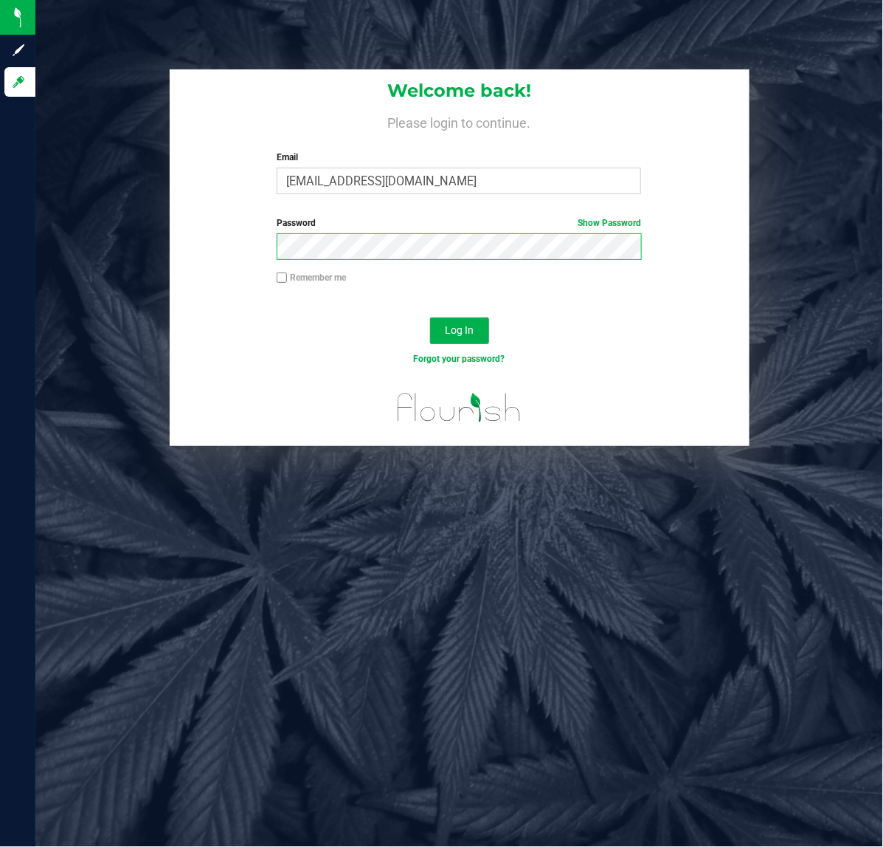
click at [430, 317] on button "Log In" at bounding box center [459, 330] width 59 height 27
